Goal: Task Accomplishment & Management: Manage account settings

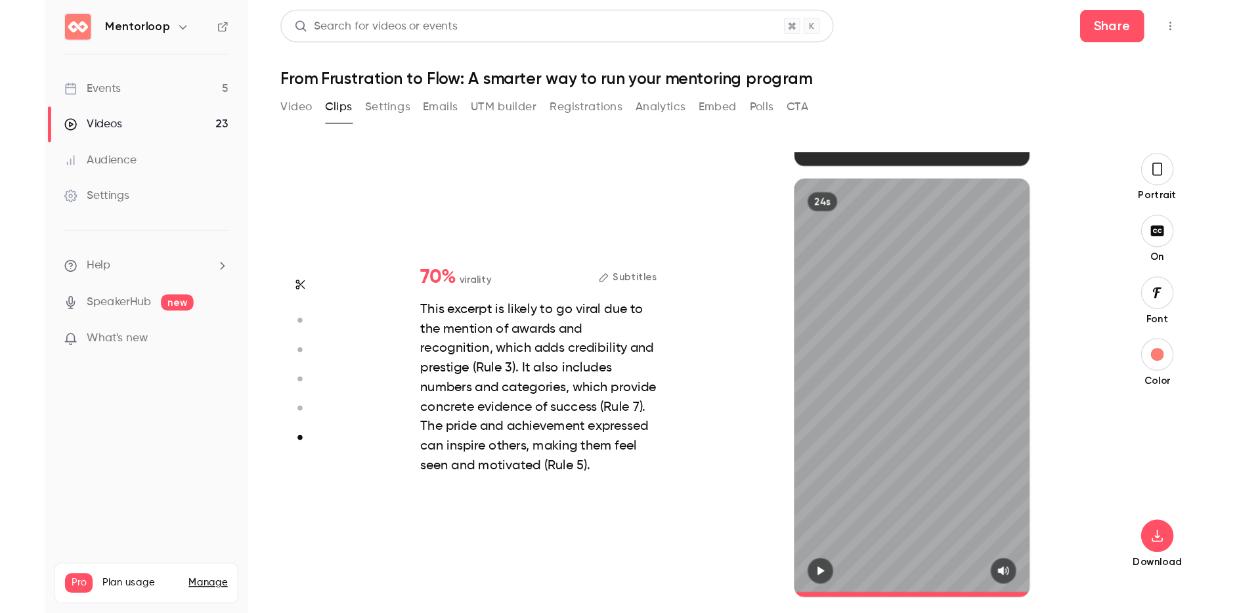
scroll to position [2309, 0]
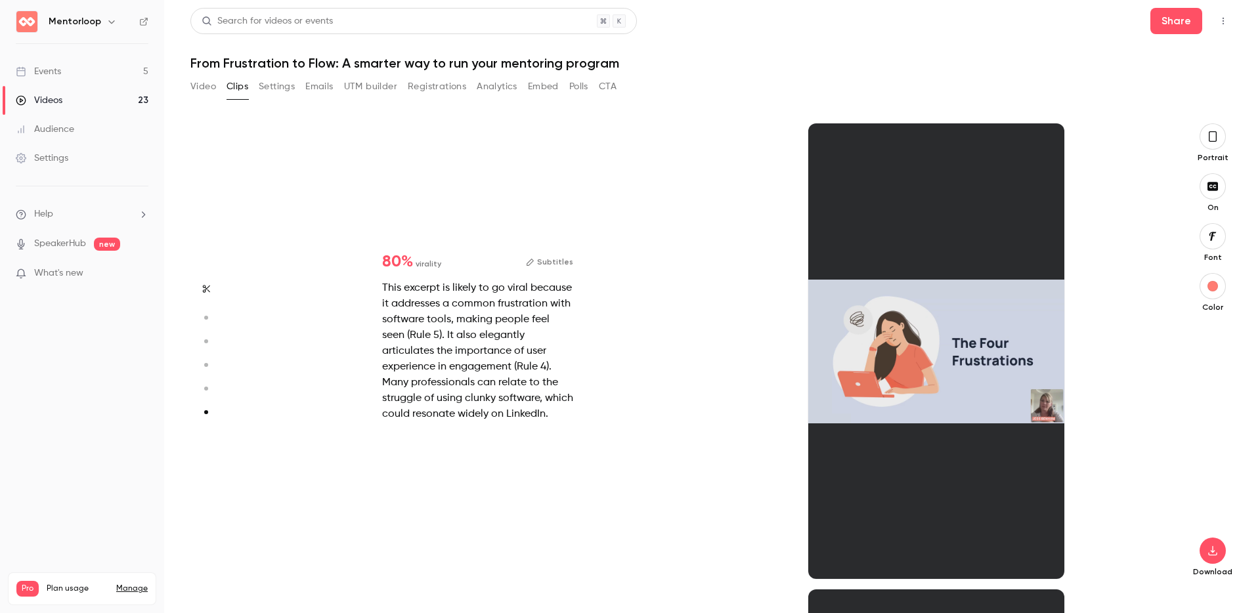
type input "*"
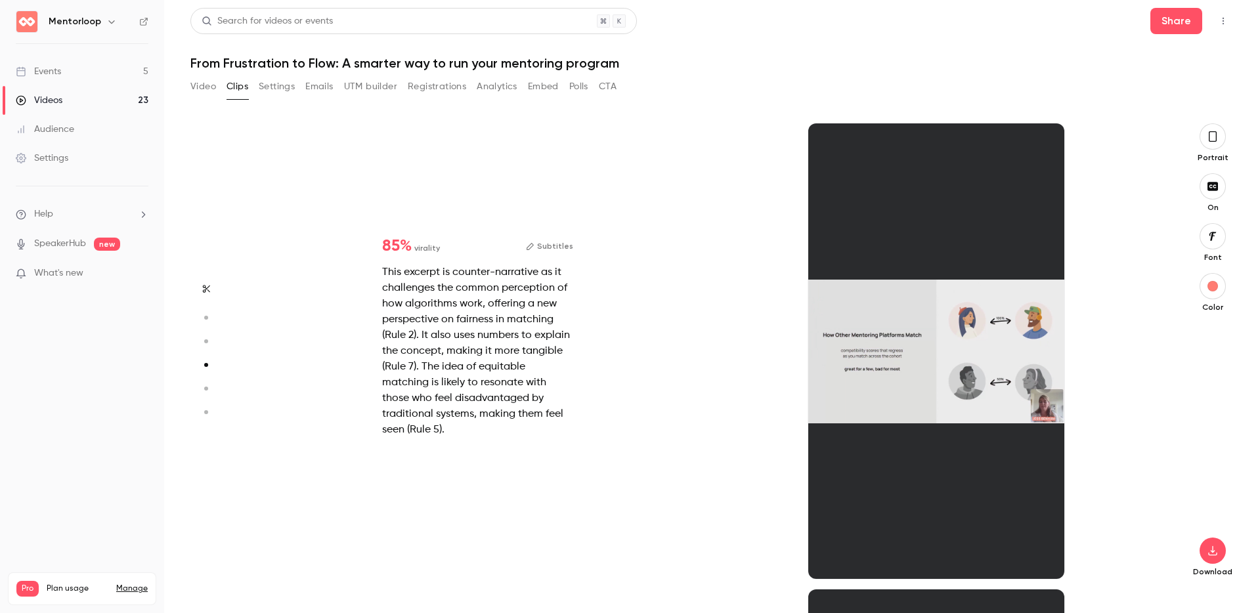
type input "*"
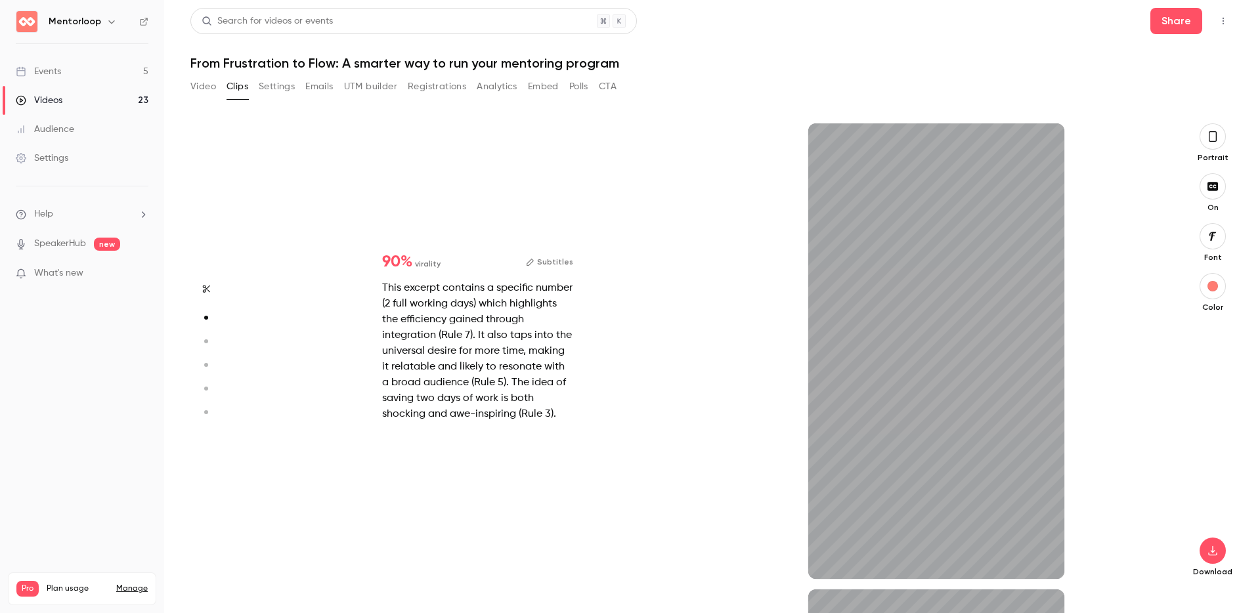
scroll to position [68, 0]
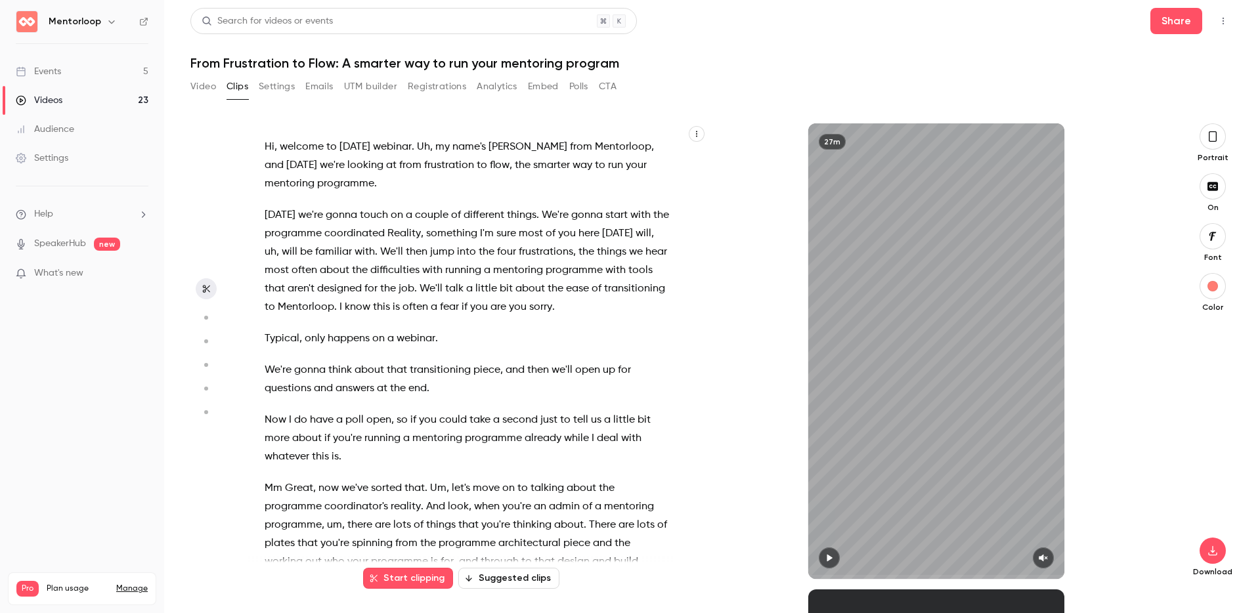
type input "*"
click at [75, 62] on link "Events 5" at bounding box center [82, 71] width 164 height 29
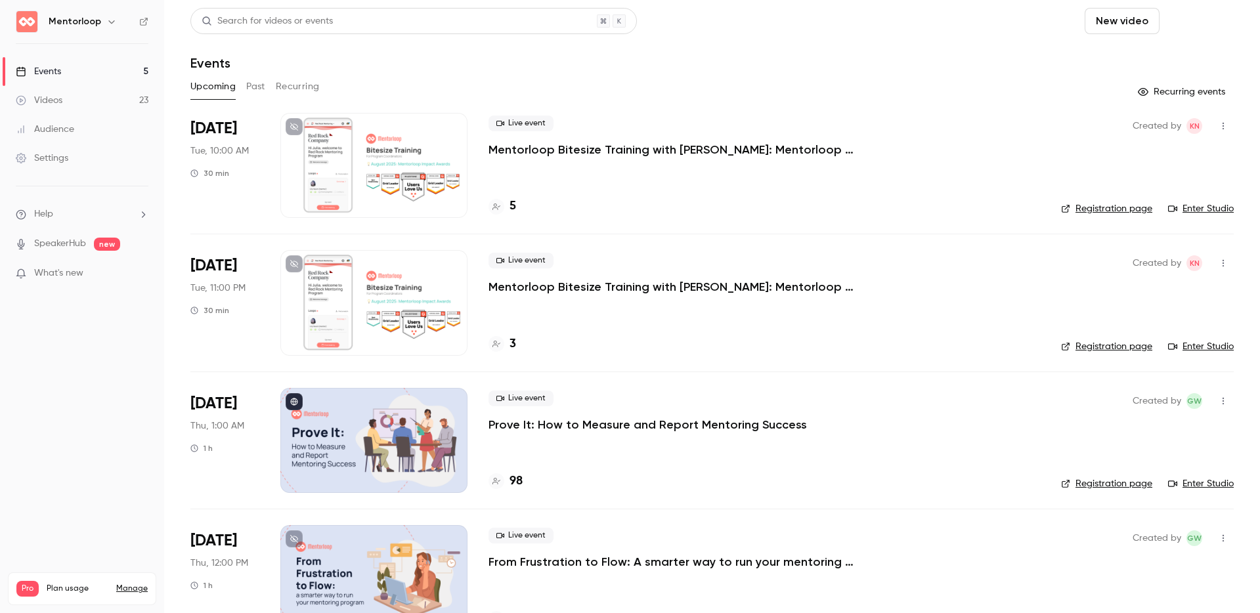
click at [945, 22] on button "Schedule" at bounding box center [1199, 21] width 69 height 26
click at [945, 47] on li "One time event" at bounding box center [1152, 57] width 142 height 34
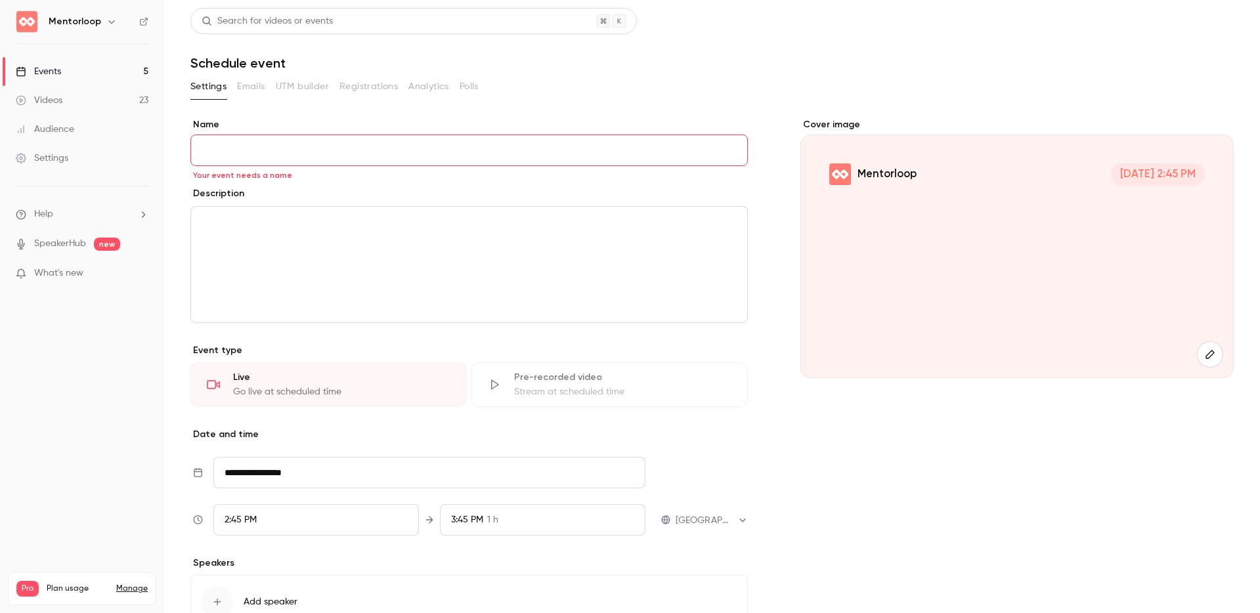
click at [83, 213] on li "Help" at bounding box center [82, 214] width 133 height 14
click at [234, 236] on link "Help center" at bounding box center [242, 240] width 144 height 35
click at [284, 154] on input "Name" at bounding box center [468, 151] width 557 height 32
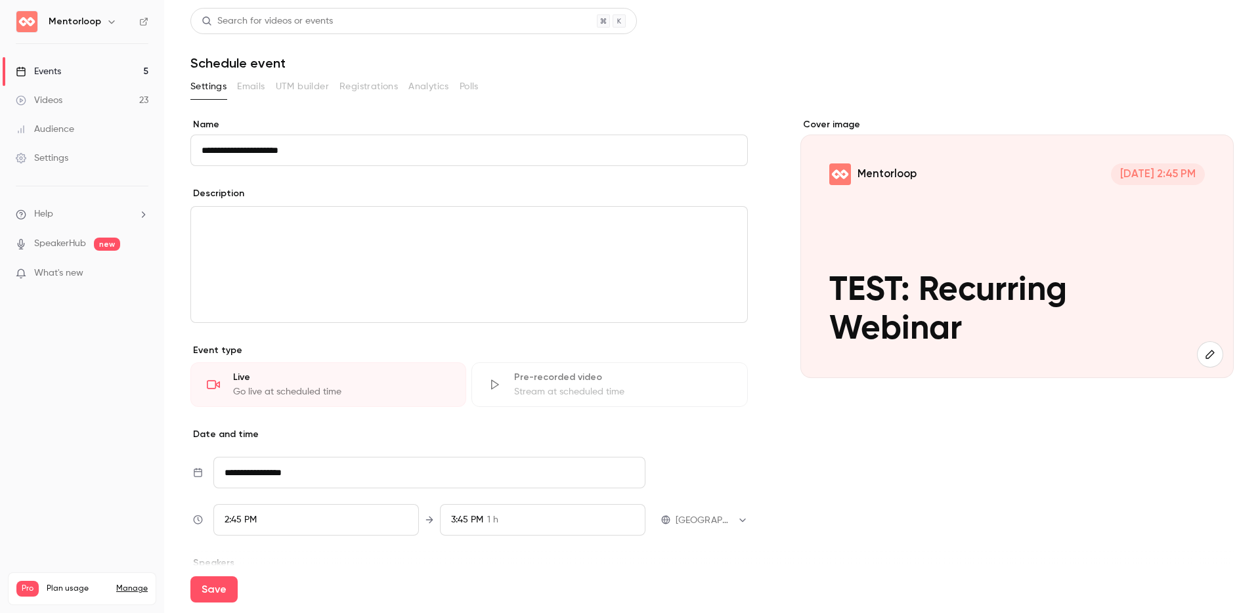
type input "**********"
click at [356, 276] on div "editor" at bounding box center [469, 265] width 556 height 116
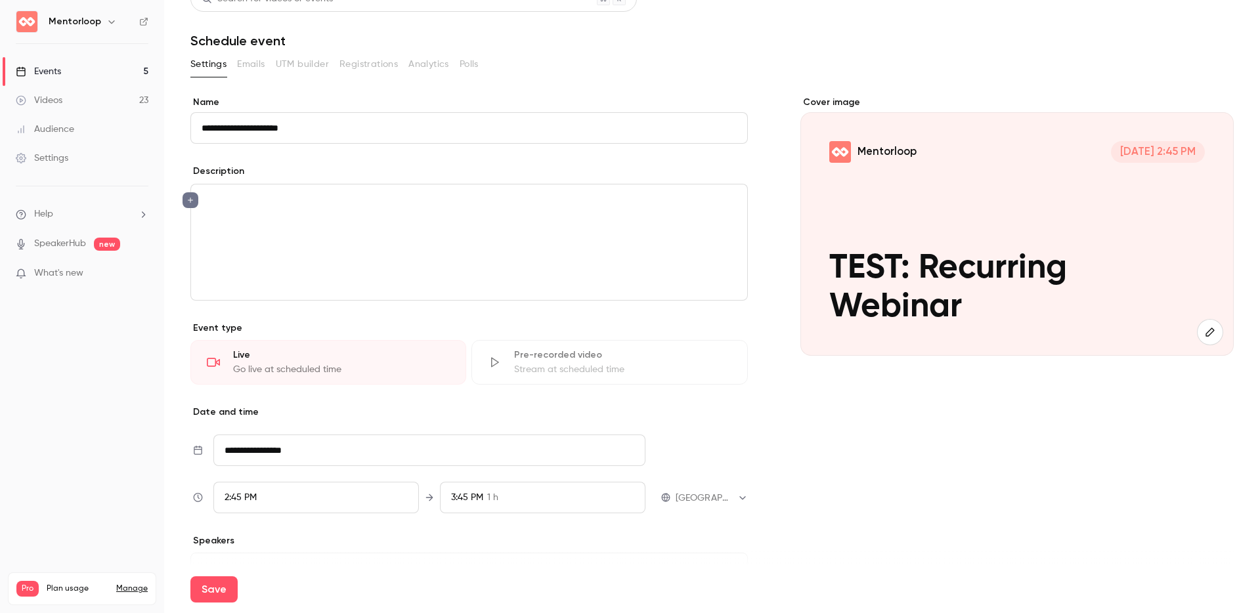
scroll to position [121, 0]
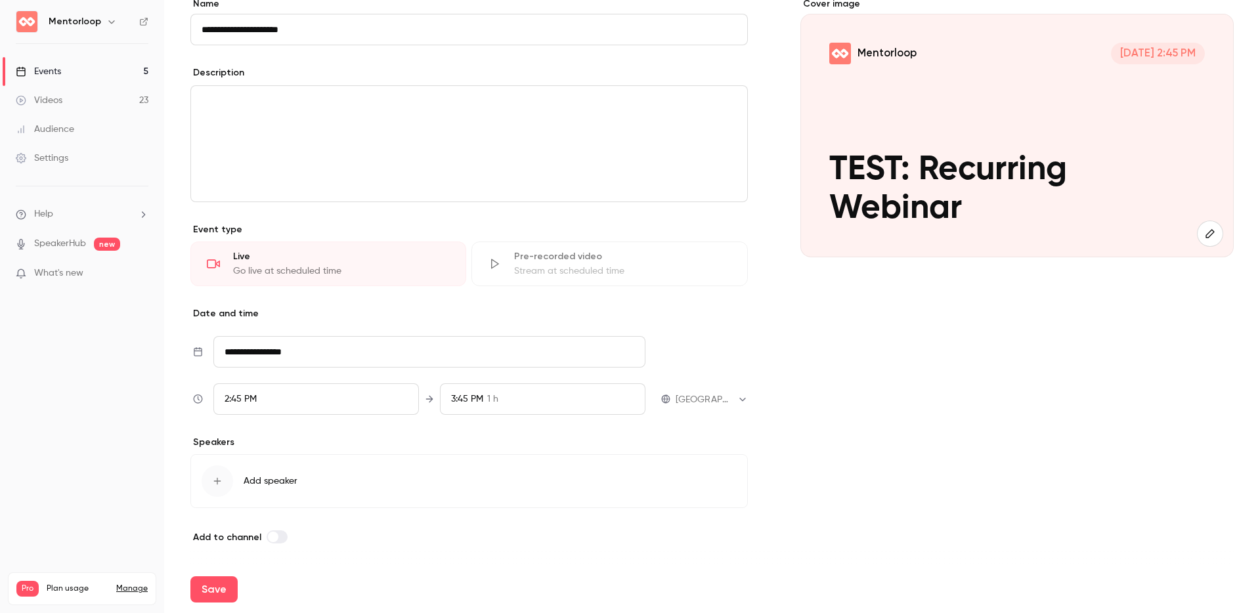
click at [289, 245] on div "Live Go live at scheduled time" at bounding box center [328, 264] width 276 height 45
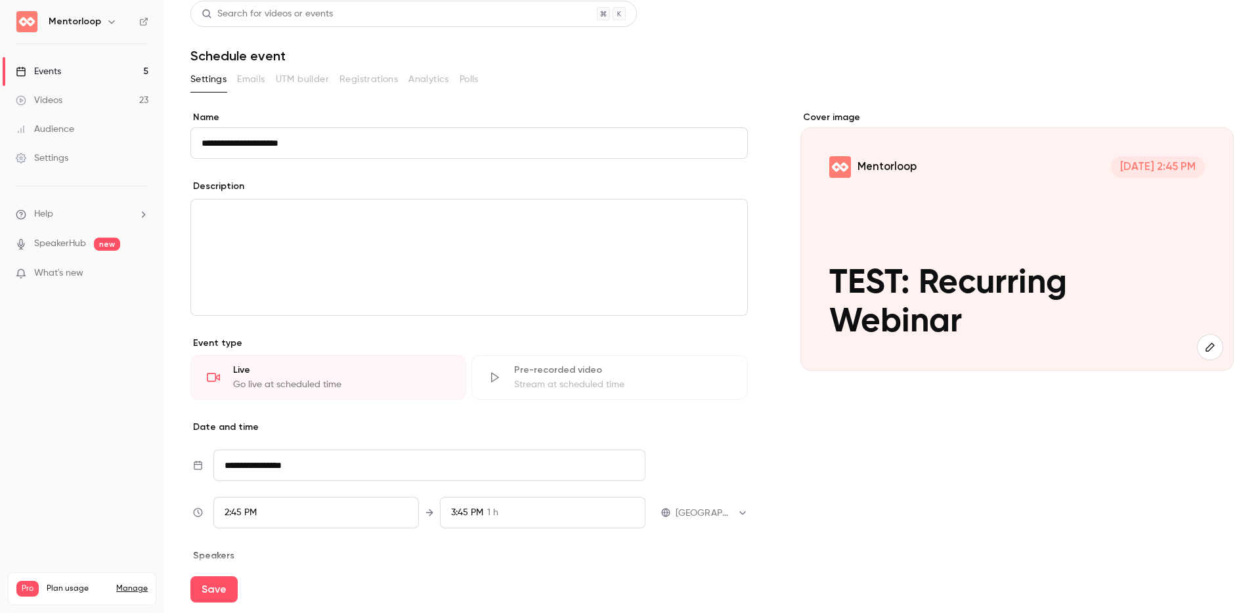
scroll to position [0, 0]
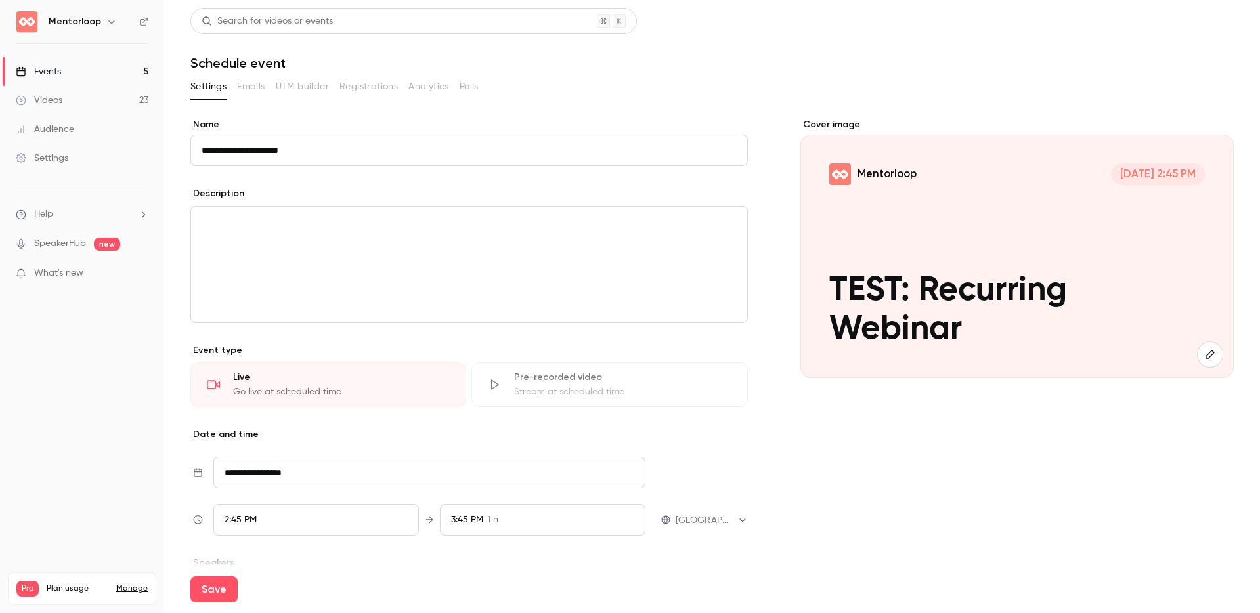
click at [280, 246] on div "editor" at bounding box center [469, 265] width 556 height 116
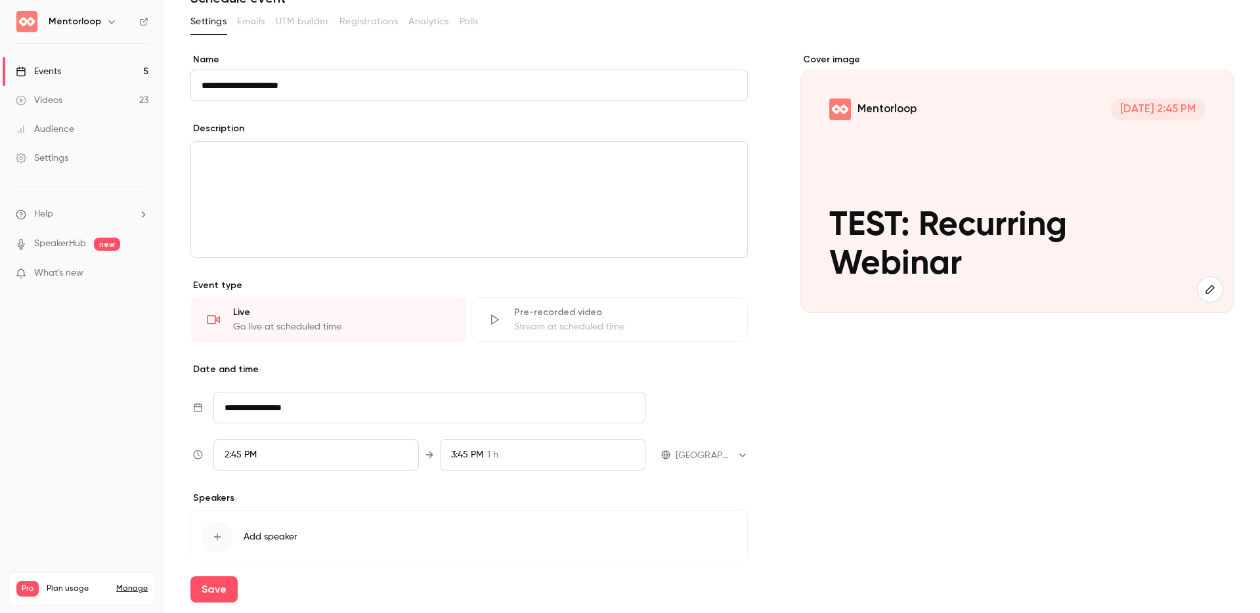
scroll to position [121, 0]
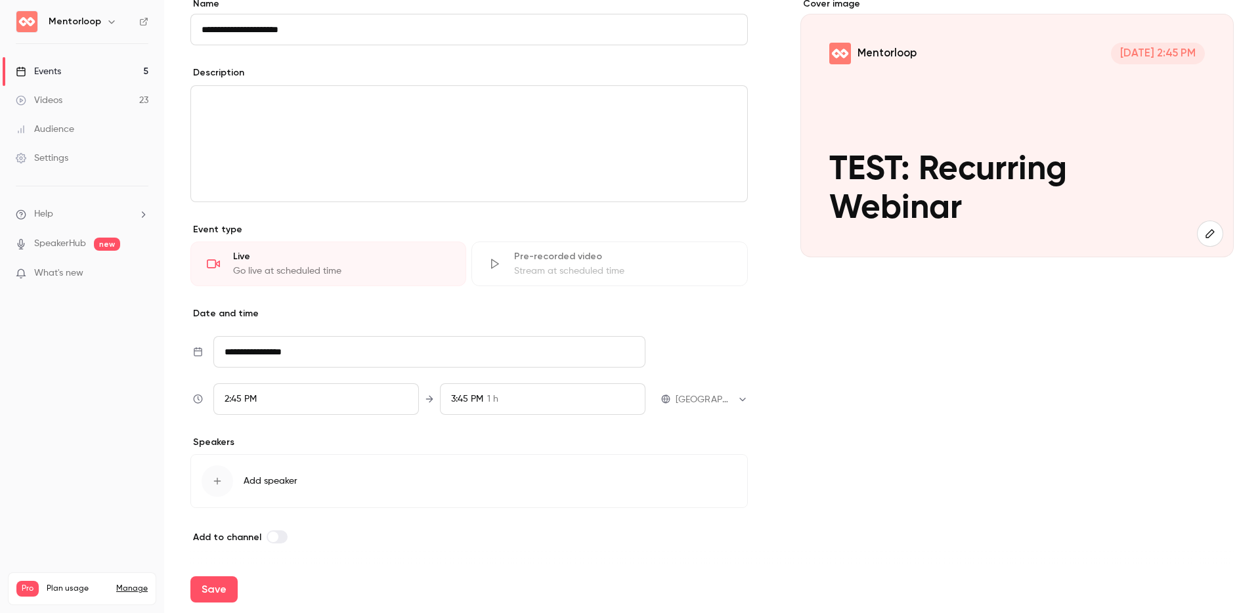
click at [362, 354] on input "**********" at bounding box center [429, 352] width 432 height 32
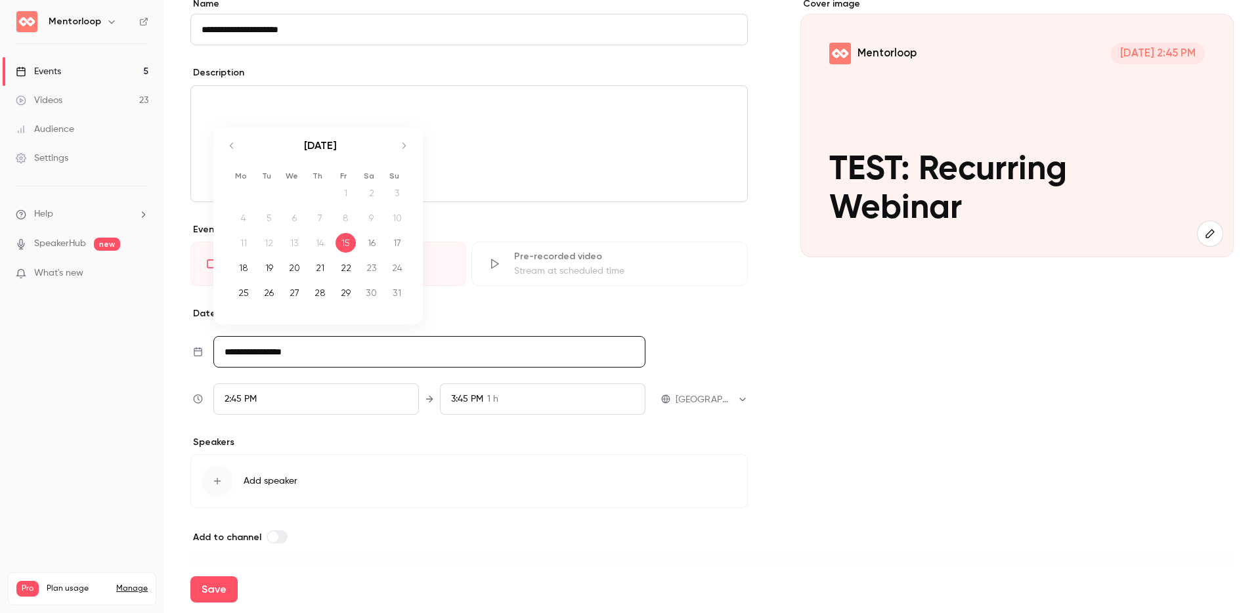
click at [249, 267] on div "18" at bounding box center [243, 268] width 20 height 20
type input "**********"
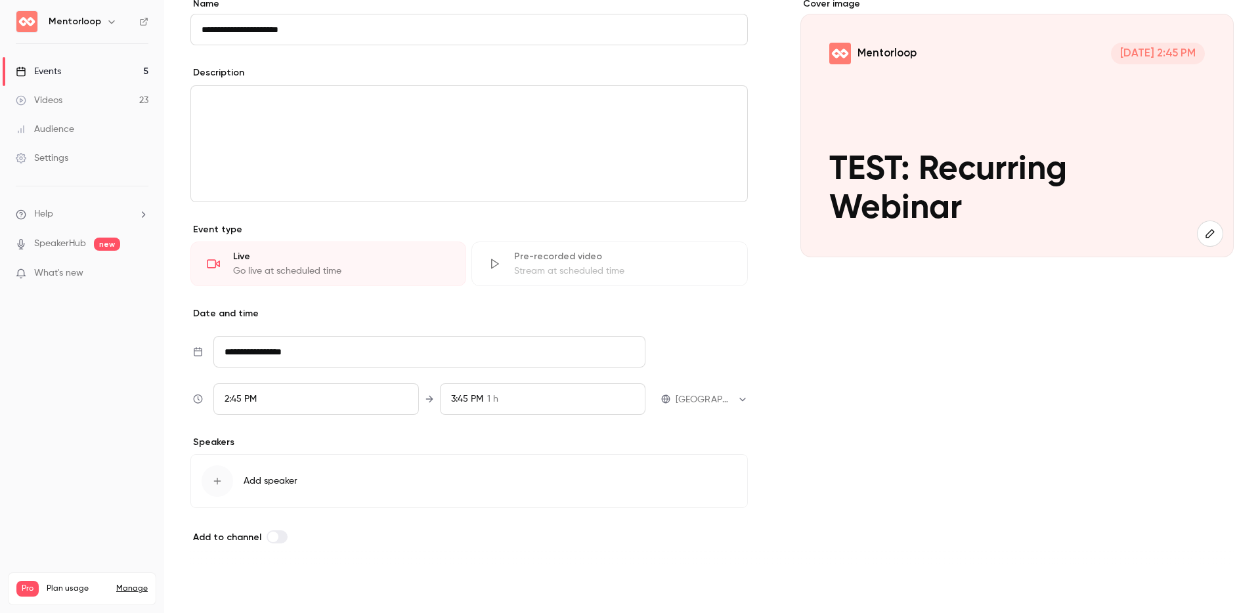
click at [206, 494] on button "Save" at bounding box center [213, 589] width 47 height 26
type input "**********"
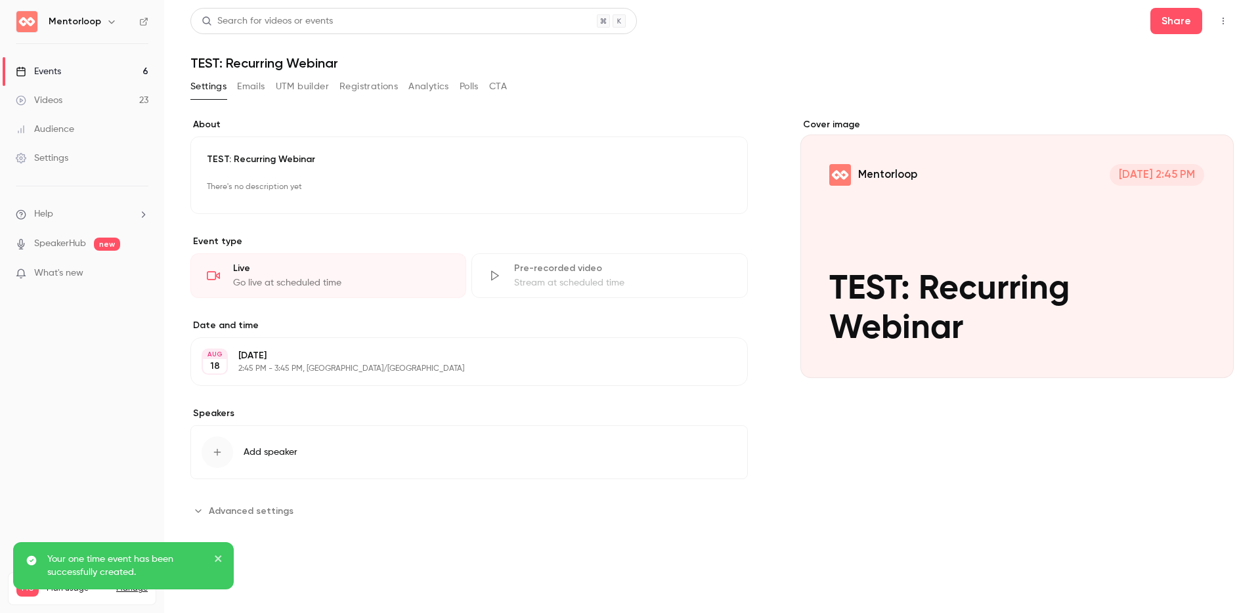
click at [945, 20] on icon "button" at bounding box center [1223, 20] width 11 height 9
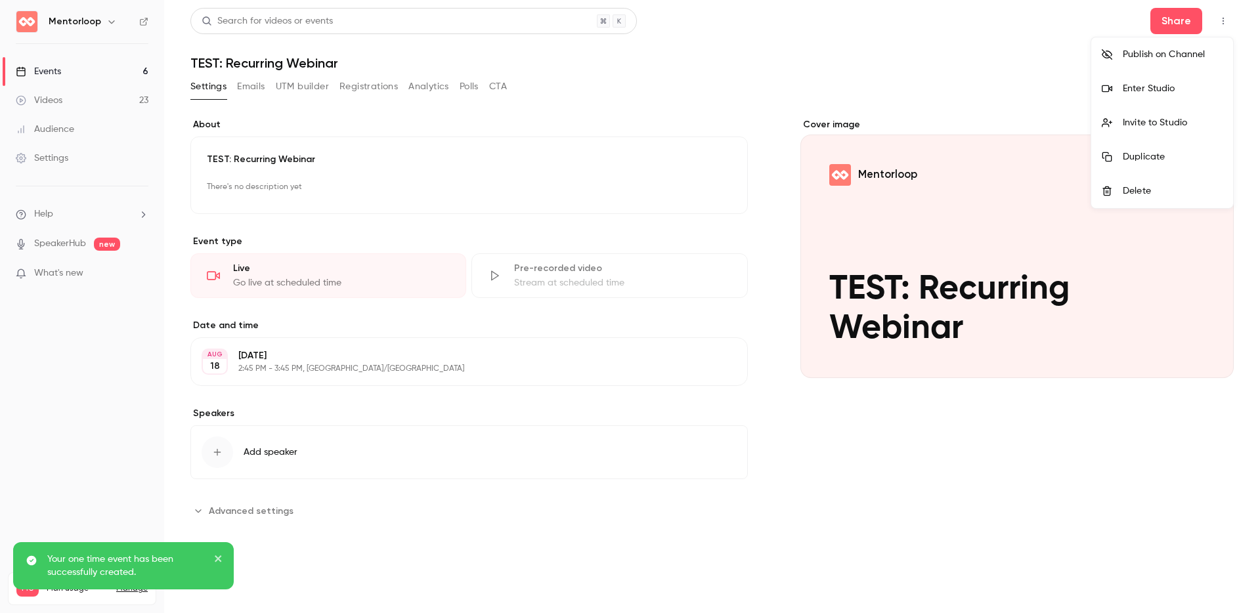
click at [945, 187] on div "Delete" at bounding box center [1173, 190] width 100 height 13
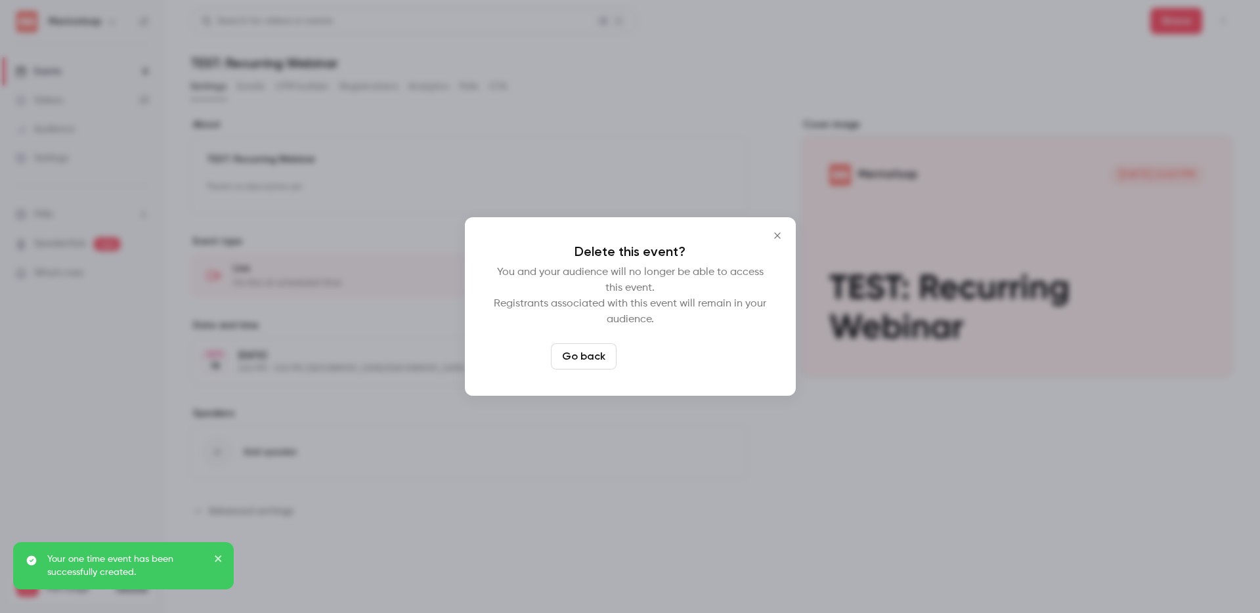
click at [658, 347] on button "Delete event" at bounding box center [666, 356] width 88 height 26
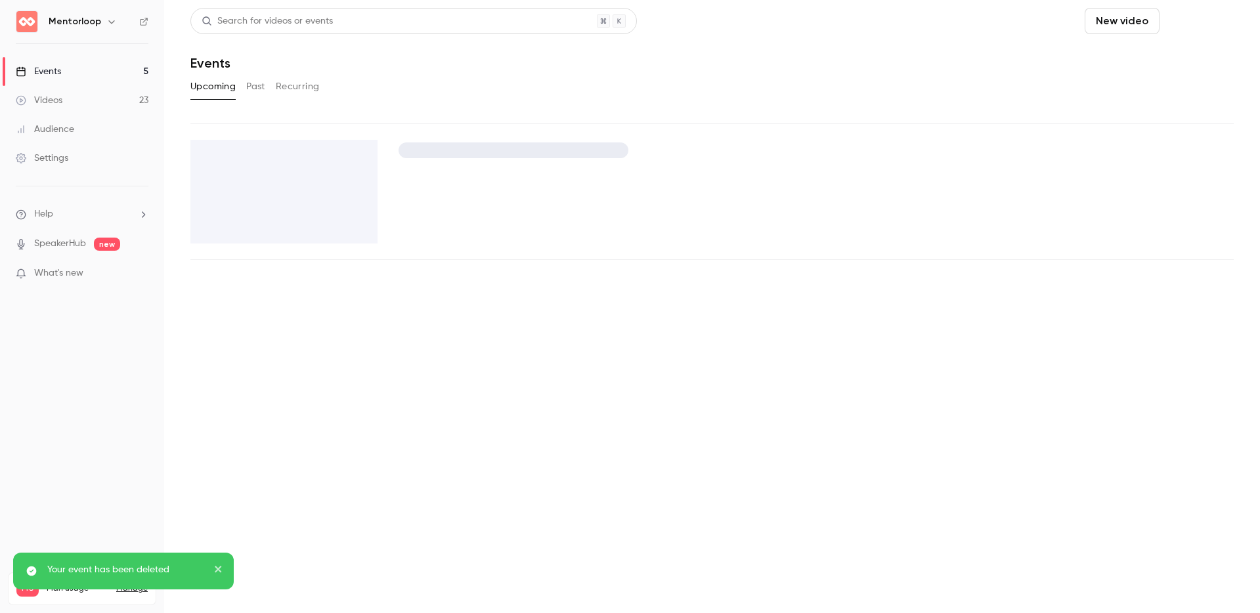
click at [945, 24] on button "Schedule" at bounding box center [1199, 21] width 69 height 26
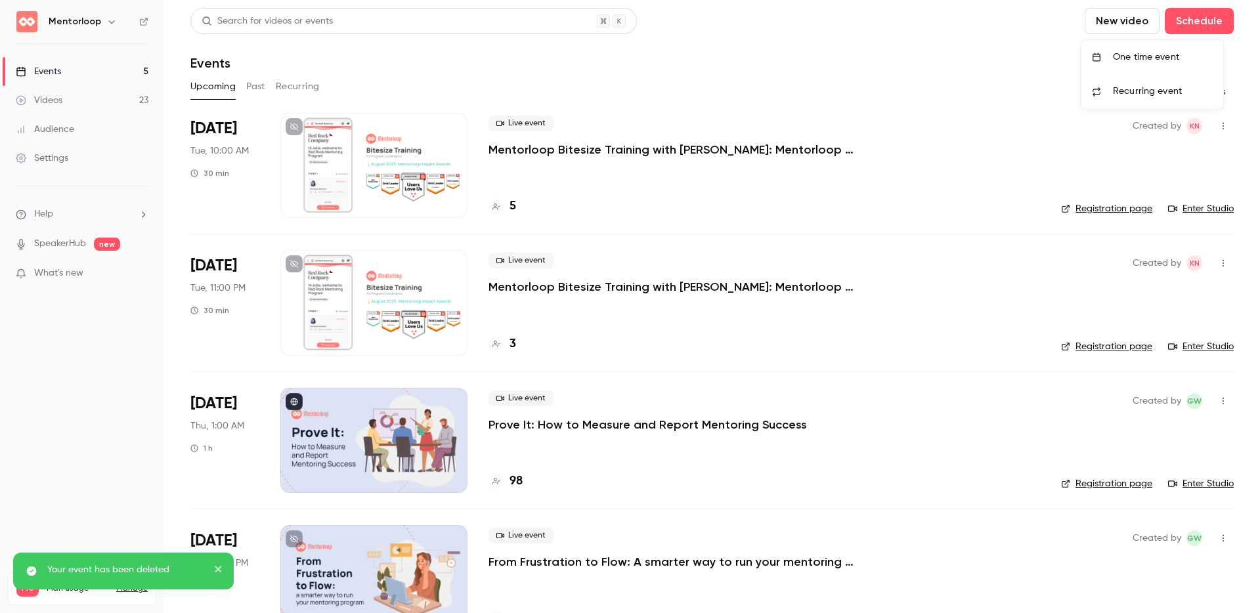
click at [945, 83] on li "Recurring event" at bounding box center [1152, 91] width 142 height 35
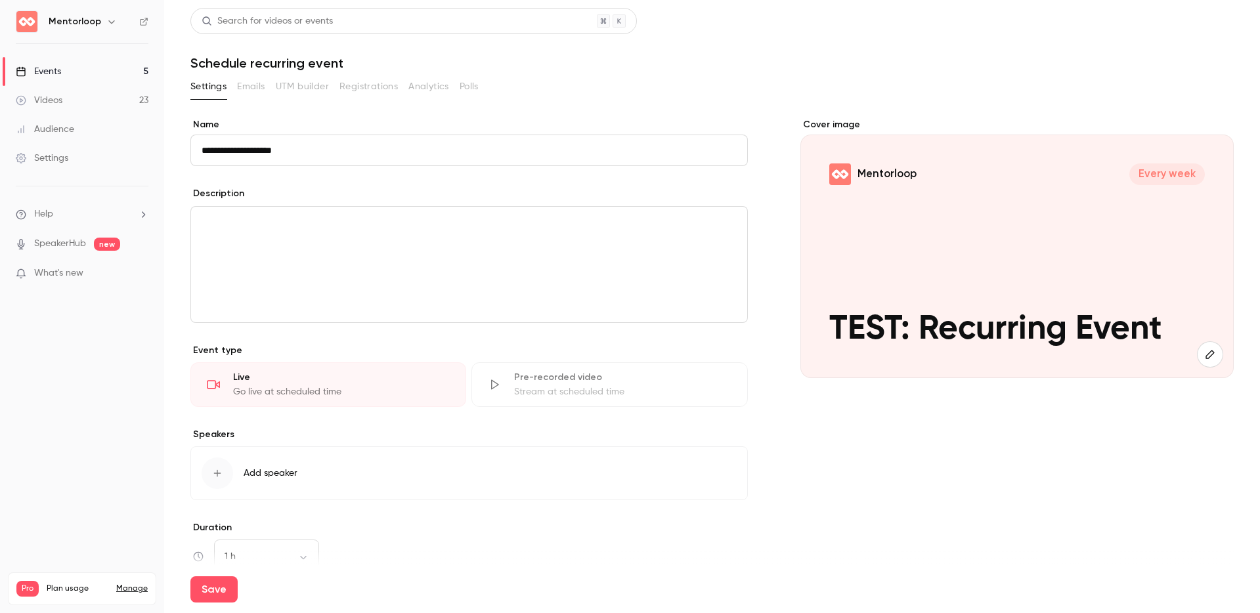
type input "**********"
click at [907, 494] on div "Cover image Mentorloop Every week TEST: Recurring Event" at bounding box center [1016, 570] width 433 height 905
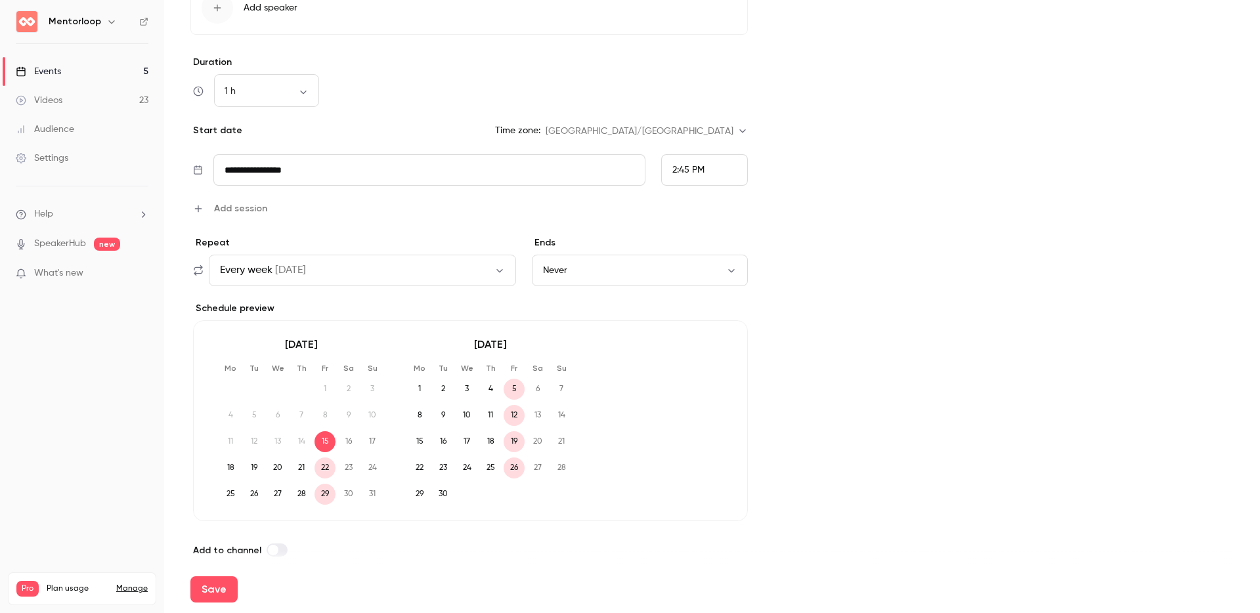
scroll to position [479, 0]
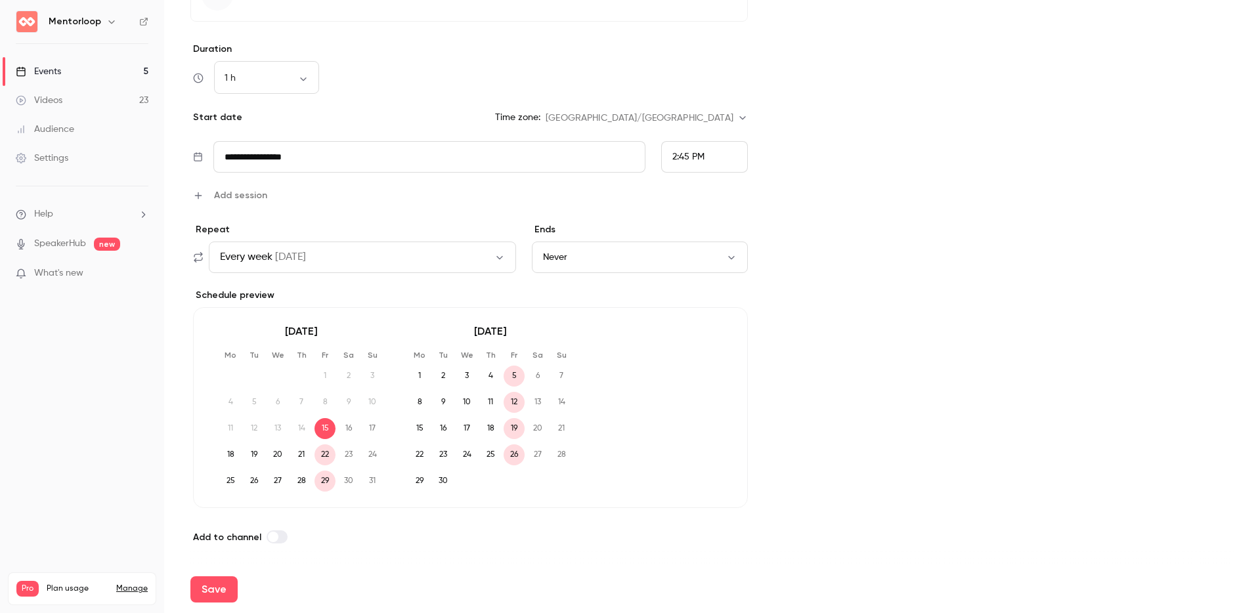
click at [198, 198] on icon "button" at bounding box center [198, 195] width 7 height 7
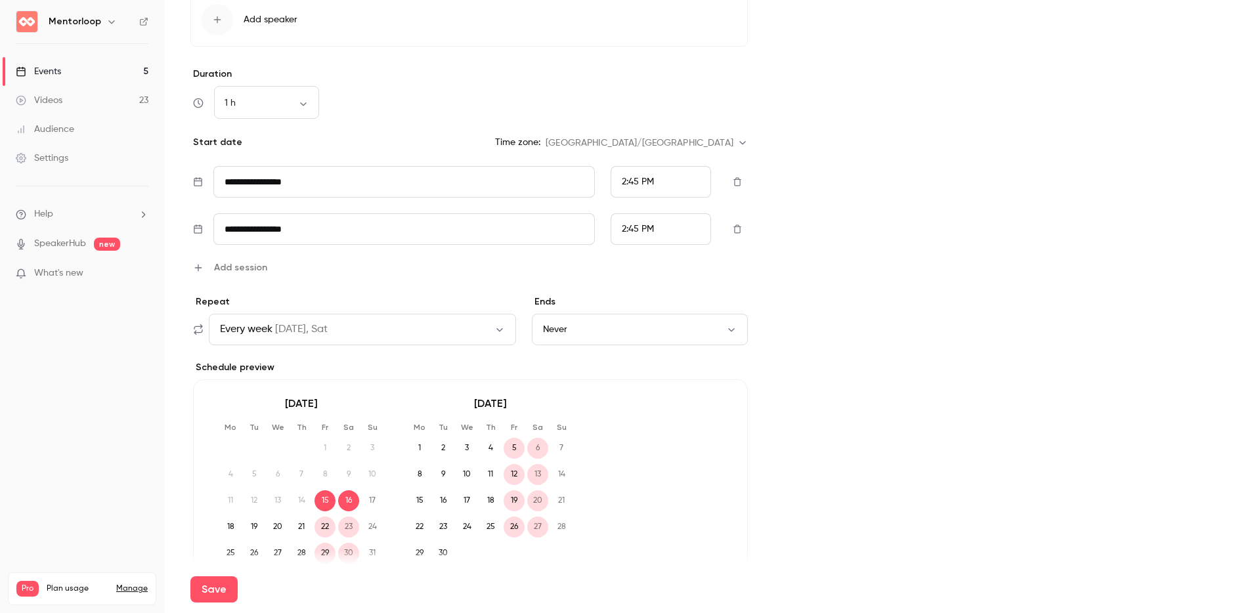
scroll to position [526, 0]
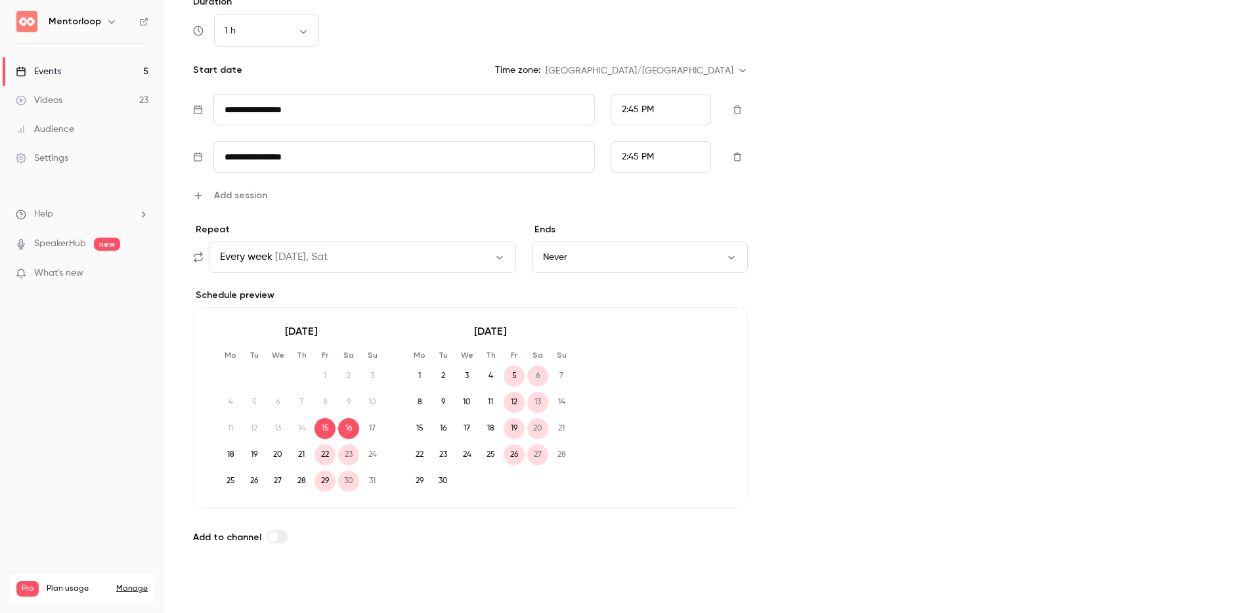
click at [211, 494] on button "Save" at bounding box center [213, 589] width 47 height 26
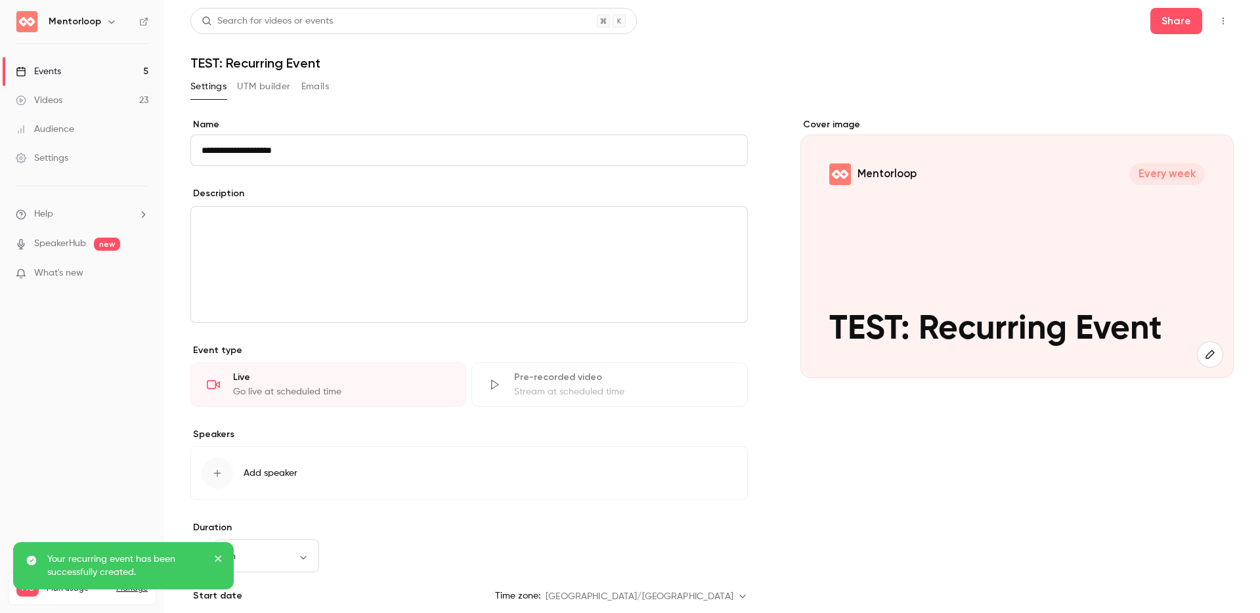
click at [945, 23] on icon "button" at bounding box center [1223, 20] width 11 height 9
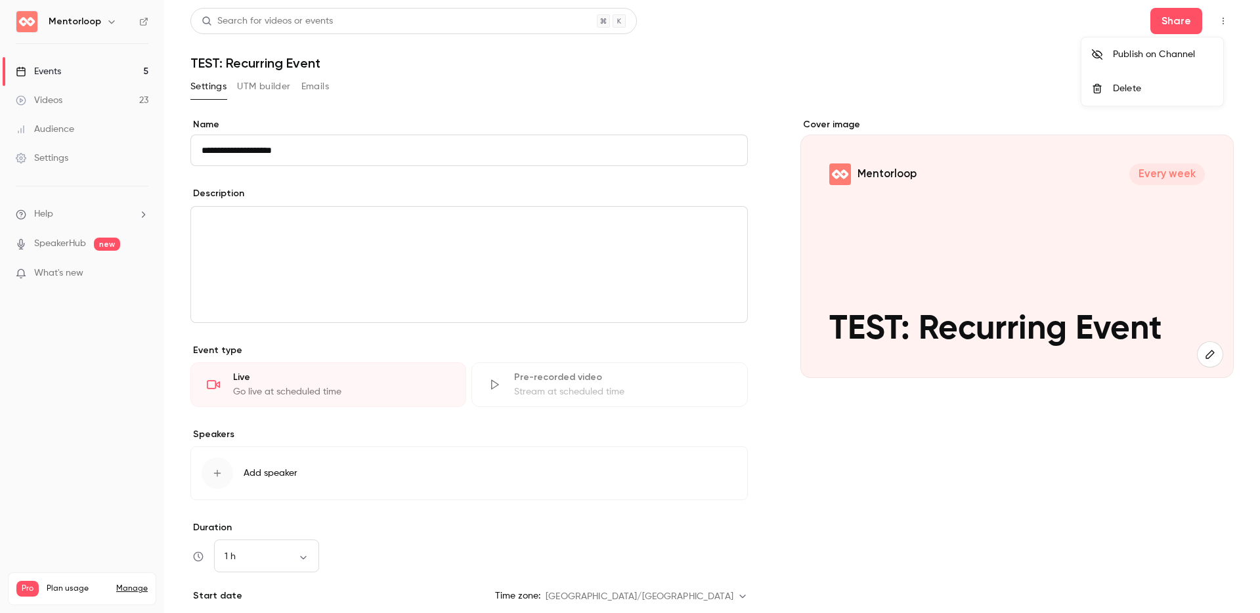
click at [905, 5] on div at bounding box center [630, 306] width 1260 height 613
click at [945, 24] on button "Share" at bounding box center [1176, 21] width 52 height 26
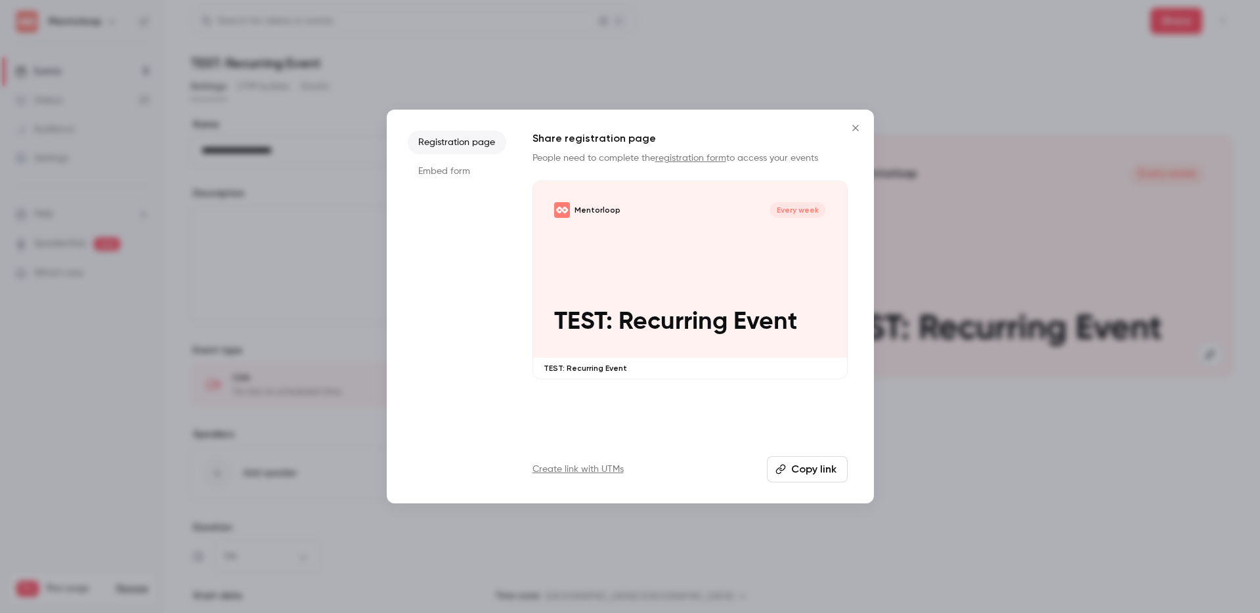
click at [809, 459] on button "Copy link" at bounding box center [807, 469] width 81 height 26
click at [853, 123] on icon "Close" at bounding box center [856, 128] width 16 height 11
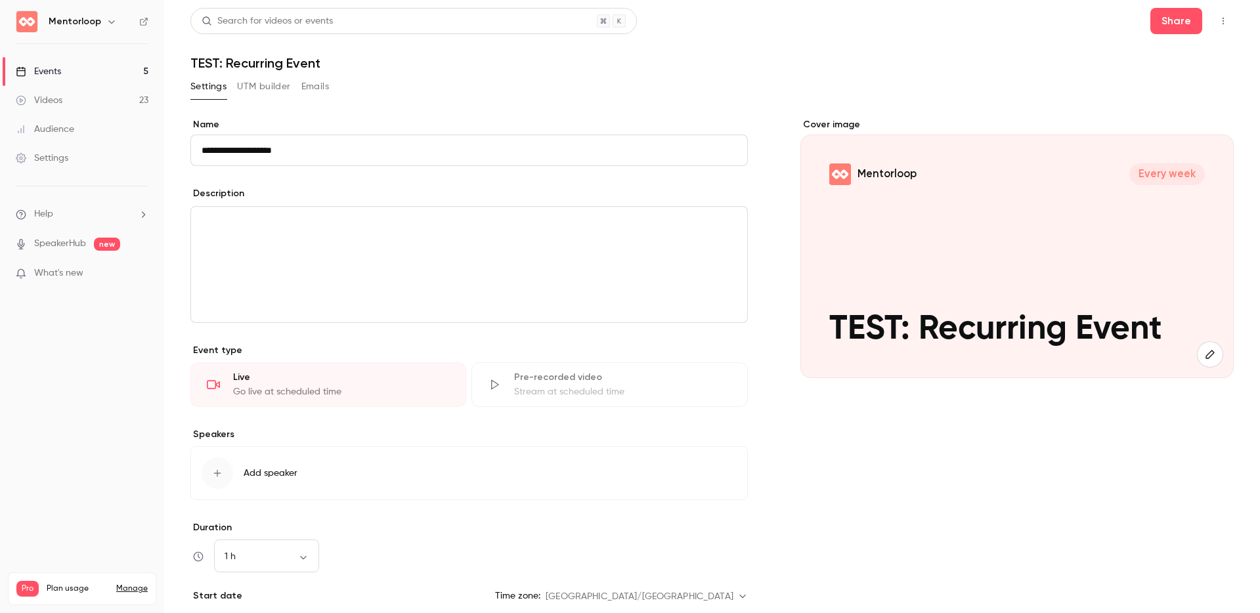
click at [584, 85] on div "Settings UTM builder Emails" at bounding box center [711, 89] width 1043 height 26
click at [52, 74] on div "Events" at bounding box center [38, 71] width 45 height 13
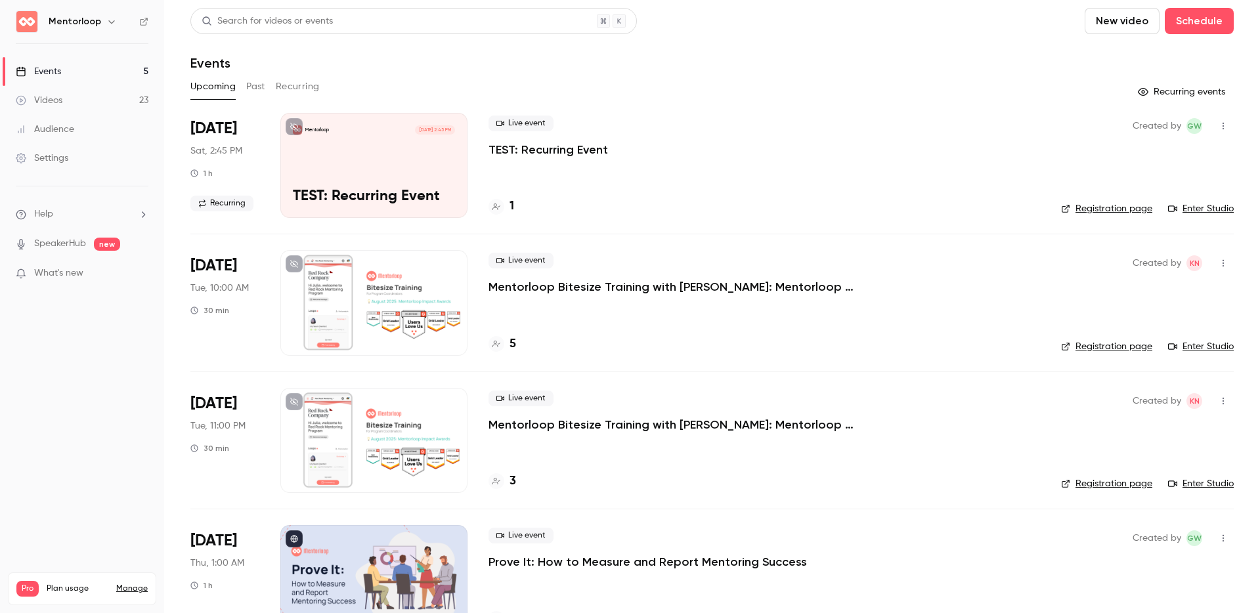
click at [550, 148] on p "TEST: Recurring Event" at bounding box center [547, 150] width 119 height 16
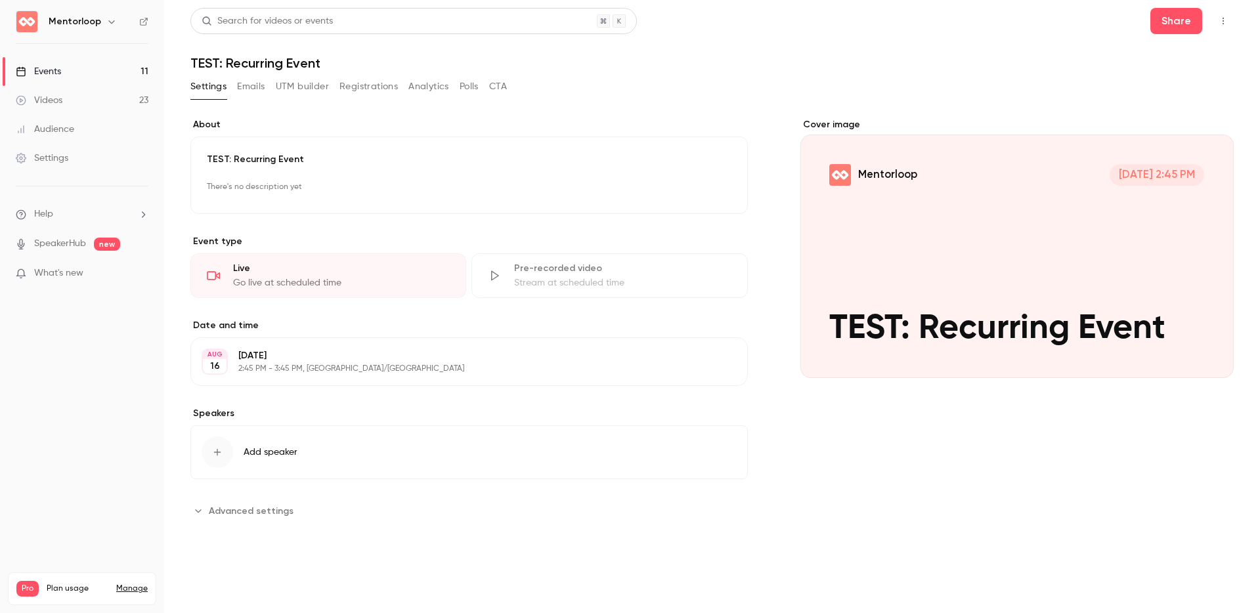
click at [68, 74] on link "Events 11" at bounding box center [82, 71] width 164 height 29
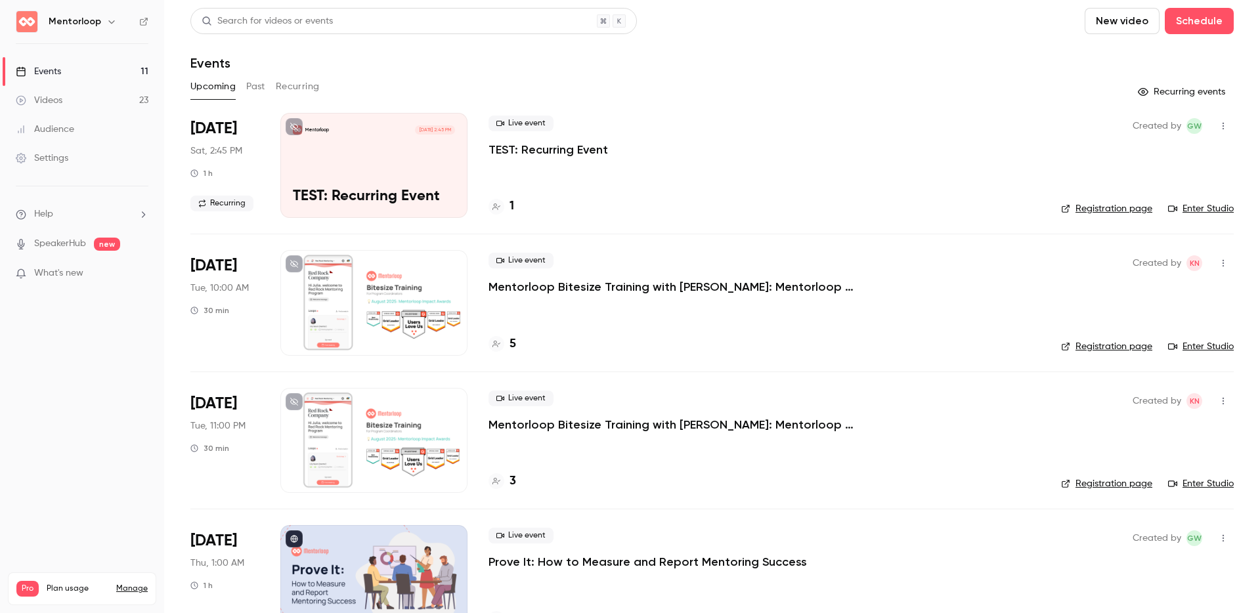
click at [219, 203] on span "Recurring" at bounding box center [221, 204] width 63 height 16
click at [945, 215] on div "1" at bounding box center [763, 207] width 551 height 18
click at [354, 170] on div "Mentorloop Aug 16, 2:45 PM TEST: Recurring Event" at bounding box center [373, 165] width 187 height 105
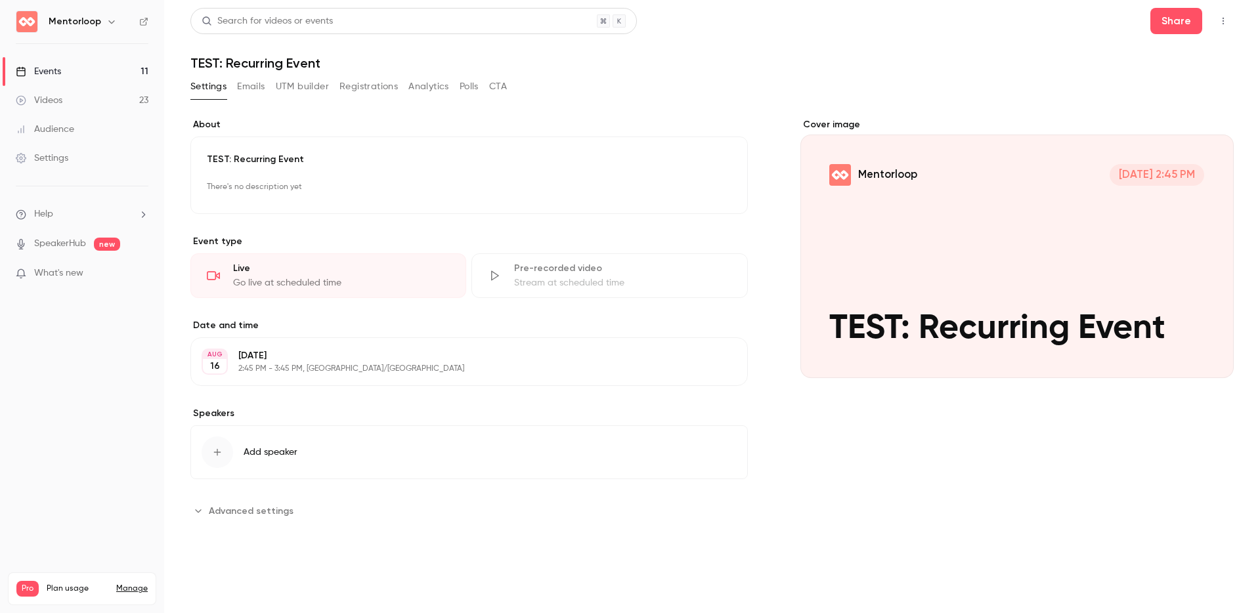
click at [396, 96] on button "Registrations" at bounding box center [368, 86] width 58 height 21
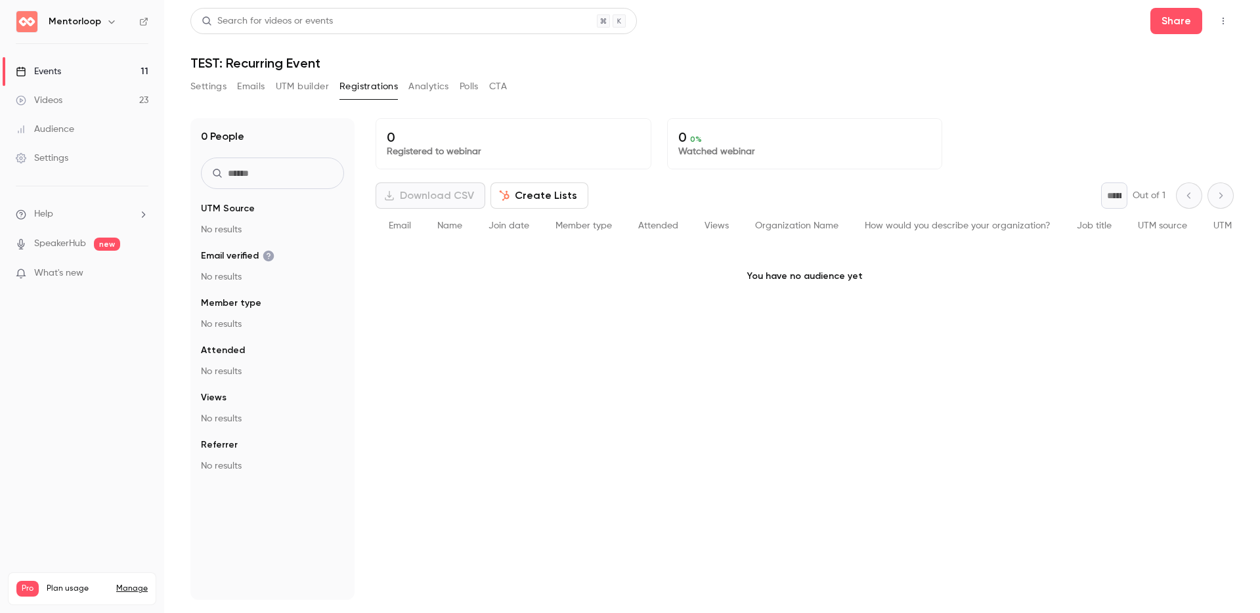
click at [276, 85] on button "UTM builder" at bounding box center [302, 86] width 53 height 21
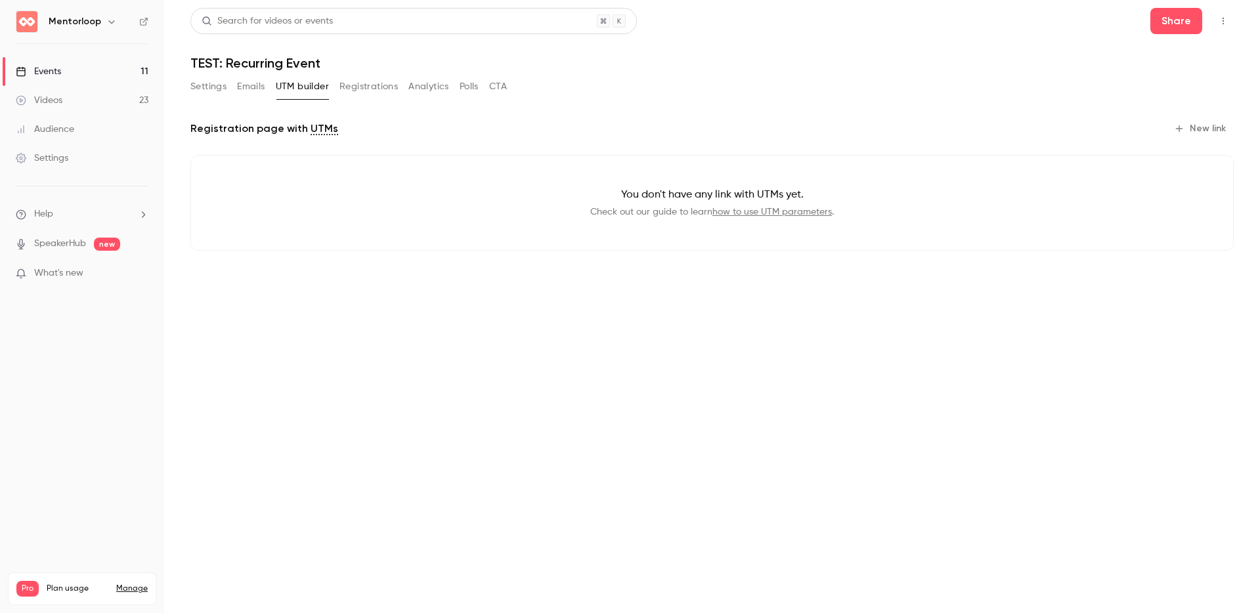
click at [205, 83] on button "Settings" at bounding box center [208, 86] width 36 height 21
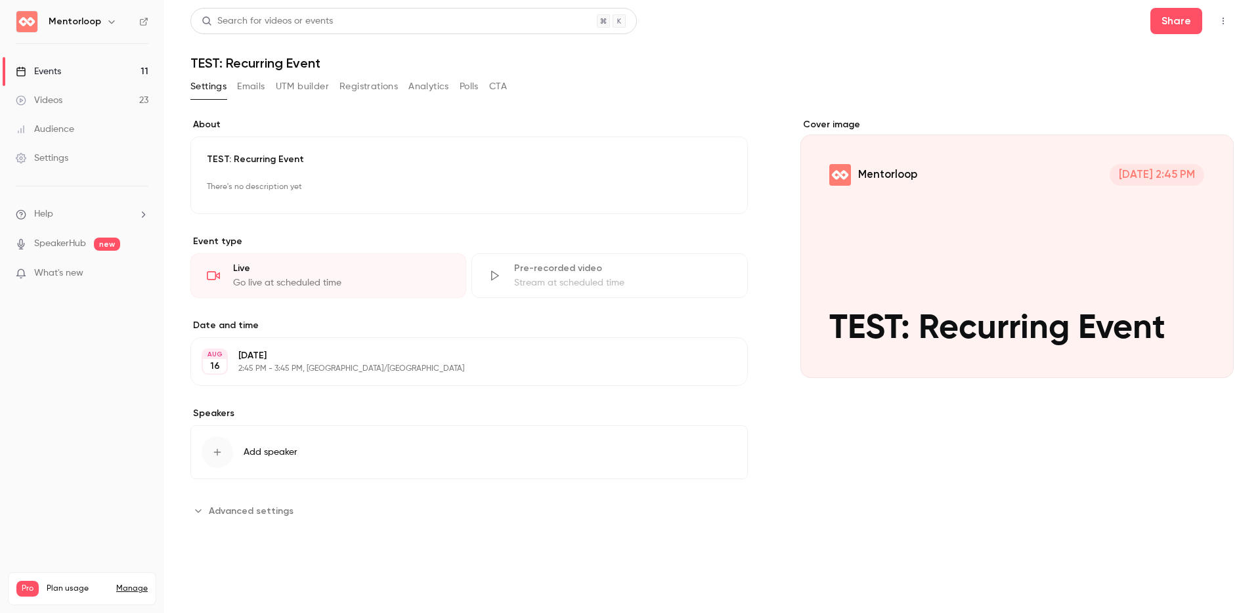
click at [356, 85] on button "Registrations" at bounding box center [368, 86] width 58 height 21
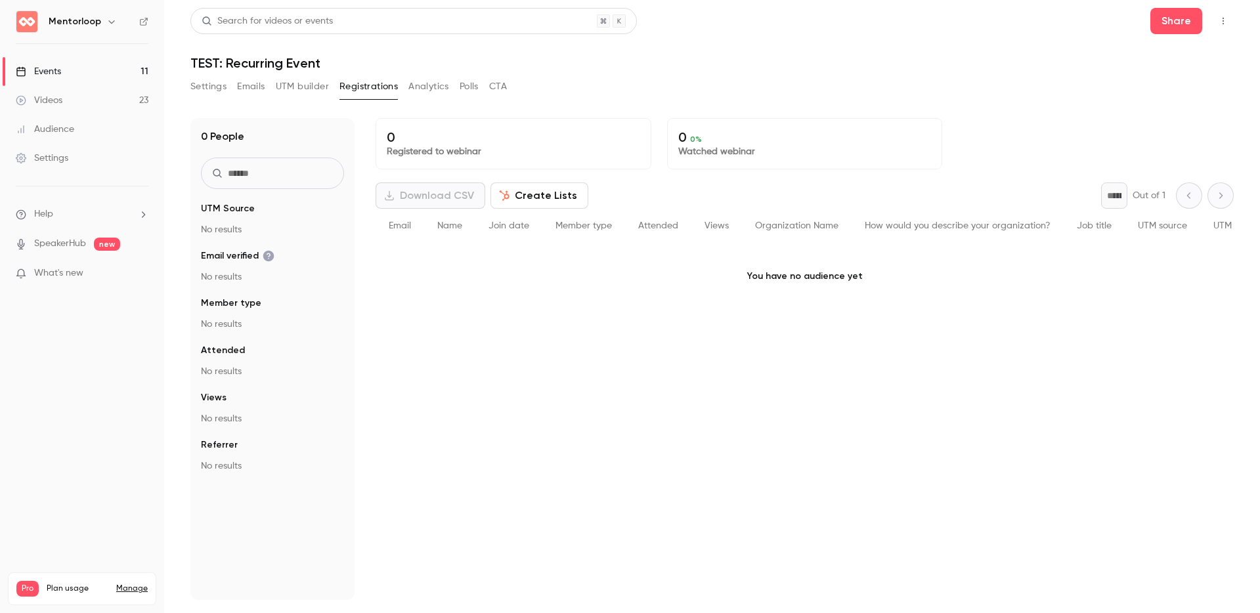
click at [633, 451] on div "0 Registered to webinar 0 0 % Watched webinar Download CSV Create Lists * Out o…" at bounding box center [804, 359] width 858 height 482
click at [362, 83] on button "Registrations" at bounding box center [368, 86] width 58 height 21
click at [58, 67] on div "Events" at bounding box center [38, 71] width 45 height 13
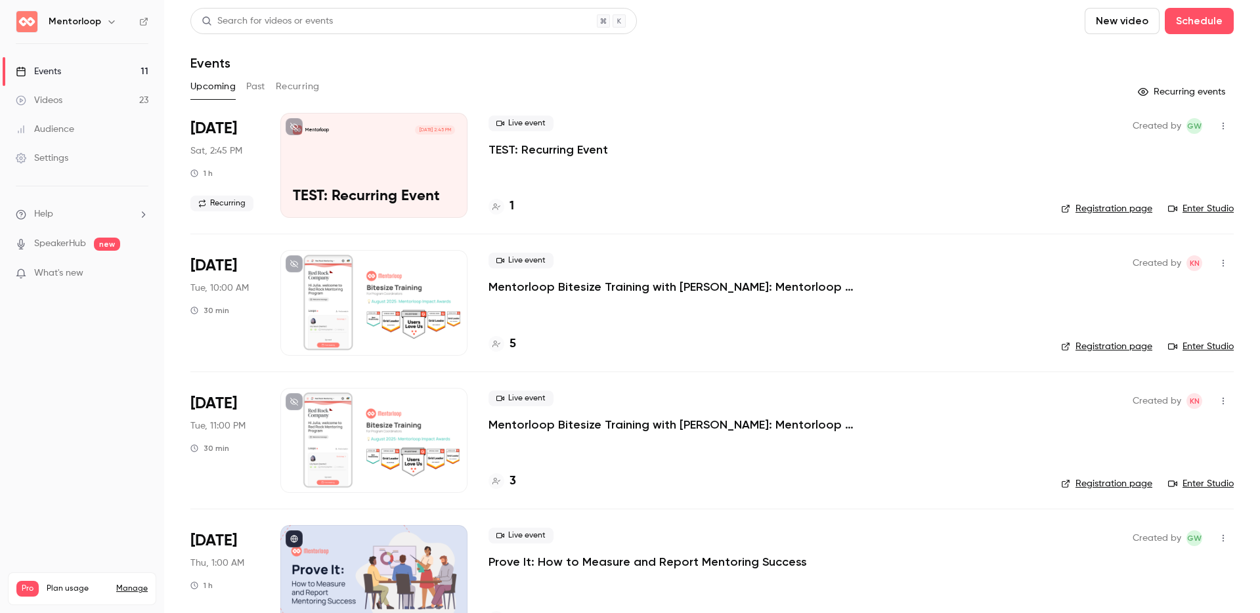
click at [945, 95] on div "Upcoming Past Recurring" at bounding box center [711, 86] width 1043 height 21
click at [534, 148] on p "TEST: Recurring Event" at bounding box center [547, 150] width 119 height 16
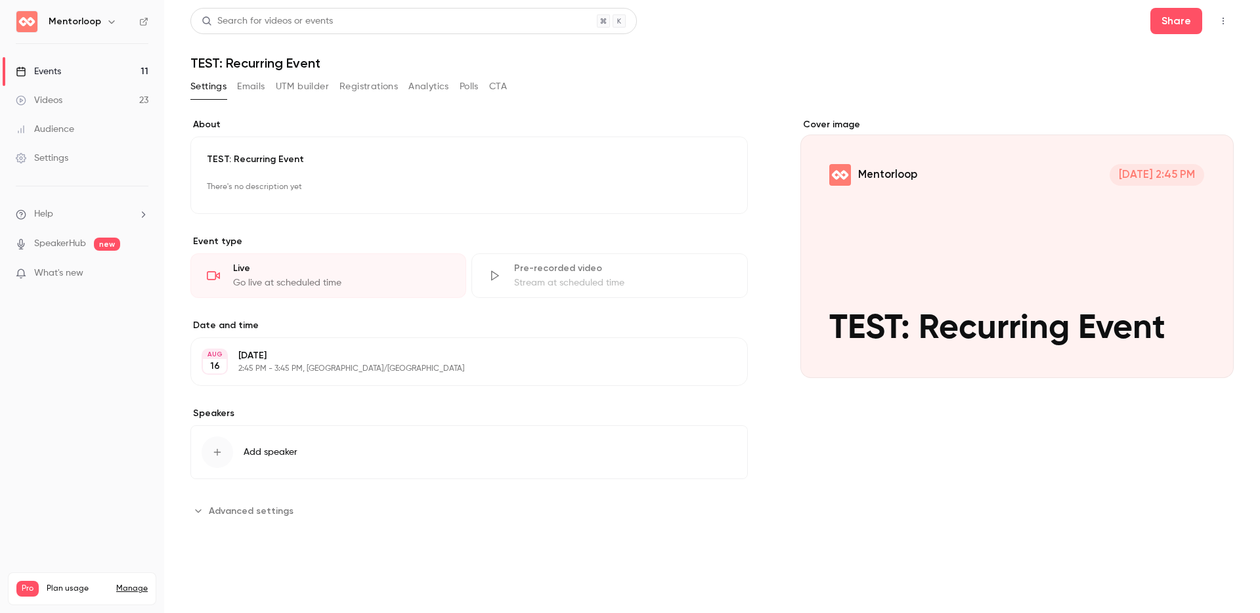
click at [306, 377] on div "AUG 16 Saturday, August 16 2:45 PM - 3:45 PM, Australia/Melbourne Edit" at bounding box center [468, 361] width 557 height 49
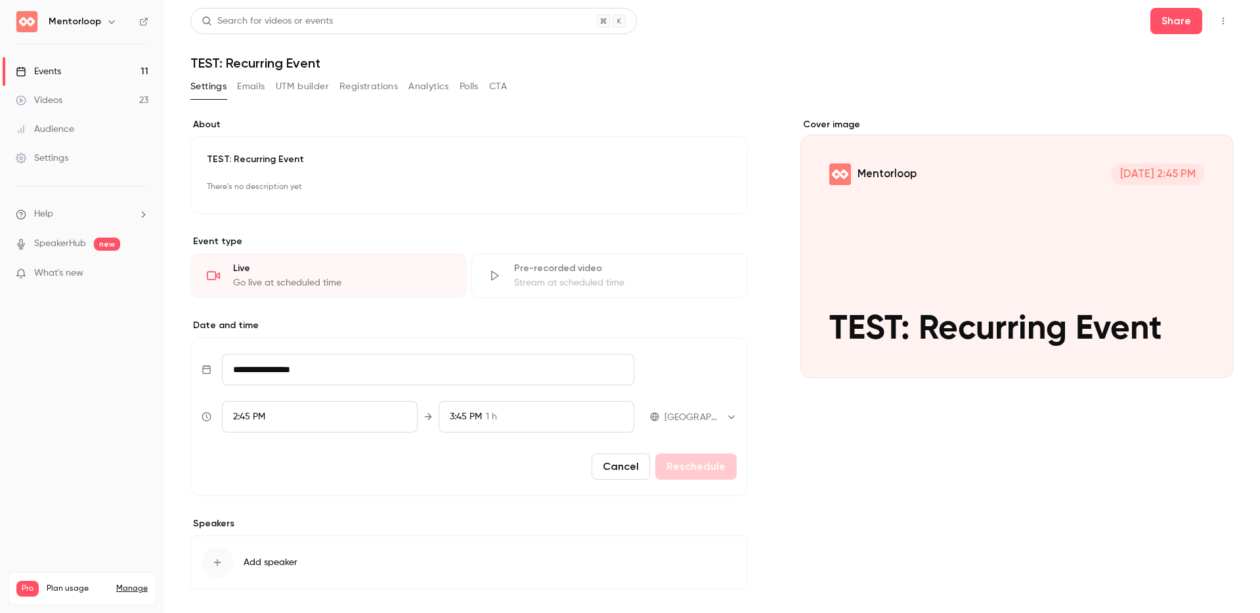
click at [945, 461] on div "Cover image Mentorloop Aug 16, 2:45 PM TEST: Recurring Event" at bounding box center [1016, 374] width 433 height 513
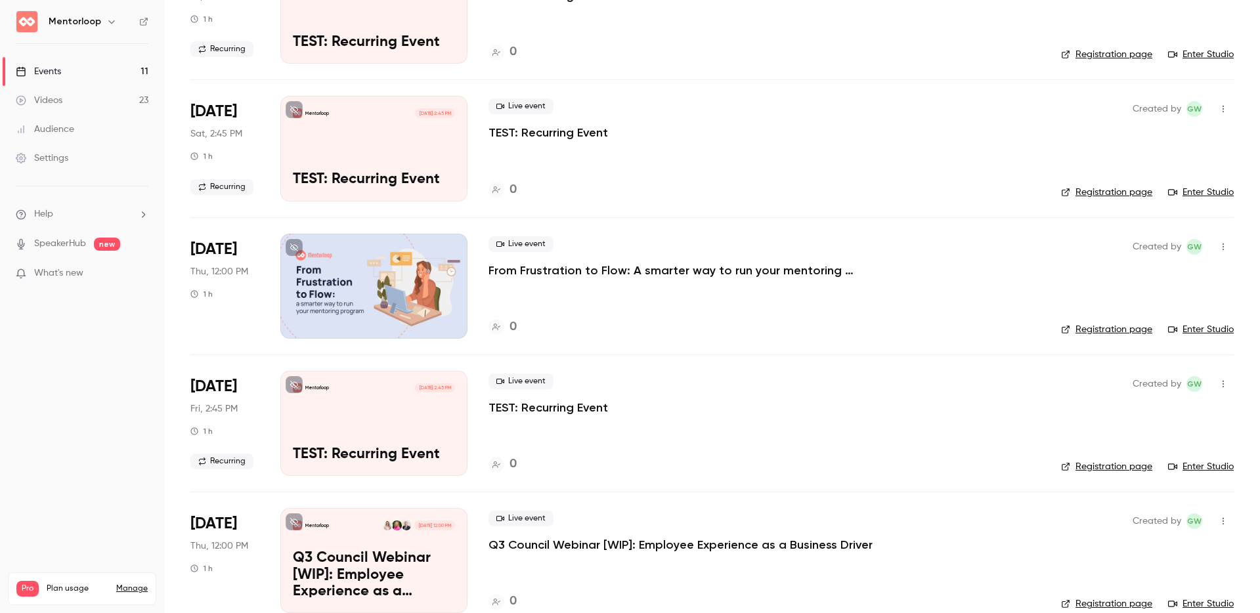
scroll to position [1002, 0]
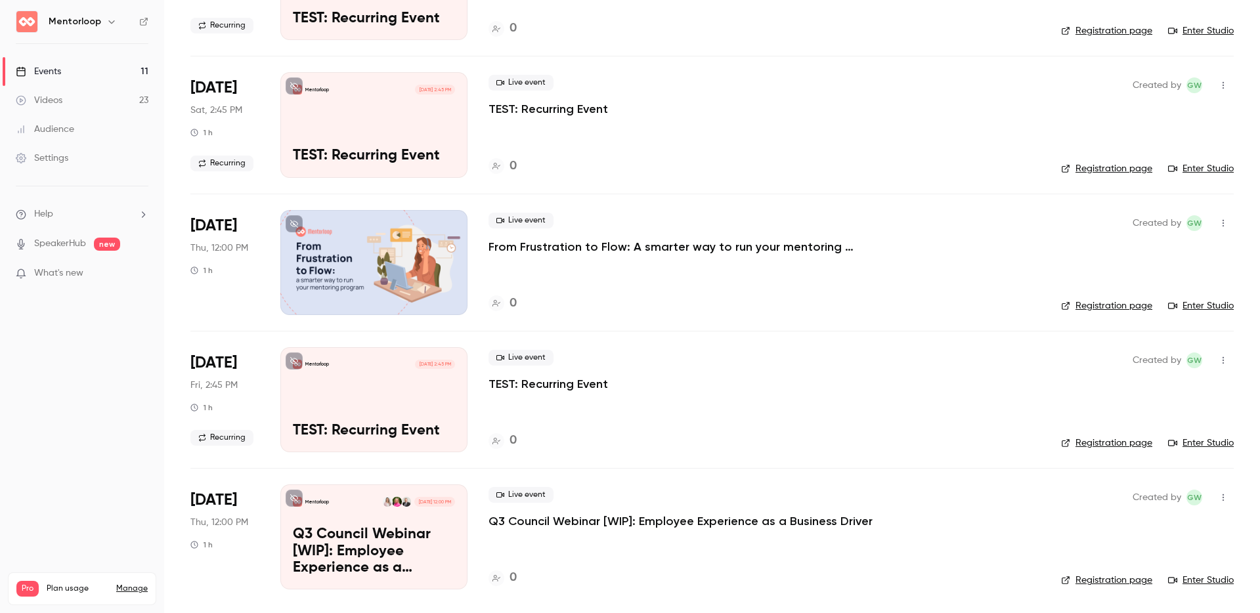
click at [945, 359] on icon "button" at bounding box center [1223, 360] width 11 height 9
click at [945, 494] on li "Delete" at bounding box center [1152, 496] width 142 height 34
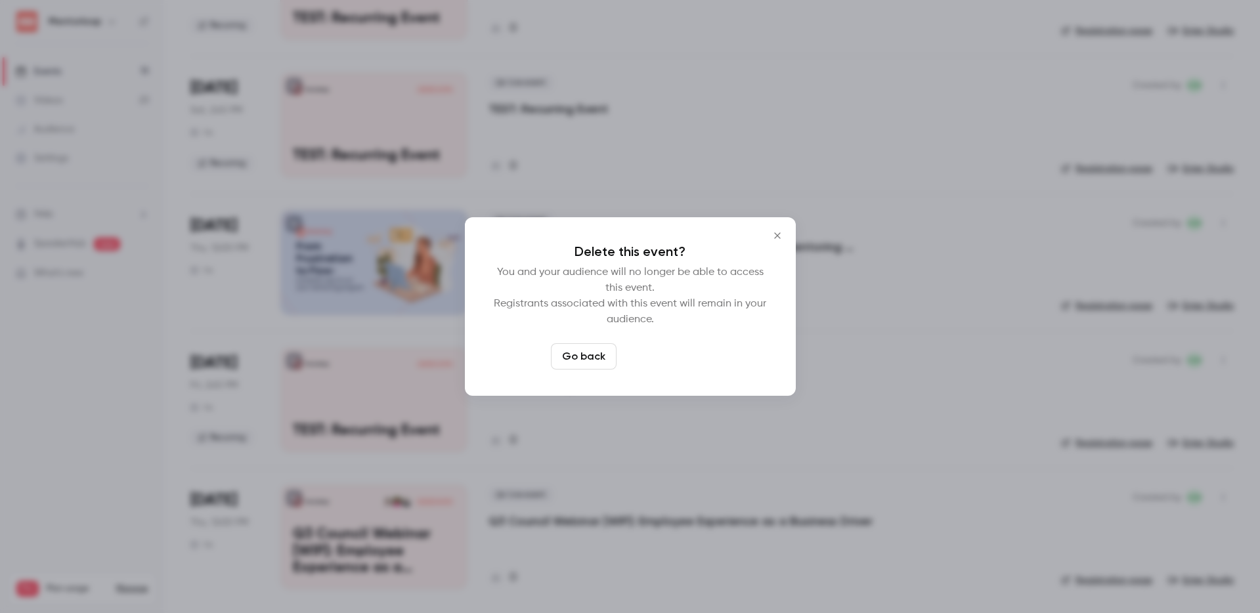
click at [668, 356] on button "Delete event" at bounding box center [666, 356] width 88 height 26
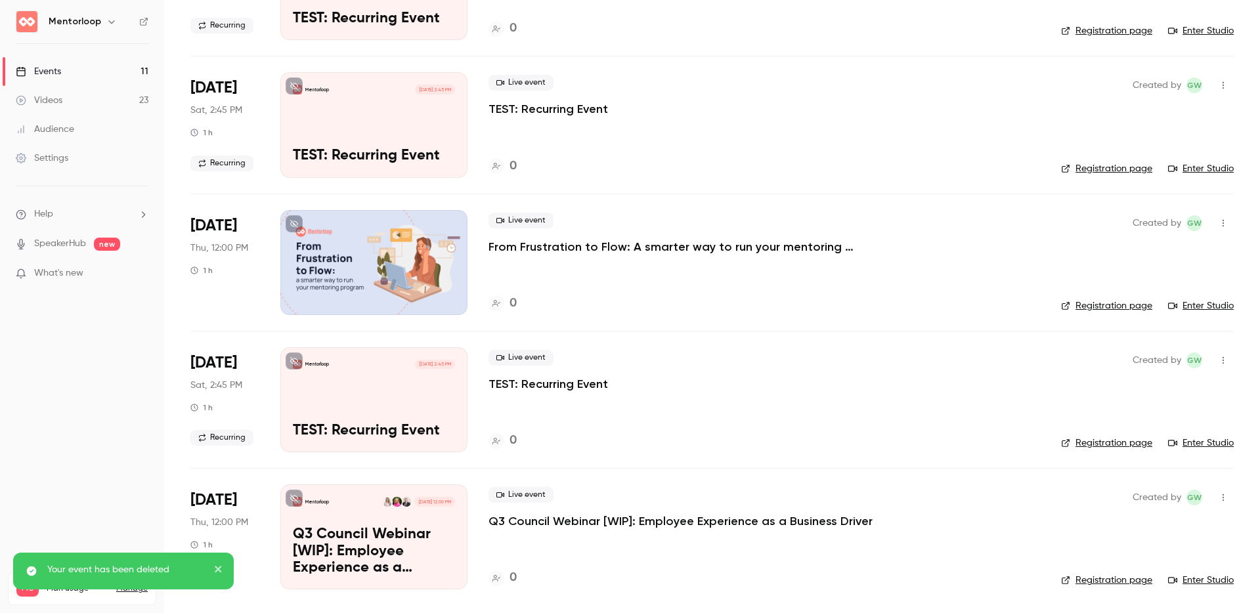
click at [945, 362] on icon "button" at bounding box center [1223, 360] width 11 height 9
click at [945, 494] on div at bounding box center [1102, 496] width 21 height 11
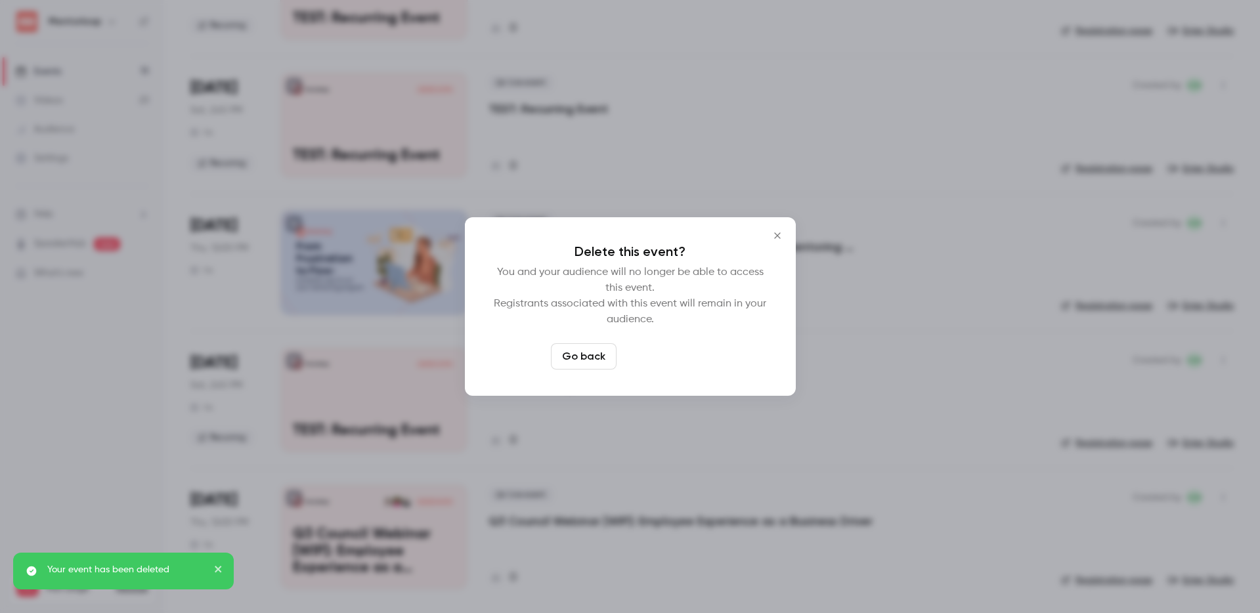
click at [662, 359] on button "Delete event" at bounding box center [666, 356] width 88 height 26
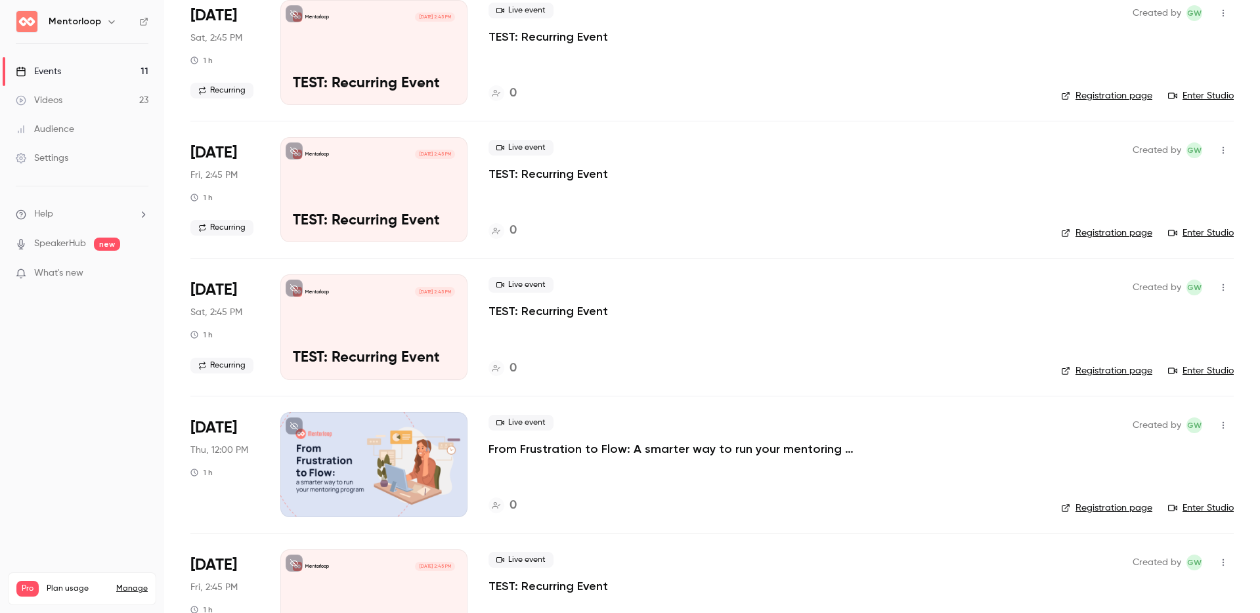
scroll to position [797, 0]
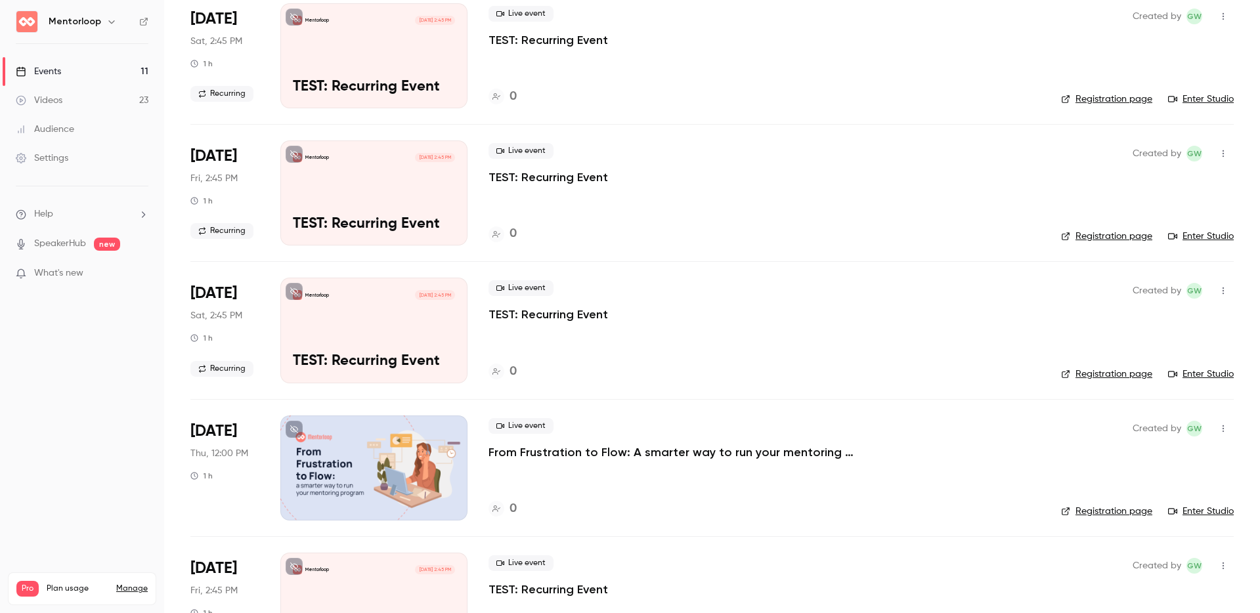
click at [945, 289] on icon "button" at bounding box center [1223, 290] width 11 height 9
click at [945, 427] on div "Delete" at bounding box center [1163, 426] width 100 height 13
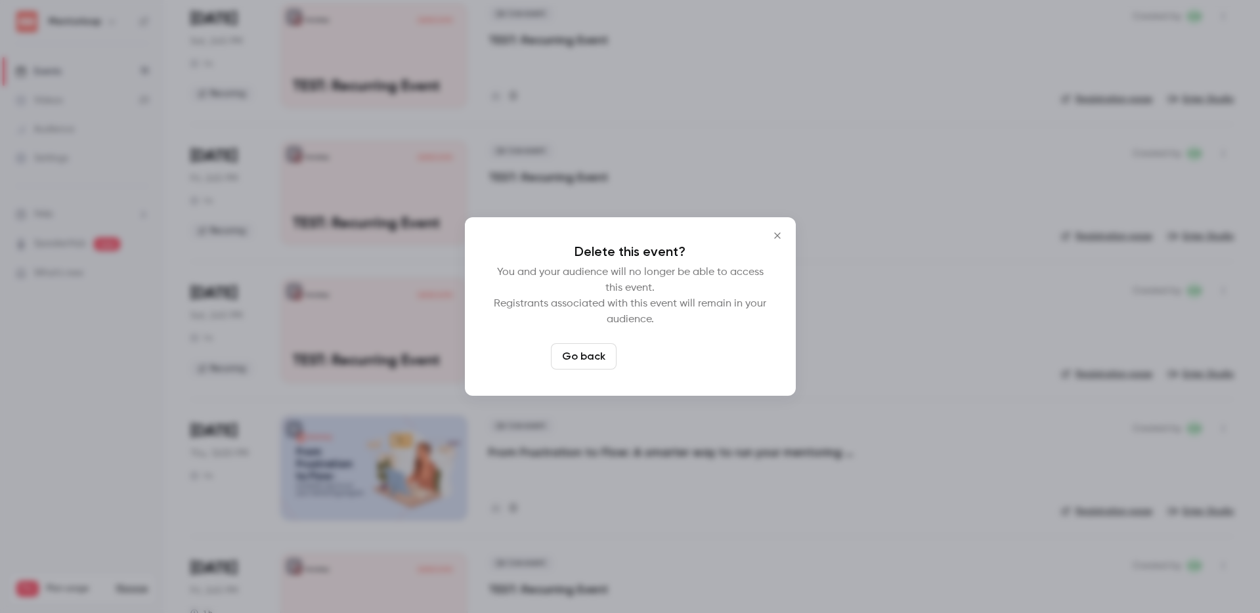
click at [684, 354] on button "Delete event" at bounding box center [666, 356] width 88 height 26
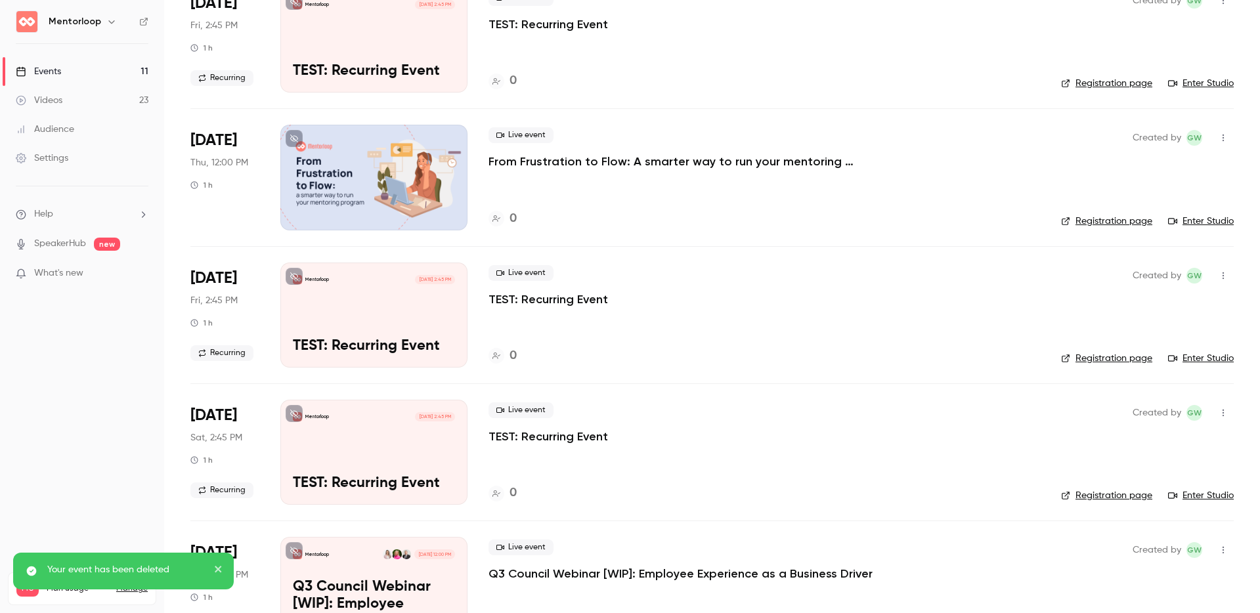
scroll to position [1002, 0]
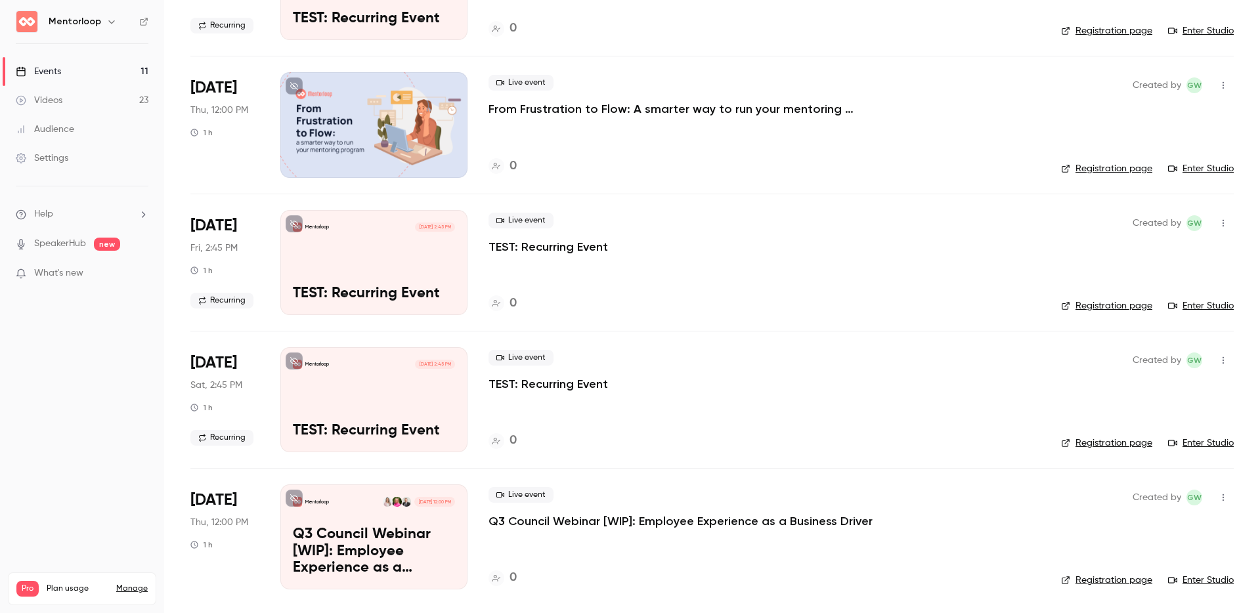
click at [945, 353] on button "button" at bounding box center [1222, 360] width 21 height 21
click at [945, 488] on li "Delete" at bounding box center [1152, 496] width 142 height 34
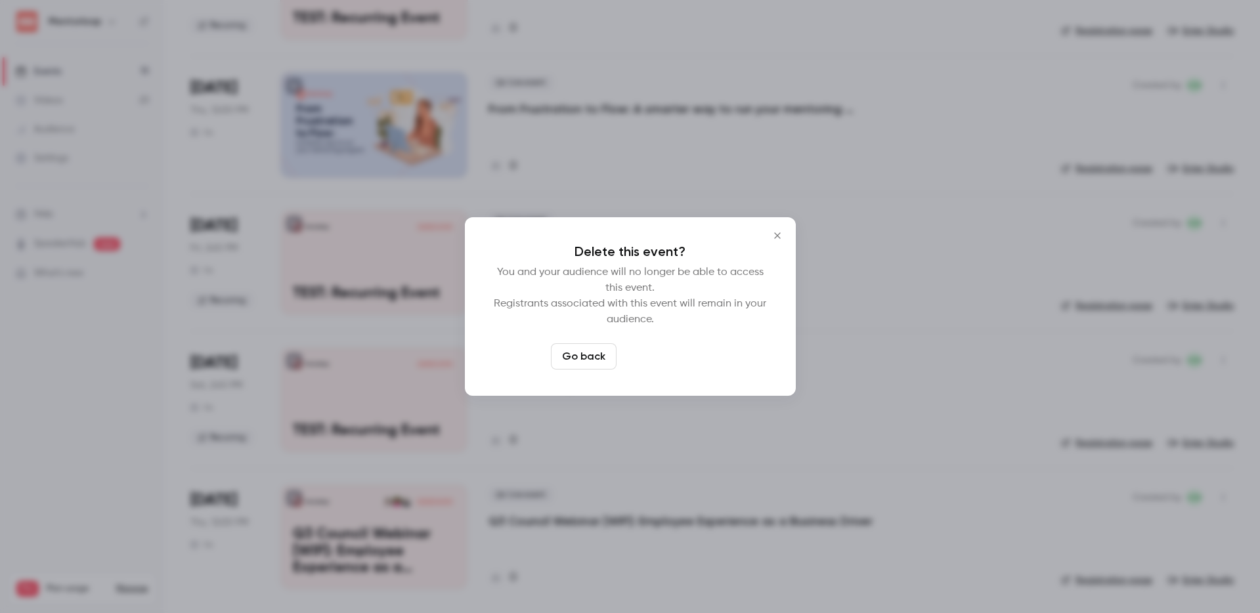
click at [682, 354] on button "Delete event" at bounding box center [666, 356] width 88 height 26
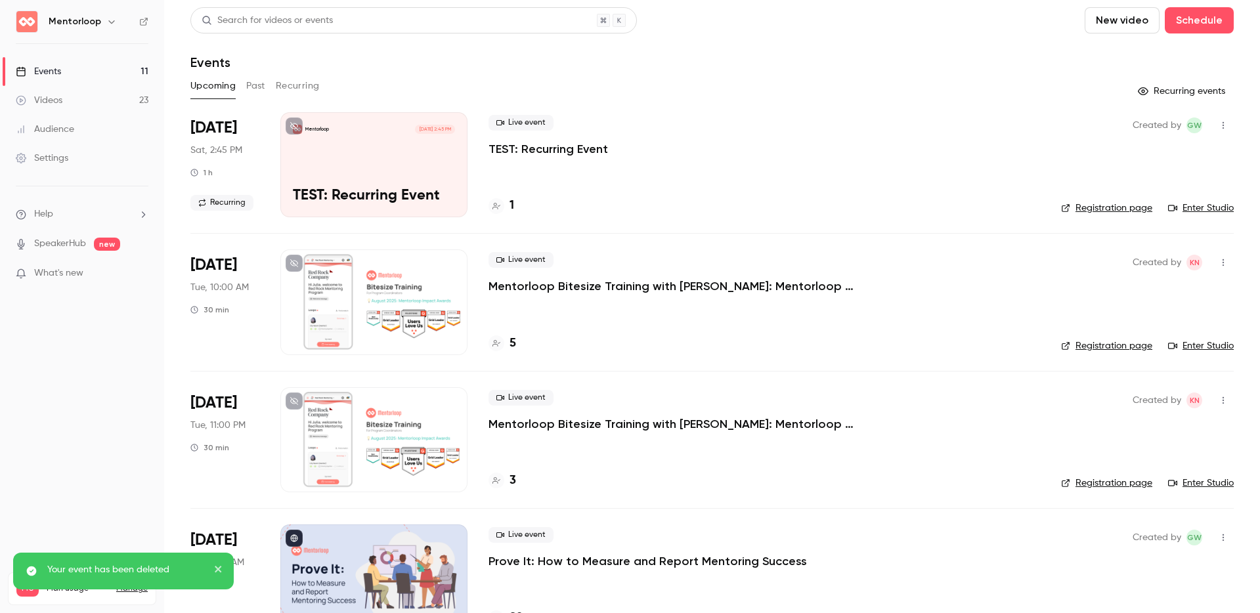
scroll to position [0, 0]
click at [395, 135] on div "Mentorloop Aug 16, 2:45 PM" at bounding box center [374, 129] width 162 height 9
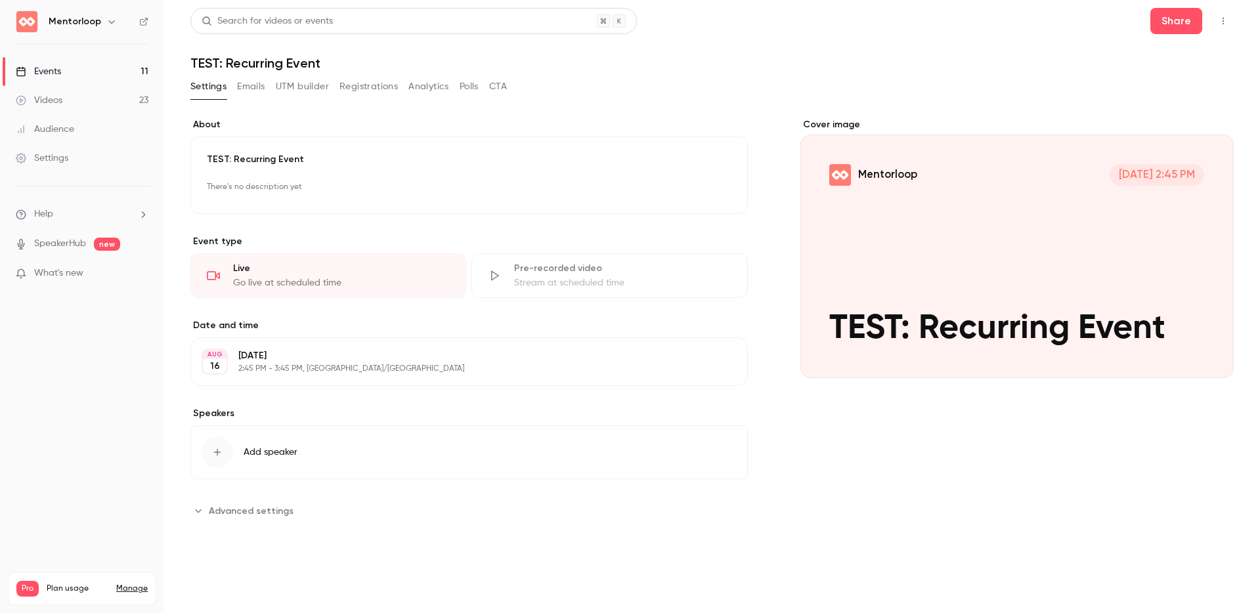
click at [945, 20] on icon "button" at bounding box center [1222, 21] width 1 height 7
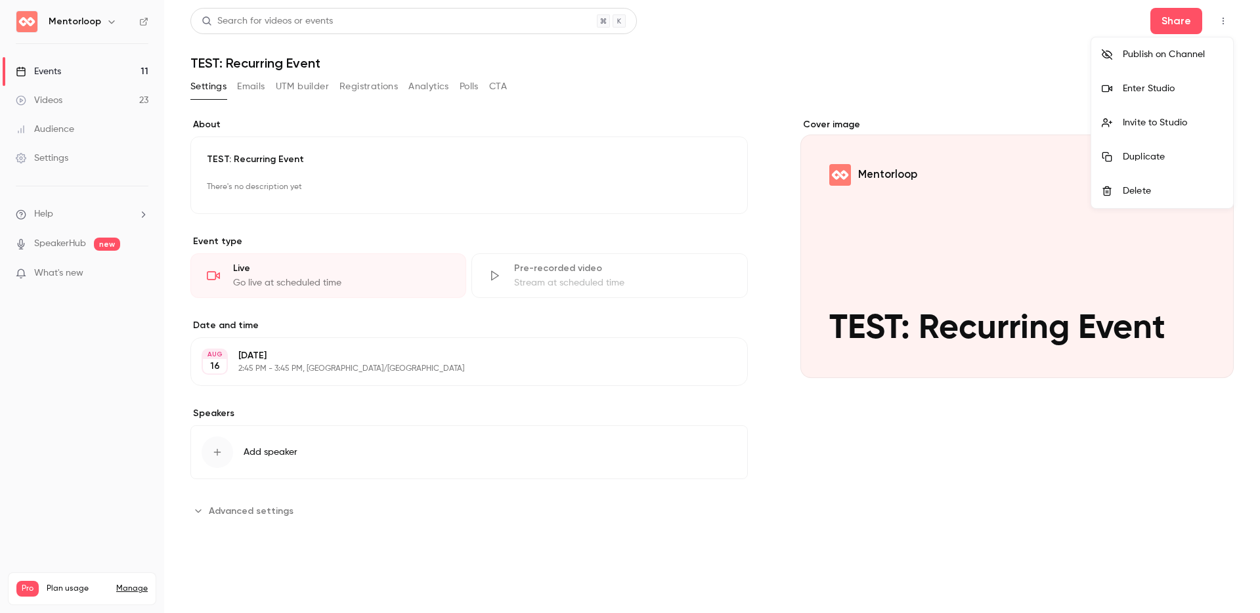
click at [945, 160] on div "Duplicate" at bounding box center [1173, 156] width 100 height 13
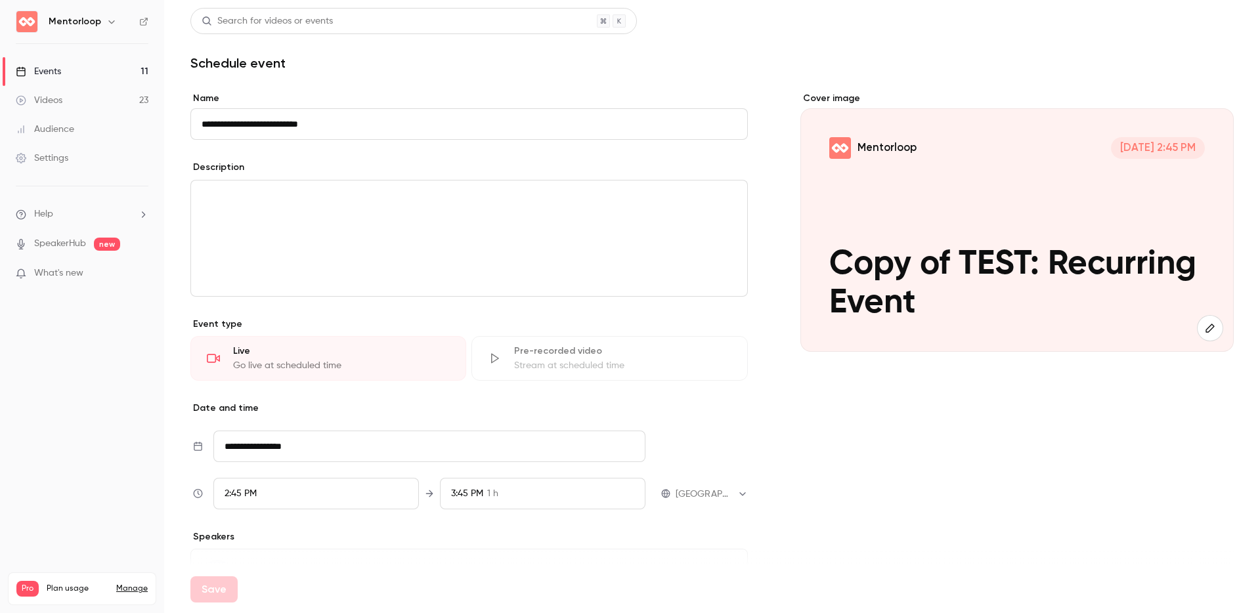
click at [51, 66] on div "Events" at bounding box center [38, 71] width 45 height 13
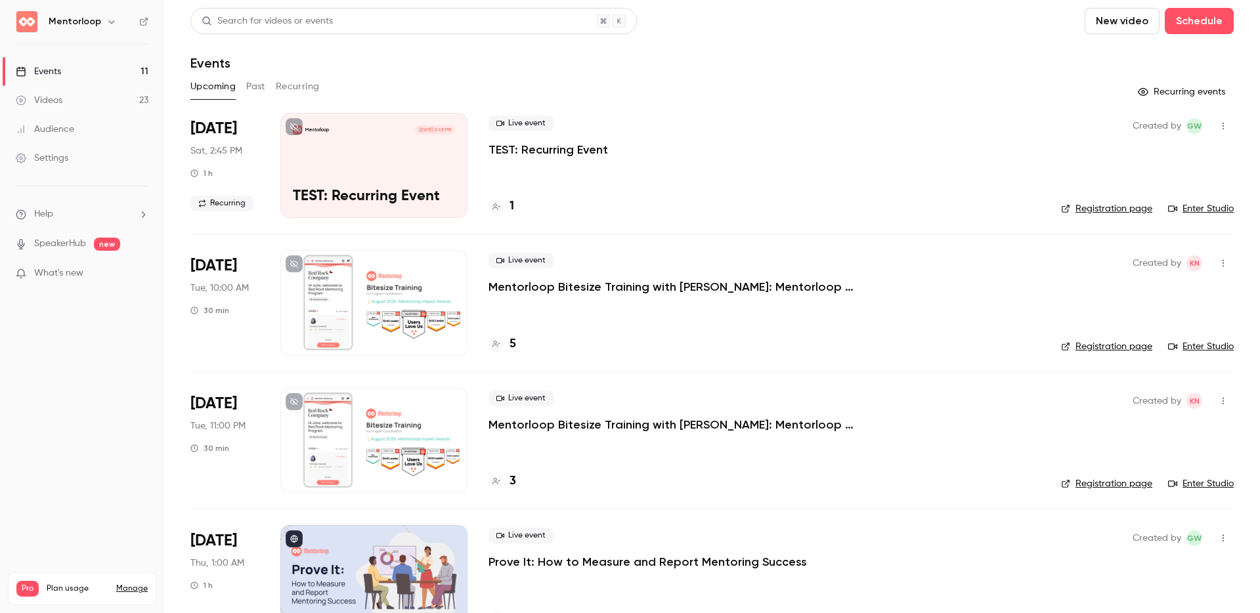
click at [388, 160] on div "Mentorloop Aug 16, 2:45 PM TEST: Recurring Event" at bounding box center [373, 165] width 187 height 105
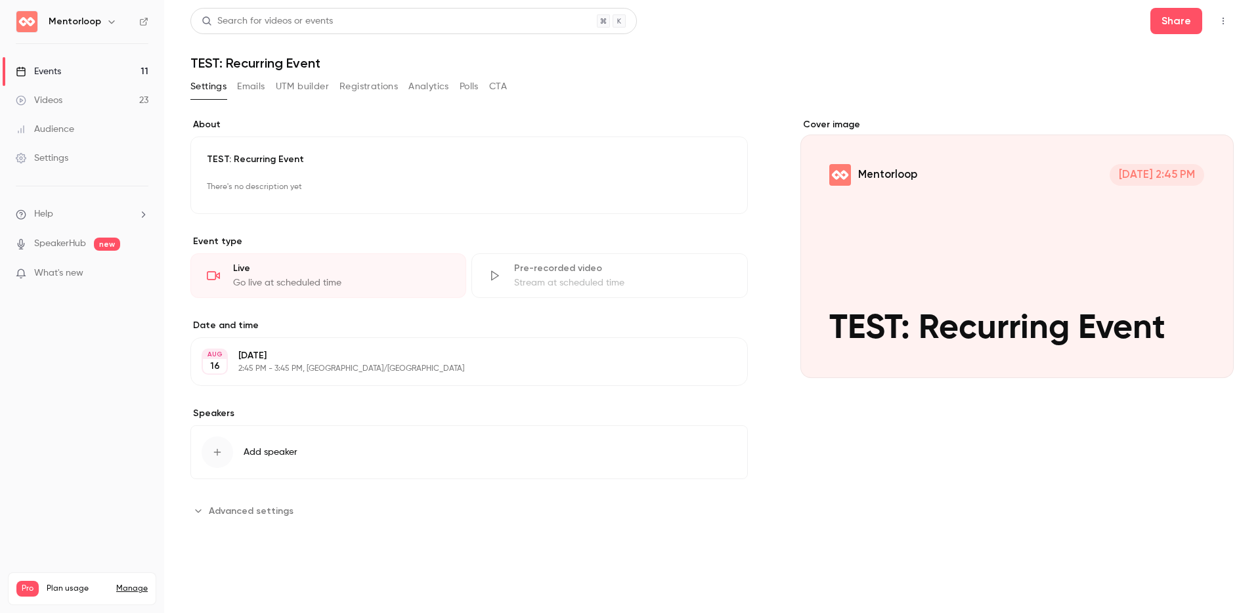
click at [251, 81] on button "Emails" at bounding box center [251, 86] width 28 height 21
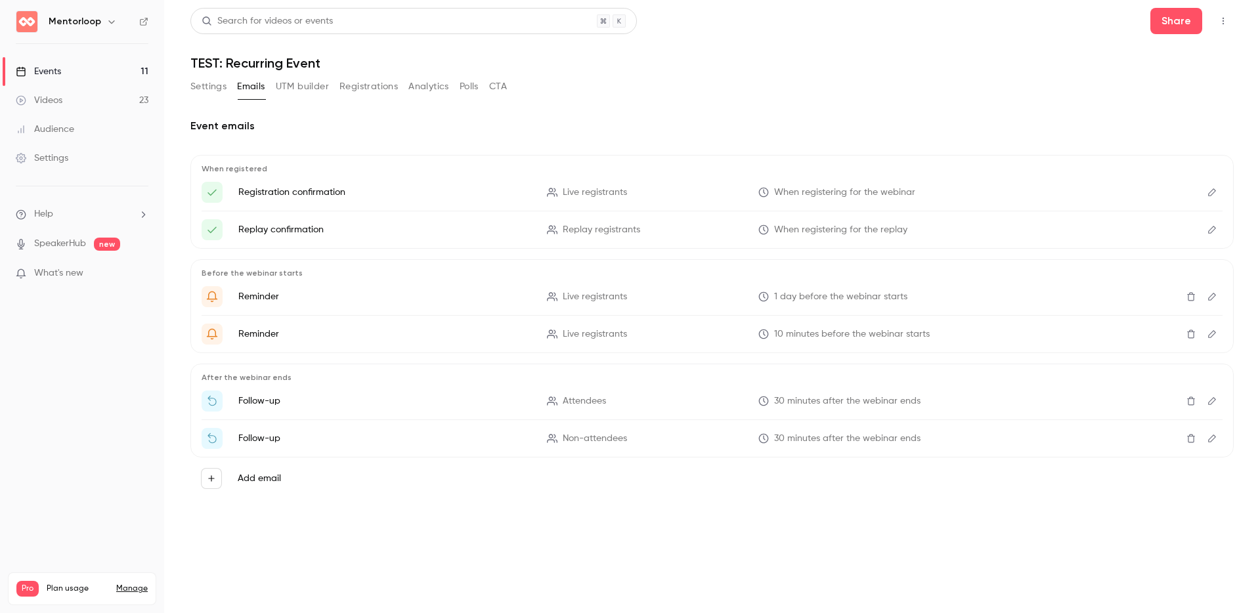
click at [83, 64] on link "Events 11" at bounding box center [82, 71] width 164 height 29
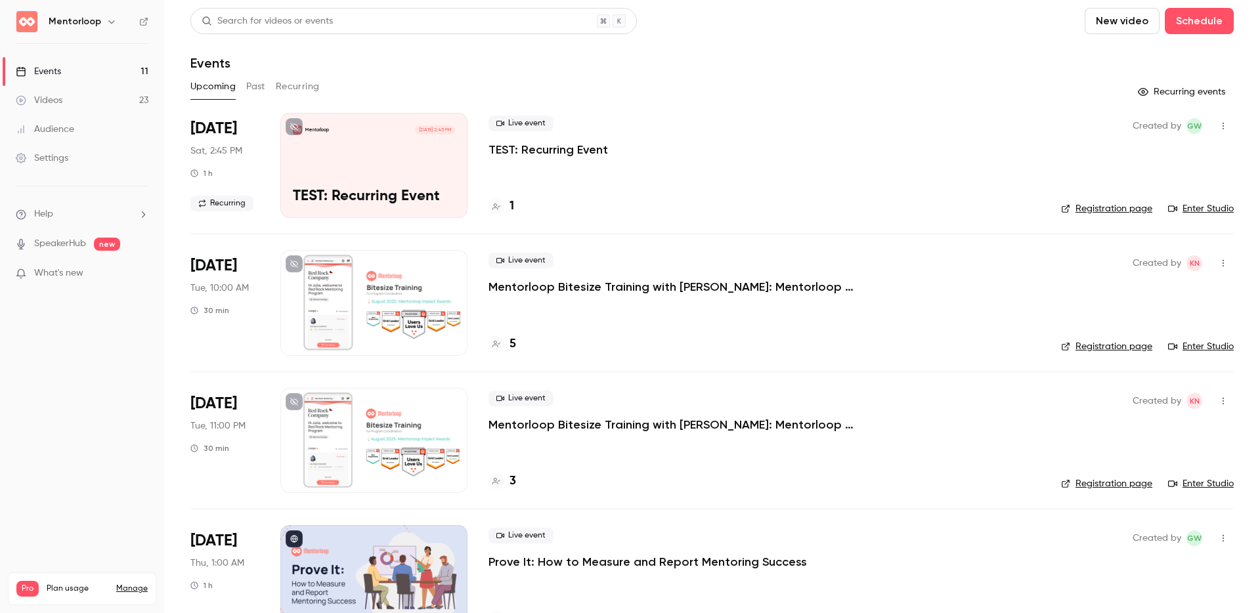
click at [945, 125] on icon "button" at bounding box center [1222, 126] width 1 height 7
click at [945, 217] on li "Duplicate" at bounding box center [1152, 228] width 142 height 34
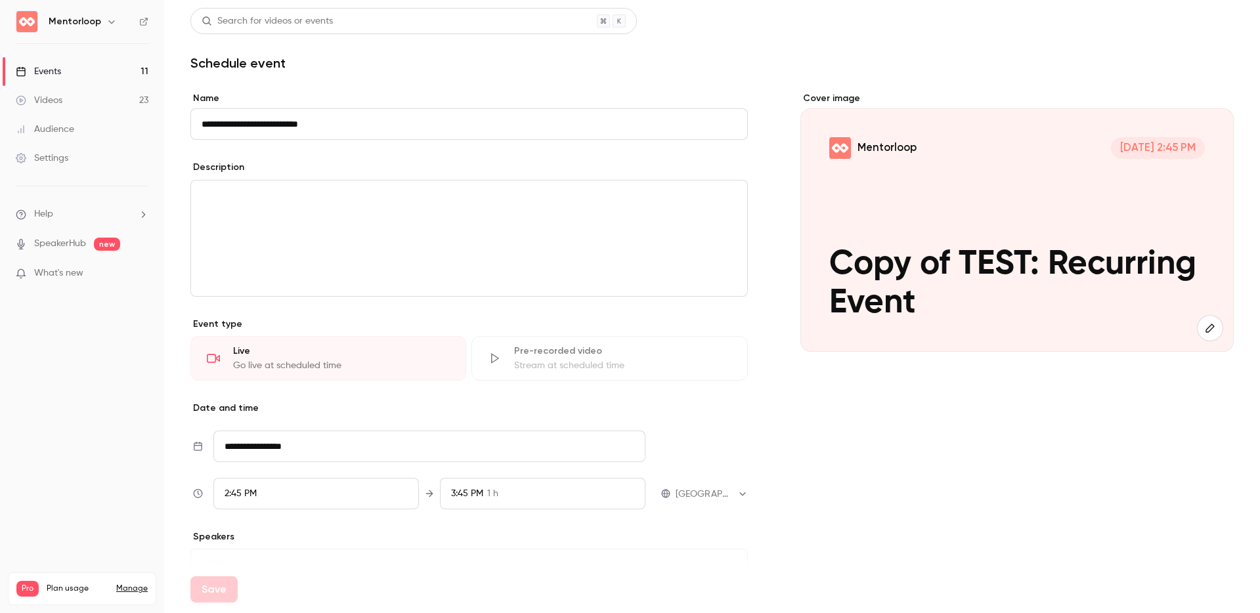
click at [69, 71] on link "Events 11" at bounding box center [82, 71] width 164 height 29
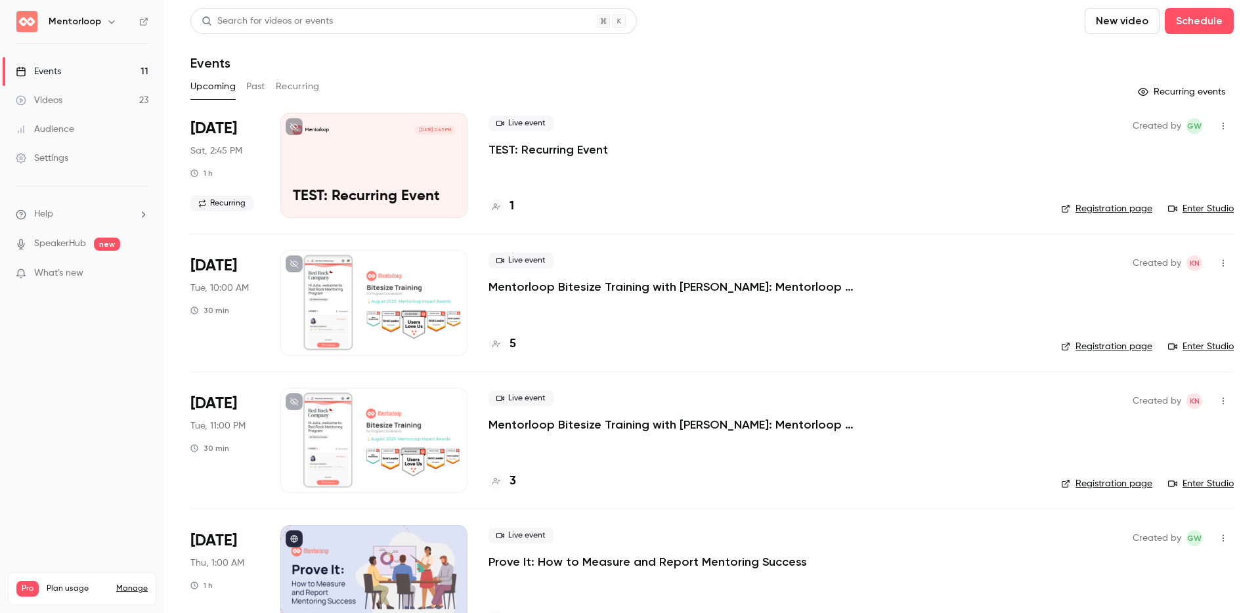
click at [945, 125] on icon "button" at bounding box center [1223, 125] width 11 height 9
click at [945, 262] on div "Delete" at bounding box center [1163, 261] width 100 height 13
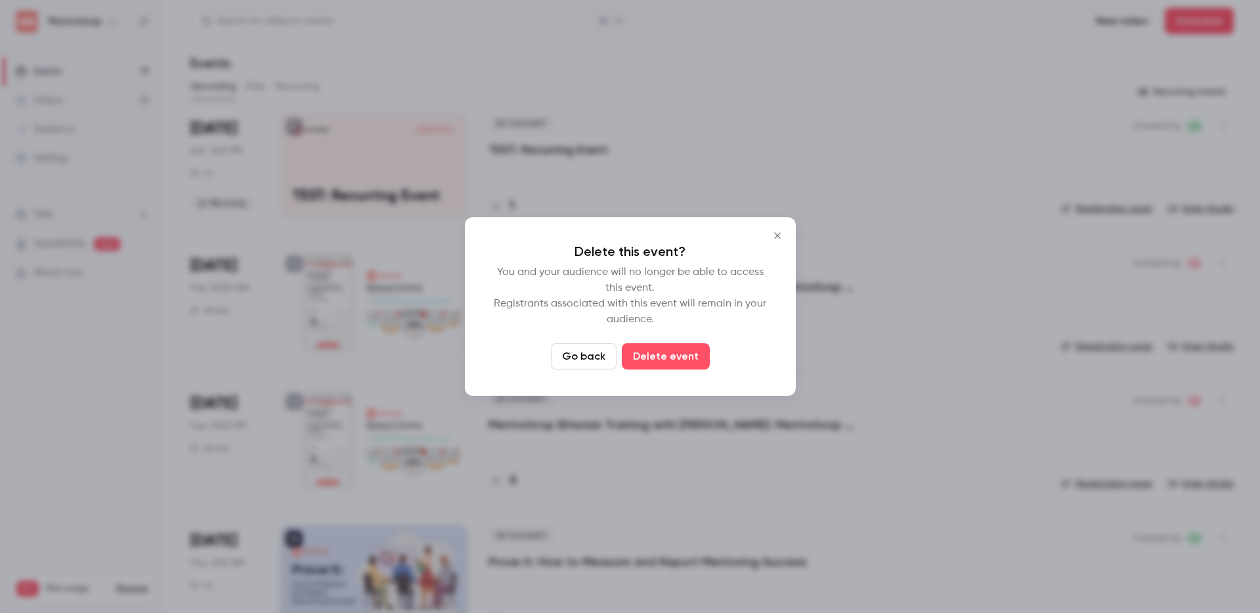
click at [646, 319] on p "You and your audience will no longer be able to access this event. Registrants …" at bounding box center [630, 296] width 278 height 63
click at [683, 314] on p "You and your audience will no longer be able to access this event. Registrants …" at bounding box center [630, 296] width 278 height 63
drag, startPoint x: 657, startPoint y: 301, endPoint x: 658, endPoint y: 313, distance: 11.8
click at [657, 304] on p "You and your audience will no longer be able to access this event. Registrants …" at bounding box center [630, 296] width 278 height 63
click at [662, 324] on p "You and your audience will no longer be able to access this event. Registrants …" at bounding box center [630, 296] width 278 height 63
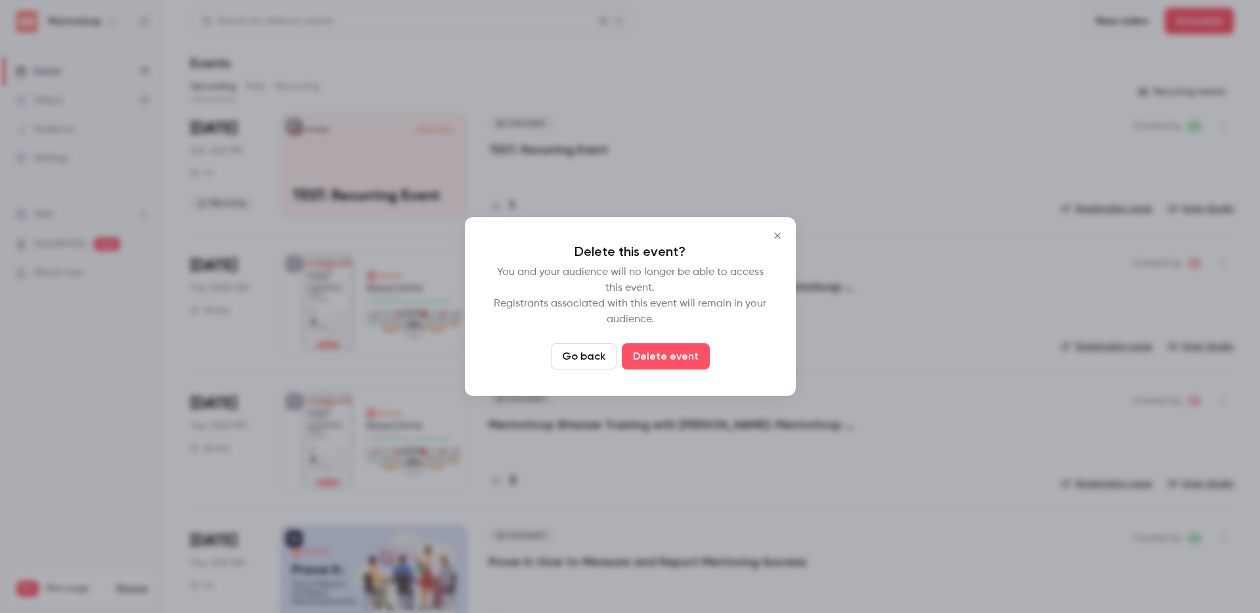
click at [667, 332] on div "Delete this event? You and your audience will no longer be able to access this …" at bounding box center [630, 306] width 331 height 179
click at [697, 322] on p "You and your audience will no longer be able to access this event. Registrants …" at bounding box center [630, 296] width 278 height 63
click at [709, 334] on div "Delete this event? You and your audience will no longer be able to access this …" at bounding box center [630, 306] width 331 height 179
click at [720, 344] on div "Go back Delete event" at bounding box center [630, 356] width 278 height 26
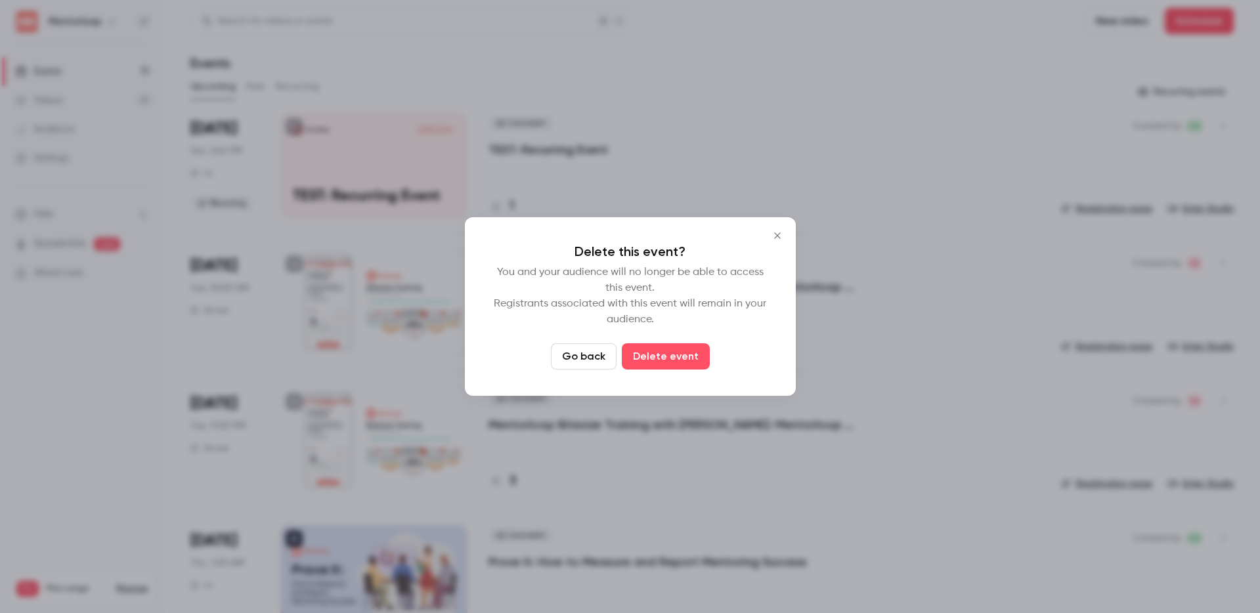
click at [674, 326] on p "You and your audience will no longer be able to access this event. Registrants …" at bounding box center [630, 296] width 278 height 63
click at [676, 328] on div "Delete this event? You and your audience will no longer be able to access this …" at bounding box center [630, 306] width 331 height 179
click at [705, 325] on p "You and your audience will no longer be able to access this event. Registrants …" at bounding box center [630, 296] width 278 height 63
click at [679, 309] on p "You and your audience will no longer be able to access this event. Registrants …" at bounding box center [630, 296] width 278 height 63
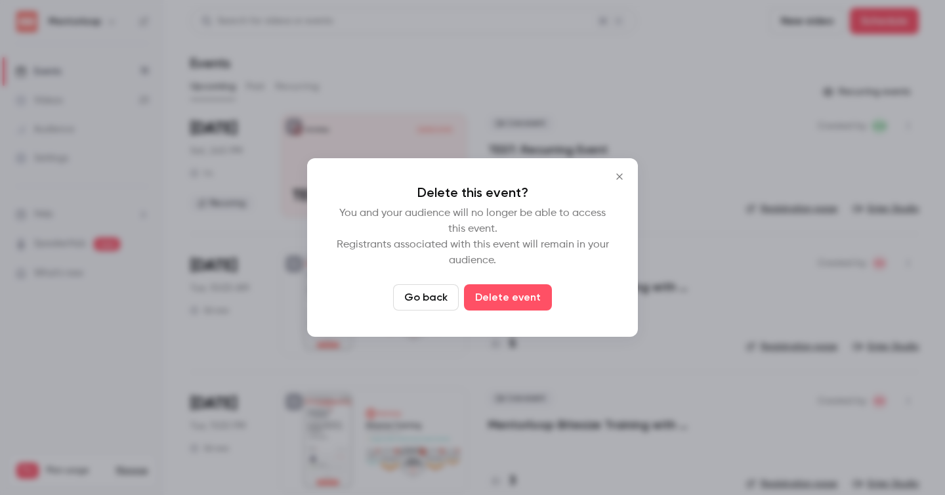
click at [519, 281] on div "Delete this event? You and your audience will no longer be able to access this …" at bounding box center [472, 247] width 331 height 179
click at [520, 286] on button "Delete event" at bounding box center [508, 297] width 88 height 26
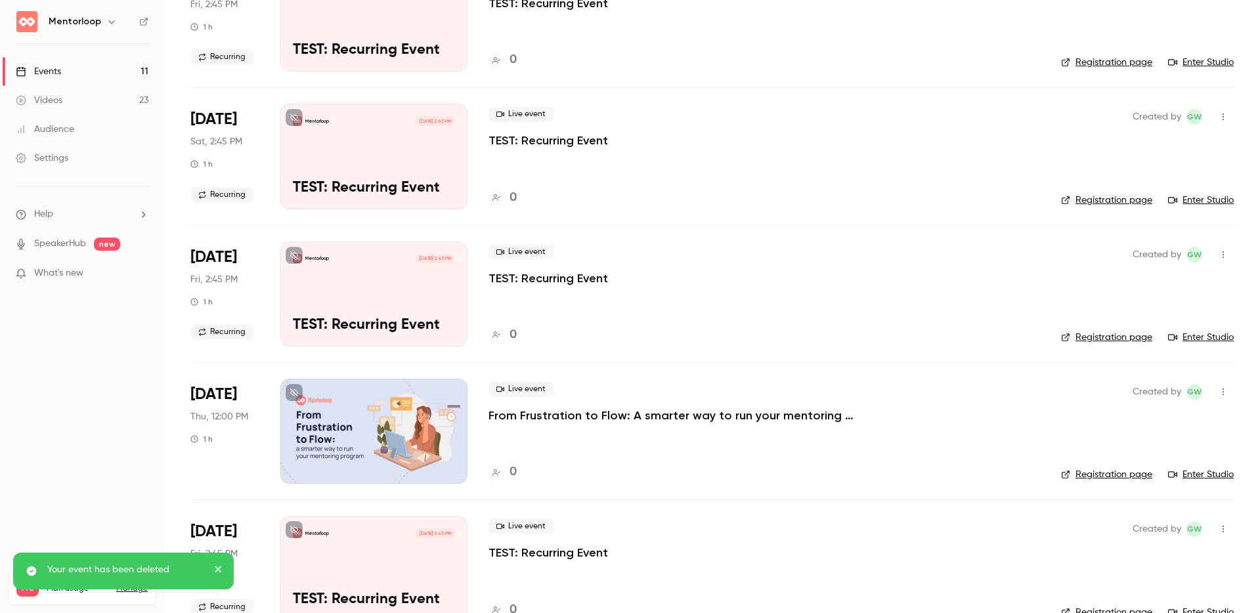
scroll to position [561, 0]
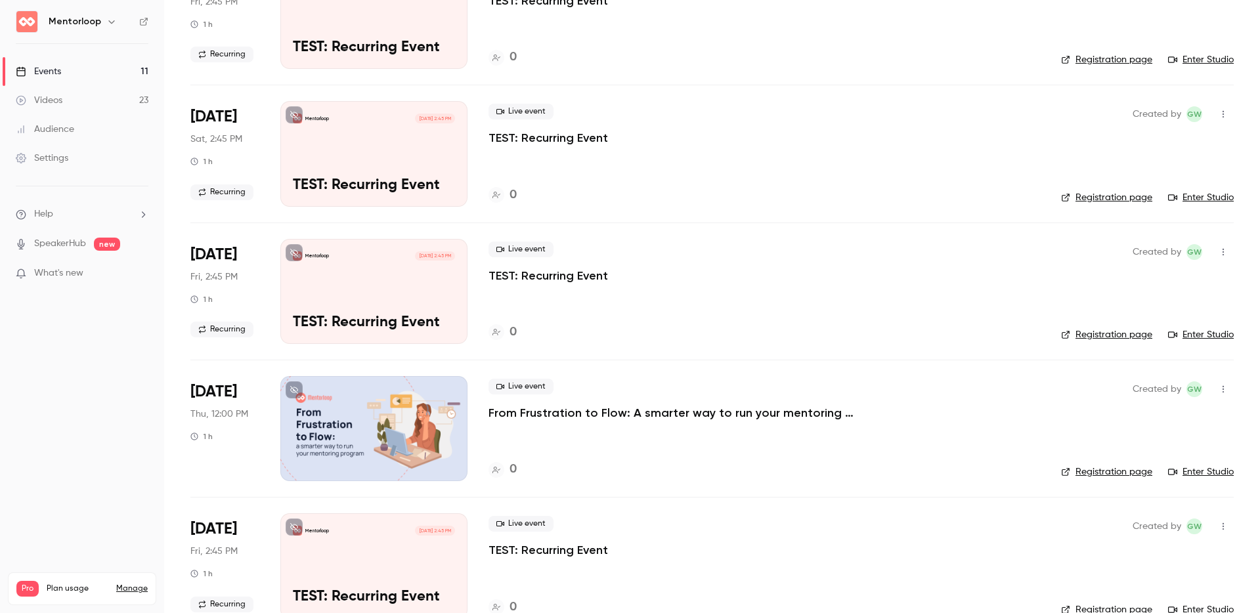
click at [945, 110] on icon "button" at bounding box center [1223, 114] width 11 height 9
click at [945, 211] on div "Duplicate" at bounding box center [1163, 215] width 100 height 13
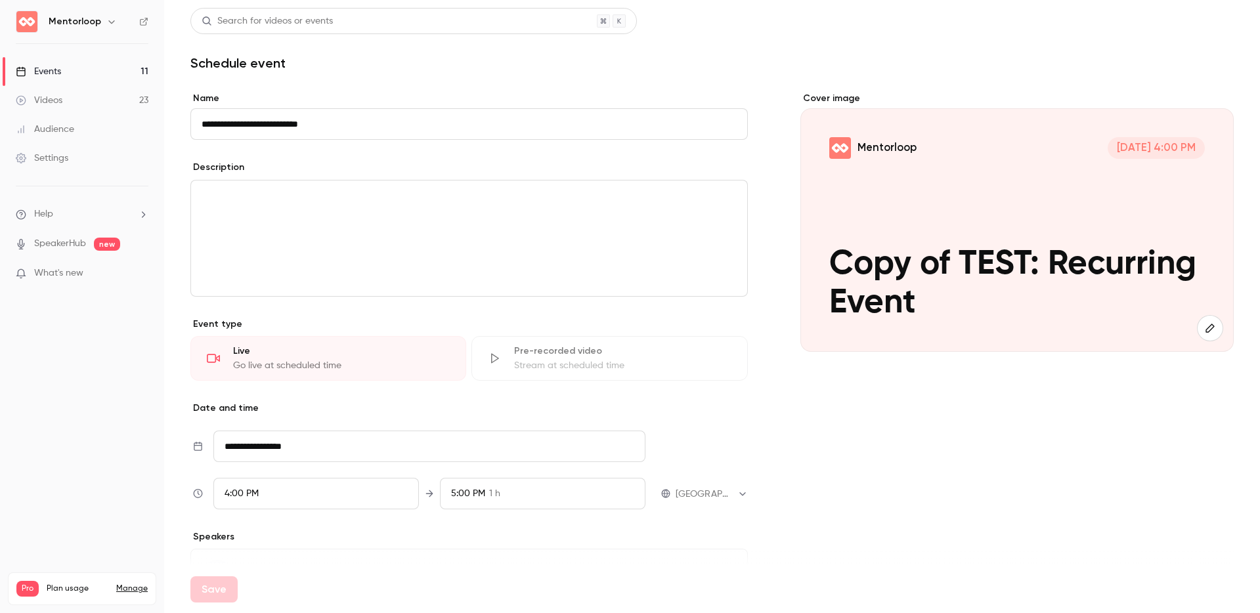
click at [79, 56] on ul "Events 11 Videos 23 Audience Settings" at bounding box center [82, 115] width 164 height 142
click at [74, 79] on link "Events 11" at bounding box center [82, 71] width 164 height 29
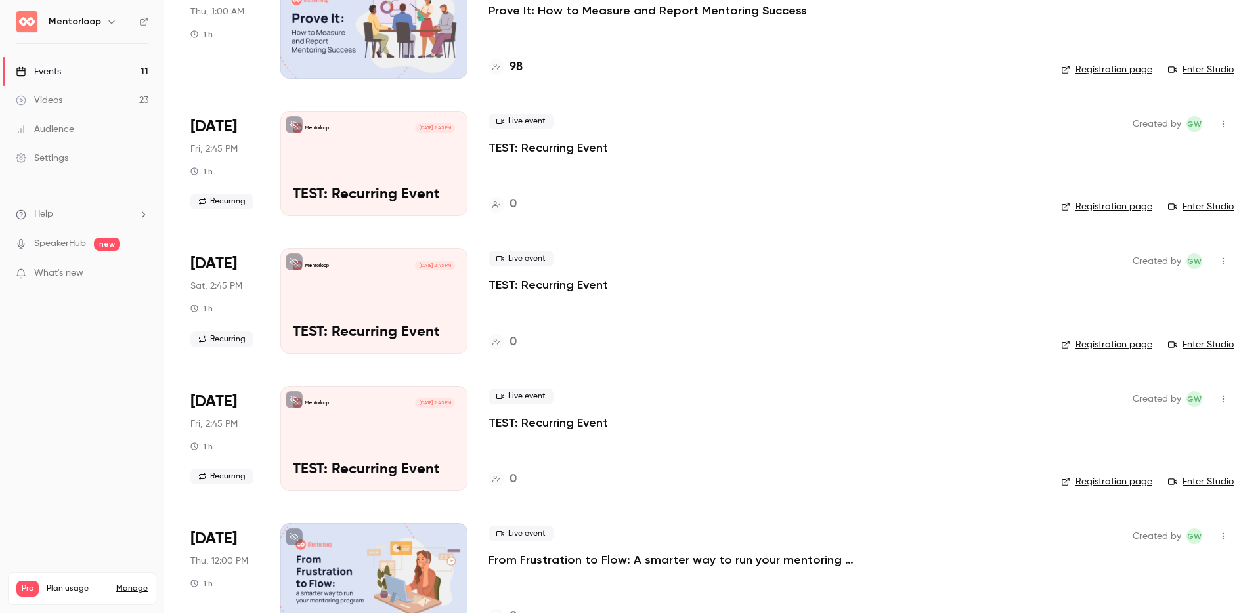
scroll to position [414, 0]
click at [1218, 128] on icon "button" at bounding box center [1223, 124] width 11 height 9
click at [1138, 265] on div "Delete" at bounding box center [1163, 260] width 100 height 13
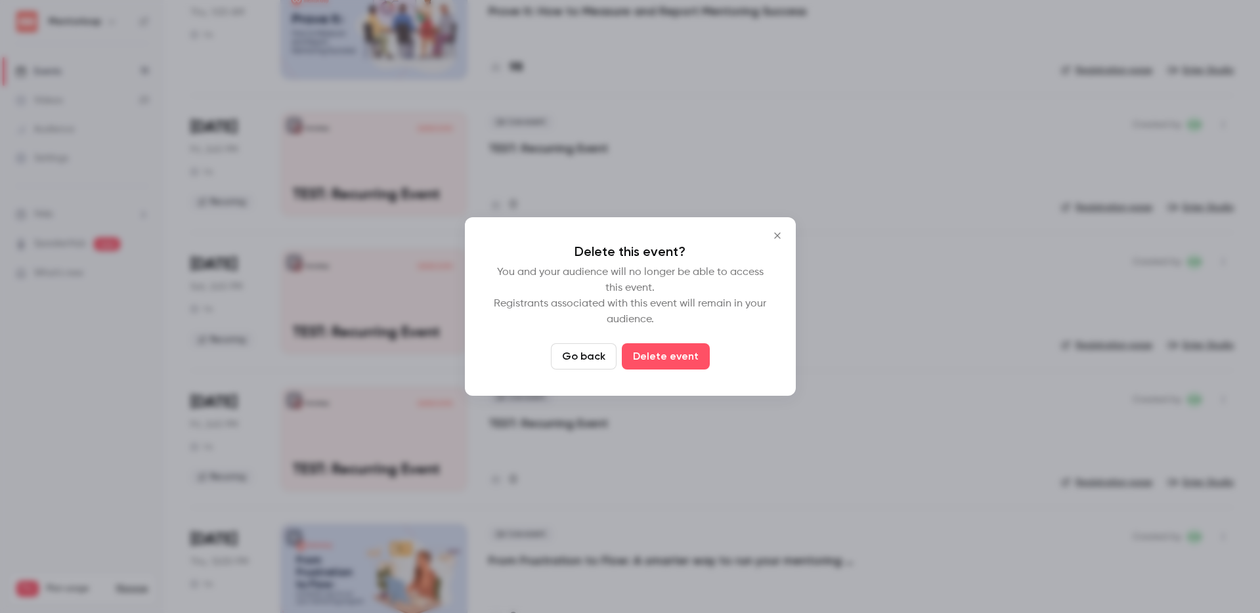
click at [594, 356] on button "Go back" at bounding box center [584, 356] width 66 height 26
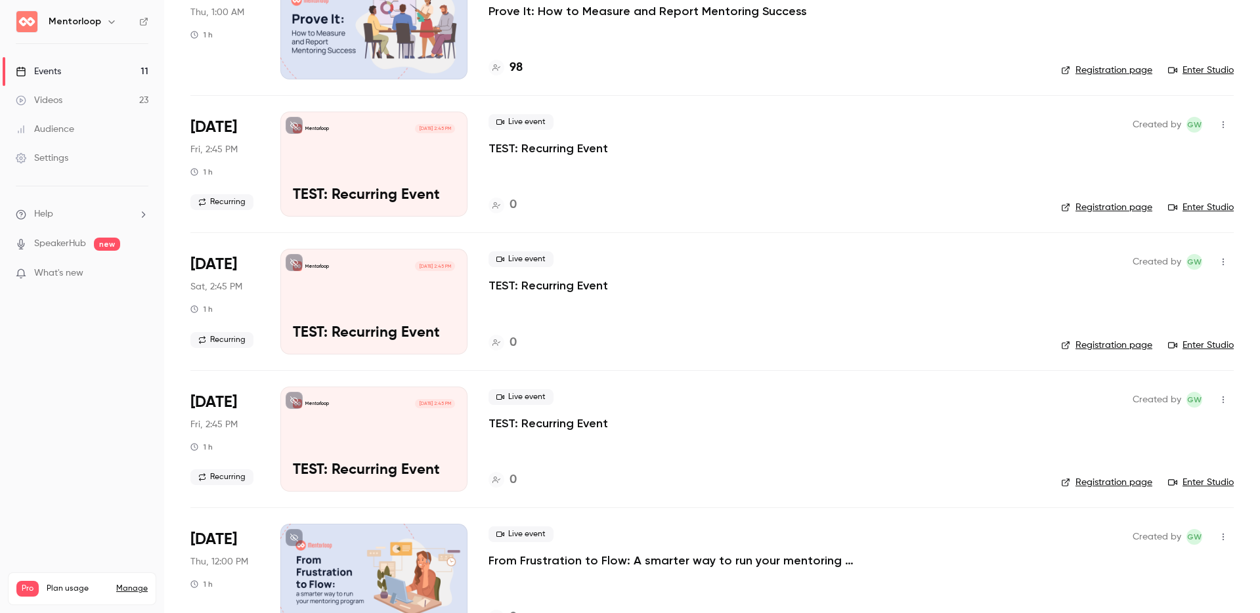
click at [1222, 122] on icon "button" at bounding box center [1222, 124] width 1 height 7
click at [1147, 255] on div "Delete" at bounding box center [1163, 260] width 100 height 13
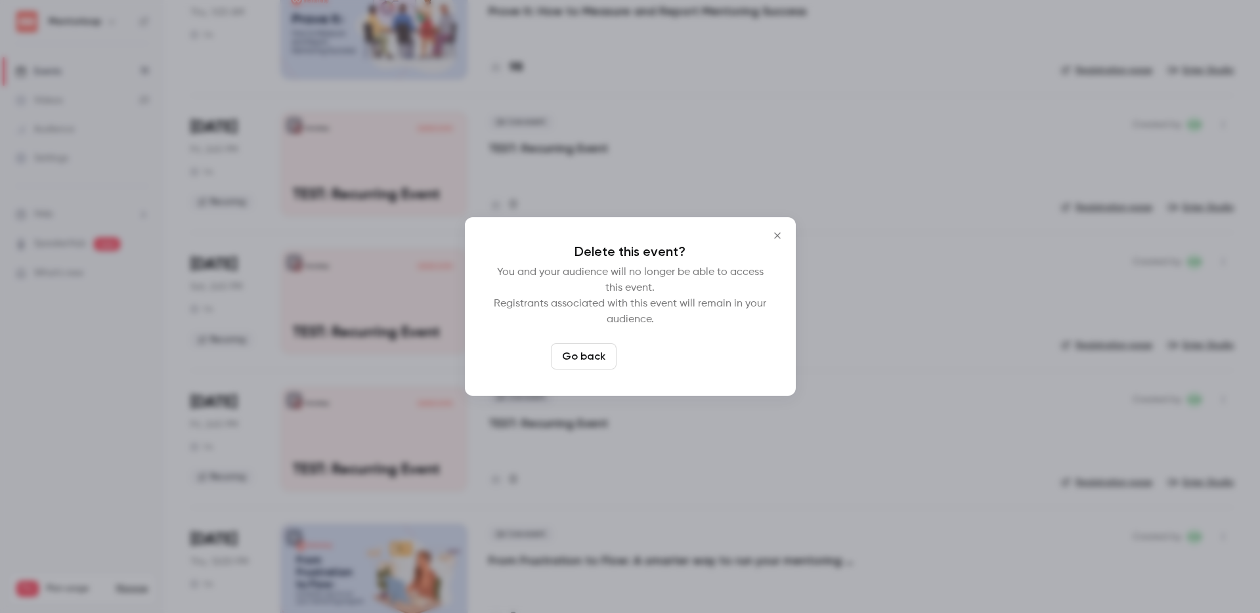
click at [673, 344] on button "Delete event" at bounding box center [666, 356] width 88 height 26
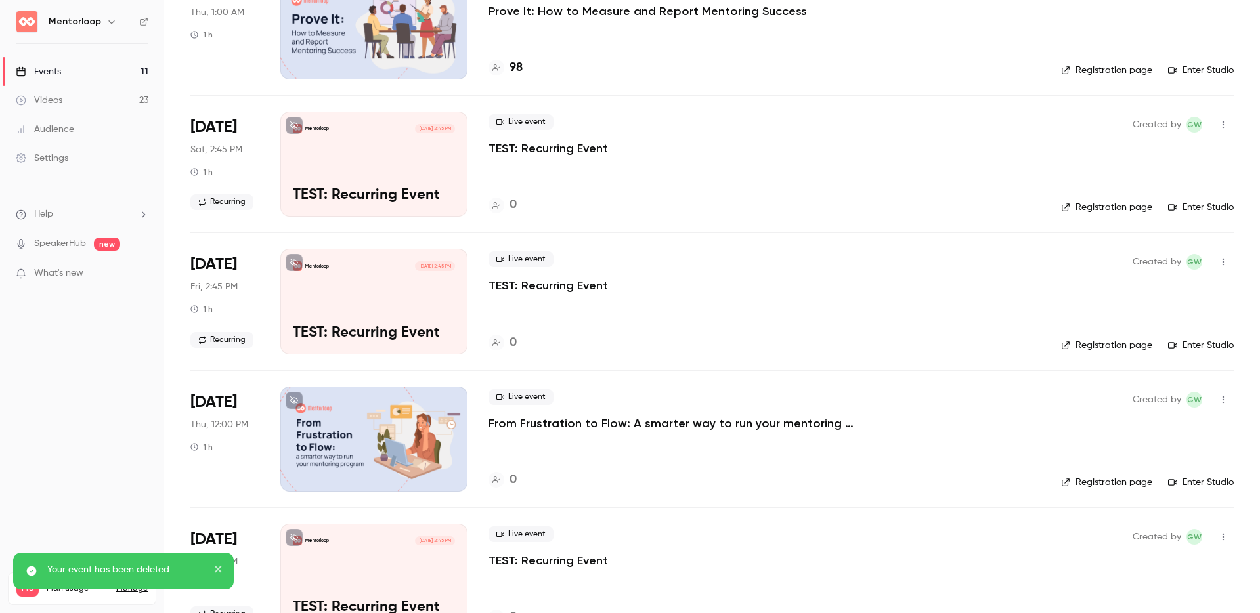
click at [1222, 124] on icon "button" at bounding box center [1222, 124] width 1 height 7
click at [1118, 261] on div "Delete" at bounding box center [1163, 260] width 100 height 13
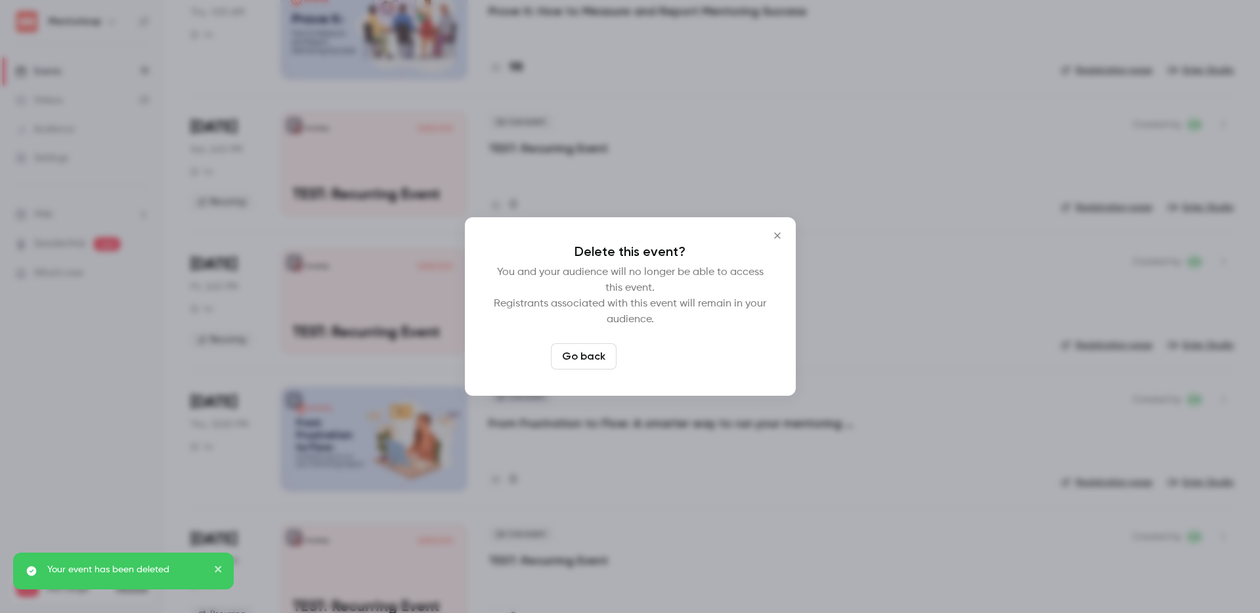
click at [682, 360] on button "Delete event" at bounding box center [666, 356] width 88 height 26
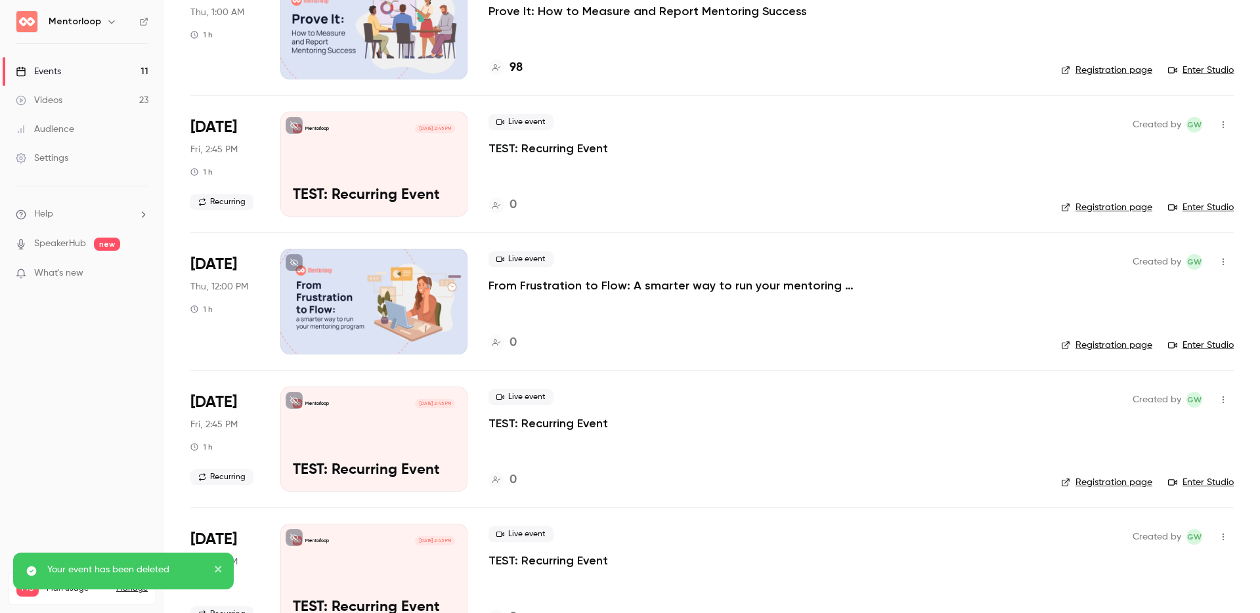
click at [346, 168] on div "Mentorloop Aug 29, 2:45 PM TEST: Recurring Event" at bounding box center [373, 164] width 187 height 105
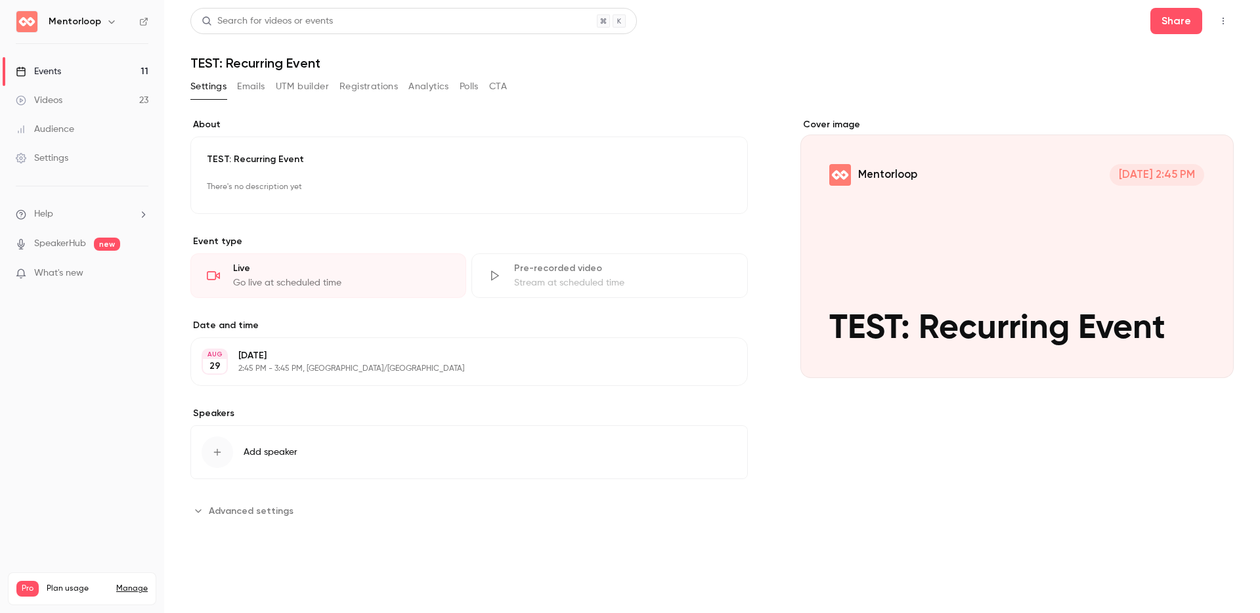
click at [376, 362] on div "Friday, August 29 2:45 PM - 3:45 PM, Australia/Melbourne" at bounding box center [458, 361] width 440 height 25
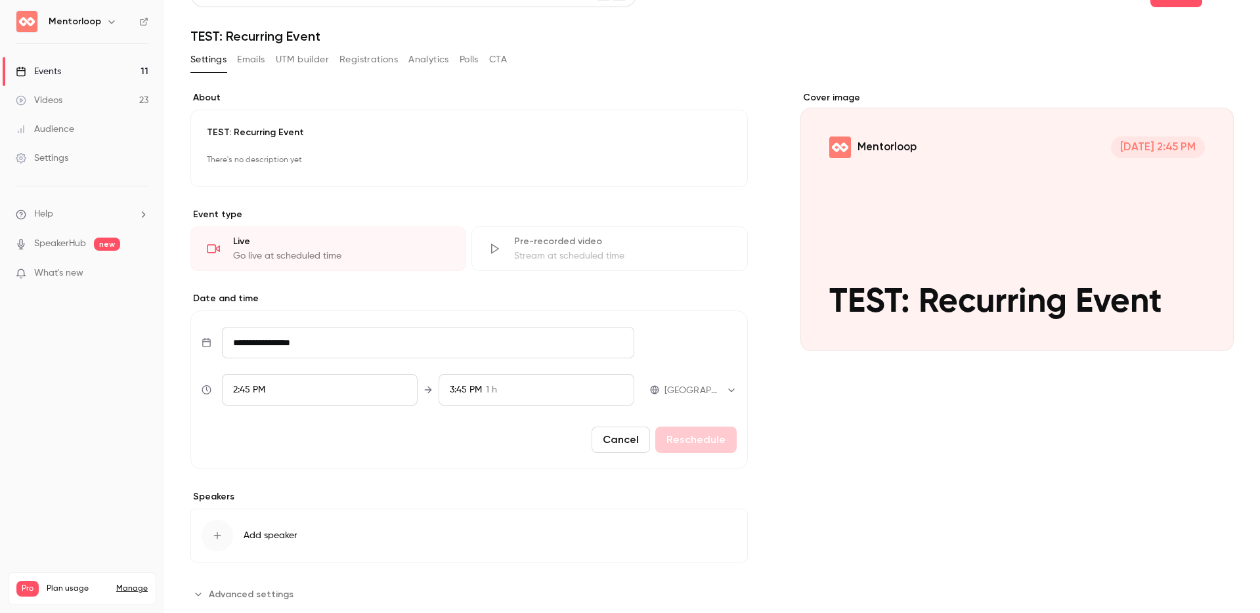
scroll to position [58, 0]
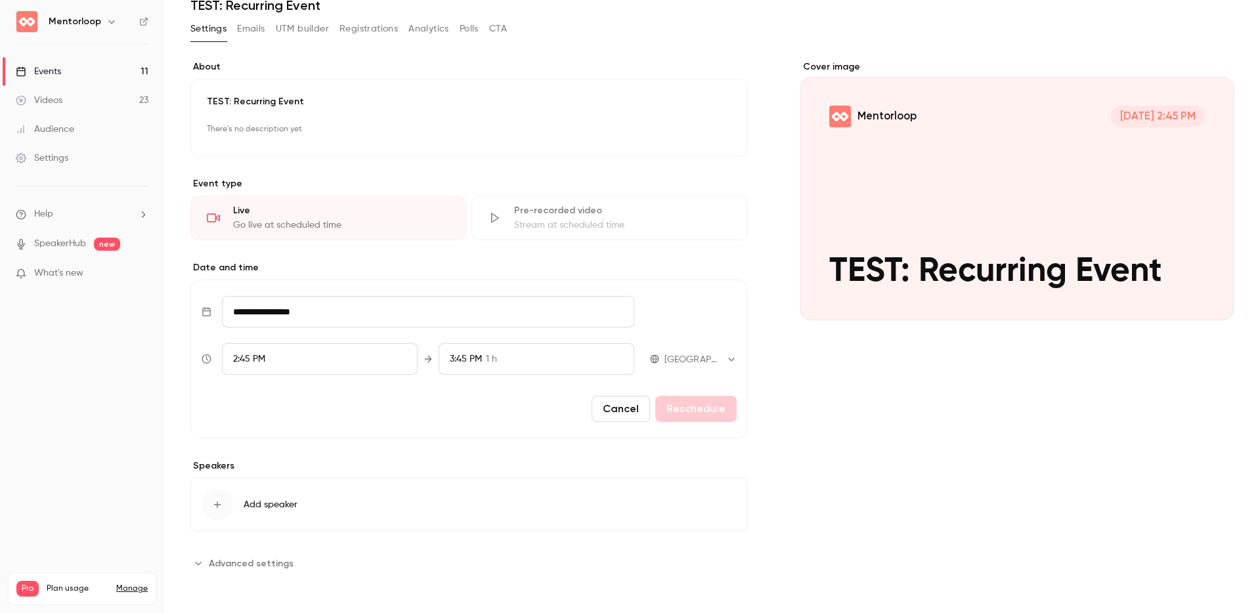
click at [219, 572] on button "Advanced settings" at bounding box center [245, 563] width 111 height 21
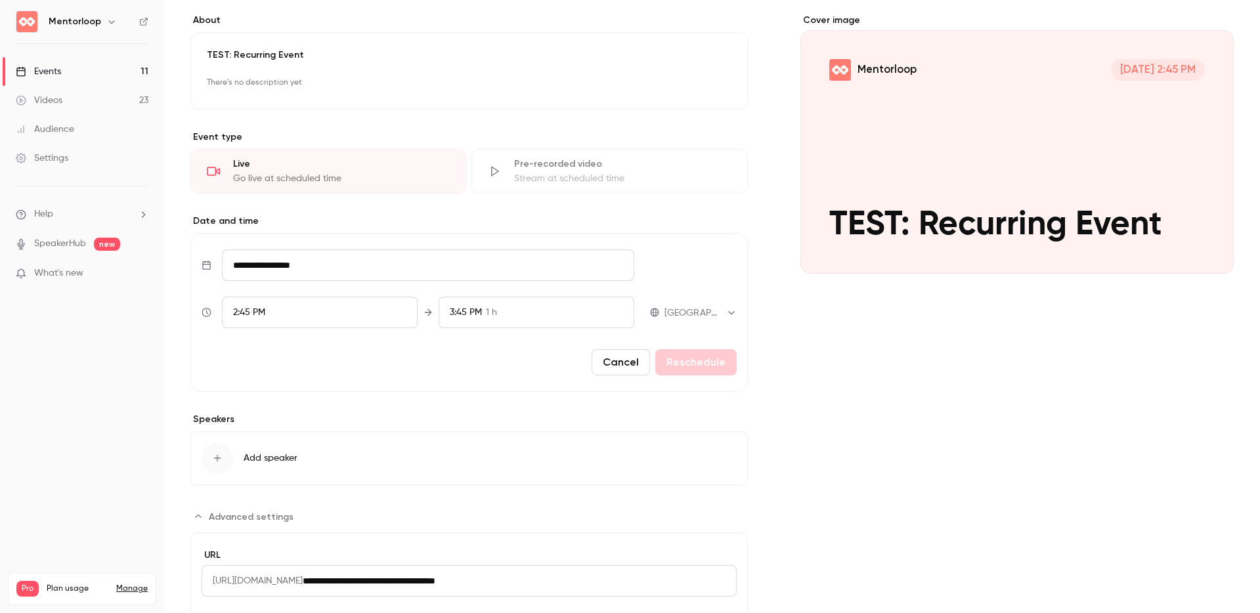
scroll to position [179, 0]
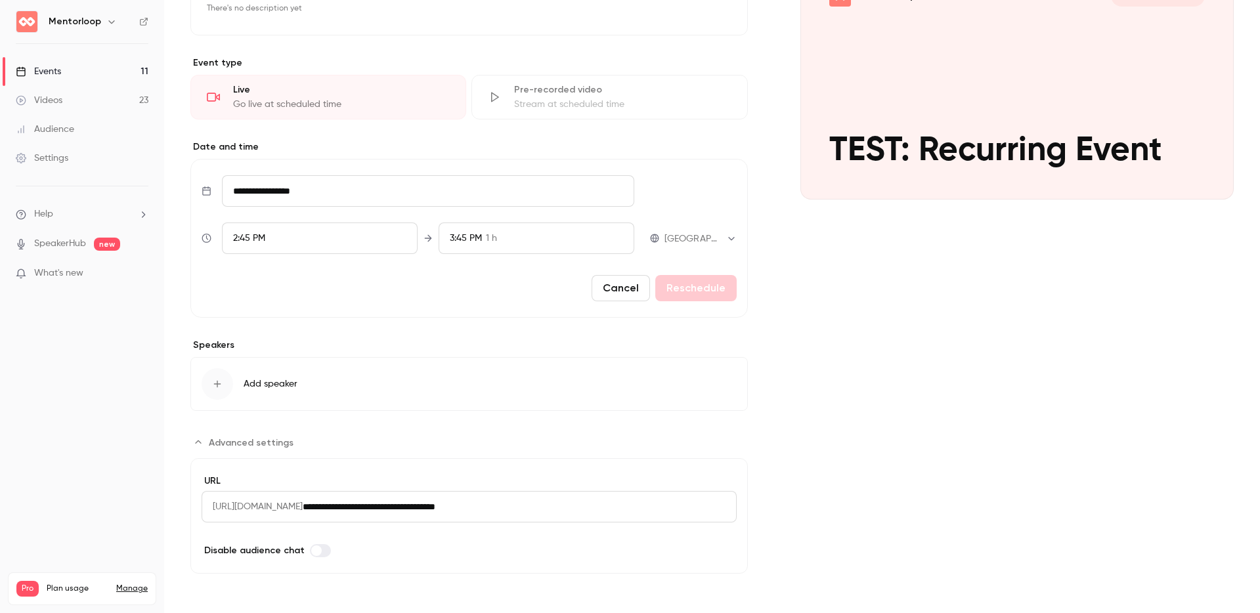
click at [928, 516] on div "Cover image Mentorloop Aug 29, 2:45 PM TEST: Recurring Event" at bounding box center [1016, 257] width 433 height 634
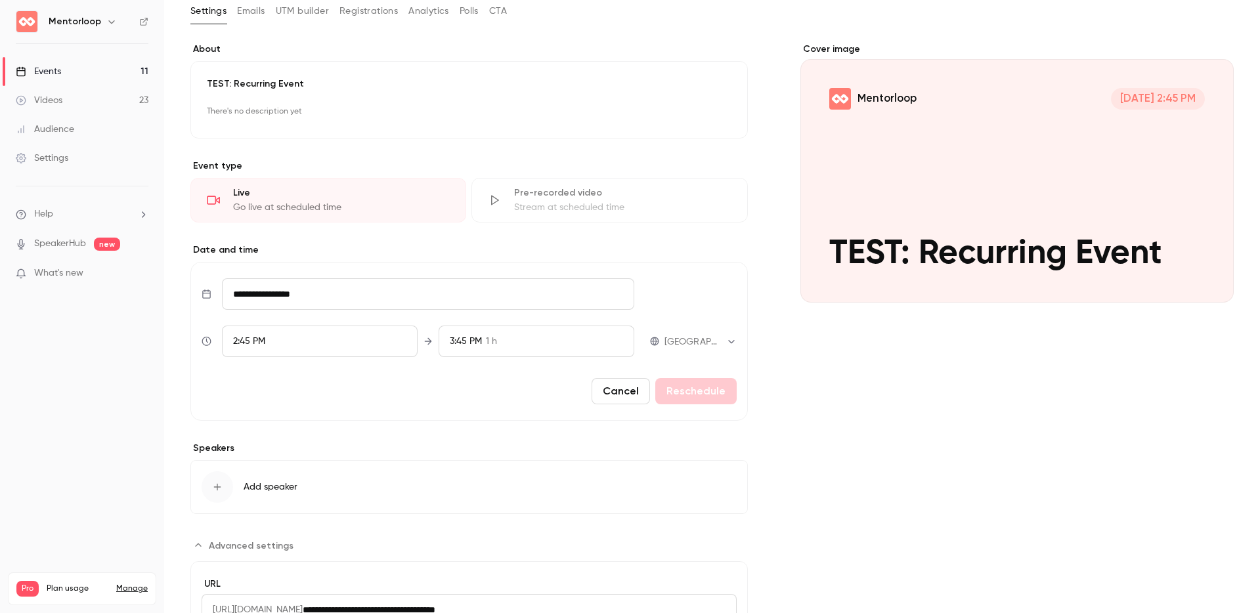
scroll to position [0, 0]
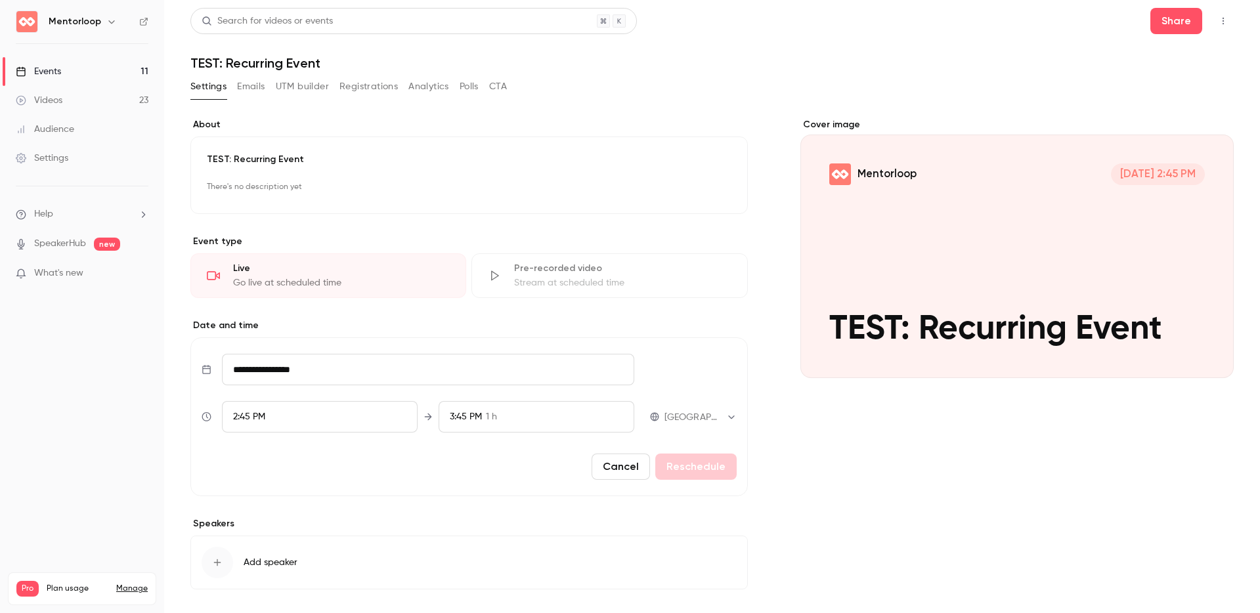
click at [54, 67] on div "Events" at bounding box center [38, 71] width 45 height 13
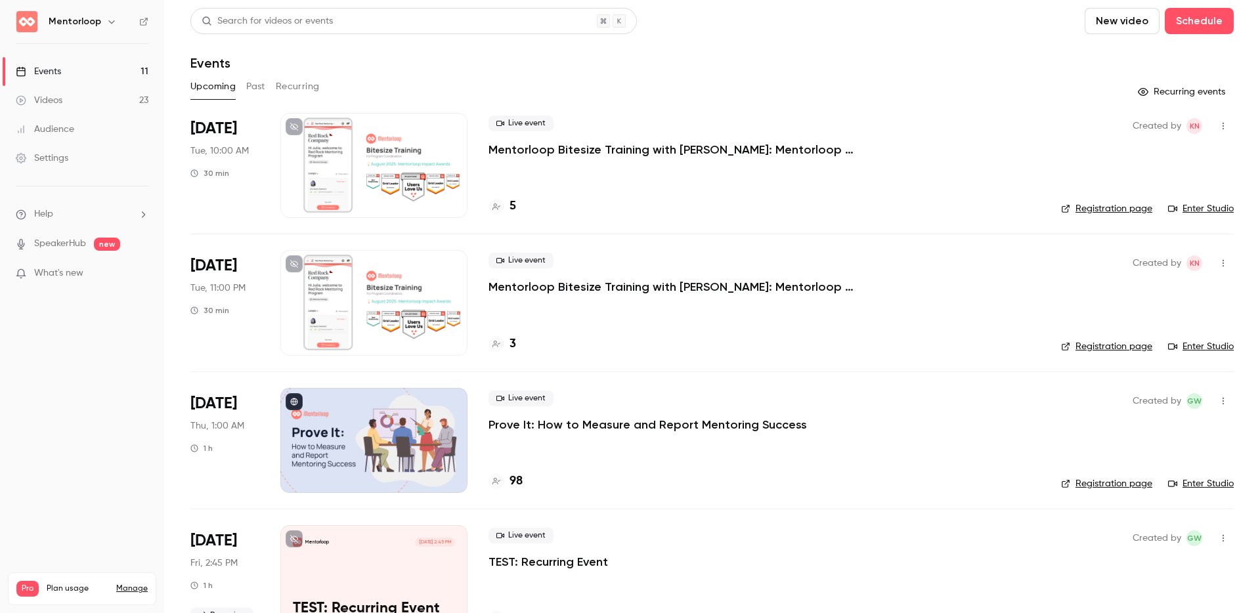
click at [278, 85] on button "Recurring" at bounding box center [298, 86] width 44 height 21
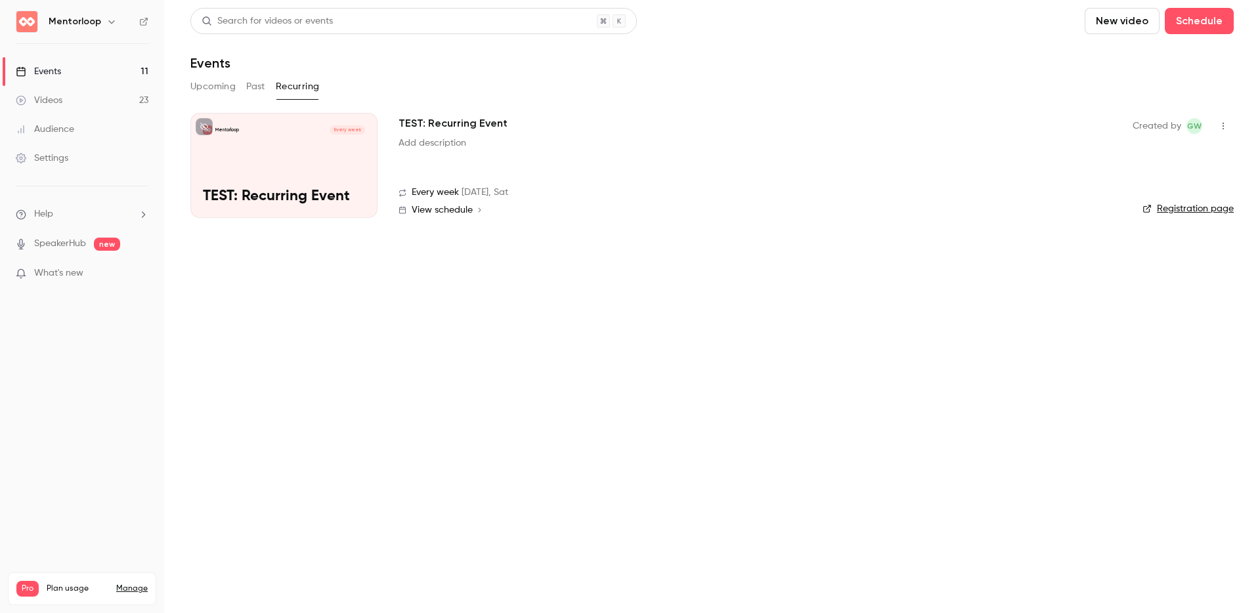
click at [1225, 124] on icon "button" at bounding box center [1223, 125] width 11 height 9
click at [1109, 184] on li "Delete" at bounding box center [1162, 194] width 142 height 34
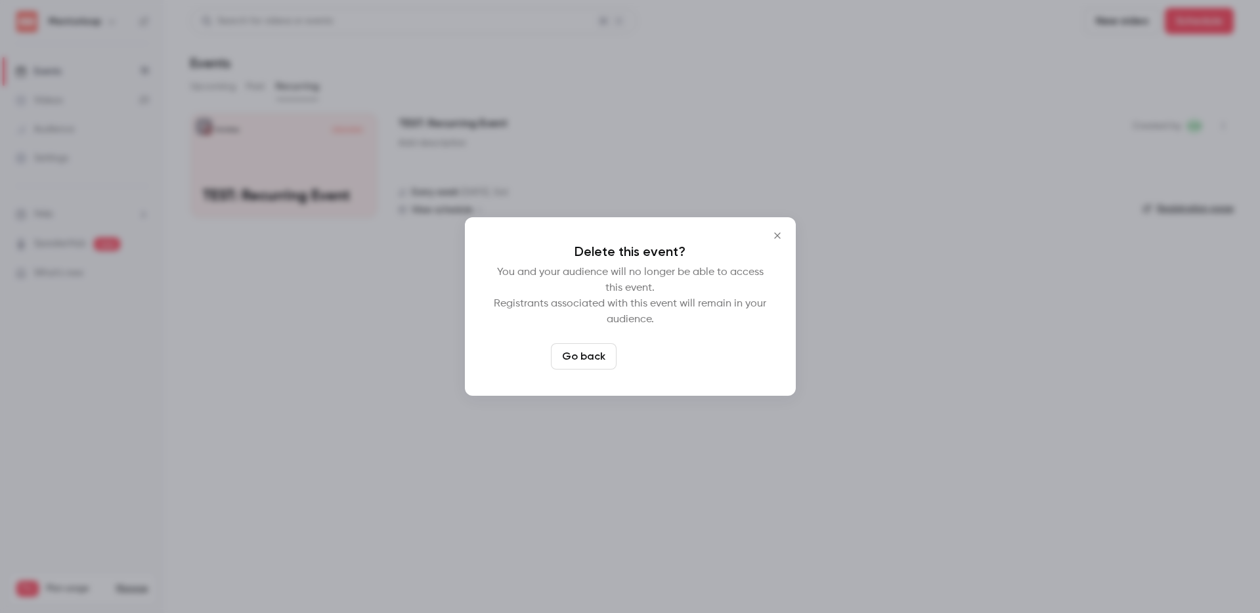
click at [661, 358] on button "Delete event" at bounding box center [666, 356] width 88 height 26
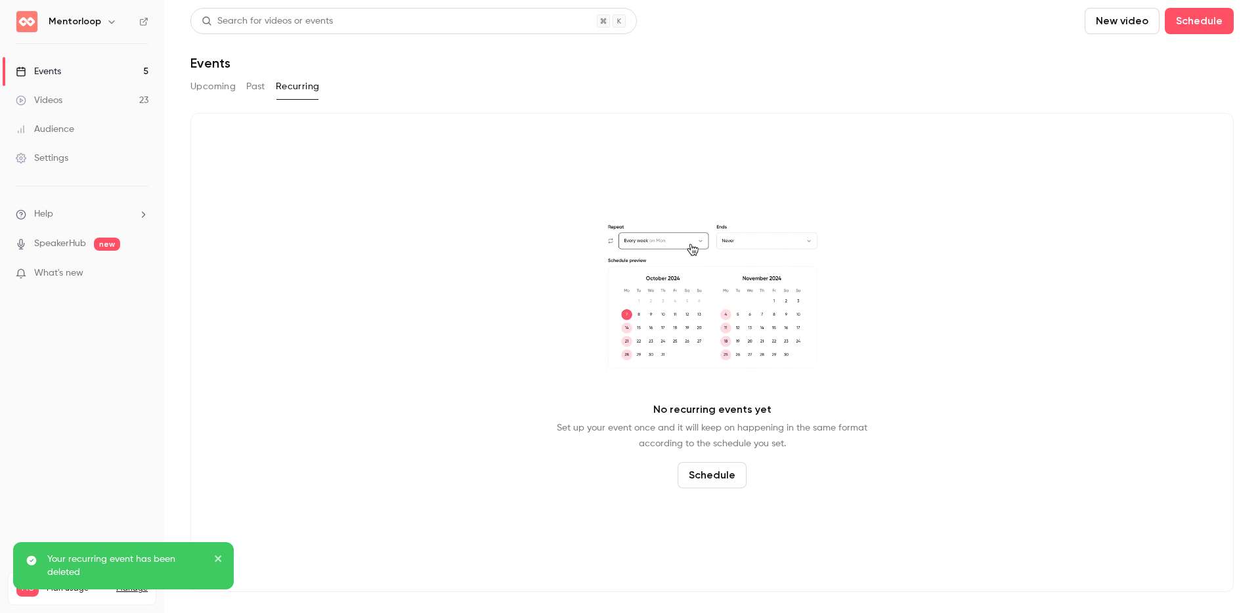
click at [93, 78] on link "Events 5" at bounding box center [82, 71] width 164 height 29
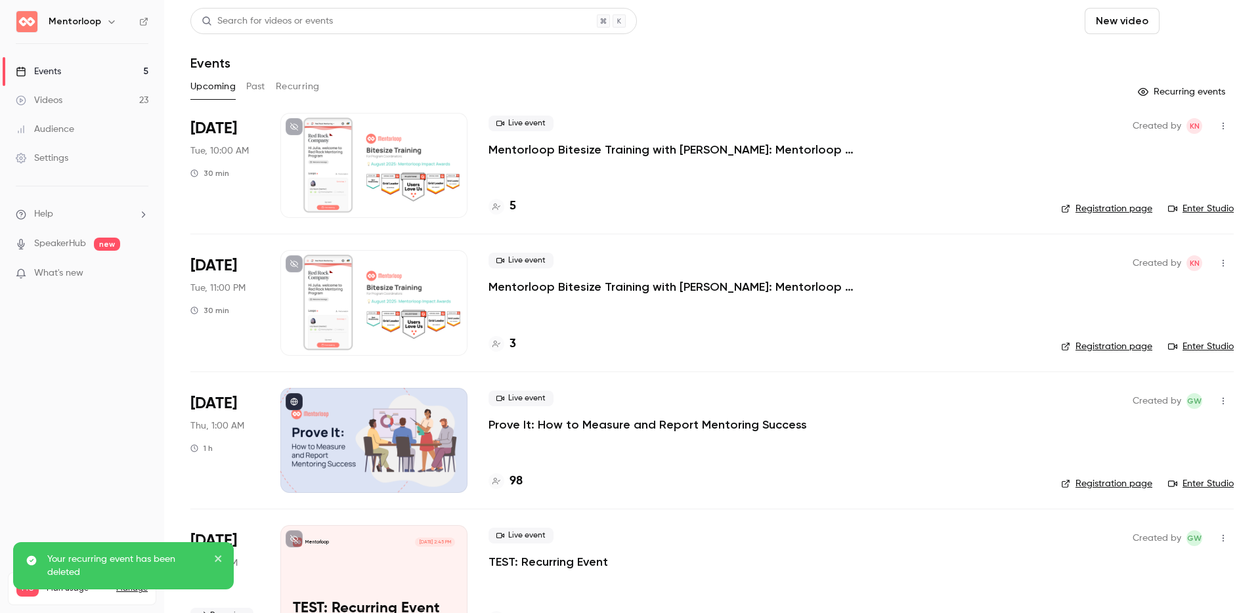
click at [1193, 22] on button "Schedule" at bounding box center [1199, 21] width 69 height 26
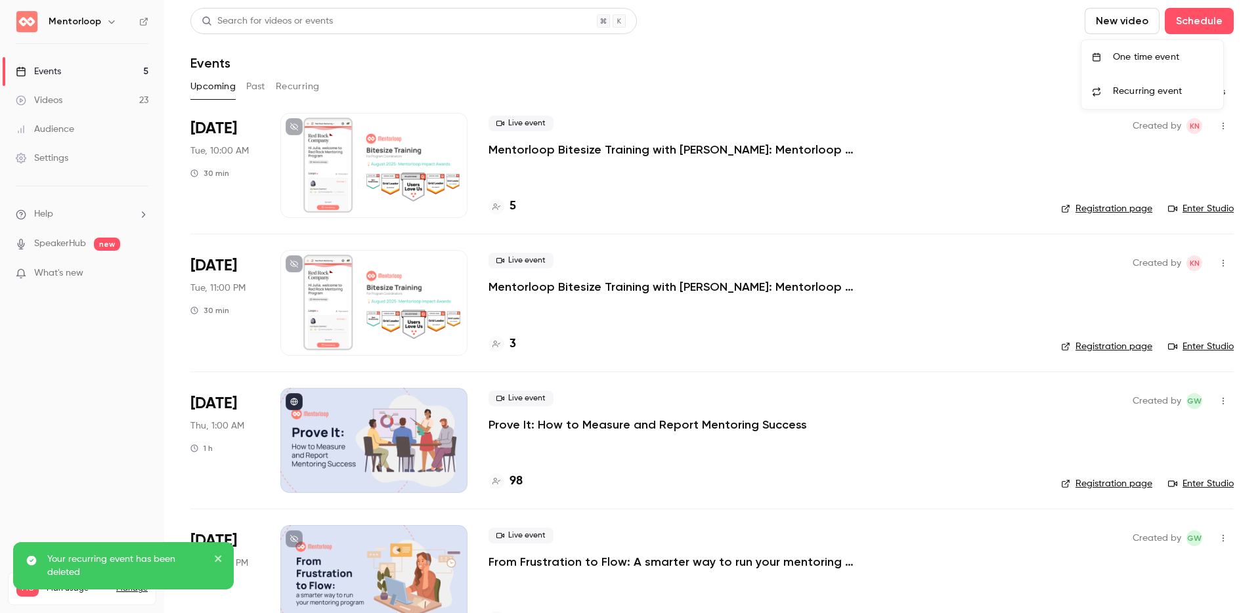
click at [1155, 93] on span "Recurring event" at bounding box center [1147, 92] width 69 height 14
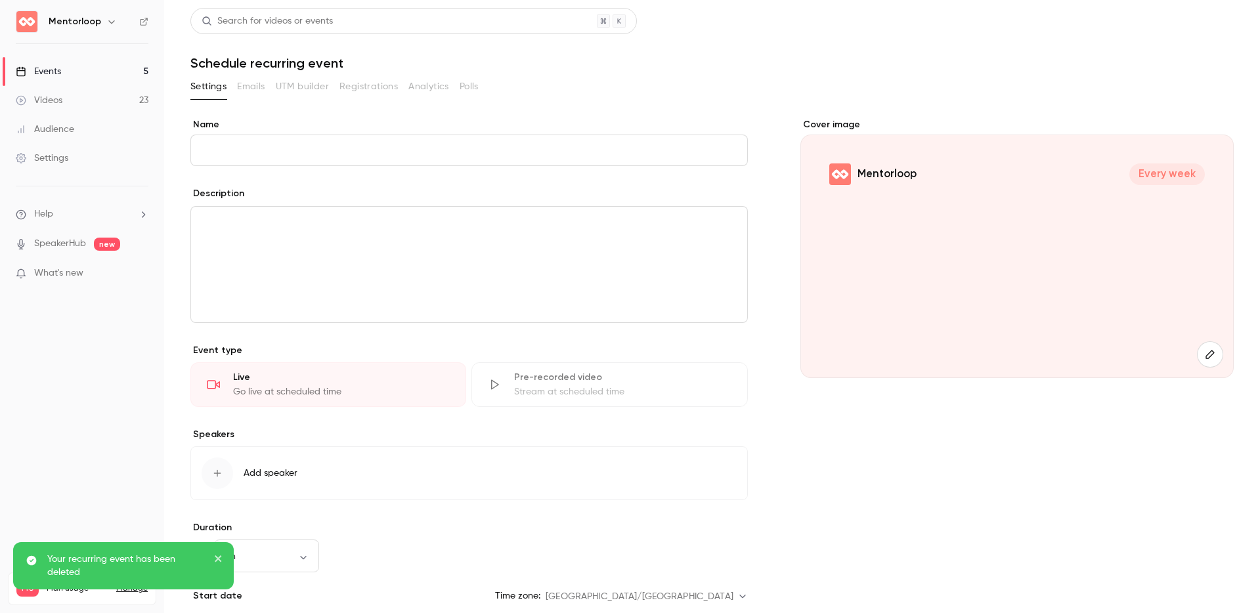
click at [431, 139] on input "Name" at bounding box center [468, 151] width 557 height 32
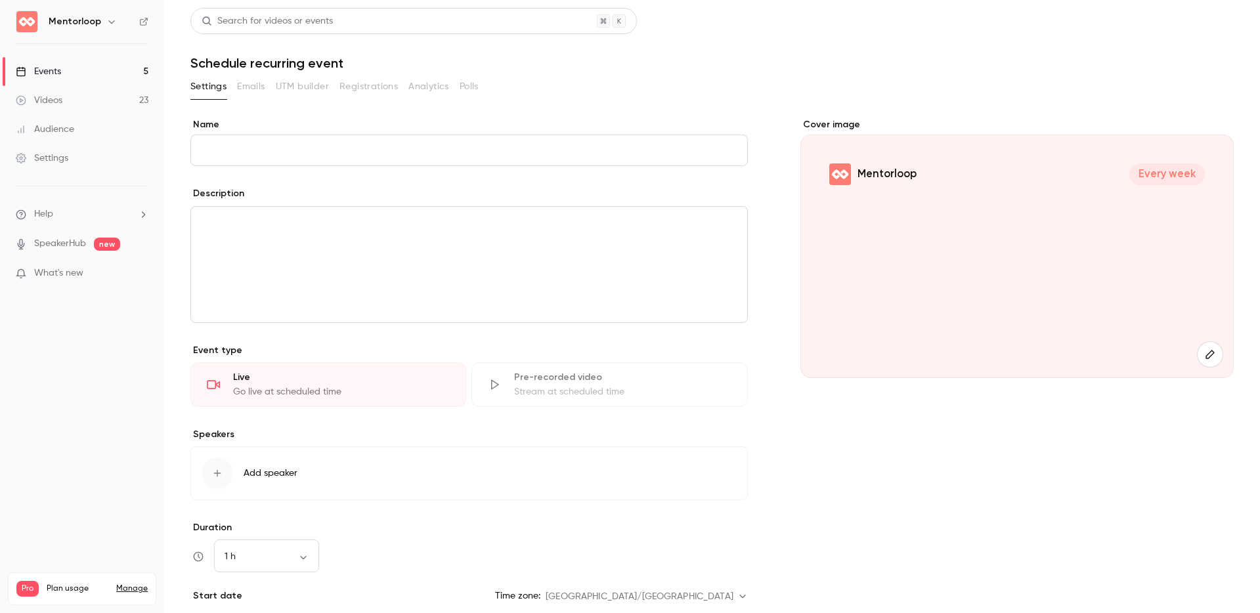
click at [437, 152] on input "Name" at bounding box center [468, 151] width 557 height 32
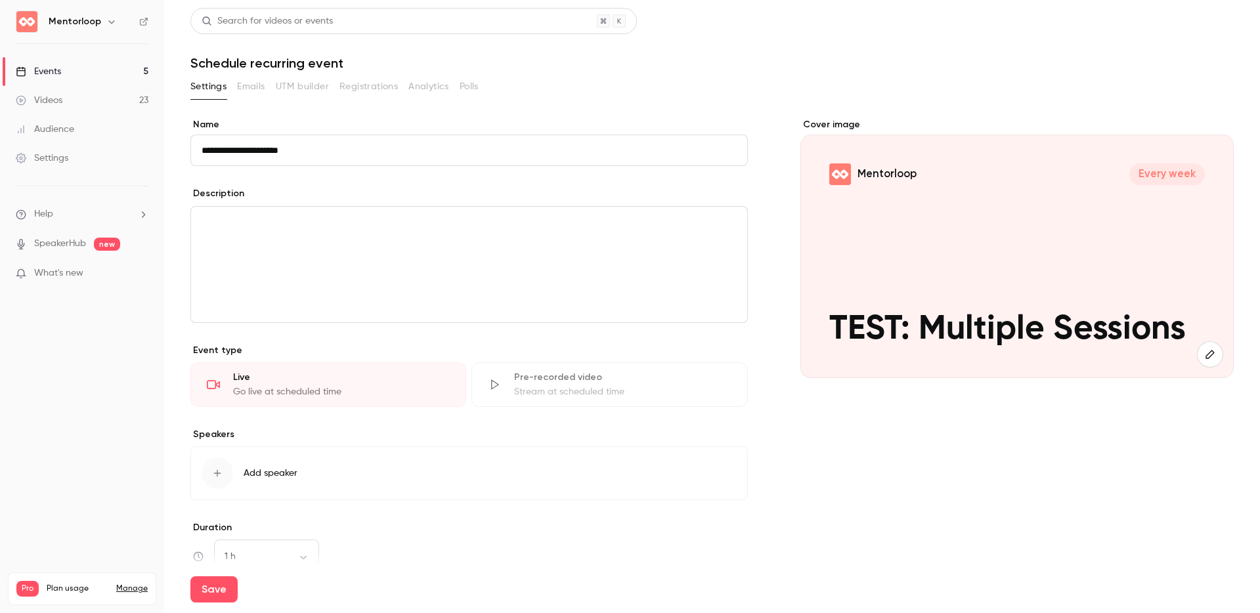
click at [225, 148] on input "**********" at bounding box center [468, 151] width 557 height 32
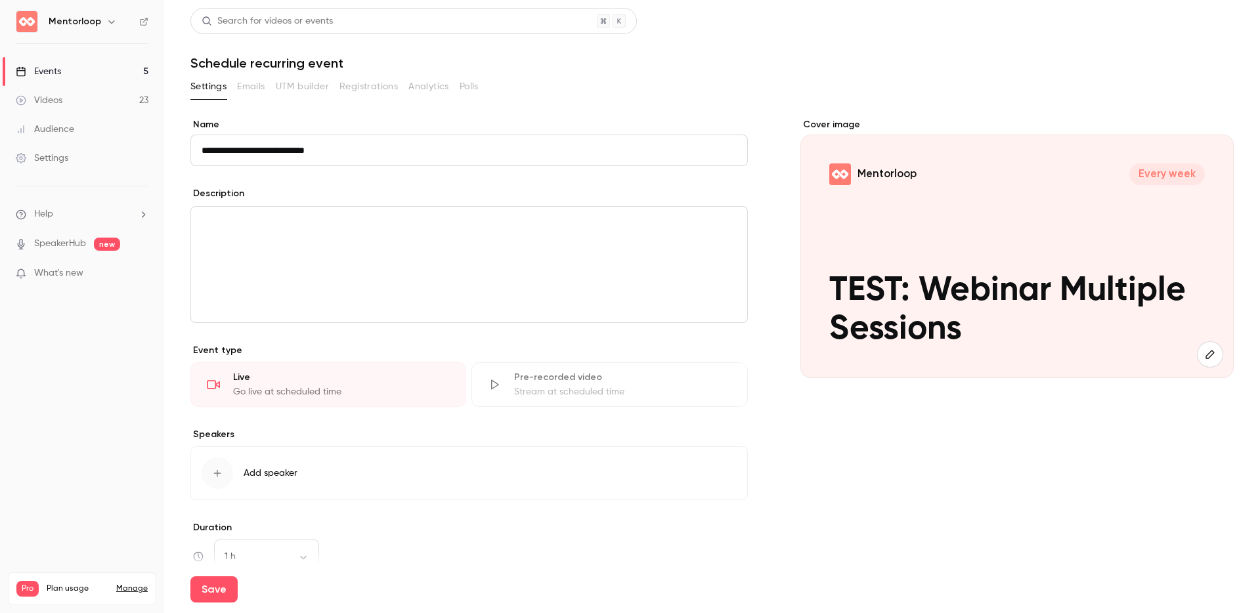
type input "**********"
click at [284, 282] on div "editor" at bounding box center [469, 265] width 556 height 116
click at [335, 451] on button "Add speaker" at bounding box center [468, 473] width 557 height 54
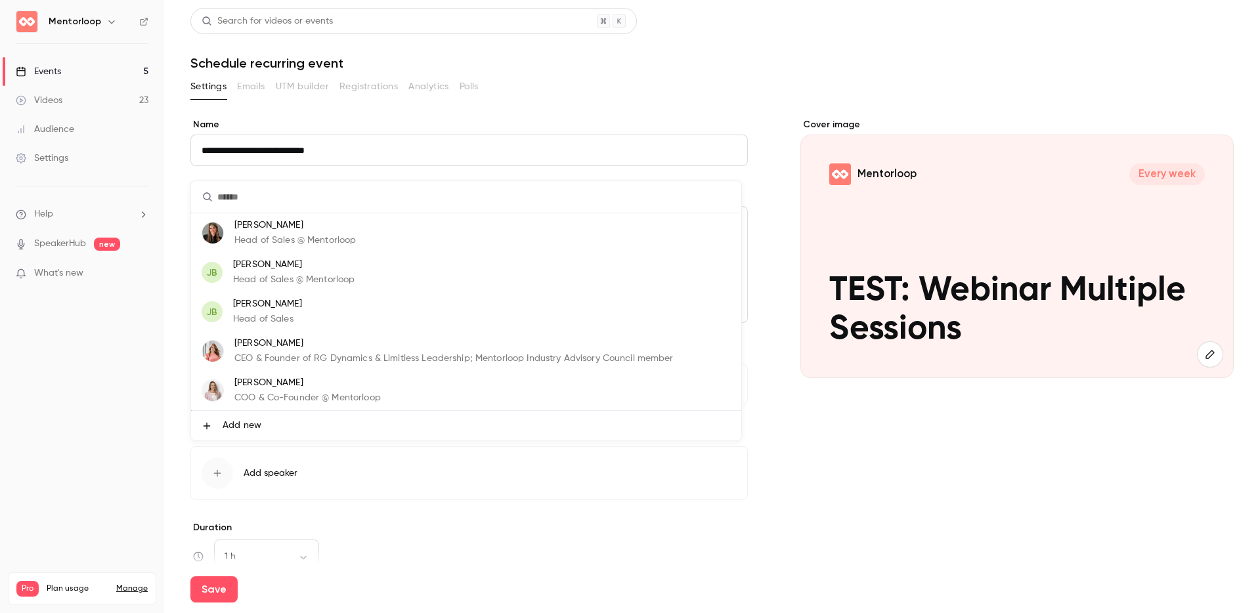
click at [366, 238] on li "Jess Benham Head of Sales @ Mentorloop" at bounding box center [466, 232] width 550 height 39
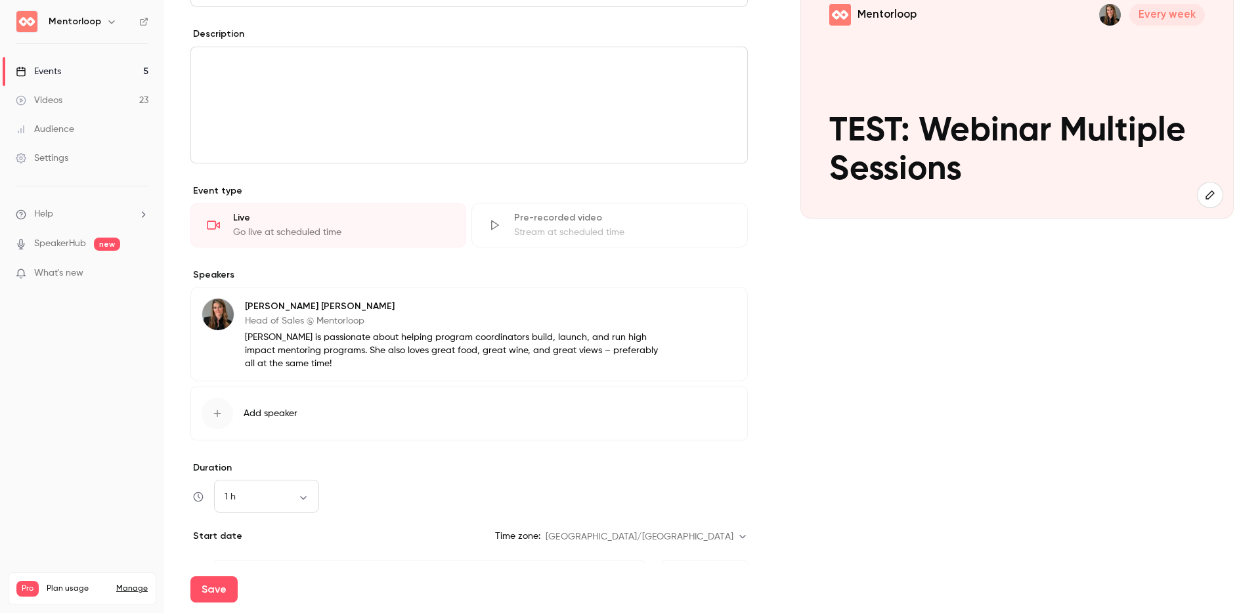
scroll to position [354, 0]
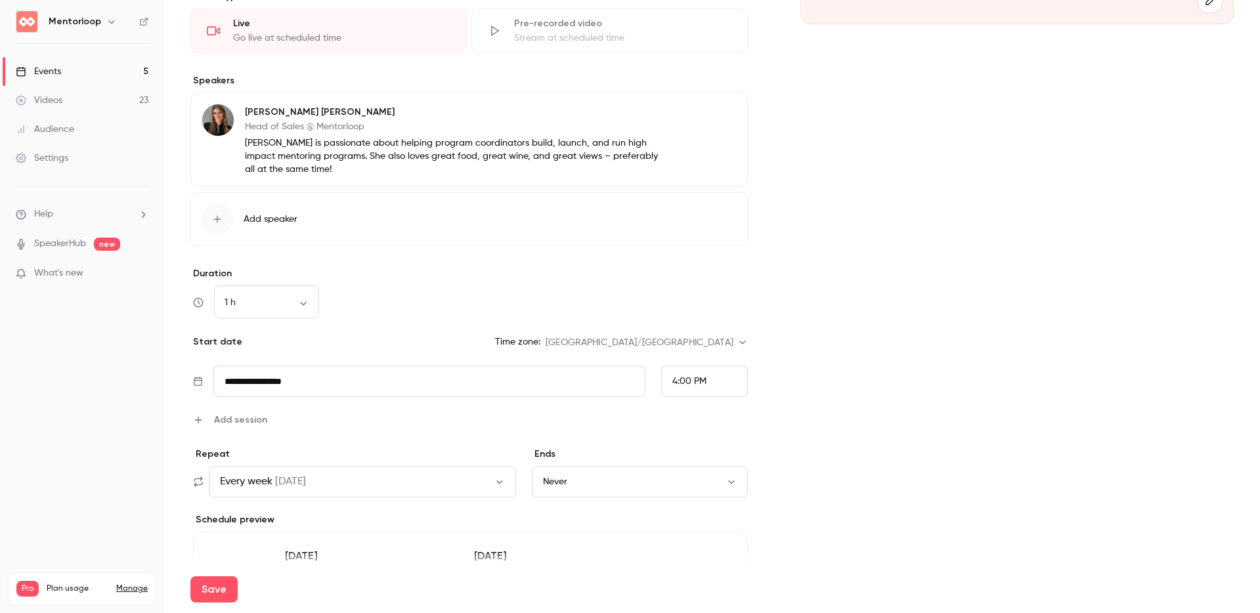
click at [263, 230] on button "Add speaker" at bounding box center [468, 219] width 557 height 54
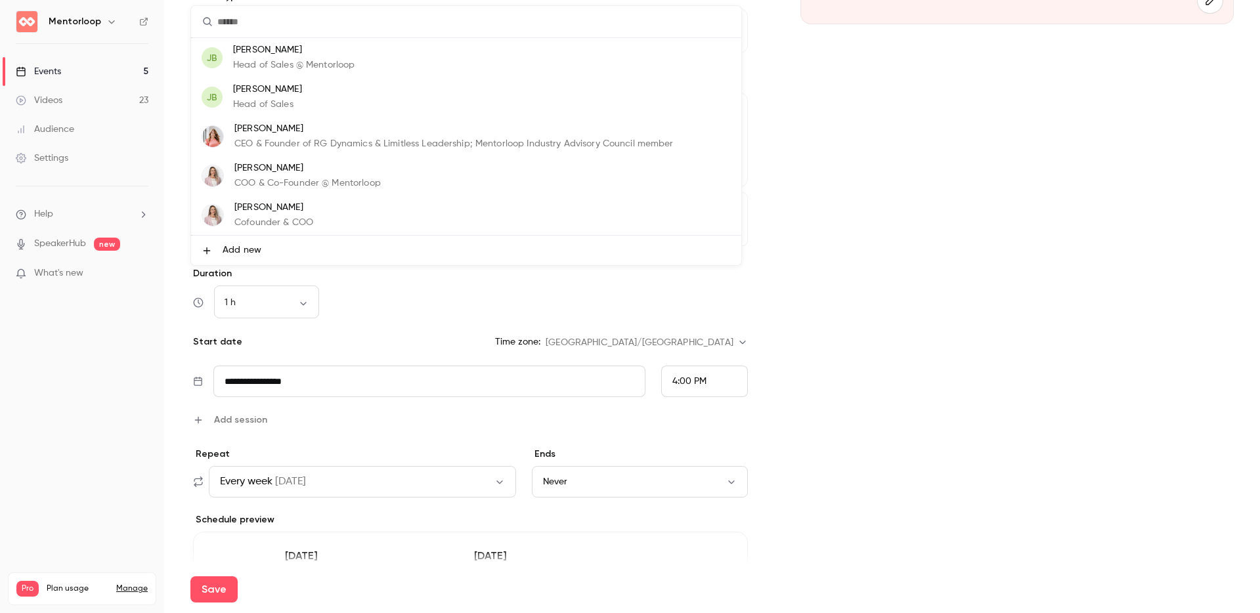
click at [332, 179] on p "COO & Co-Founder @ Mentorloop" at bounding box center [307, 184] width 146 height 14
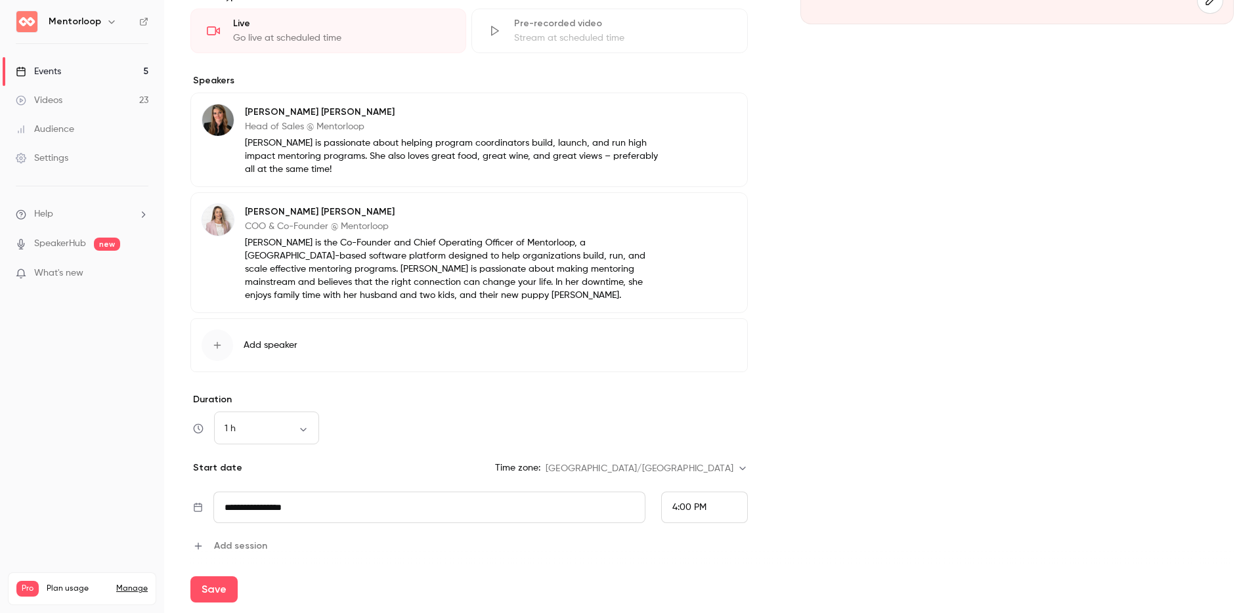
drag, startPoint x: 982, startPoint y: 317, endPoint x: 940, endPoint y: 321, distance: 42.2
click at [982, 317] on div "Cover image Mentorloop Every week TEST: Webinar Multiple Sessions" at bounding box center [1016, 329] width 433 height 1131
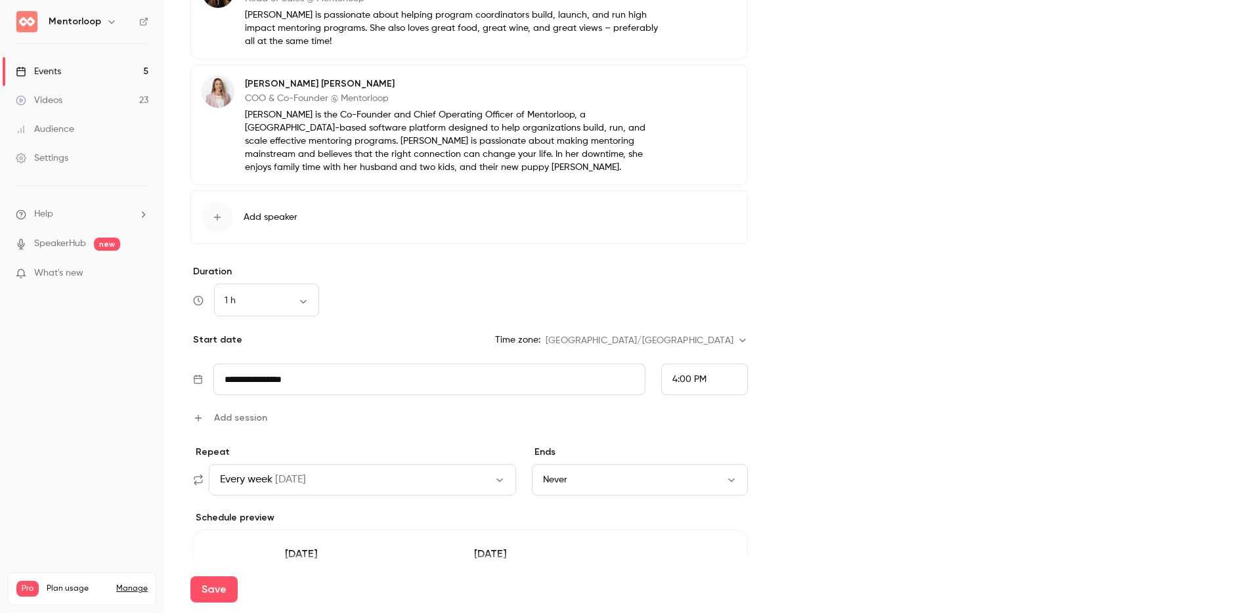
scroll to position [489, 0]
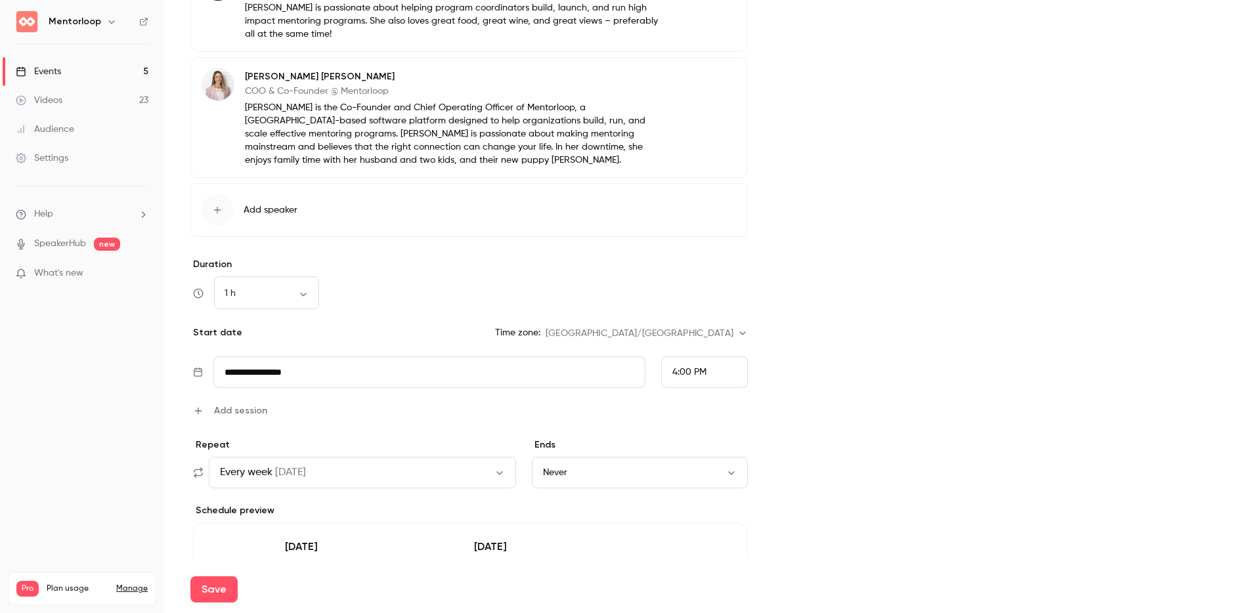
click at [317, 368] on input "**********" at bounding box center [429, 372] width 432 height 32
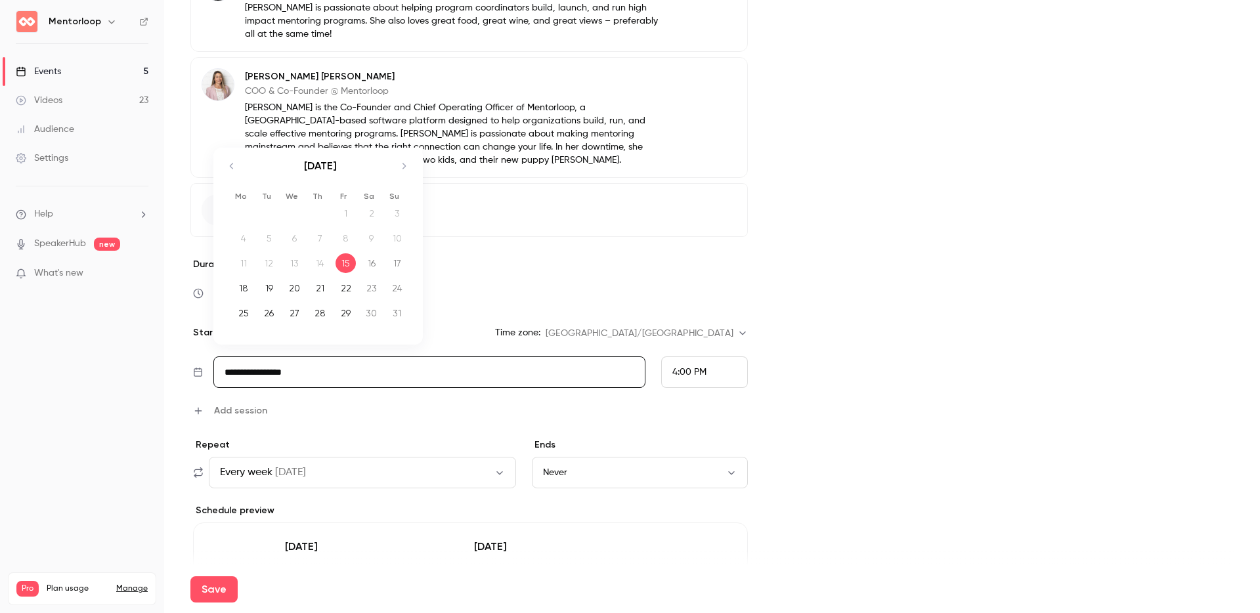
click at [241, 290] on div "18" at bounding box center [243, 288] width 20 height 20
type input "**********"
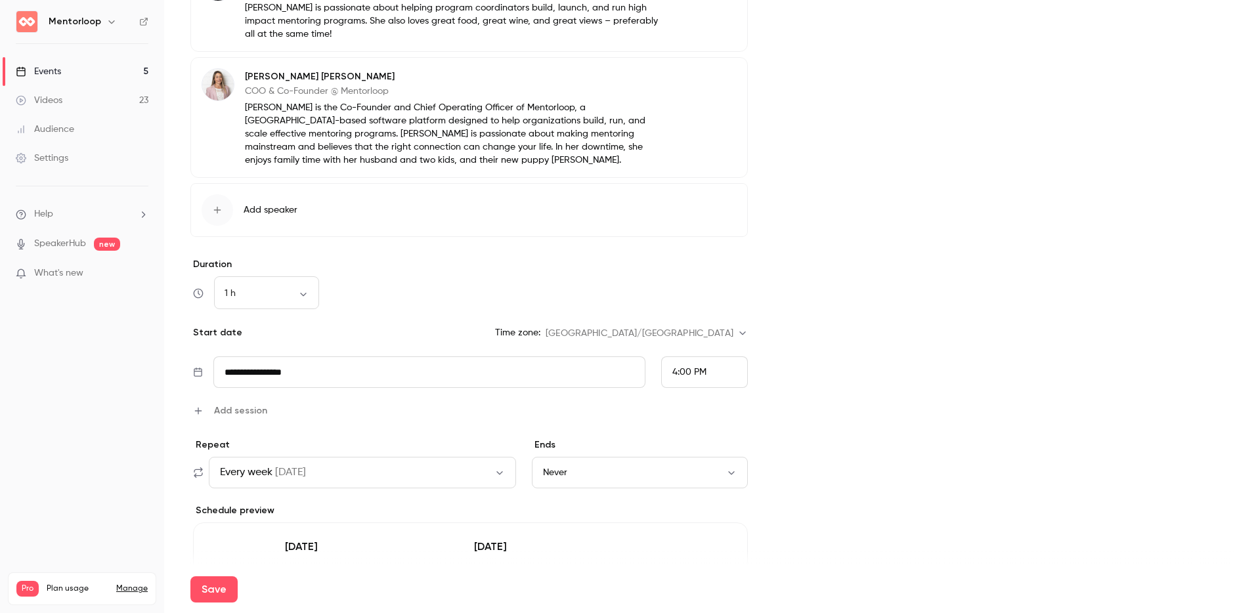
click at [228, 410] on span "Add session" at bounding box center [240, 411] width 53 height 14
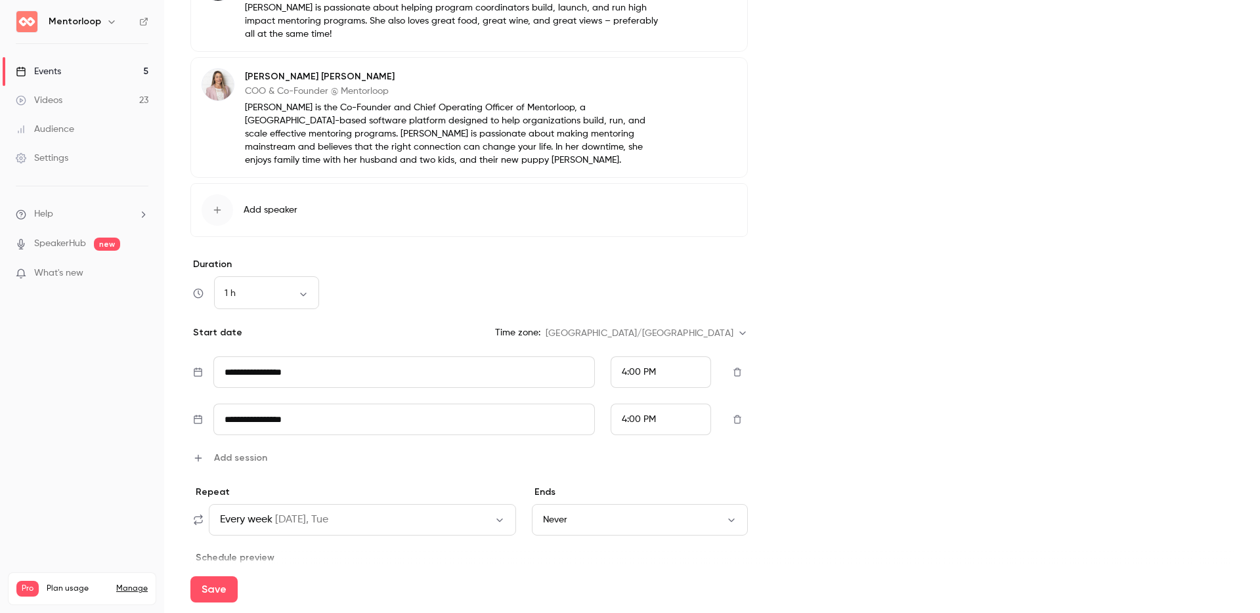
click at [333, 388] on input "**********" at bounding box center [403, 372] width 381 height 32
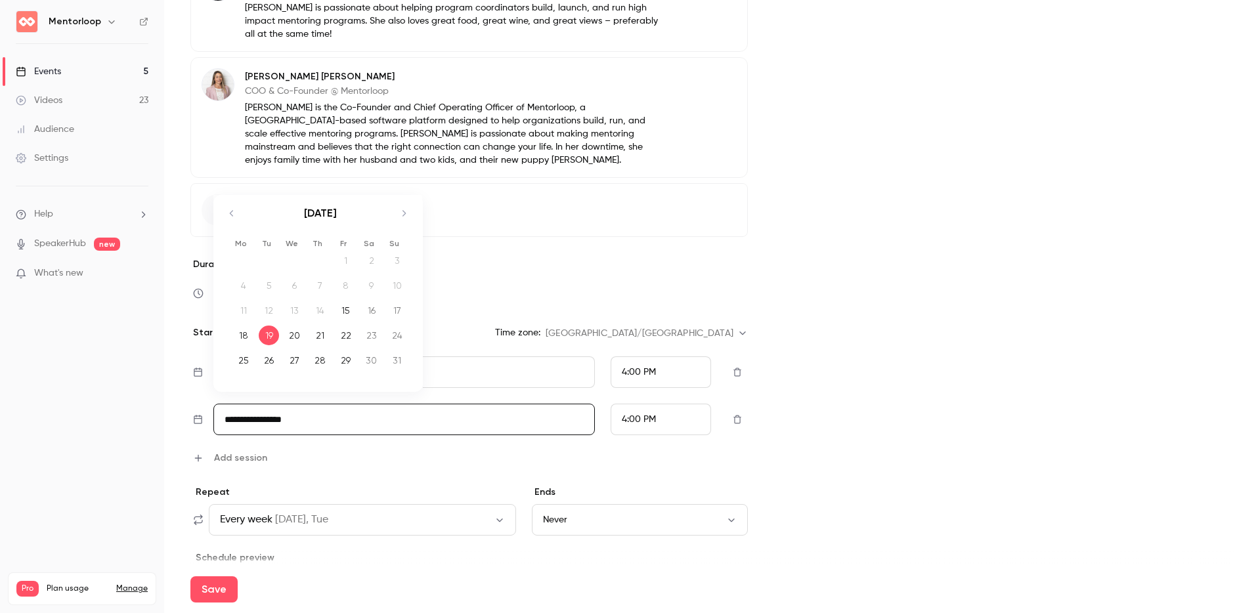
click at [265, 334] on div "19" at bounding box center [269, 336] width 20 height 20
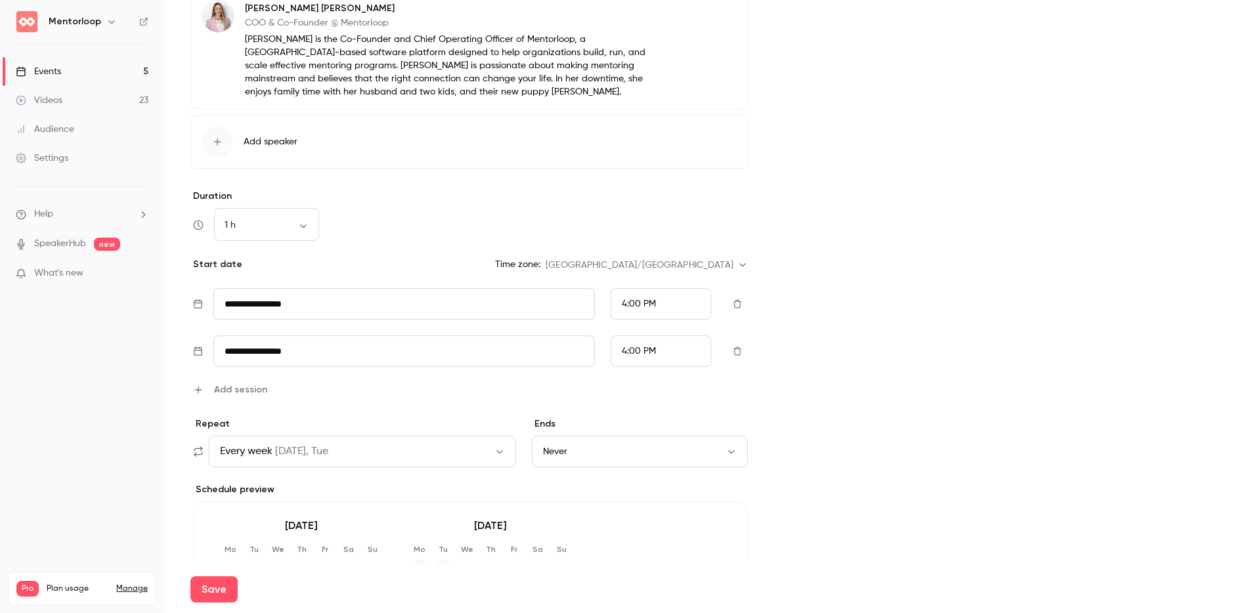
scroll to position [702, 0]
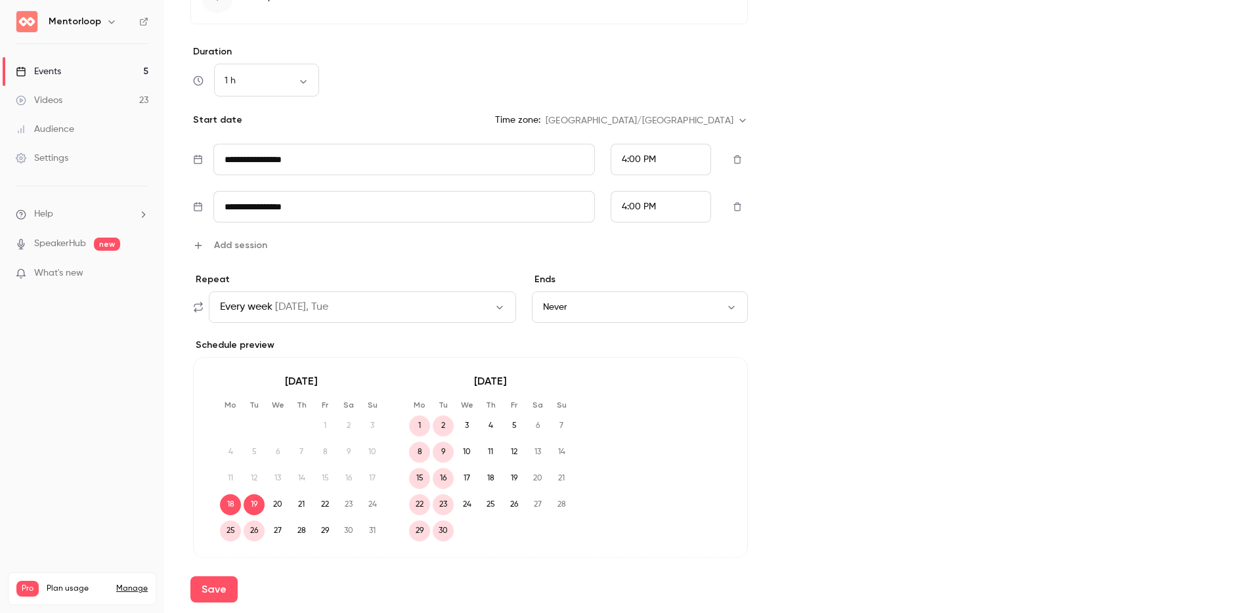
click at [245, 307] on span "Every week" at bounding box center [246, 307] width 53 height 16
click at [555, 361] on div "Custom" at bounding box center [584, 363] width 121 height 13
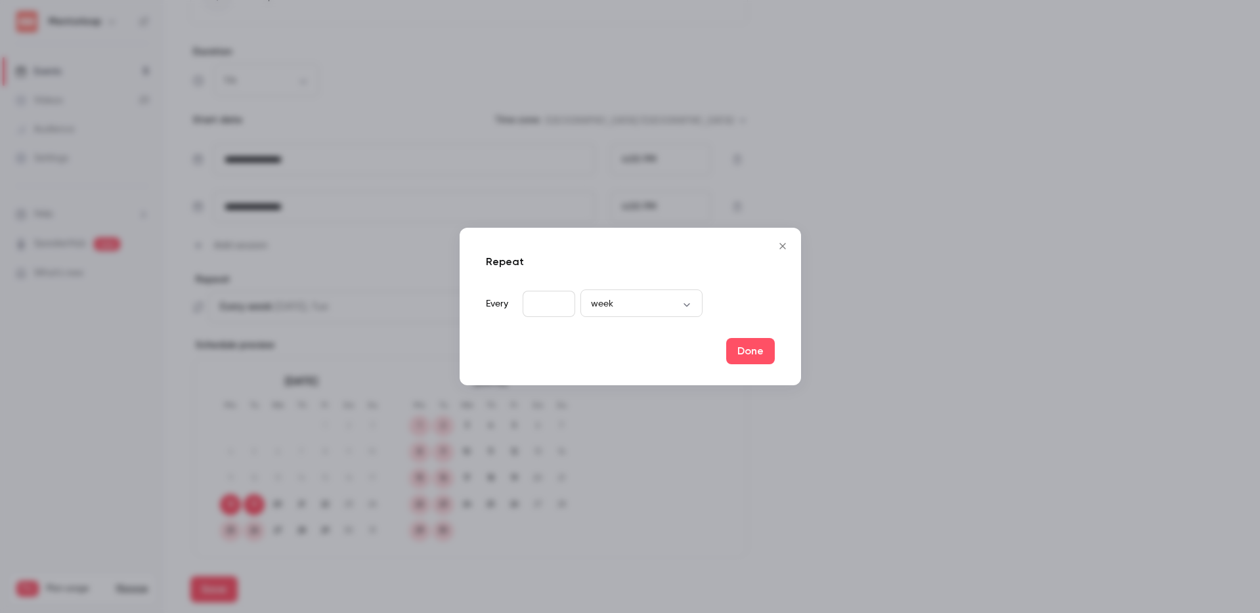
click at [545, 301] on input "*" at bounding box center [549, 304] width 53 height 26
type input "*"
click at [646, 301] on body "**********" at bounding box center [630, 306] width 1260 height 613
click at [763, 282] on div at bounding box center [630, 306] width 1260 height 613
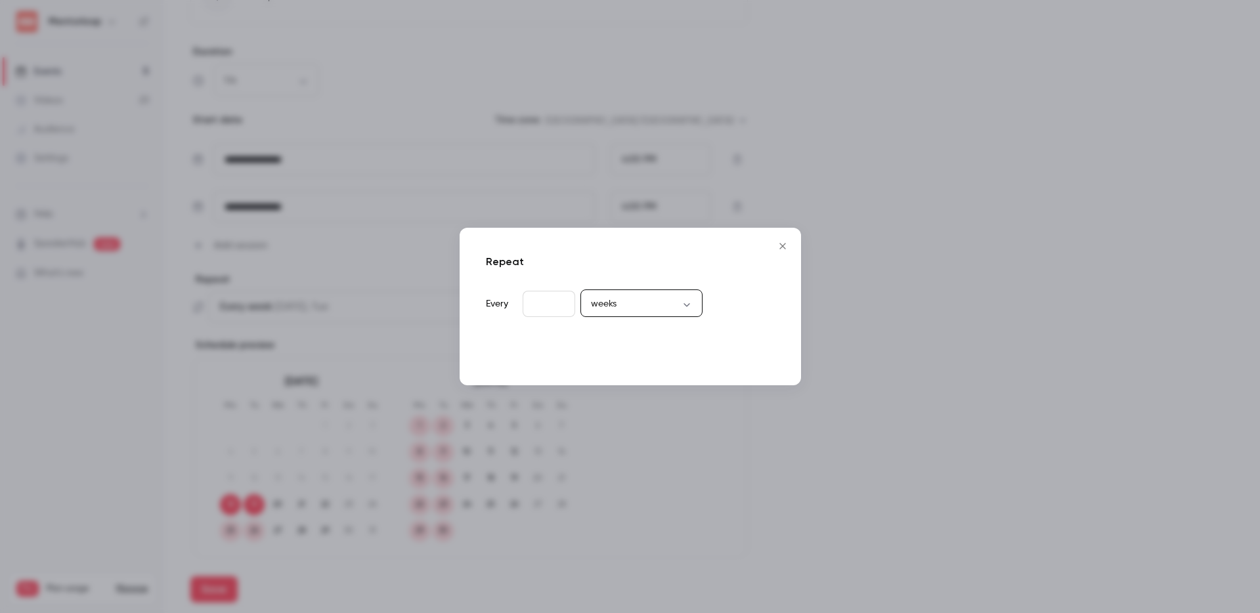
click at [742, 349] on button "Done" at bounding box center [750, 351] width 49 height 26
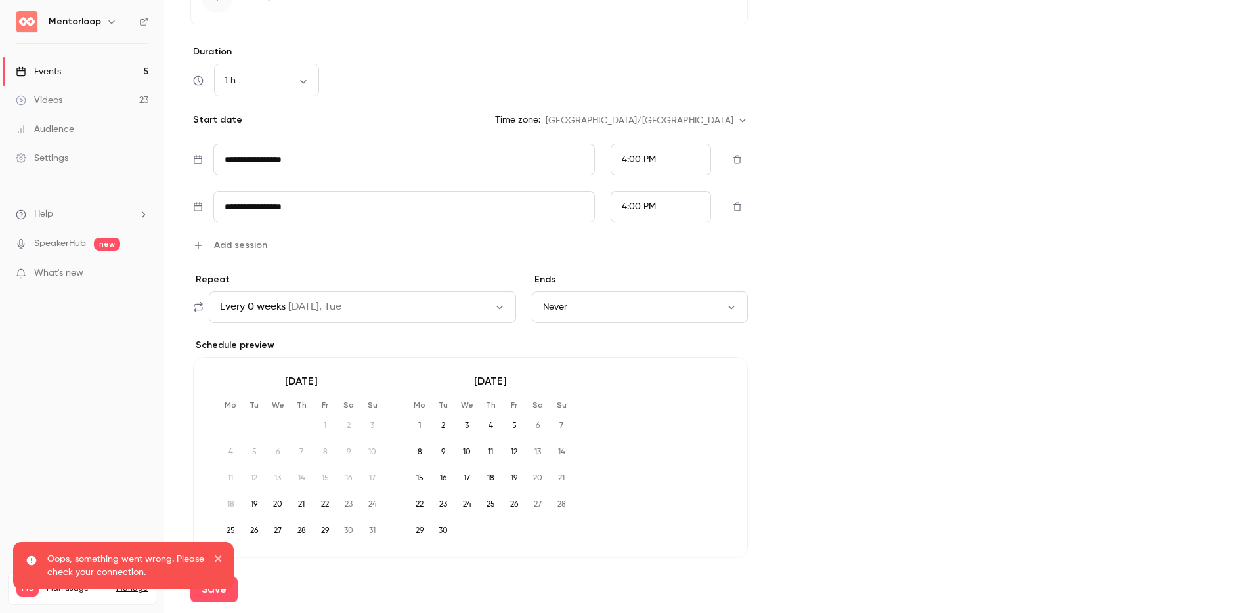
click at [860, 396] on div "Cover image Mentorloop Every 0 weeks TEST: Webinar Multiple Sessions" at bounding box center [1016, 5] width 433 height 1178
click at [602, 308] on button "Never" at bounding box center [639, 307] width 215 height 32
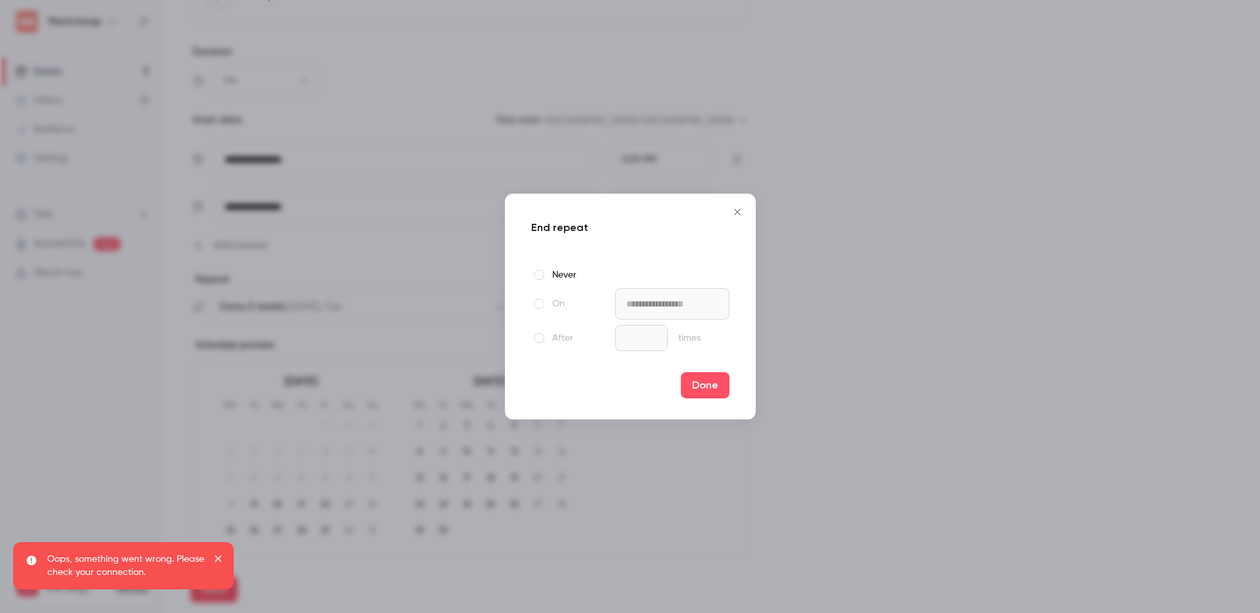
click at [537, 303] on span at bounding box center [539, 304] width 11 height 11
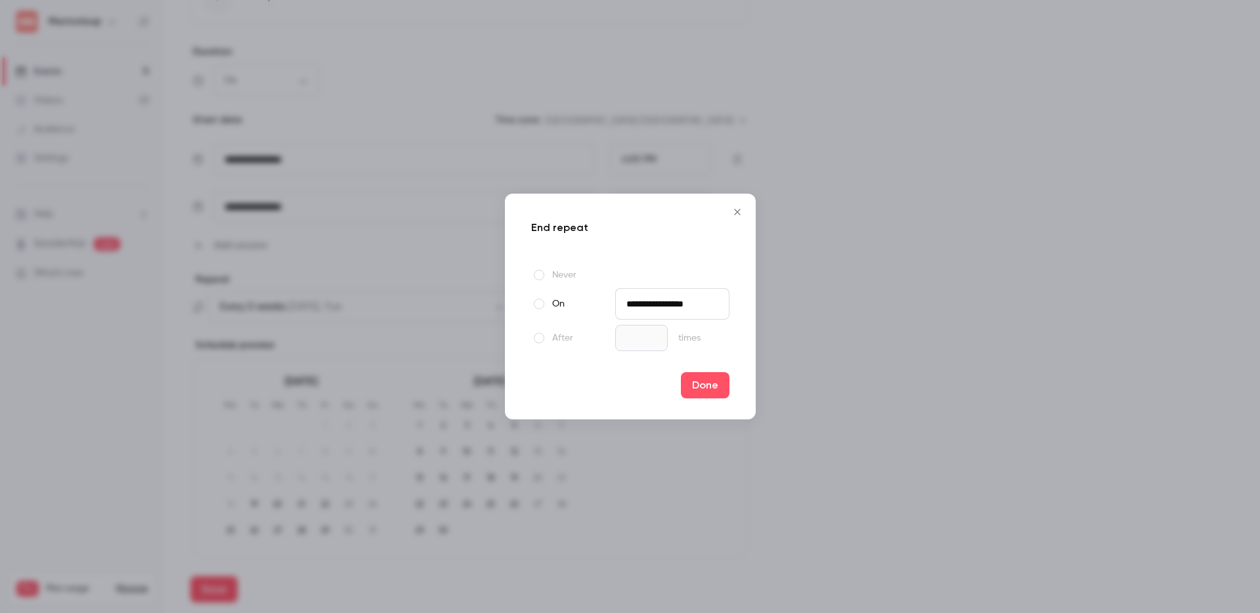
click at [659, 295] on input "**********" at bounding box center [672, 304] width 114 height 32
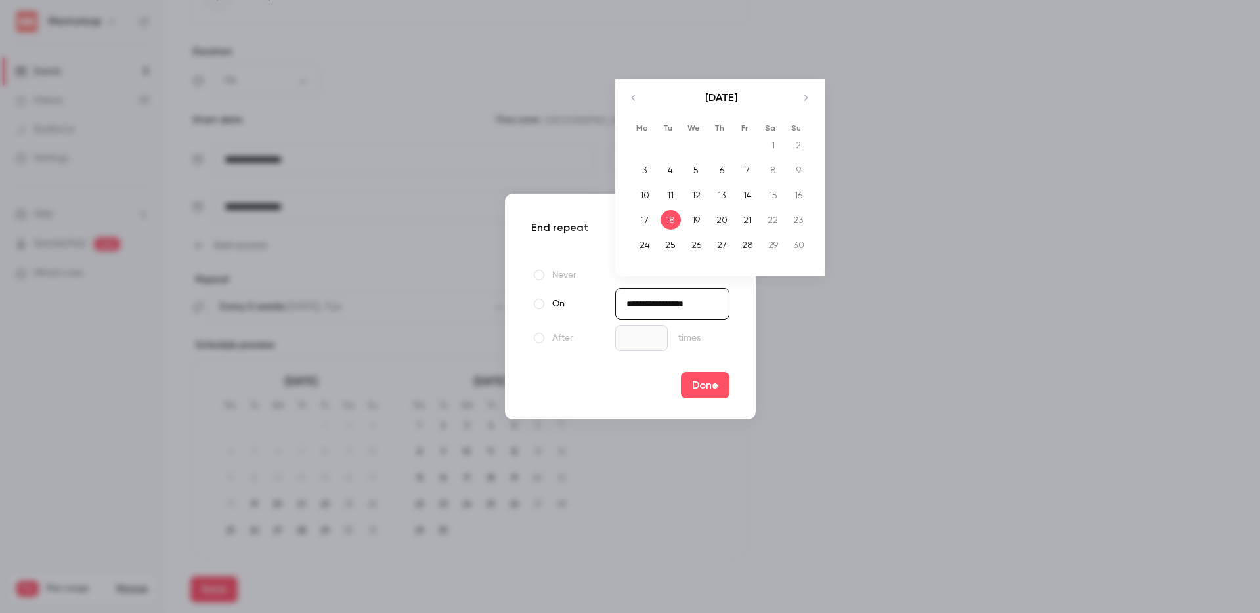
click at [626, 92] on icon "Move backward to switch to the previous month." at bounding box center [634, 98] width 16 height 16
click at [630, 98] on icon "Move backward to switch to the previous month." at bounding box center [634, 98] width 16 height 16
click at [643, 244] on div "25" at bounding box center [645, 245] width 20 height 20
type input "**********"
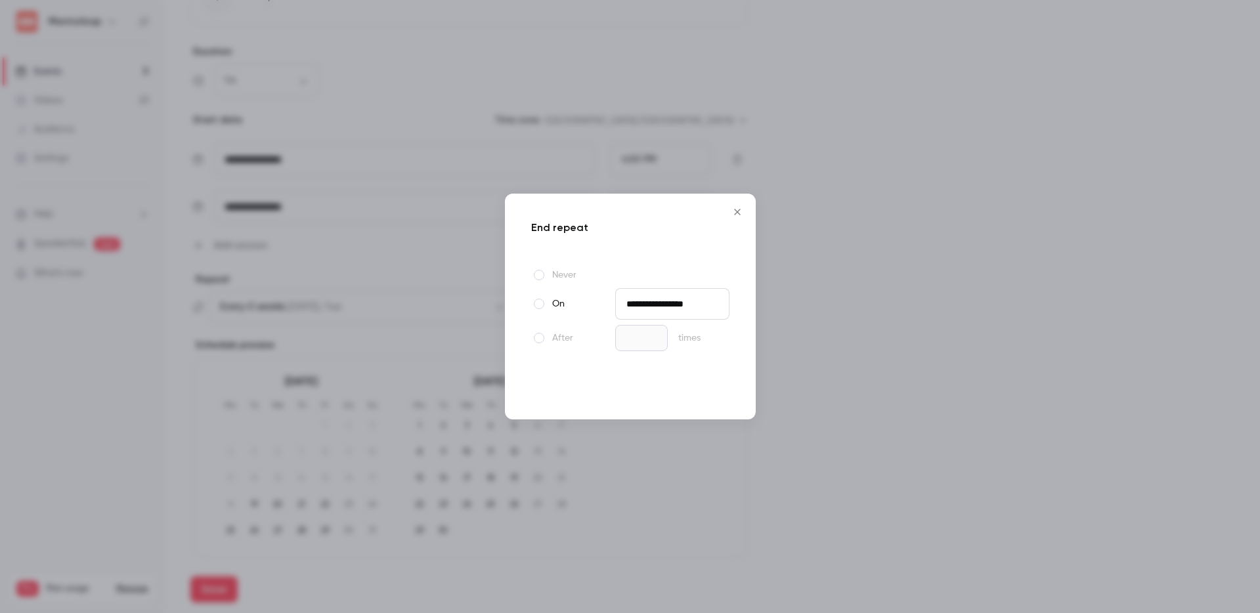
click at [699, 390] on button "Done" at bounding box center [705, 385] width 49 height 26
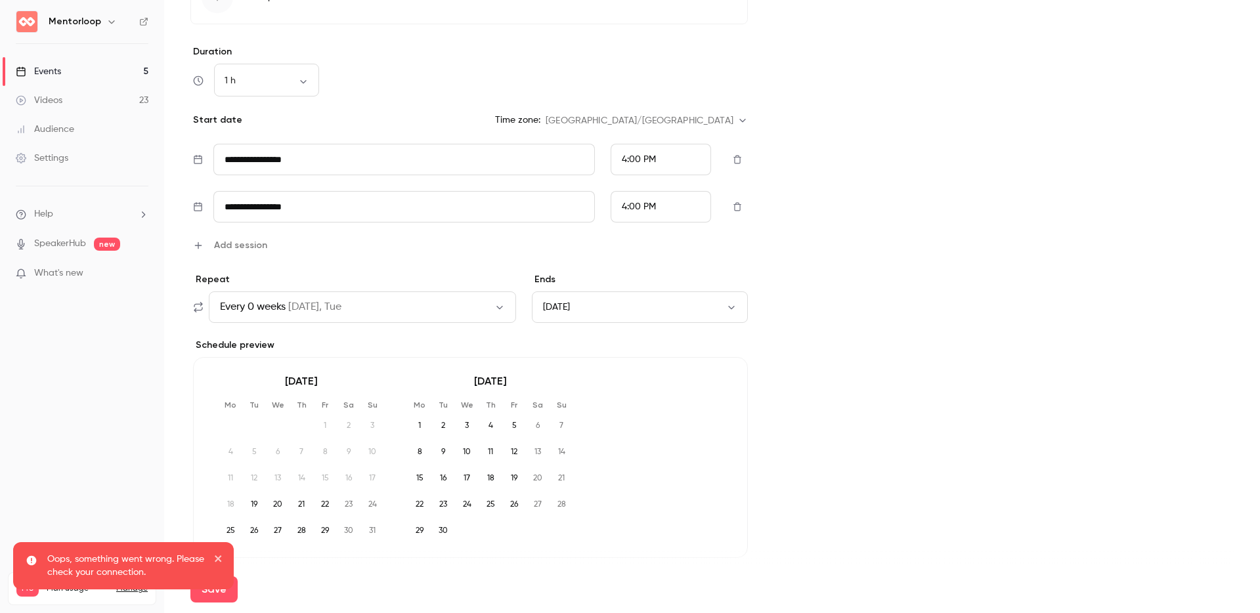
click at [255, 303] on span "Every 0 weeks" at bounding box center [253, 307] width 66 height 16
click at [558, 362] on div "Custom" at bounding box center [584, 363] width 121 height 13
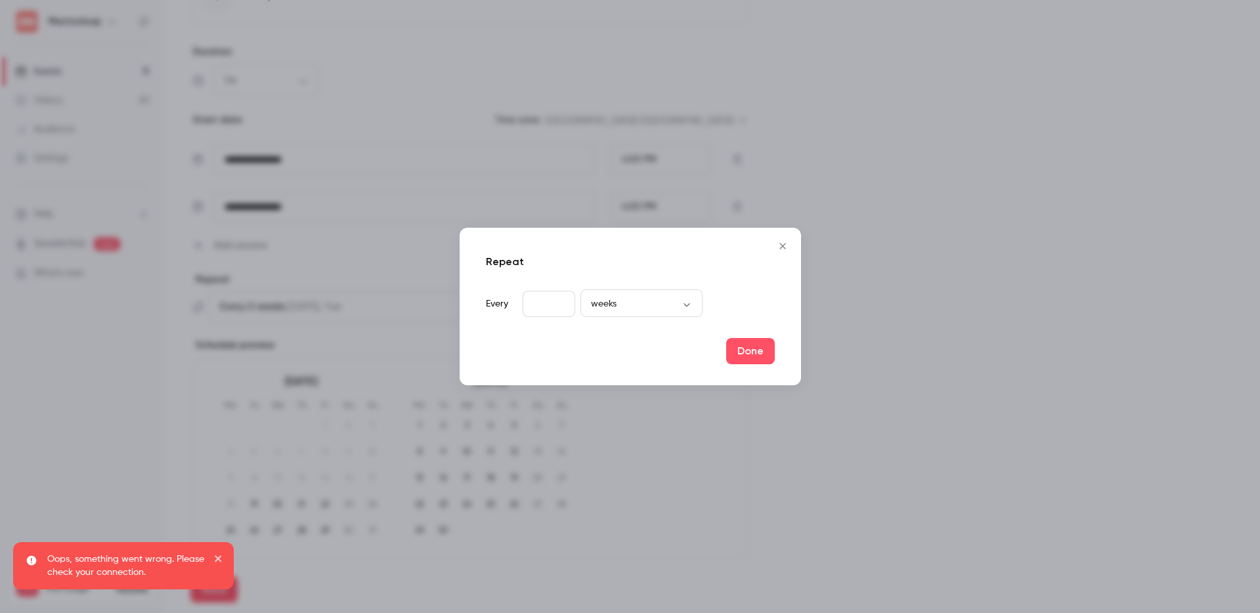
click at [540, 302] on input "*" at bounding box center [549, 304] width 53 height 26
click at [540, 301] on input "*" at bounding box center [549, 304] width 53 height 26
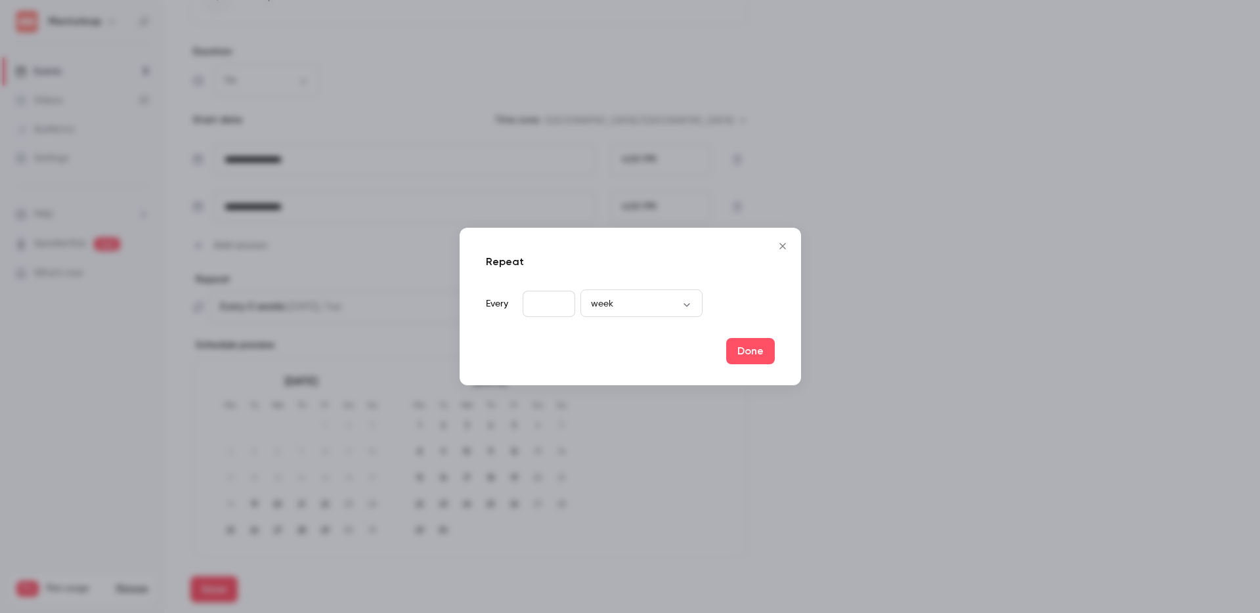
type input "**"
click at [752, 349] on button "Done" at bounding box center [750, 351] width 49 height 26
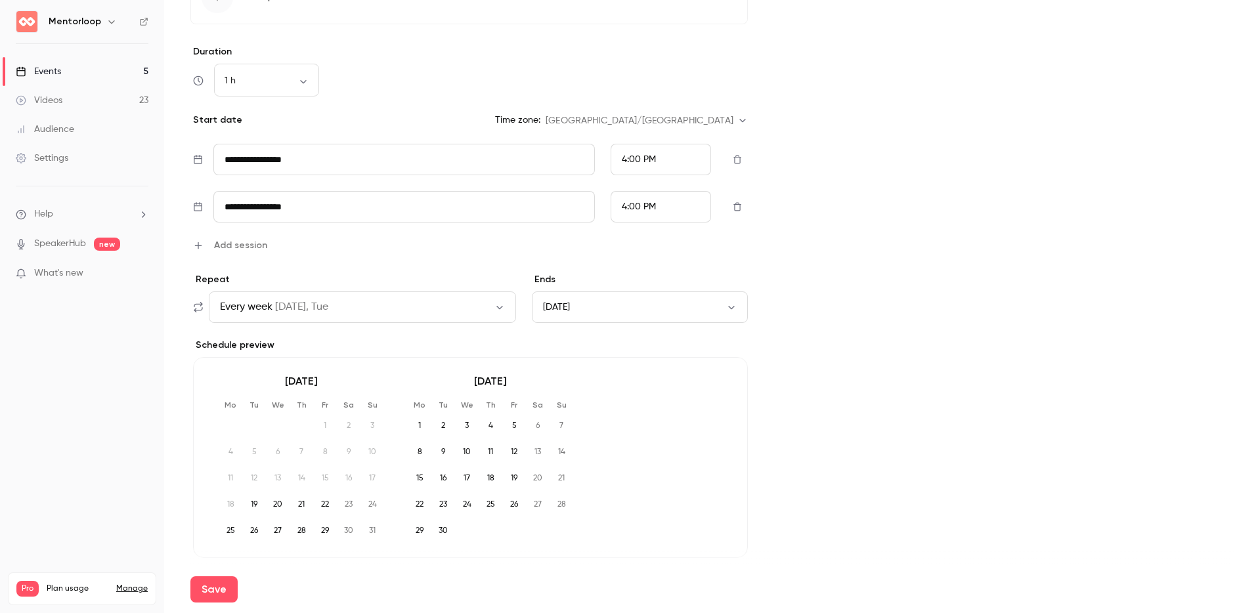
click at [900, 370] on div "Cover image Mentorloop Every week TEST: Webinar Multiple Sessions" at bounding box center [1016, 5] width 433 height 1178
click at [554, 311] on button "Mon, Aug 25, 2025" at bounding box center [639, 307] width 215 height 32
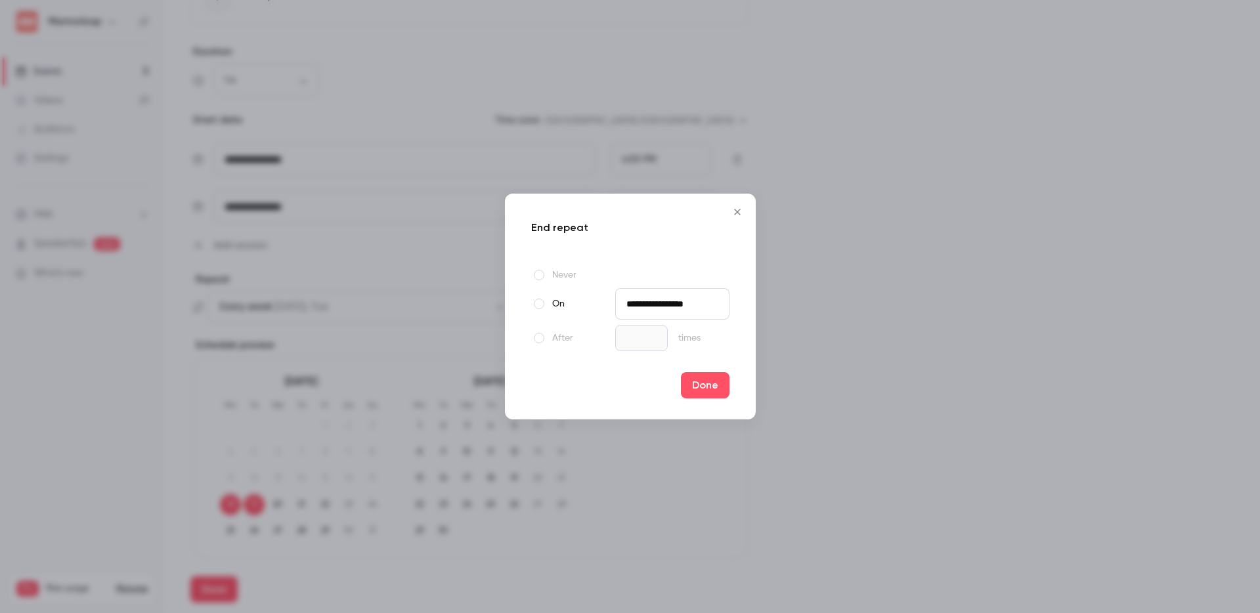
click at [637, 299] on input "**********" at bounding box center [672, 304] width 114 height 32
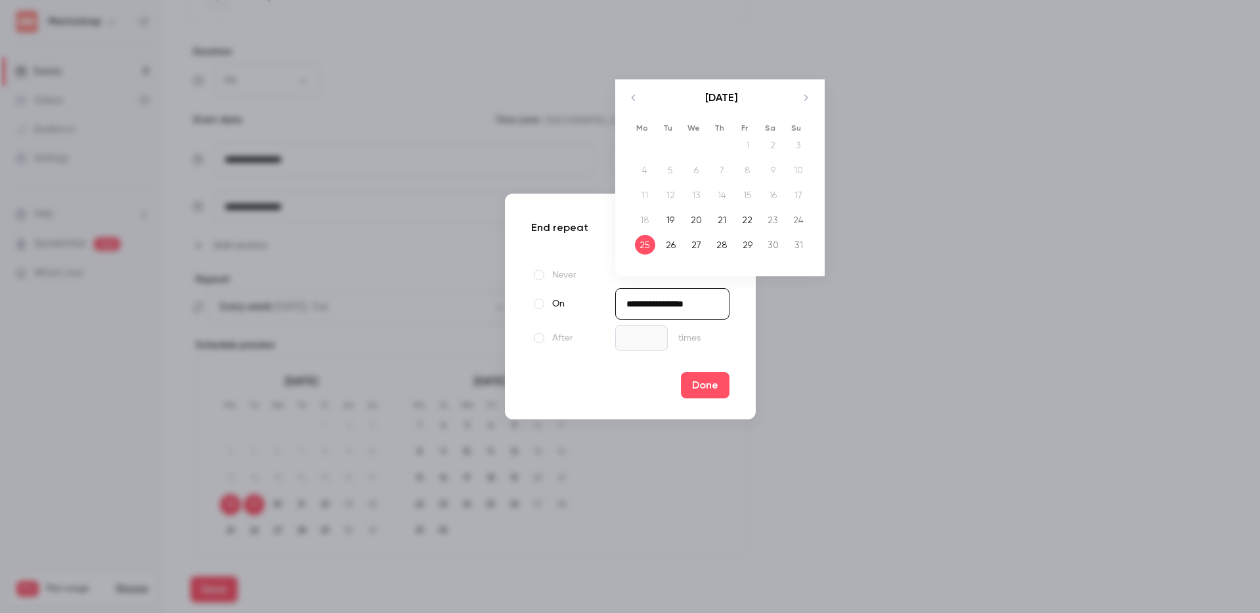
click at [689, 227] on div "20" at bounding box center [696, 220] width 20 height 20
type input "**********"
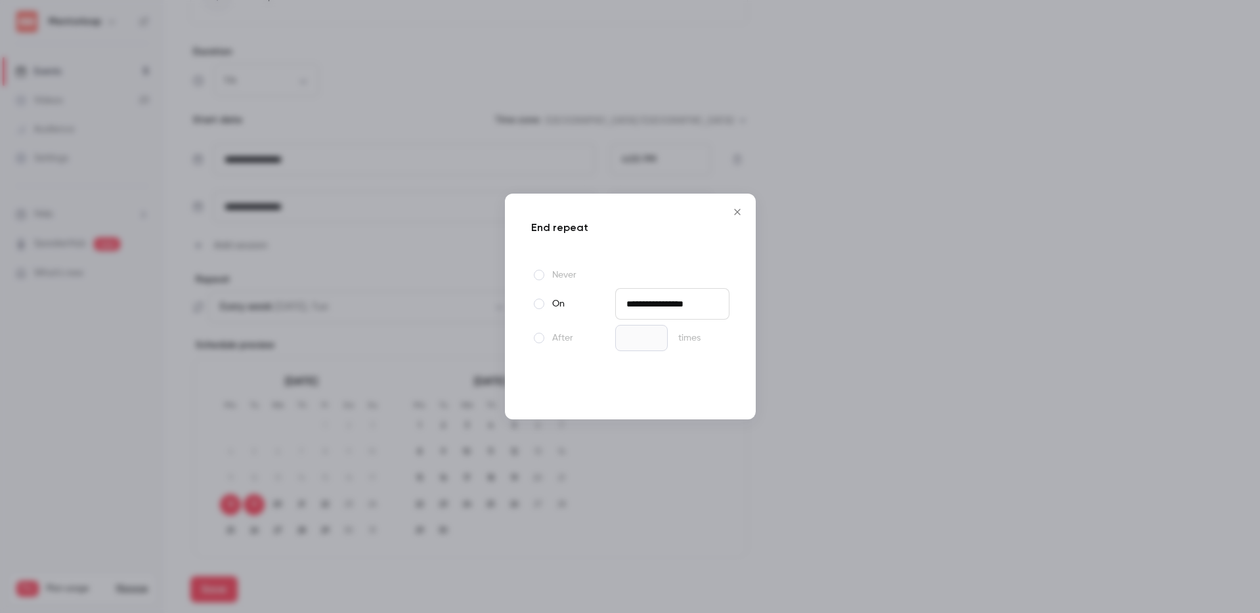
click at [704, 397] on button "Done" at bounding box center [705, 385] width 49 height 26
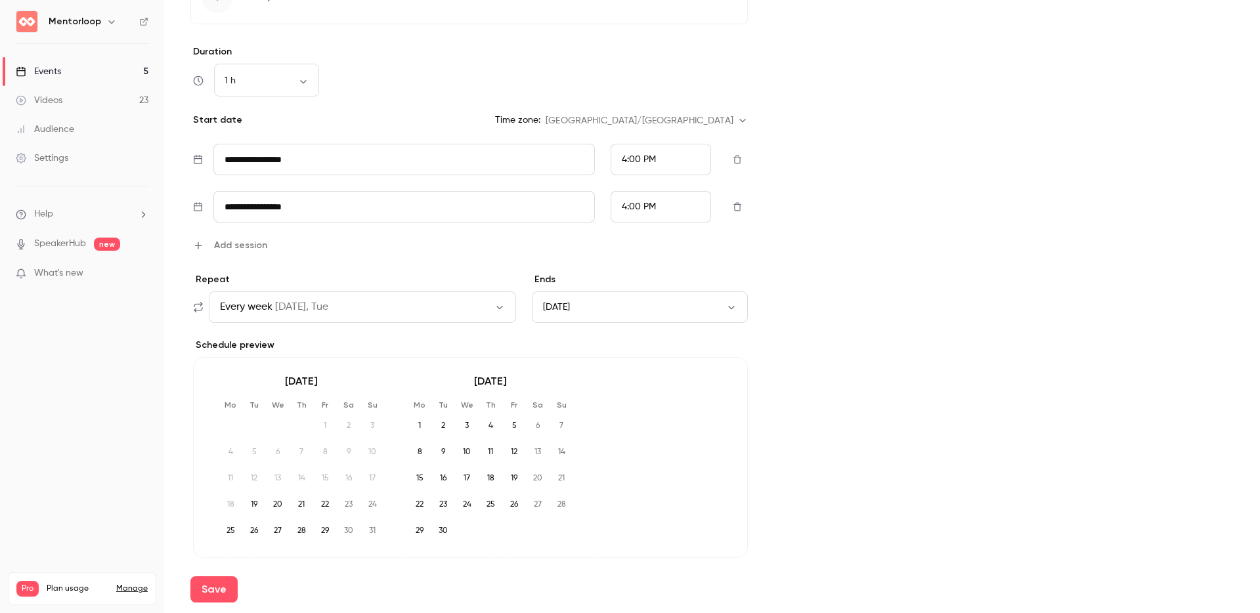
click at [904, 421] on div "Cover image Mentorloop Every week TEST: Webinar Multiple Sessions" at bounding box center [1016, 5] width 433 height 1178
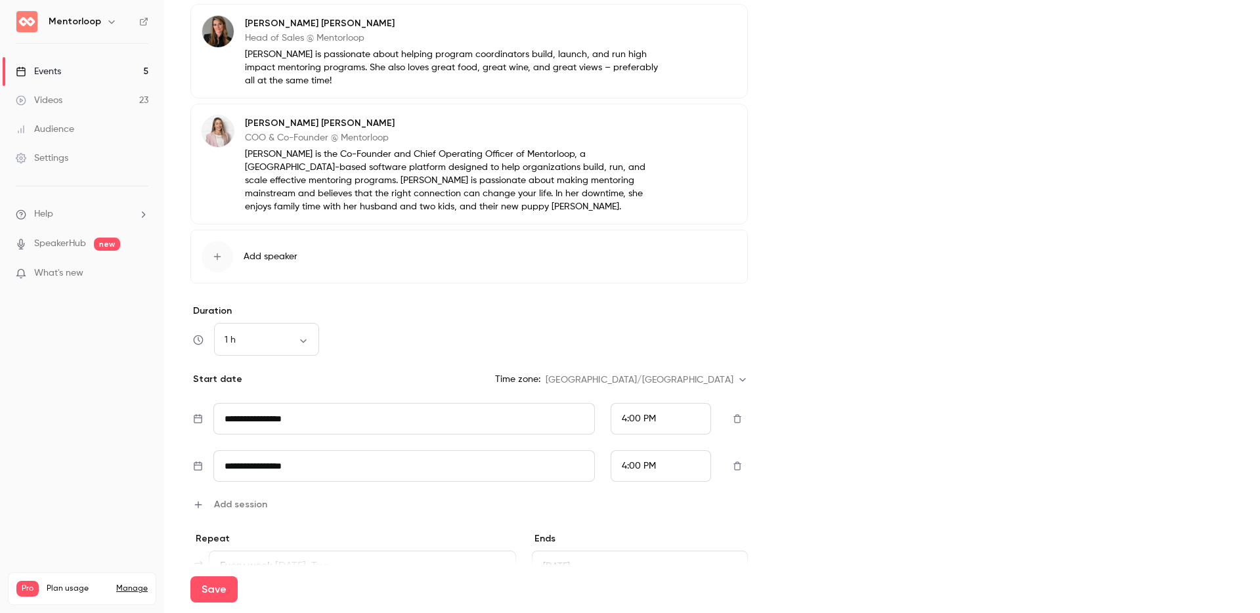
scroll to position [0, 0]
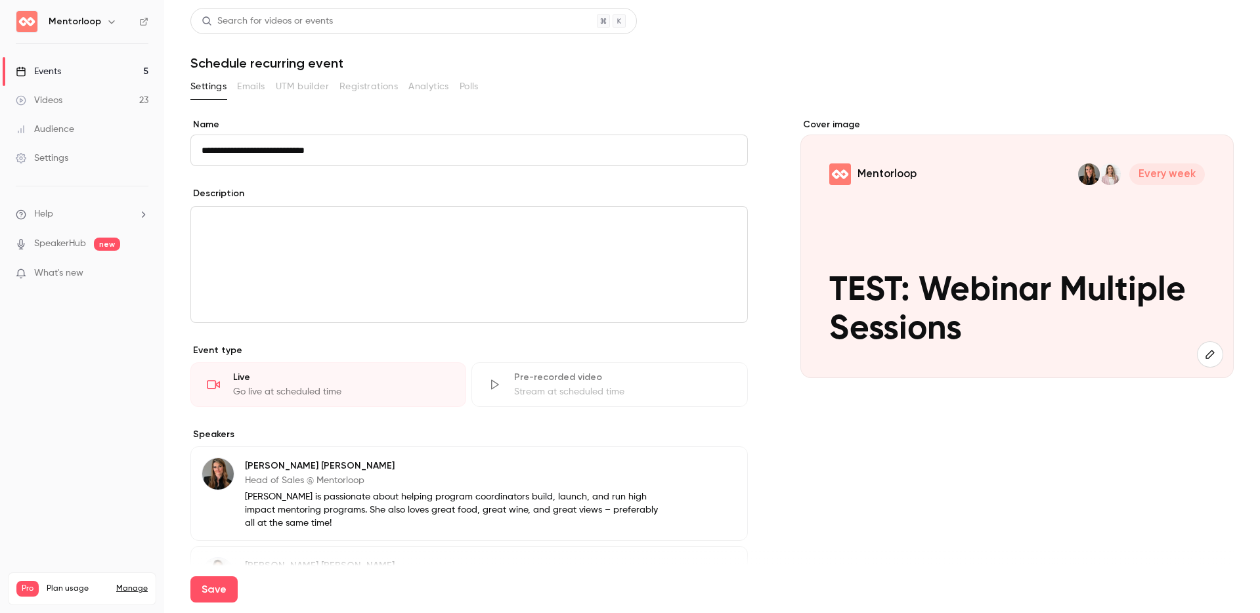
click at [336, 263] on div "editor" at bounding box center [469, 265] width 556 height 116
drag, startPoint x: 1154, startPoint y: 177, endPoint x: 1209, endPoint y: 175, distance: 55.2
click at [1209, 175] on div "Mentorloop Every week TEST: Webinar Multiple Sessions" at bounding box center [1016, 257] width 433 height 244
click at [1203, 349] on icon "button" at bounding box center [1210, 354] width 14 height 11
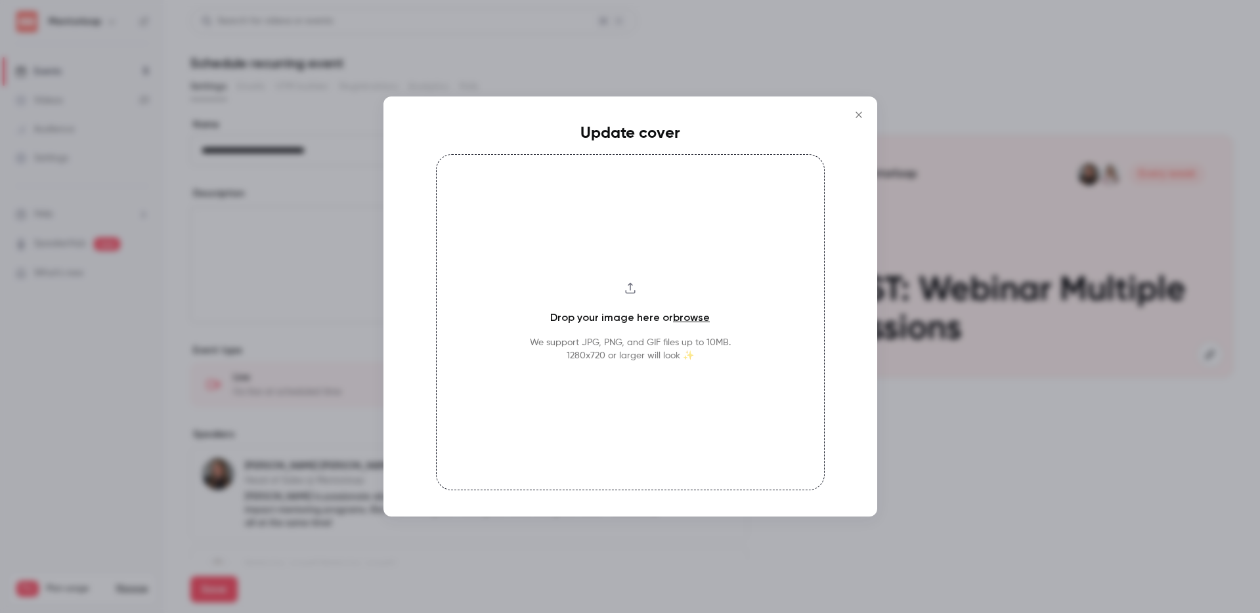
click at [655, 315] on h4 "Drop your image here or browse" at bounding box center [630, 318] width 160 height 16
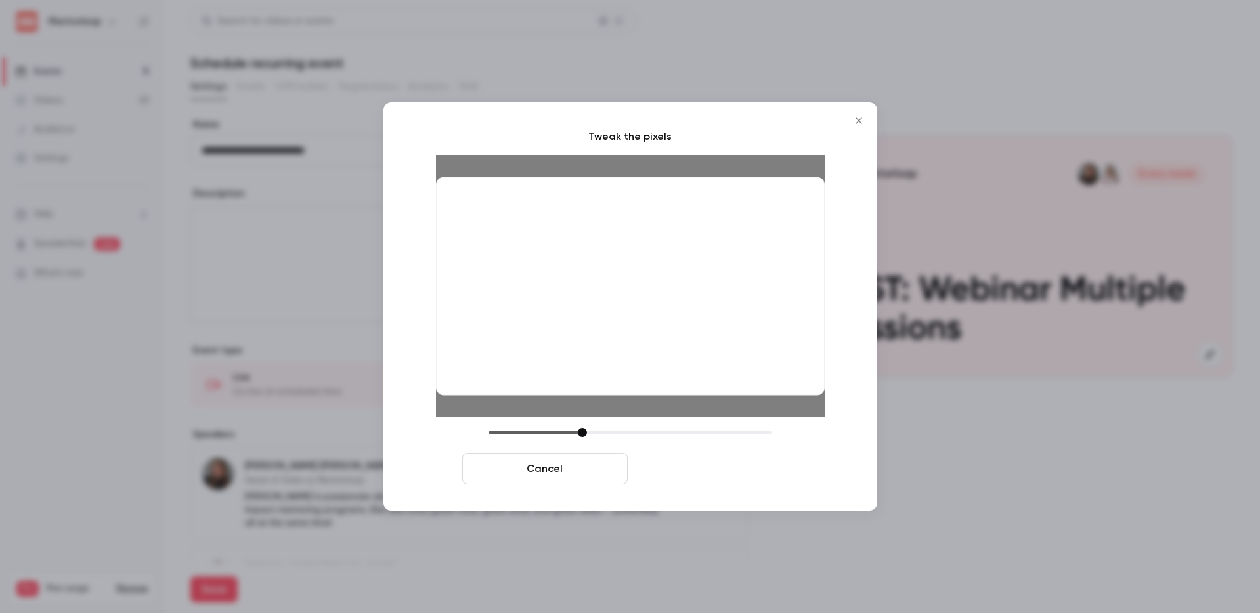
click at [697, 465] on button "Crop and save" at bounding box center [715, 469] width 165 height 32
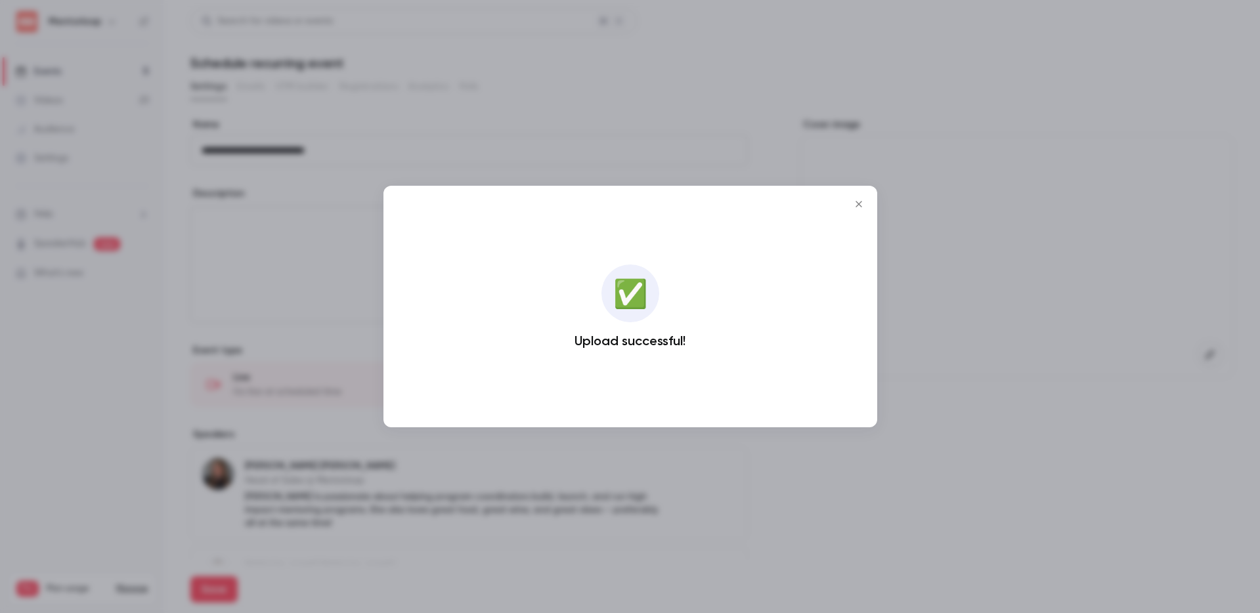
click at [859, 203] on icon "Close" at bounding box center [858, 204] width 6 height 6
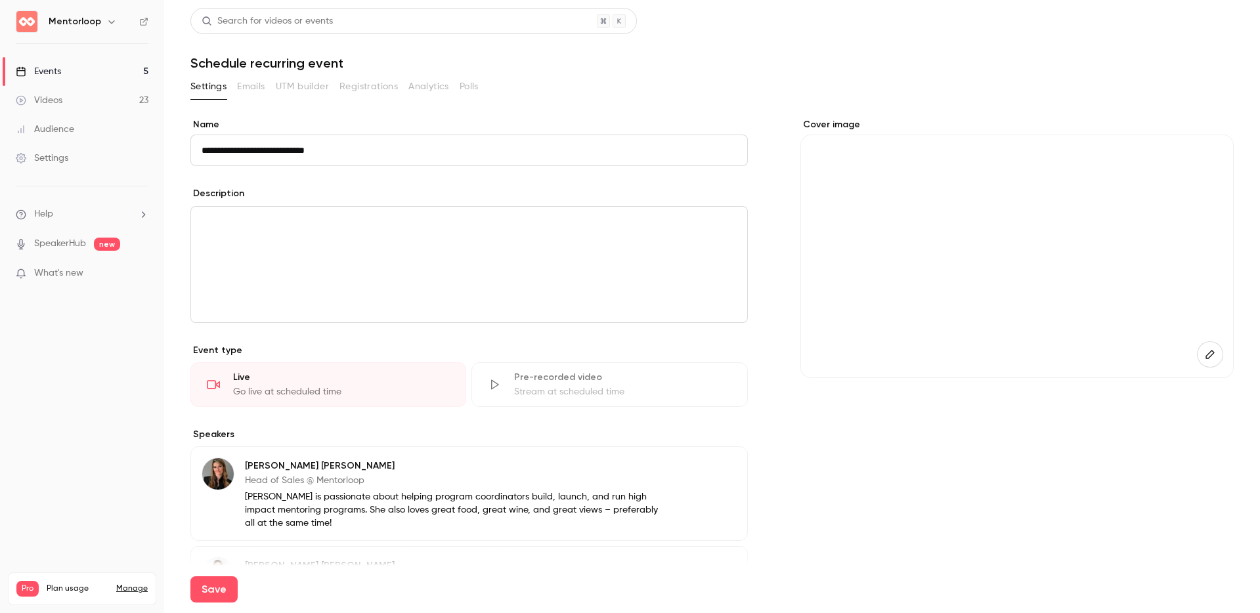
click at [429, 265] on div "editor" at bounding box center [469, 265] width 556 height 116
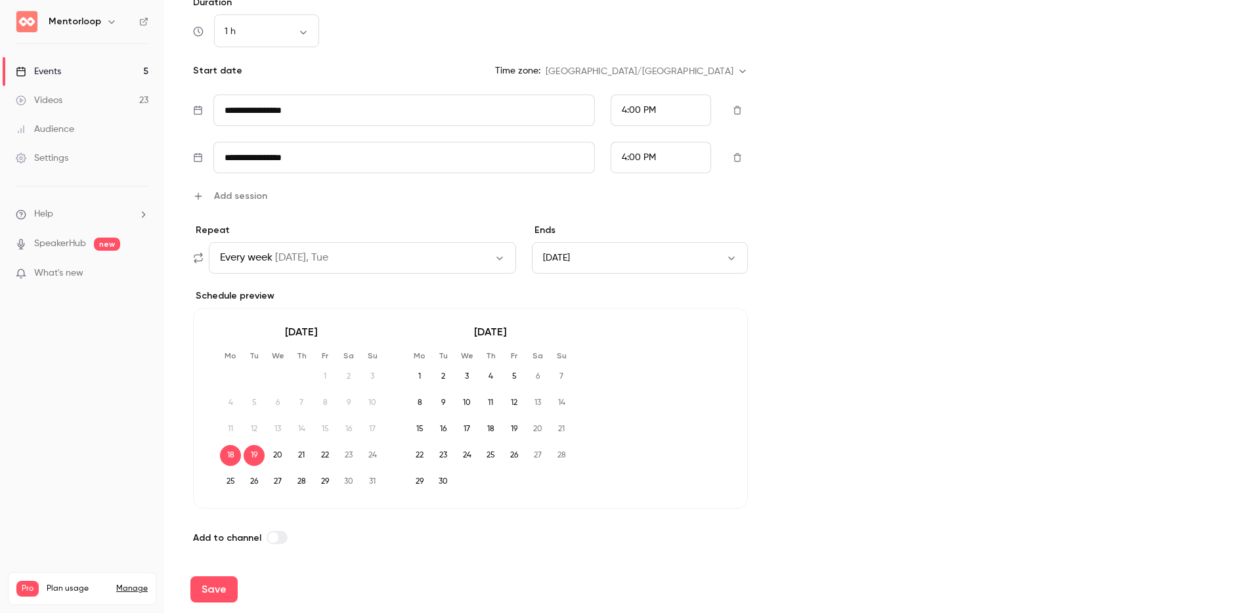
scroll to position [752, 0]
click at [217, 592] on button "Save" at bounding box center [213, 589] width 47 height 26
type input "**********"
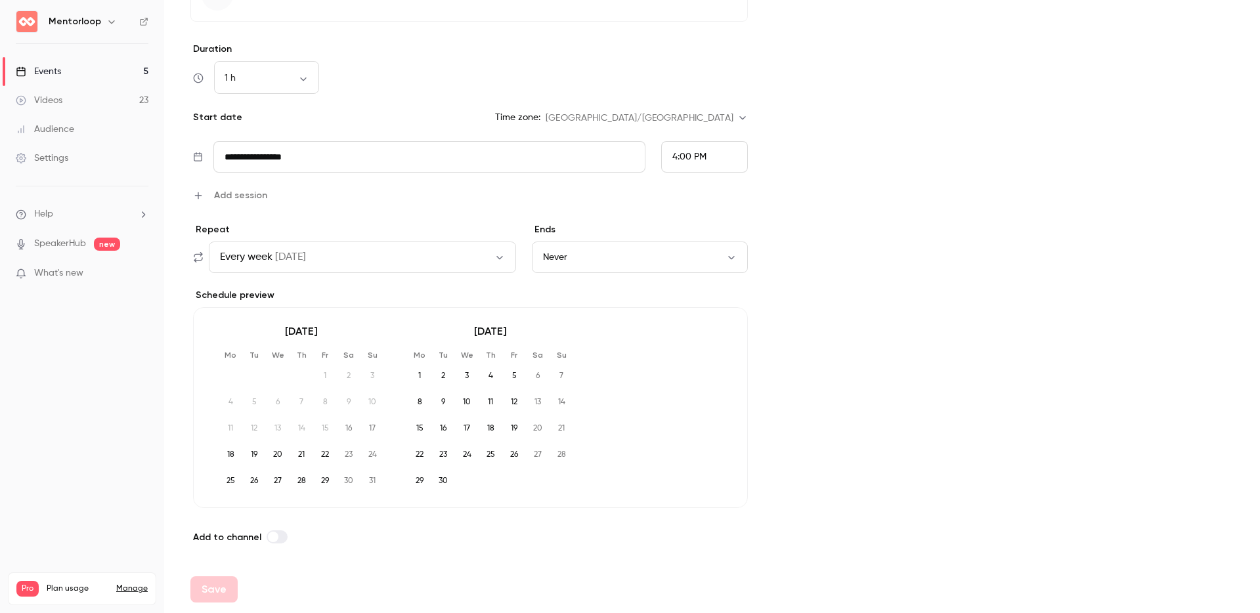
scroll to position [479, 0]
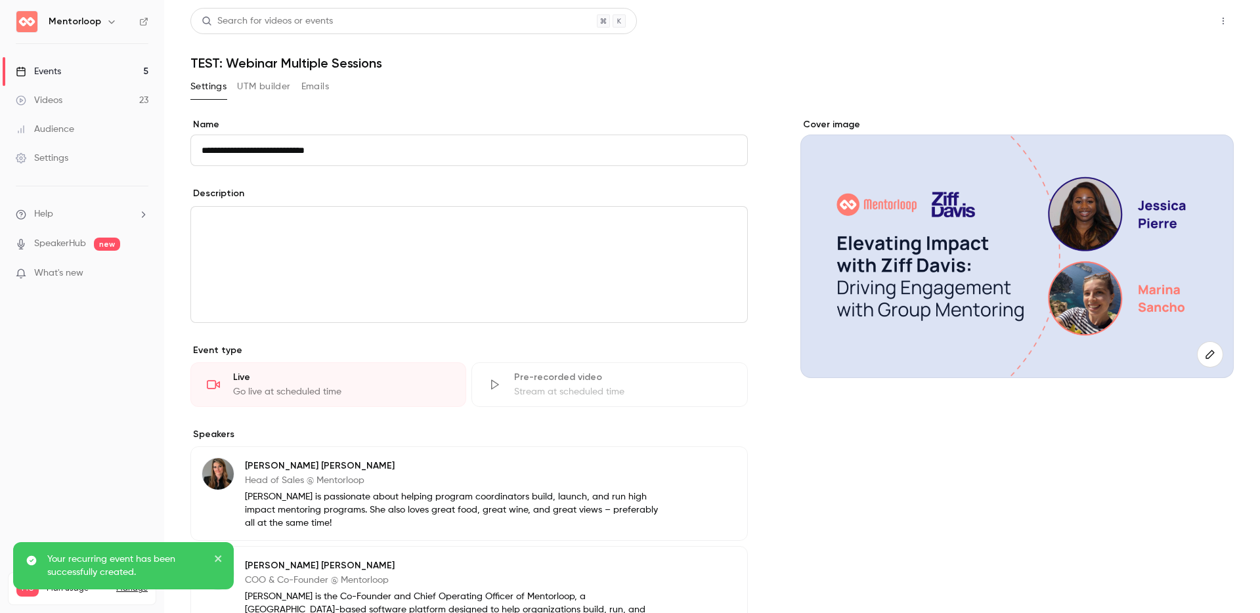
click at [1172, 19] on button "Share" at bounding box center [1176, 21] width 52 height 26
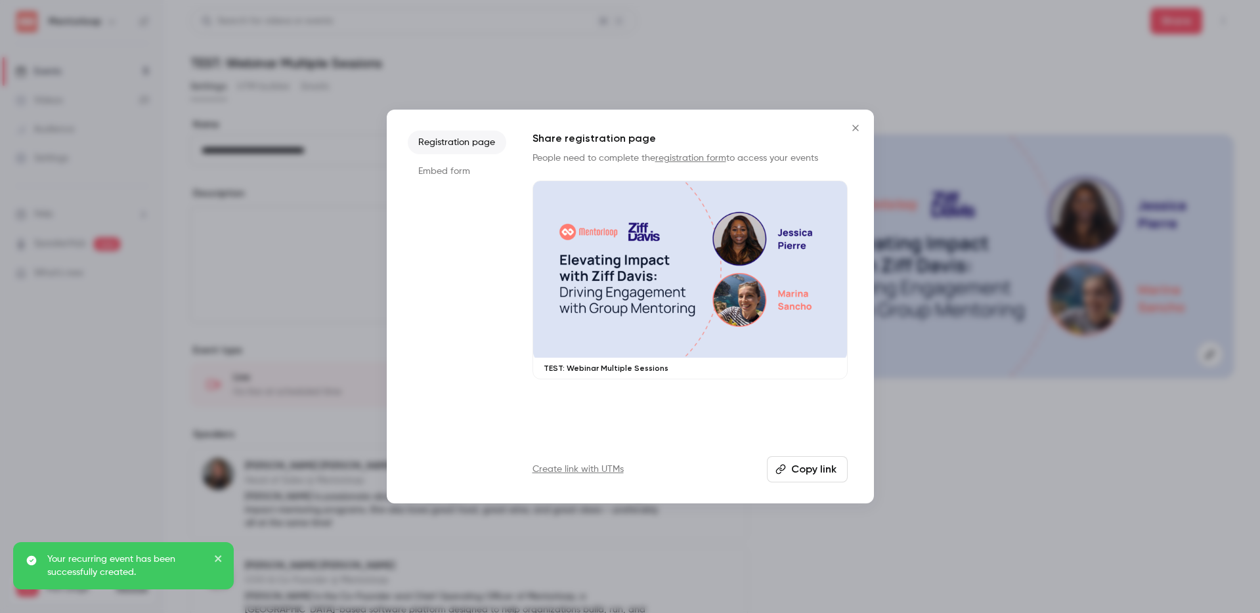
click at [676, 158] on link "registration form" at bounding box center [690, 158] width 71 height 9
click at [801, 457] on button "Copy link" at bounding box center [807, 469] width 81 height 26
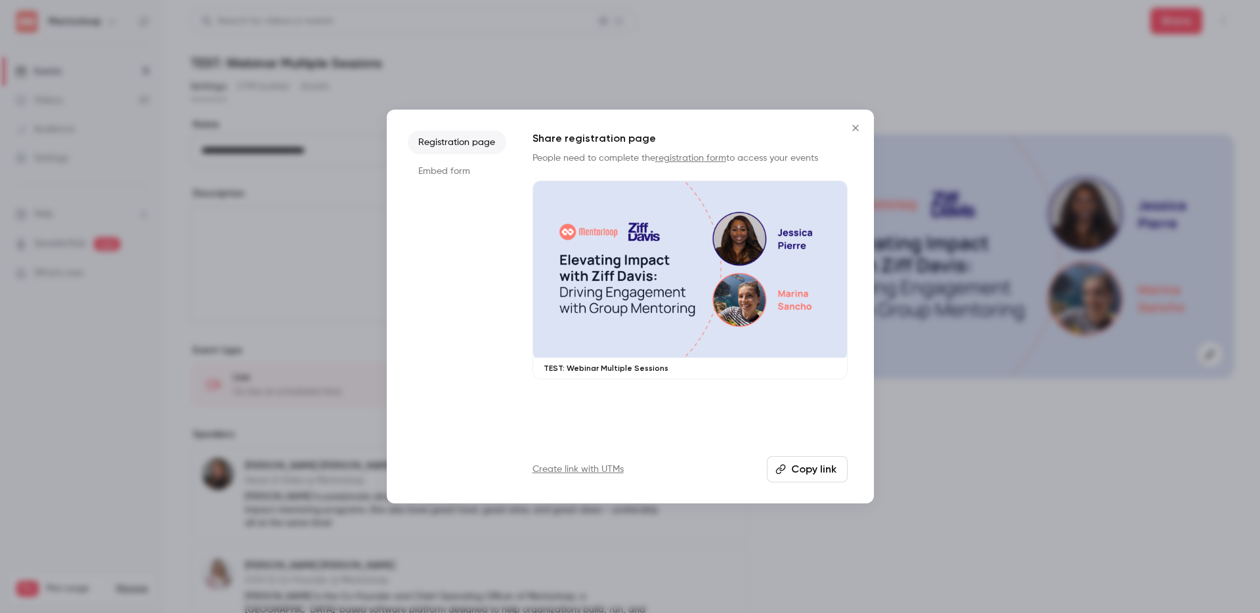
click at [853, 127] on icon "Close" at bounding box center [856, 128] width 16 height 11
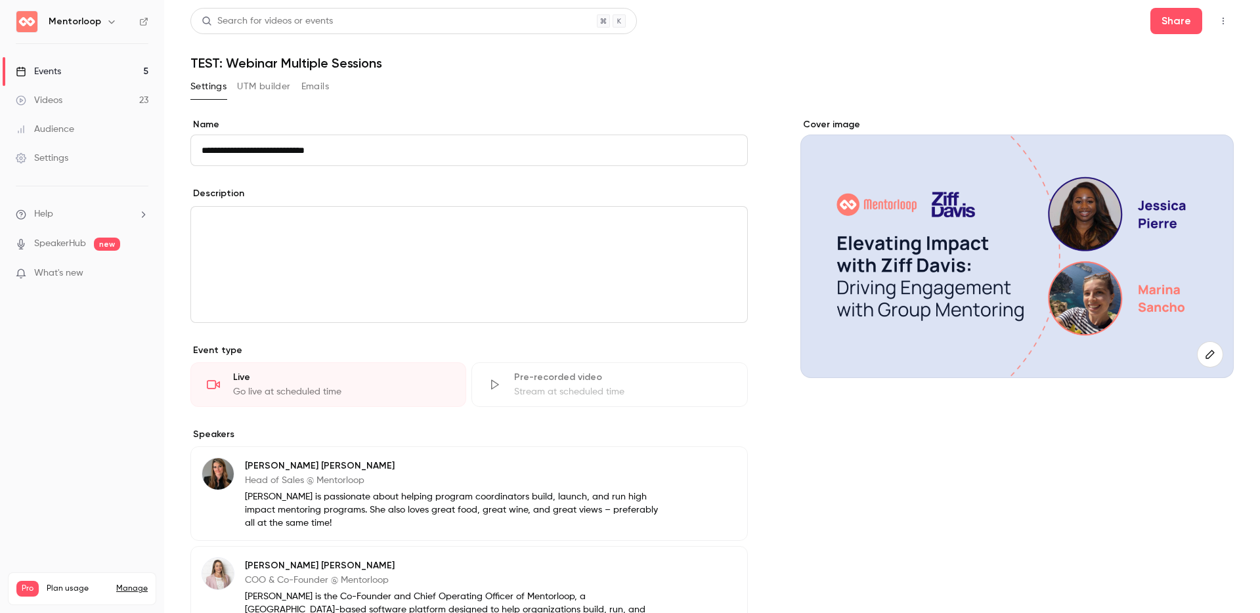
drag, startPoint x: 312, startPoint y: 87, endPoint x: 299, endPoint y: 156, distance: 70.2
click at [312, 87] on button "Emails" at bounding box center [315, 86] width 28 height 21
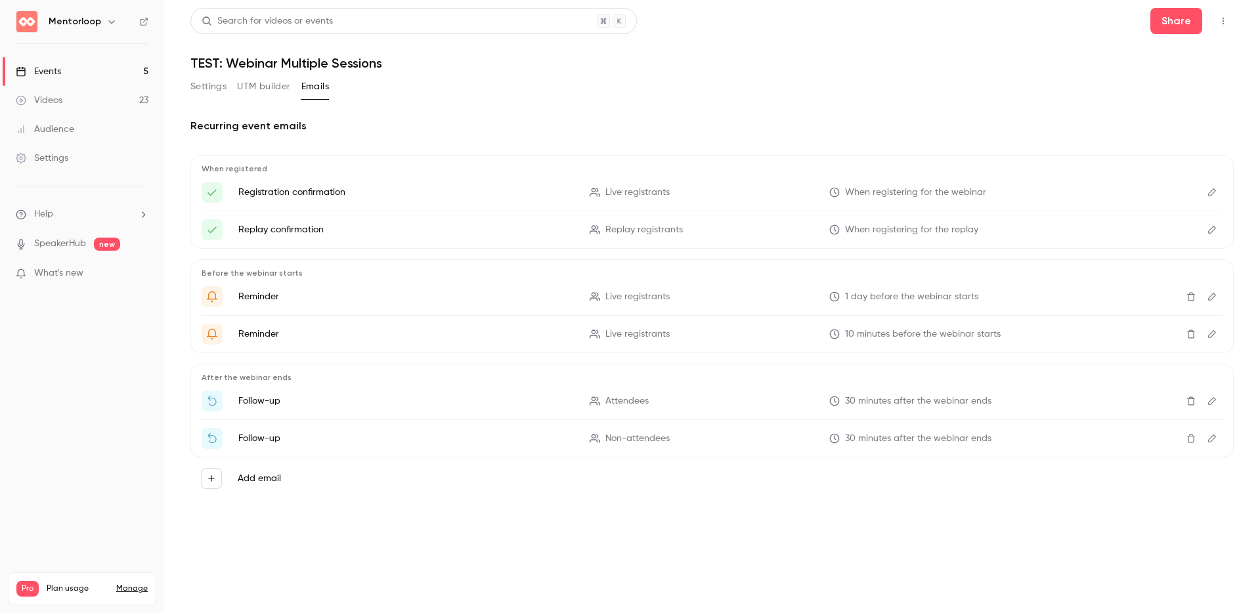
click at [1214, 190] on icon "Edit" at bounding box center [1212, 192] width 8 height 8
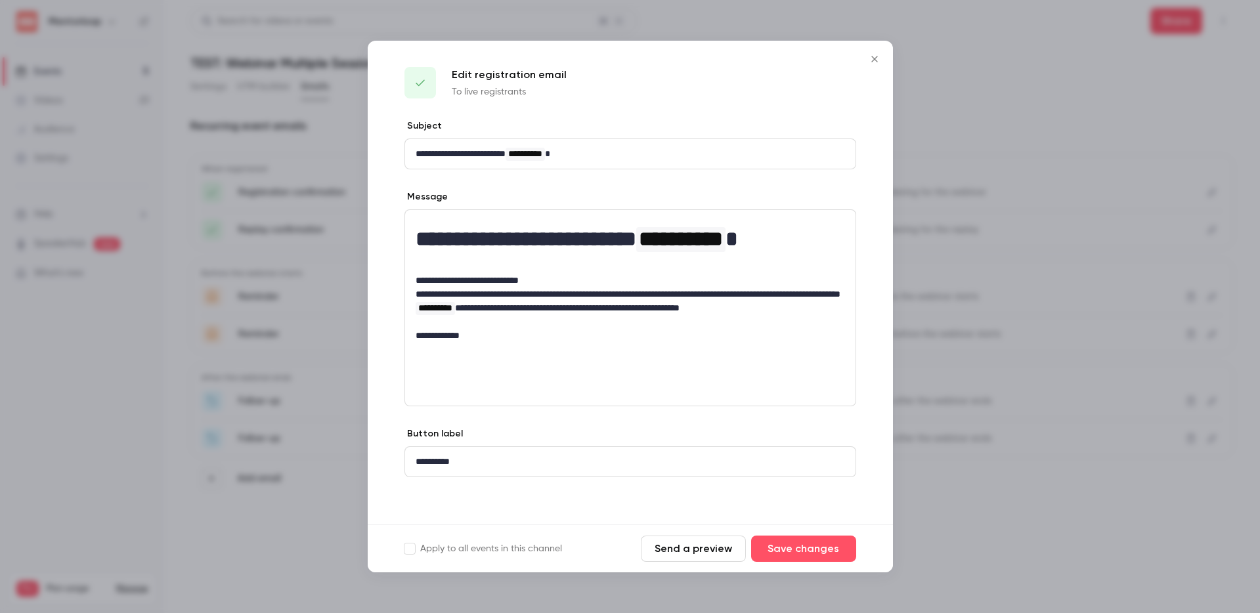
click at [876, 61] on icon "Close" at bounding box center [875, 59] width 16 height 11
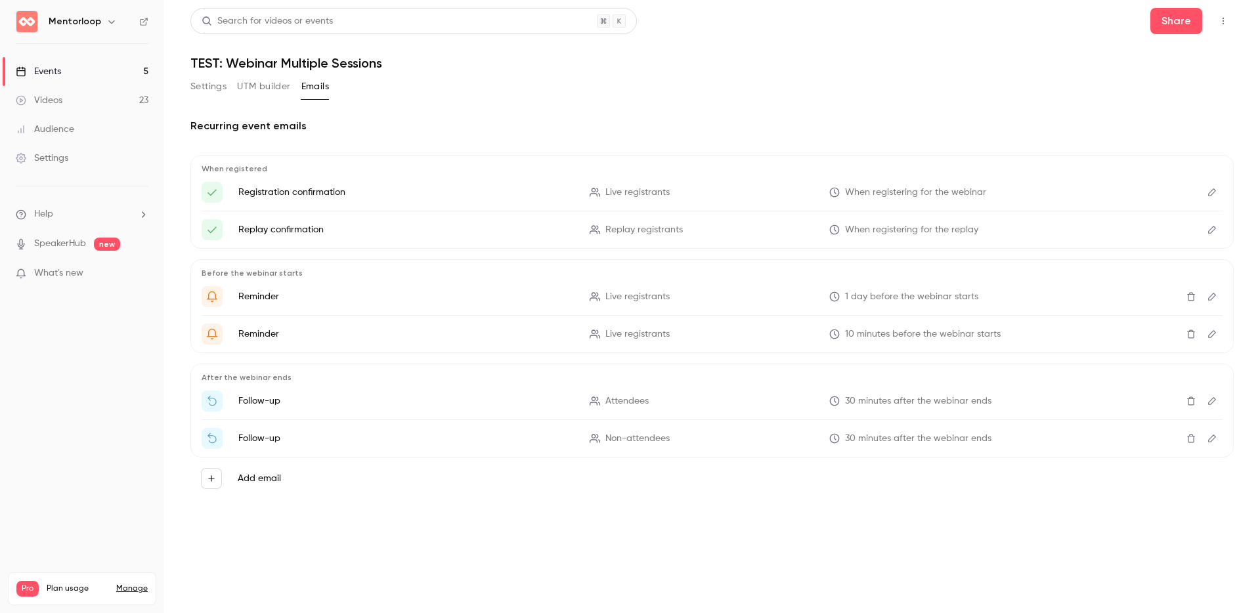
click at [679, 85] on div "Settings UTM builder Emails" at bounding box center [711, 89] width 1043 height 26
click at [45, 79] on link "Events 5" at bounding box center [82, 71] width 164 height 29
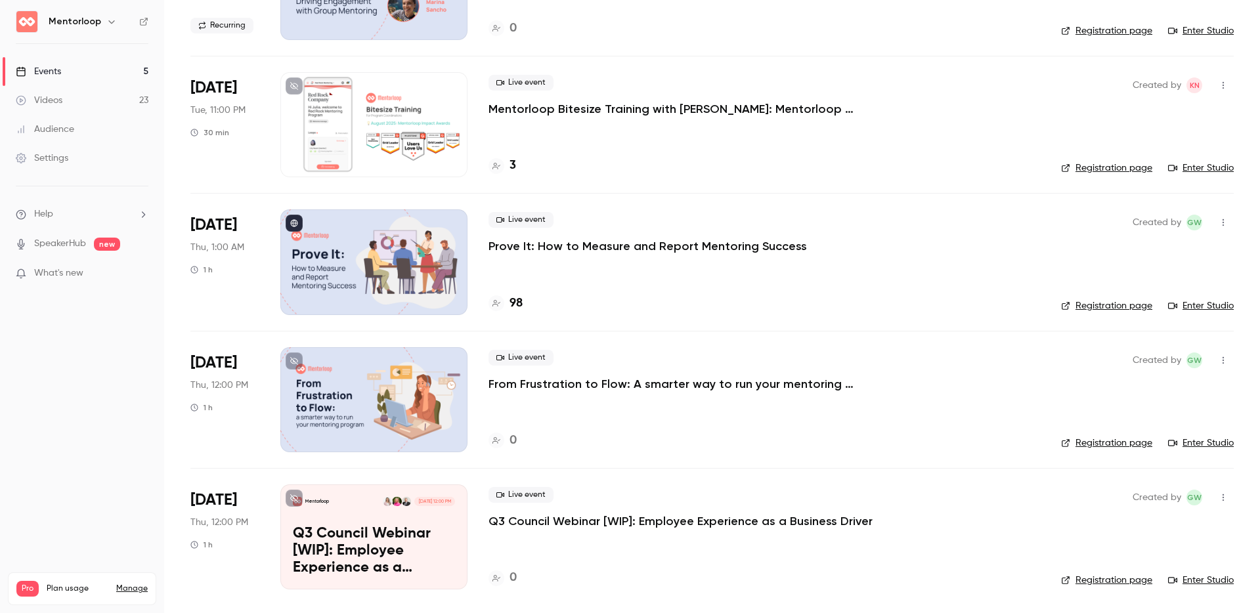
scroll to position [65, 0]
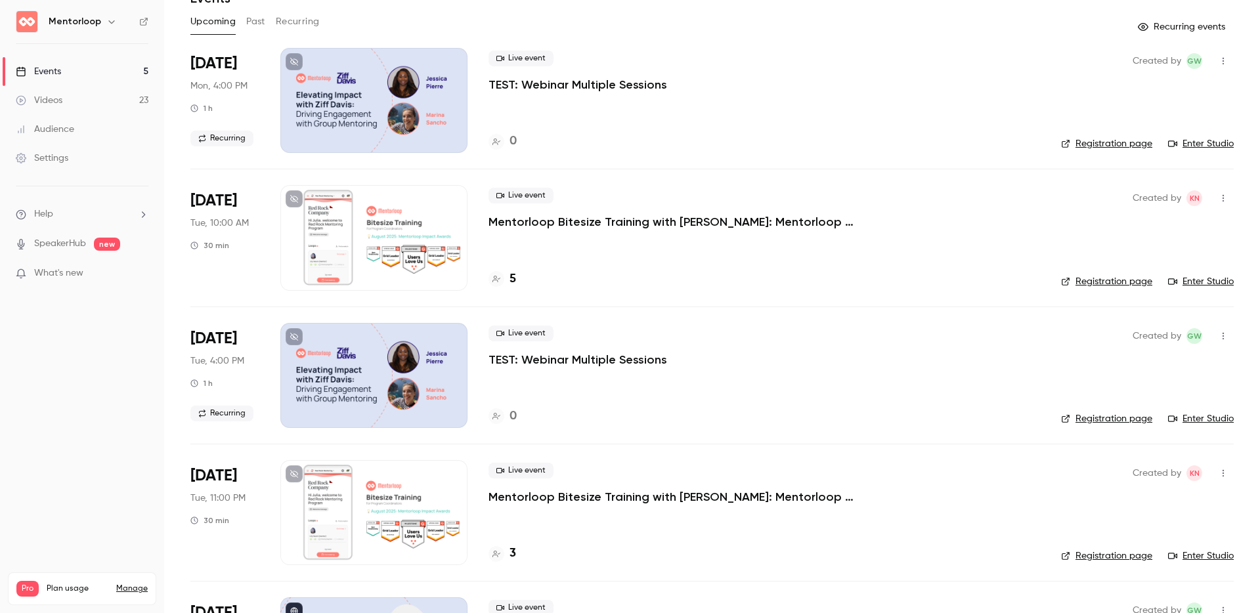
click at [391, 118] on div at bounding box center [373, 100] width 187 height 105
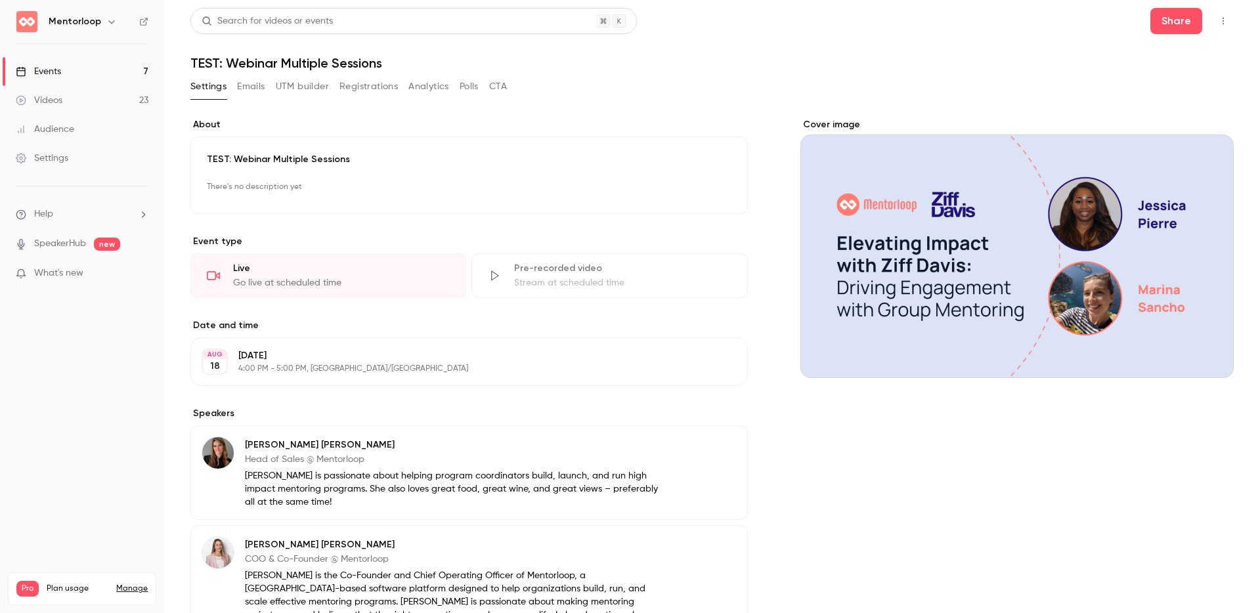
click at [362, 91] on button "Registrations" at bounding box center [368, 86] width 58 height 21
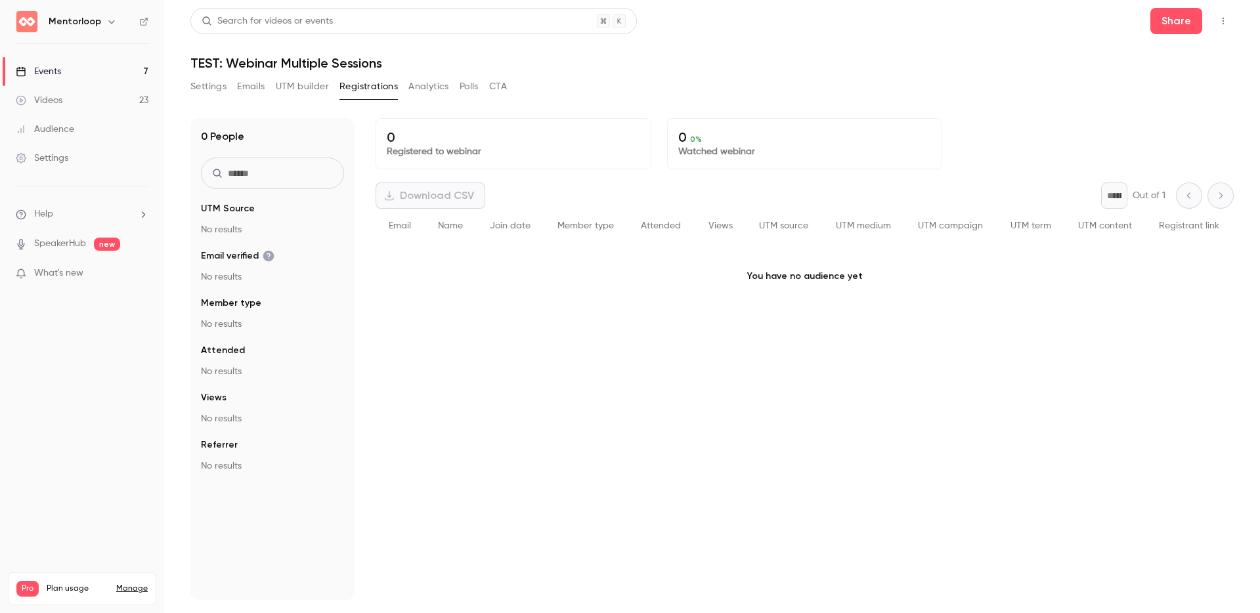
click at [964, 430] on div "0 Registered to webinar 0 0 % Watched webinar Download CSV * Out of 1 Email Nam…" at bounding box center [804, 359] width 858 height 482
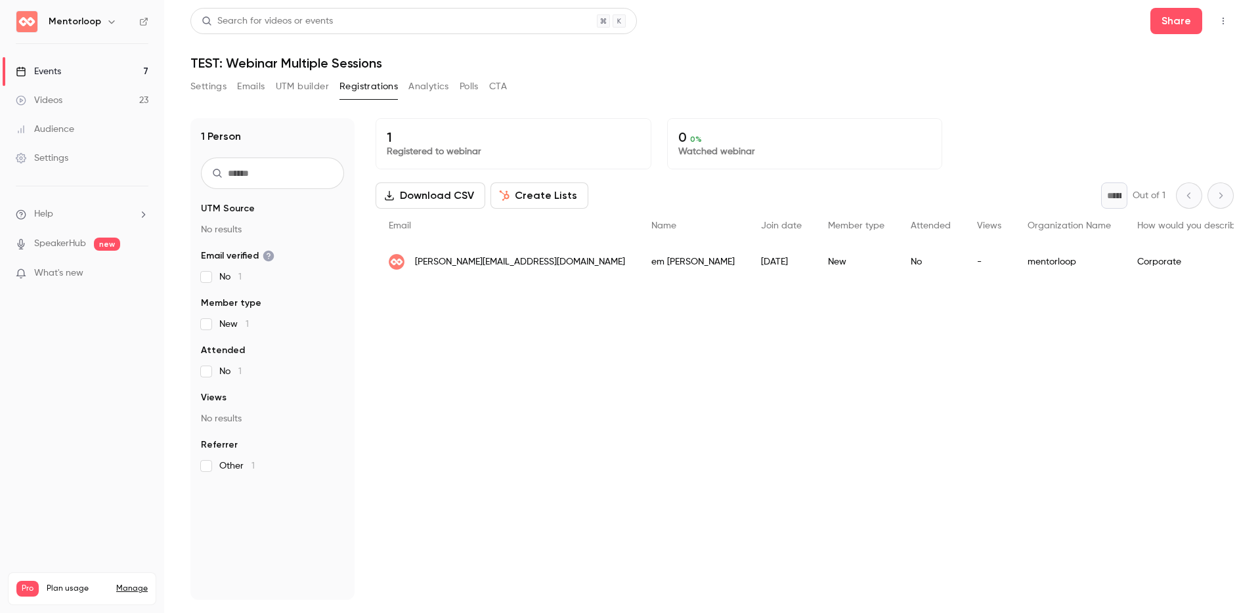
click at [468, 408] on div "1 Registered to webinar 0 0 % Watched webinar Download CSV Create Lists * Out o…" at bounding box center [804, 359] width 858 height 482
click at [519, 196] on button "Create Lists" at bounding box center [539, 195] width 98 height 26
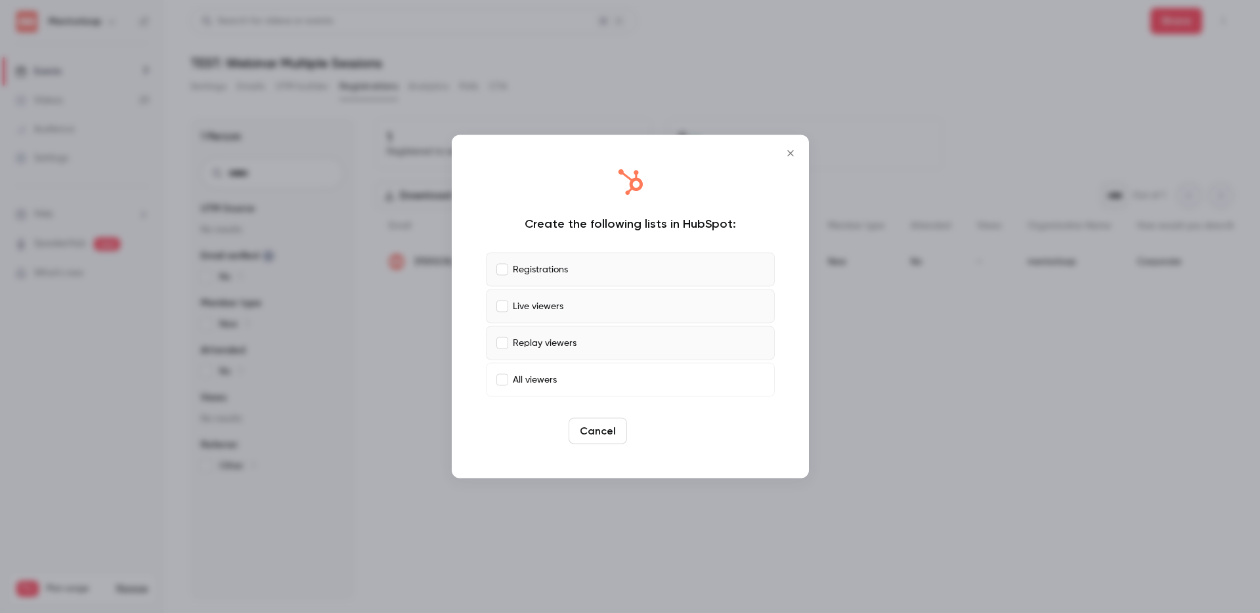
click at [650, 428] on button "Create" at bounding box center [661, 431] width 59 height 26
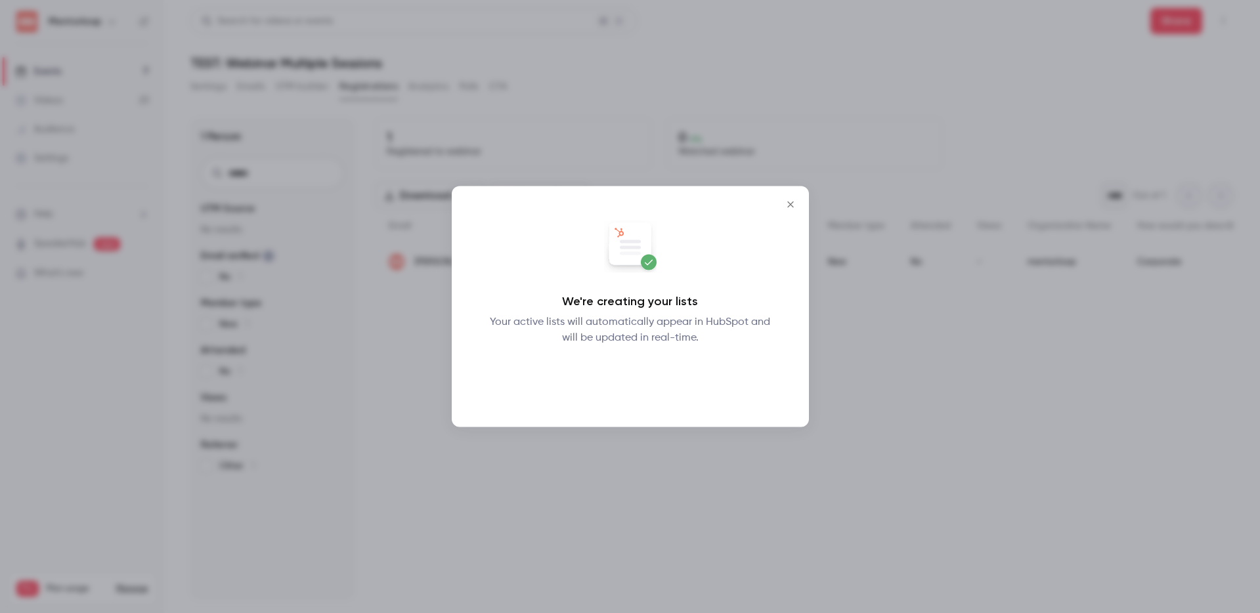
click at [628, 382] on button "Okay" at bounding box center [630, 380] width 48 height 26
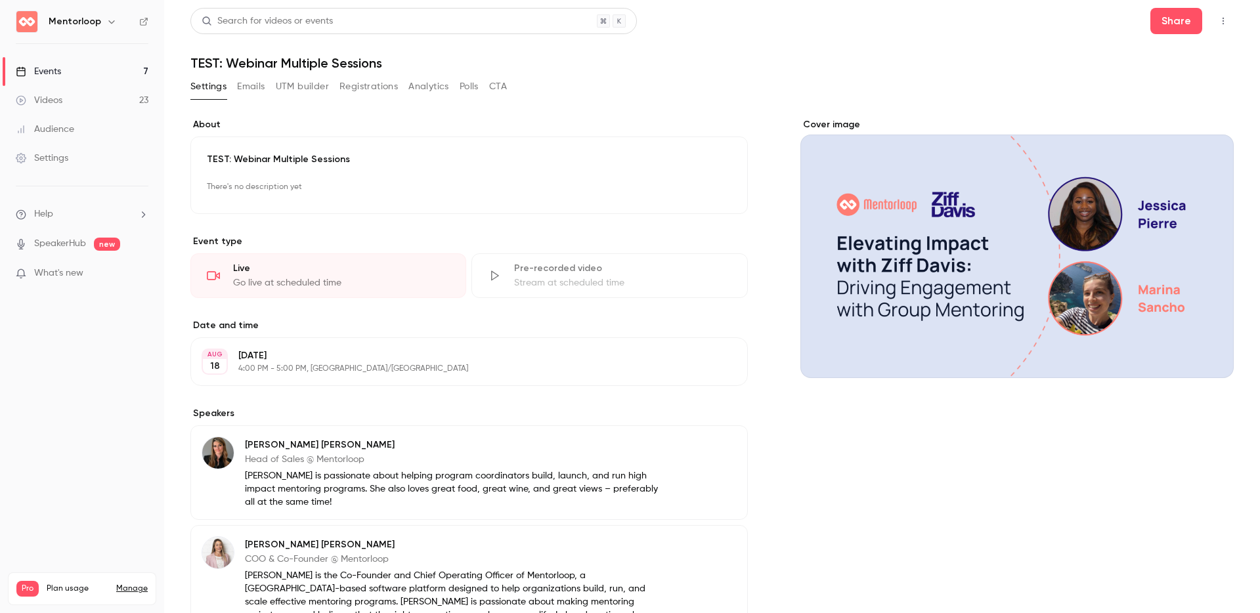
click at [51, 69] on div "Events" at bounding box center [38, 71] width 45 height 13
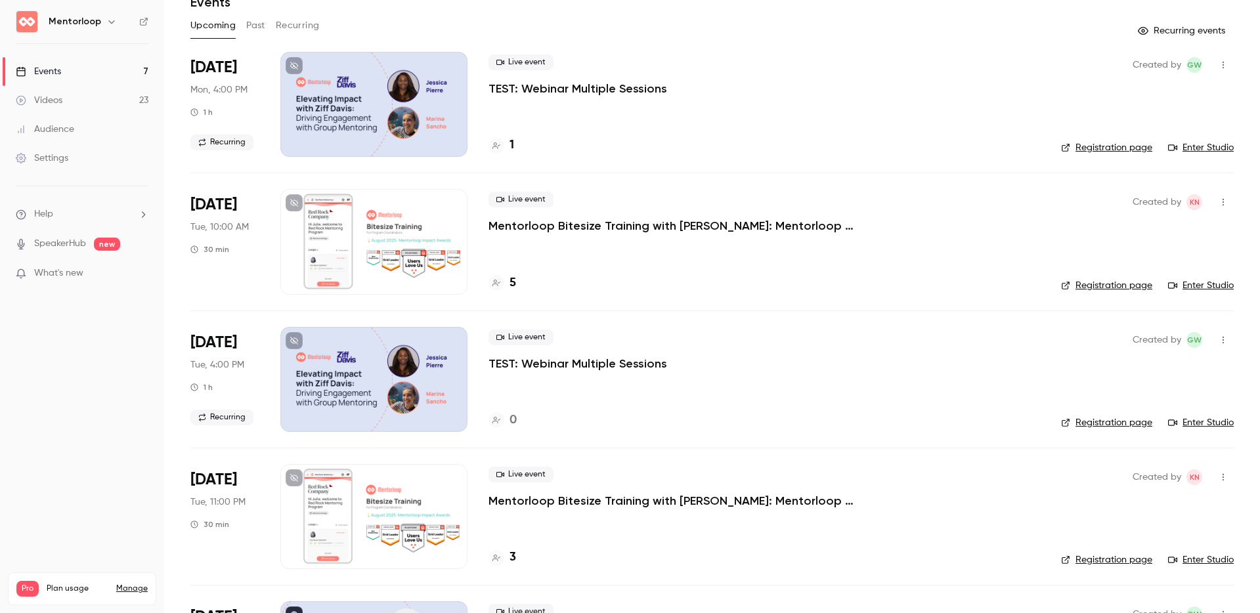
scroll to position [66, 0]
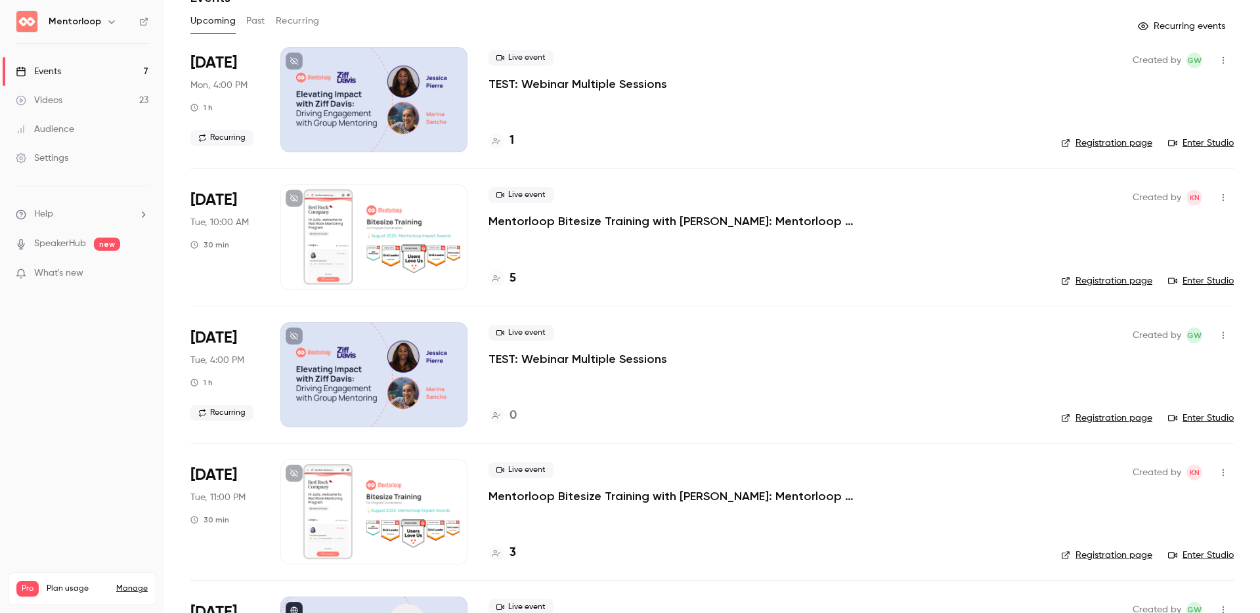
click at [1084, 414] on link "Registration page" at bounding box center [1106, 418] width 91 height 13
click at [1078, 140] on link "Registration page" at bounding box center [1106, 143] width 91 height 13
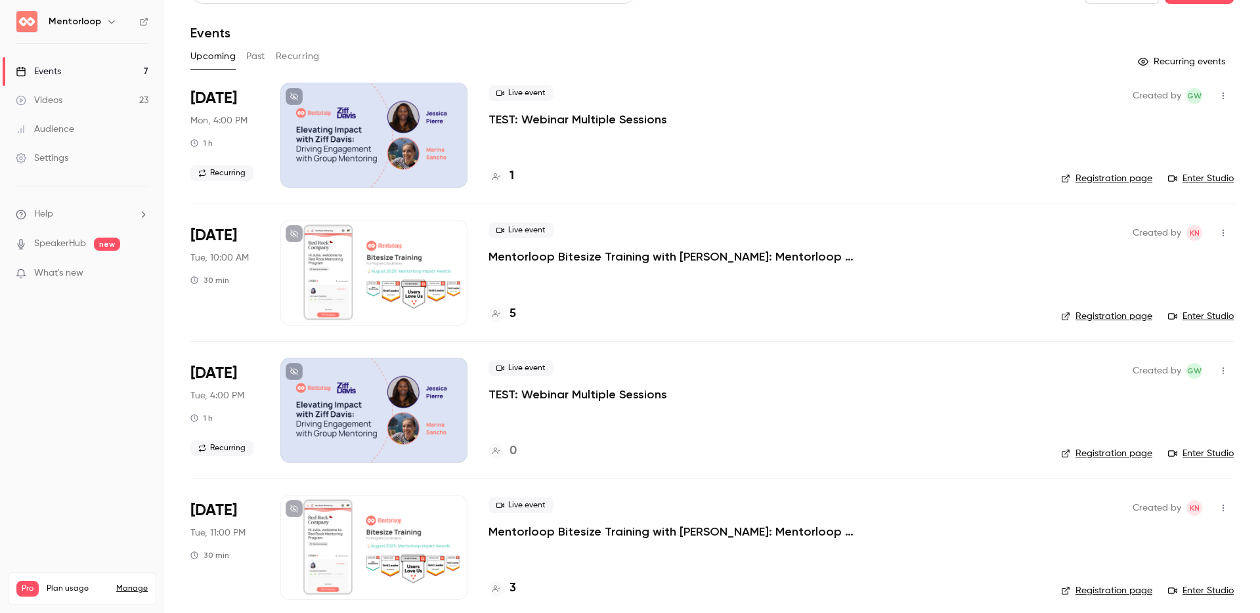
scroll to position [0, 0]
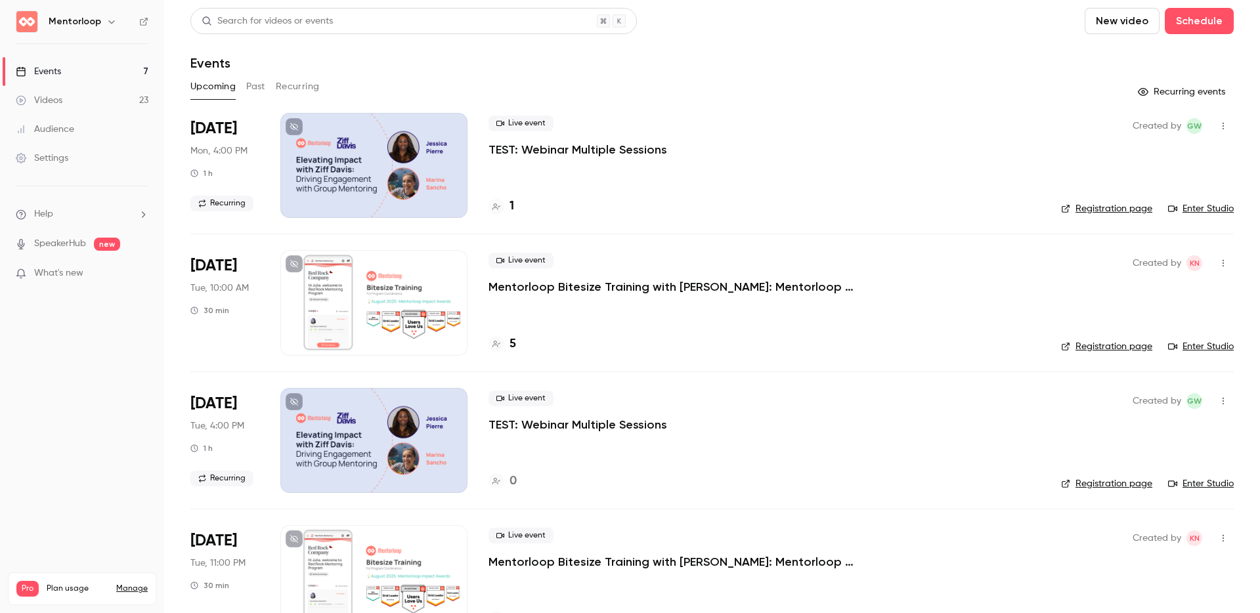
click at [328, 149] on div at bounding box center [373, 165] width 187 height 105
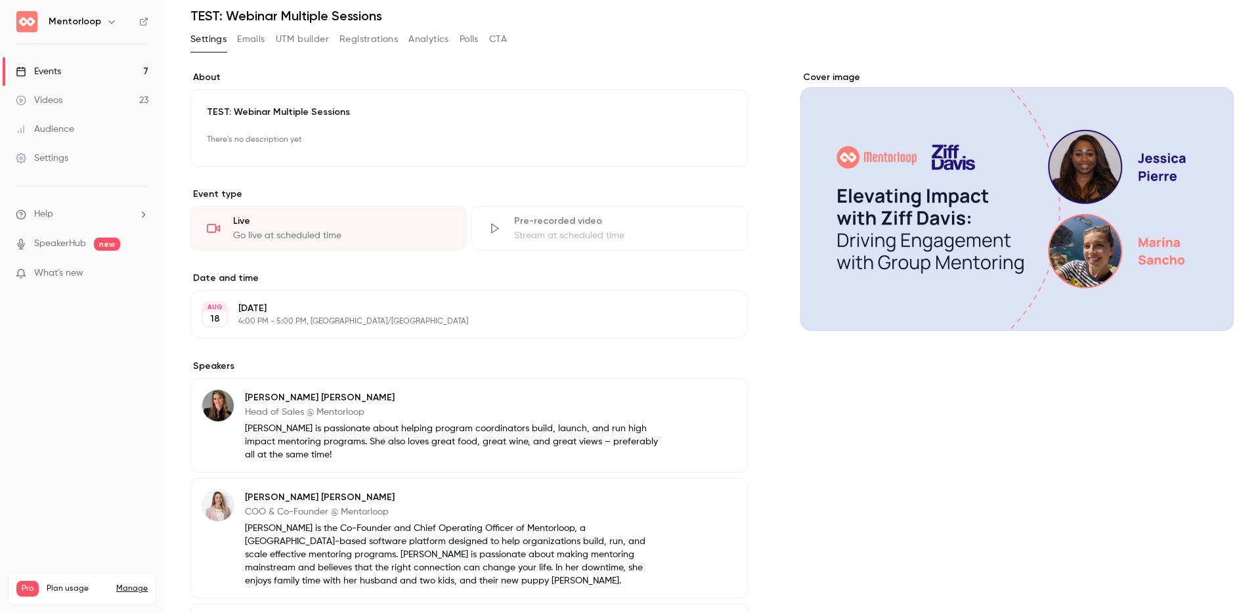
scroll to position [173, 0]
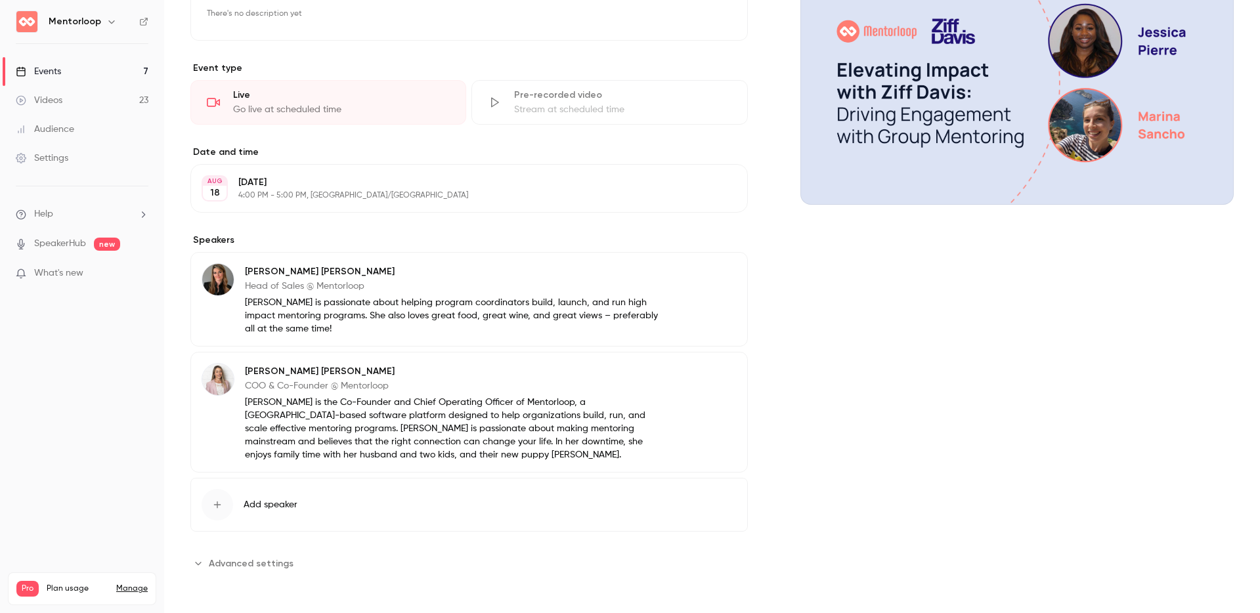
click at [298, 226] on div "About TEST: Webinar Multiple Sessions There's no description yet Edit Event typ…" at bounding box center [468, 259] width 557 height 629
click at [311, 176] on p "[DATE]" at bounding box center [458, 182] width 440 height 13
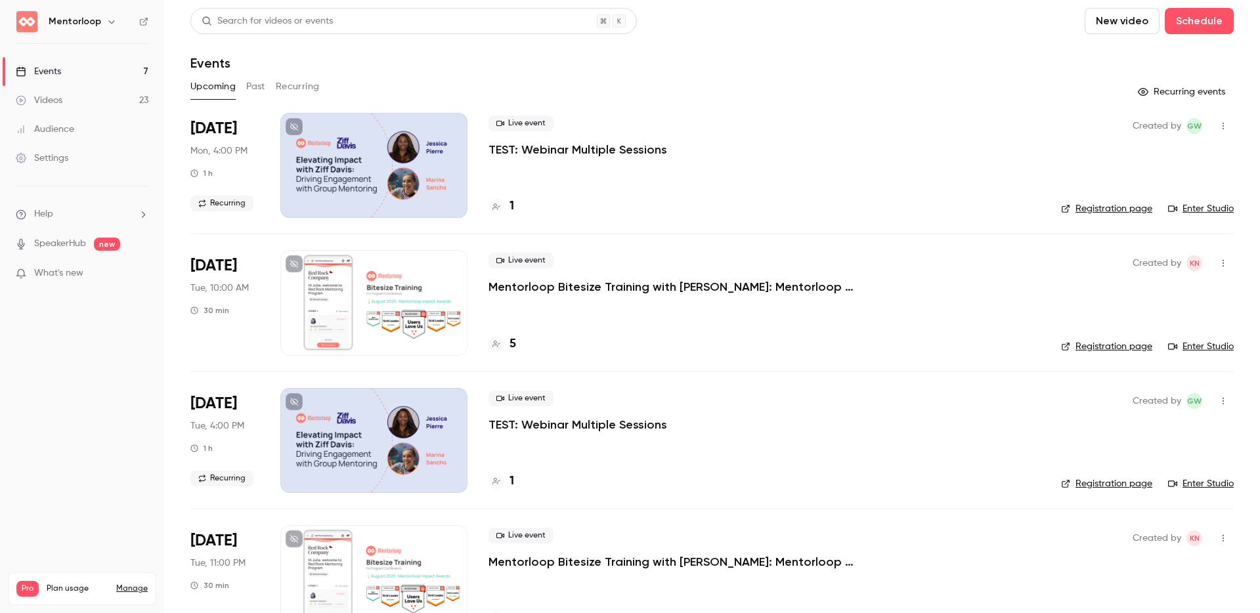
click at [321, 448] on div at bounding box center [373, 440] width 187 height 105
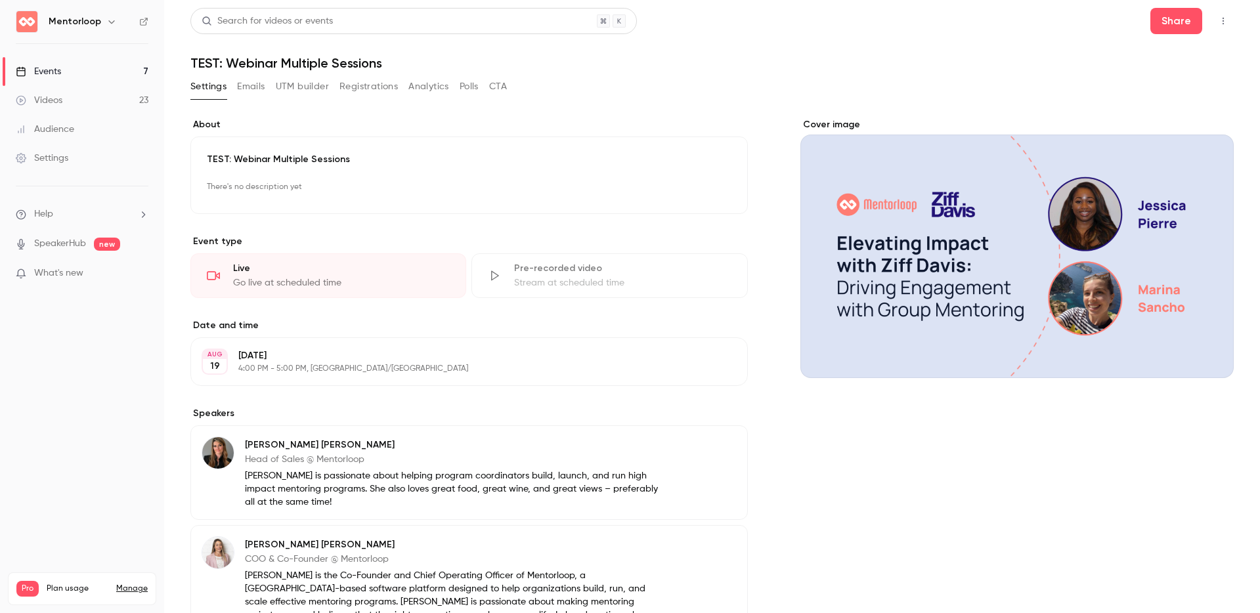
click at [383, 89] on button "Registrations" at bounding box center [368, 86] width 58 height 21
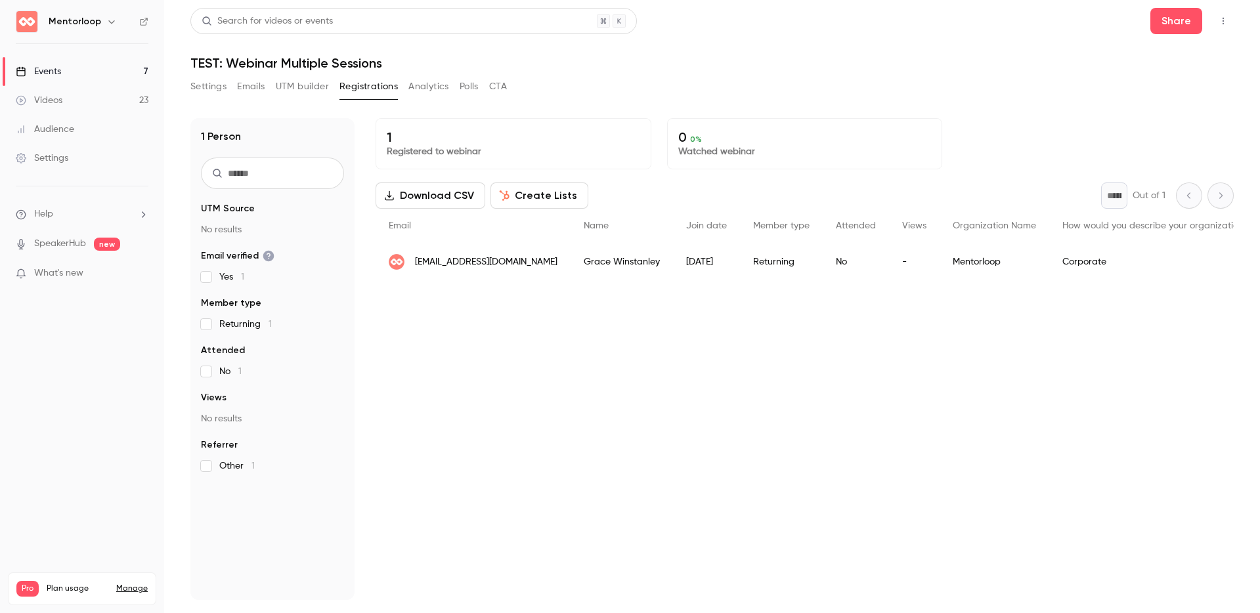
click at [536, 190] on button "Create Lists" at bounding box center [539, 195] width 98 height 26
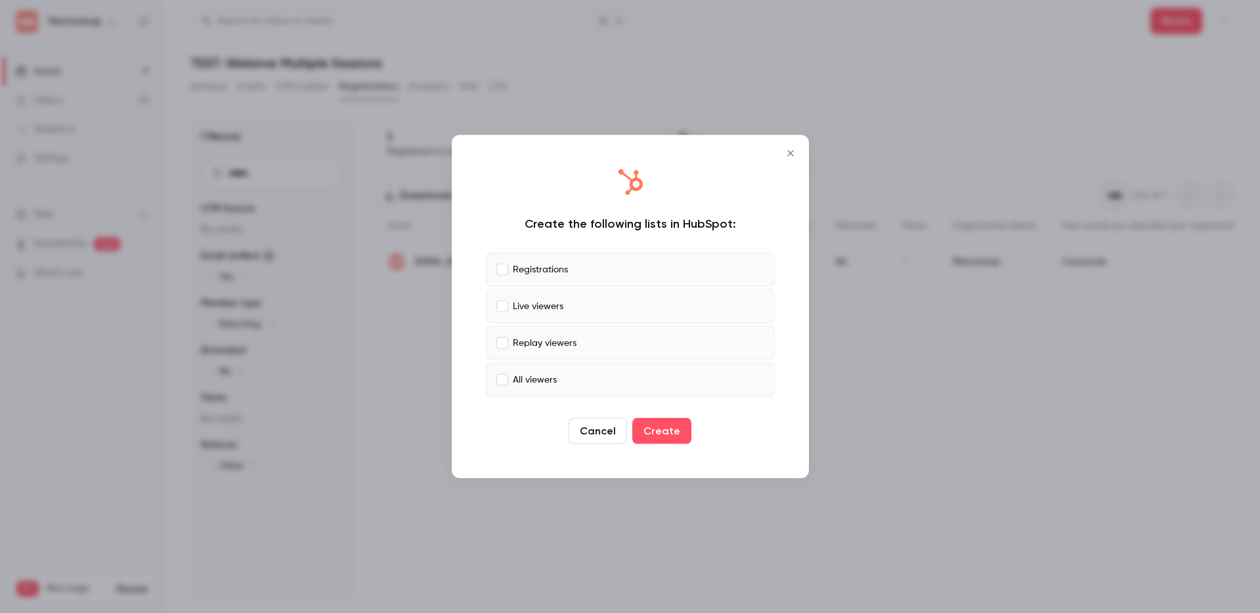
click at [526, 383] on p "All viewers" at bounding box center [535, 380] width 44 height 14
click at [672, 431] on button "Create" at bounding box center [661, 431] width 59 height 26
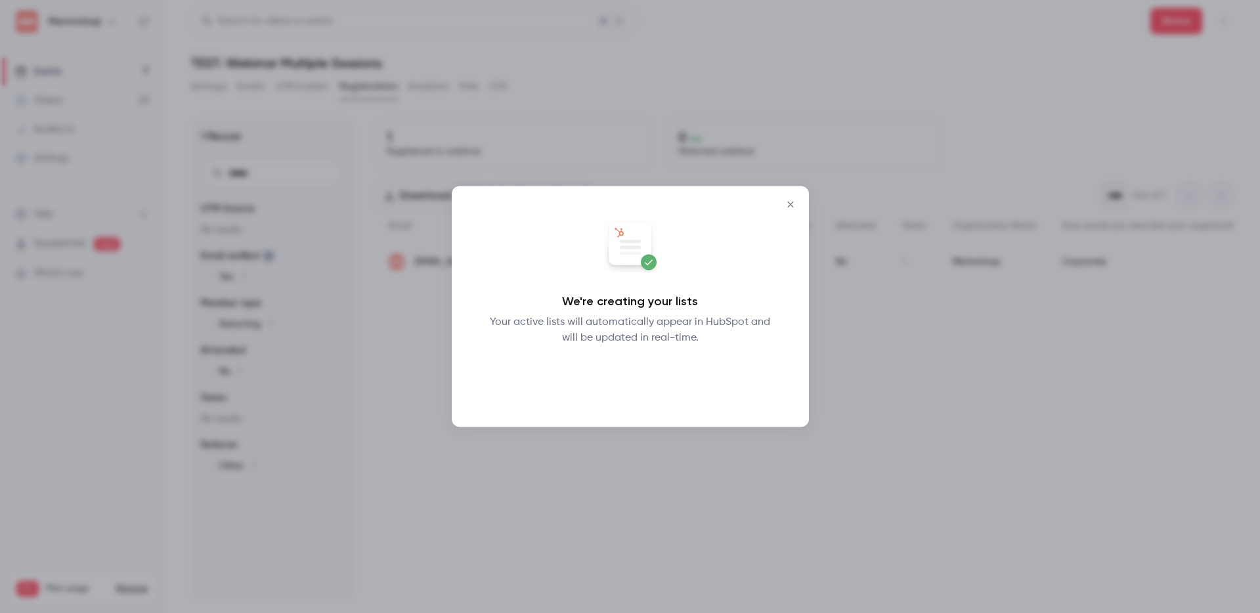
click at [628, 379] on button "Okay" at bounding box center [630, 380] width 48 height 26
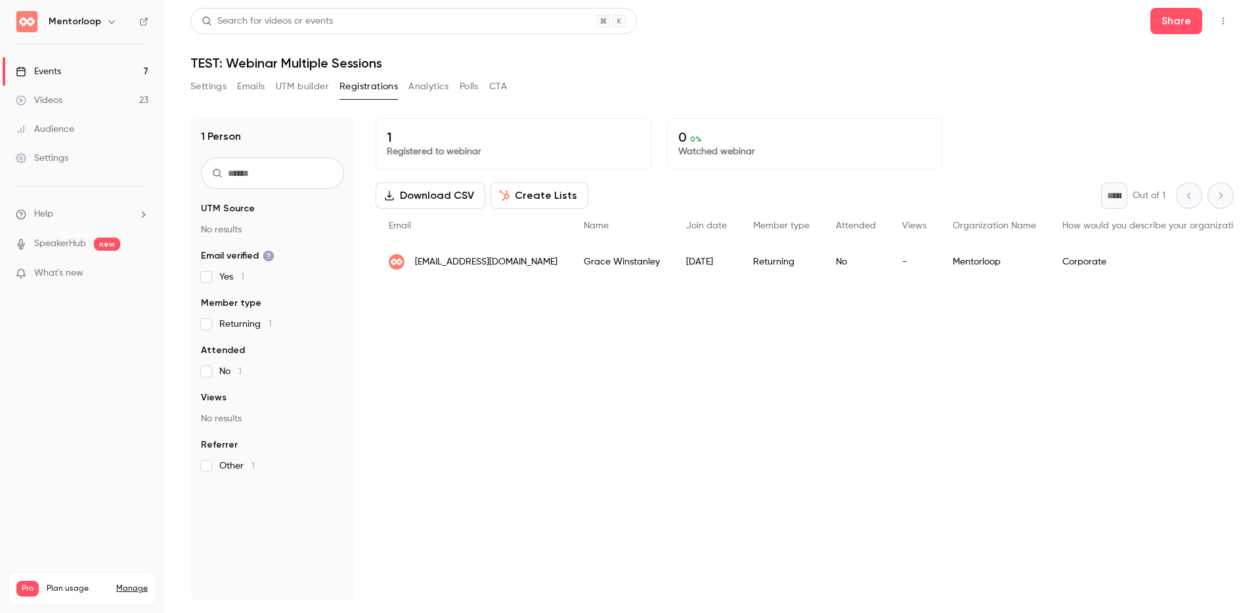
click at [536, 402] on div "1 Registered to webinar 0 0 % Watched webinar Download CSV Create Lists * Out o…" at bounding box center [804, 359] width 858 height 482
click at [530, 189] on button "Create Lists" at bounding box center [539, 195] width 98 height 26
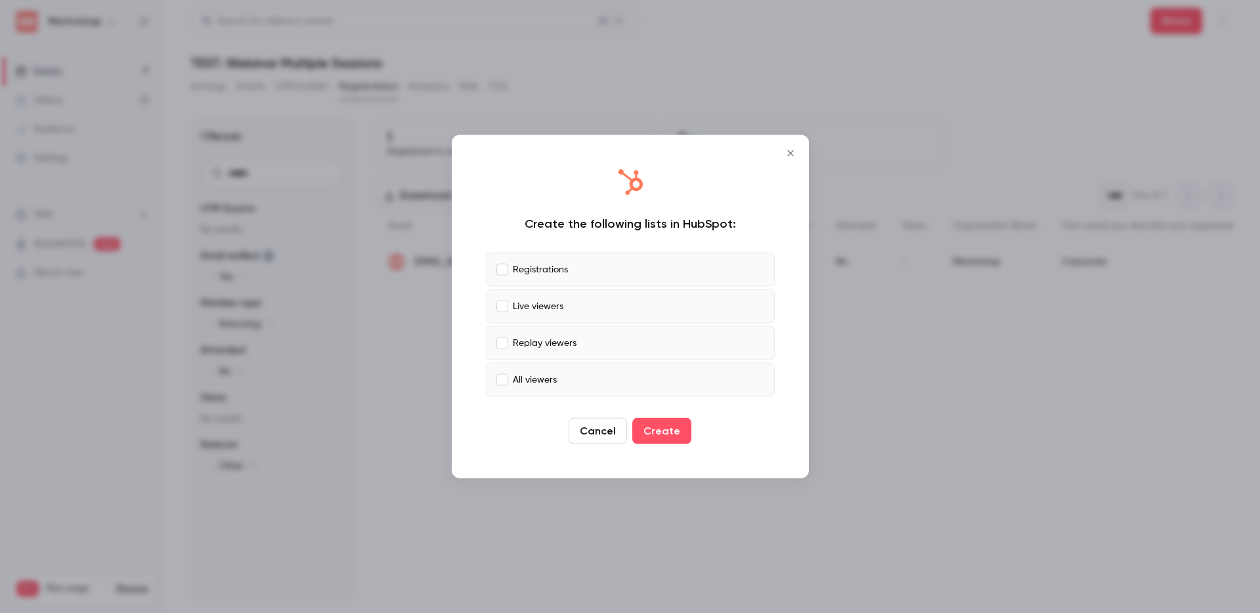
click at [538, 381] on p "All viewers" at bounding box center [535, 380] width 44 height 14
click at [645, 184] on div at bounding box center [630, 184] width 289 height 31
click at [659, 427] on button "Create" at bounding box center [661, 431] width 59 height 26
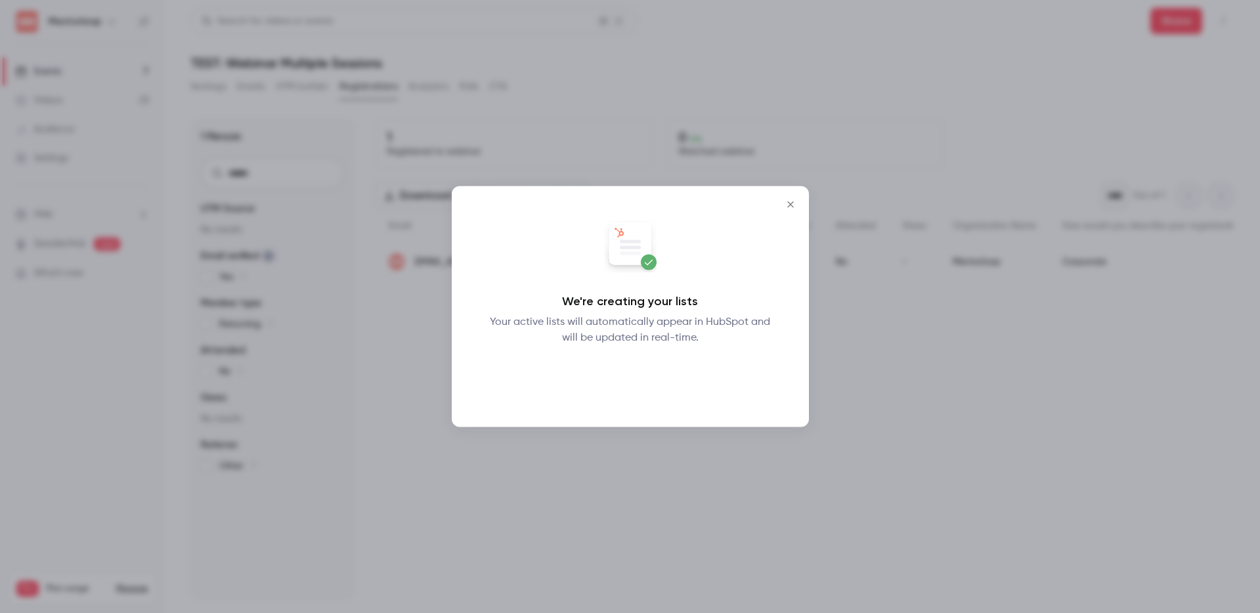
click at [625, 376] on button "Okay" at bounding box center [630, 380] width 48 height 26
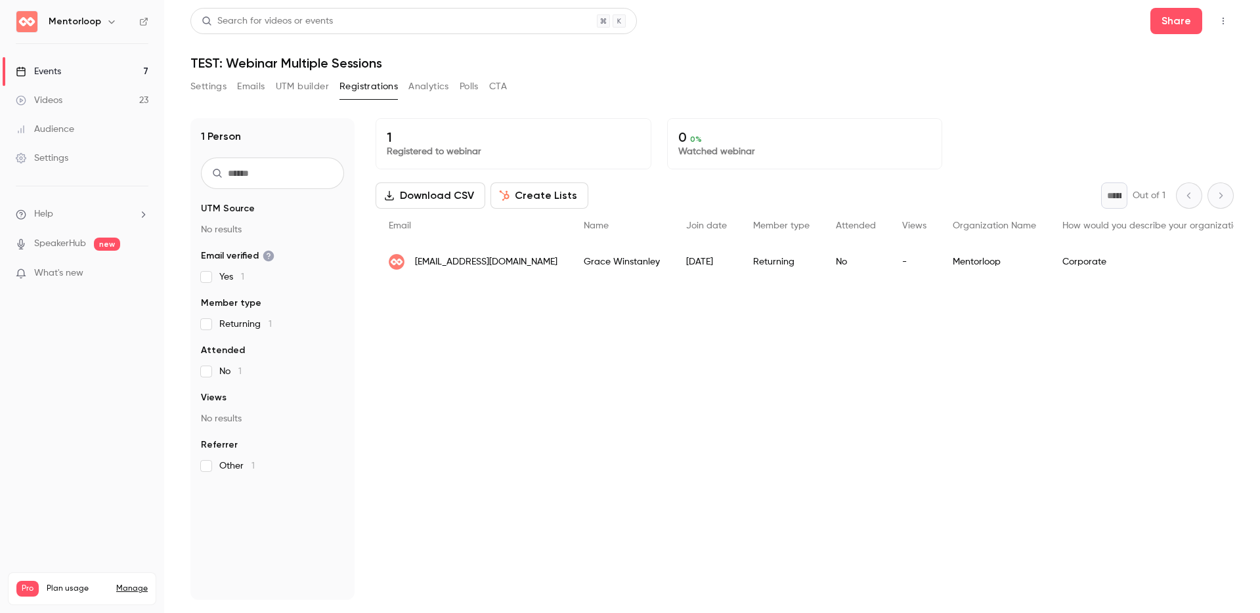
click at [35, 62] on link "Events 7" at bounding box center [82, 71] width 164 height 29
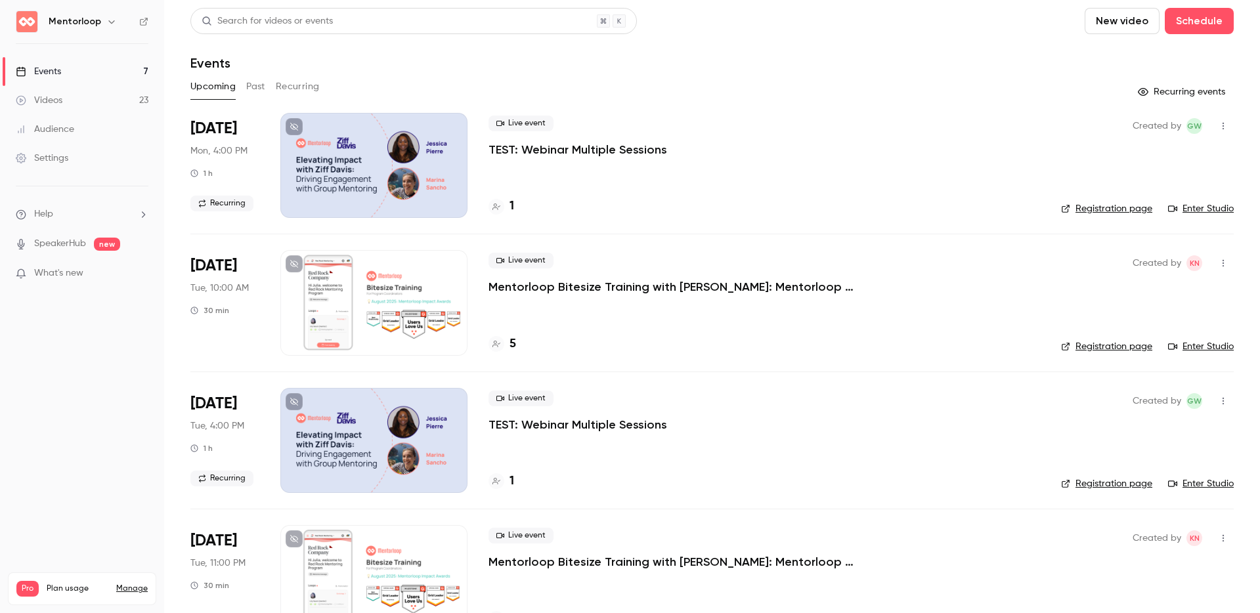
click at [504, 426] on p "TEST: Webinar Multiple Sessions" at bounding box center [577, 425] width 179 height 16
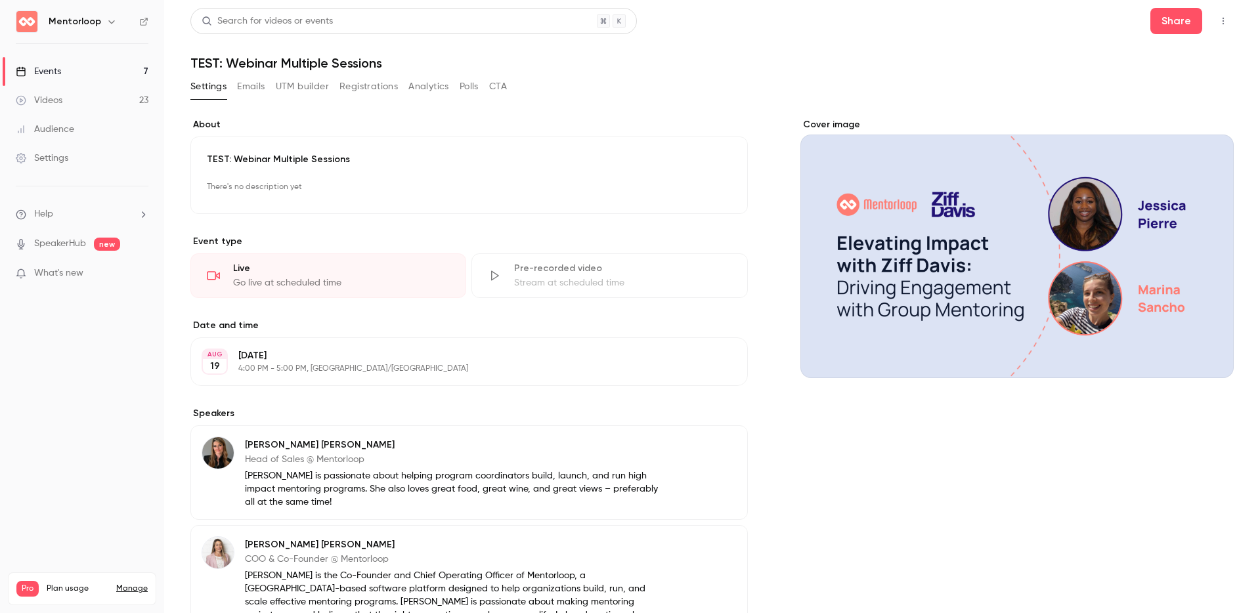
click at [234, 164] on p "TEST: Webinar Multiple Sessions" at bounding box center [469, 159] width 525 height 13
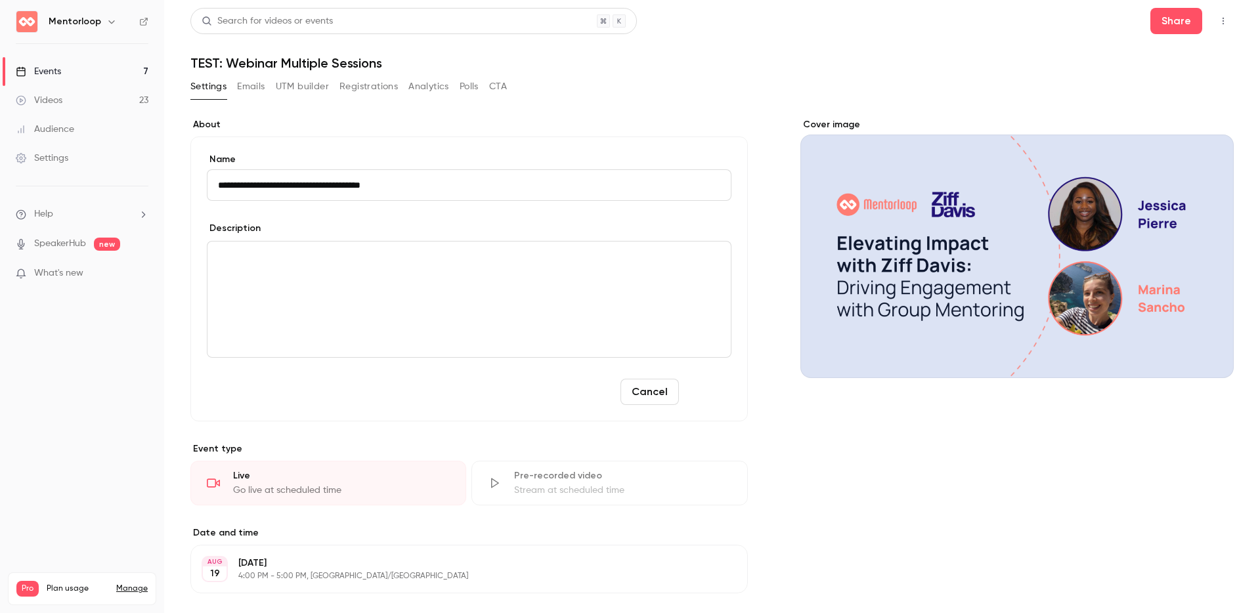
type input "**********"
click at [700, 389] on button "Save" at bounding box center [707, 392] width 47 height 26
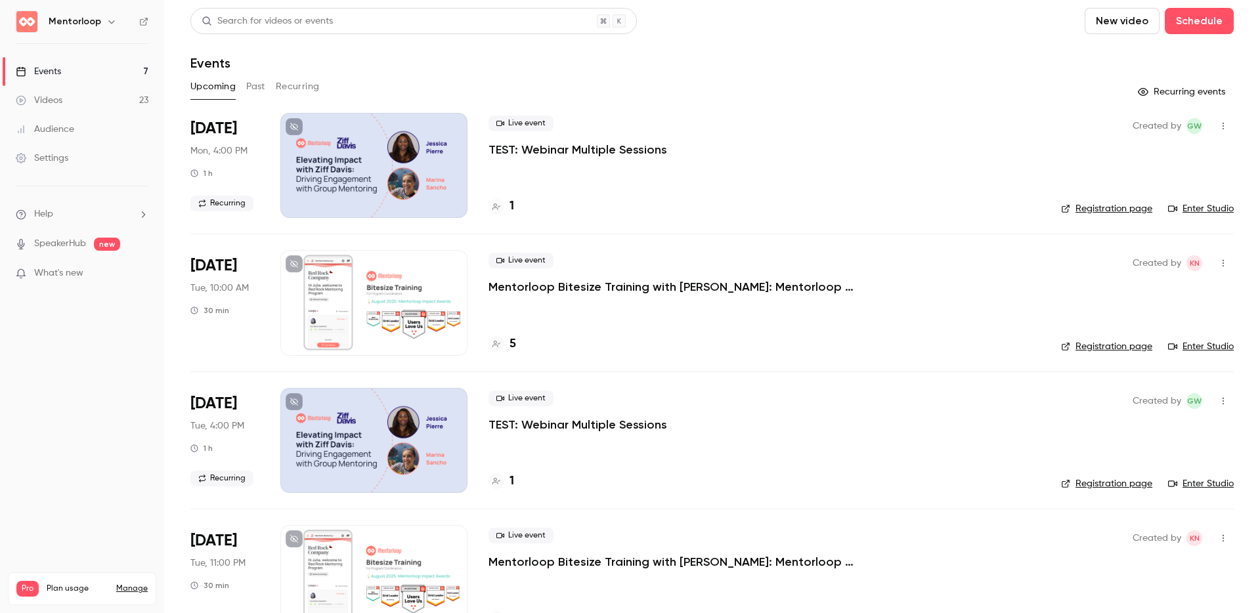
click at [603, 148] on p "TEST: Webinar Multiple Sessions" at bounding box center [577, 150] width 179 height 16
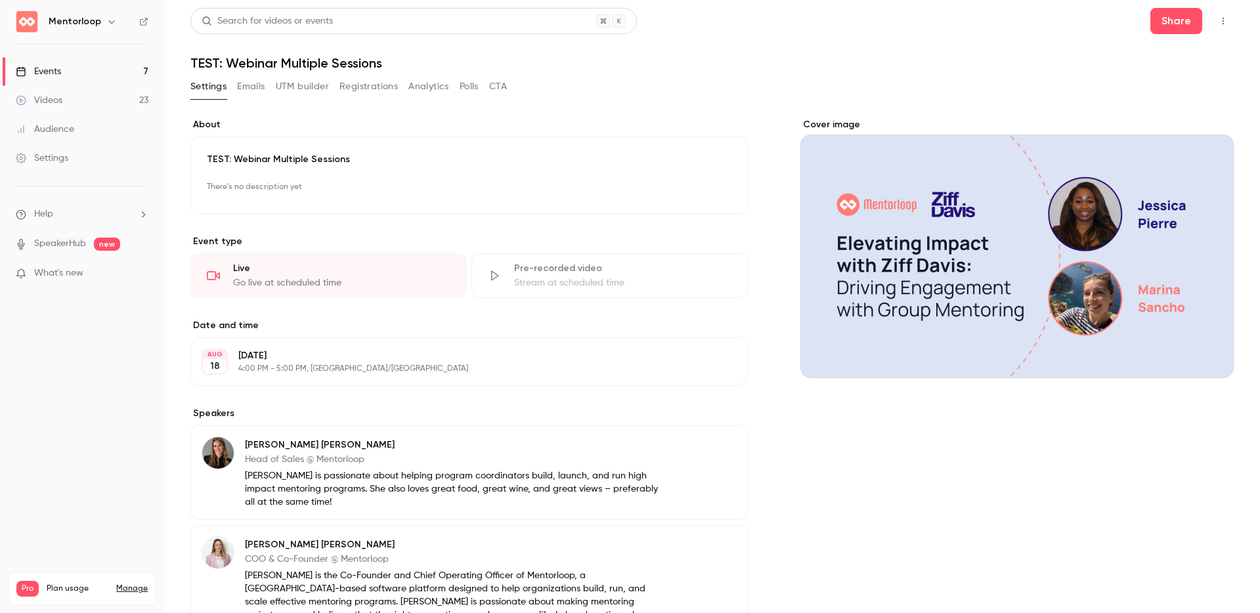
click at [416, 170] on div "TEST: Webinar Multiple Sessions There's no description yet Edit" at bounding box center [468, 175] width 557 height 77
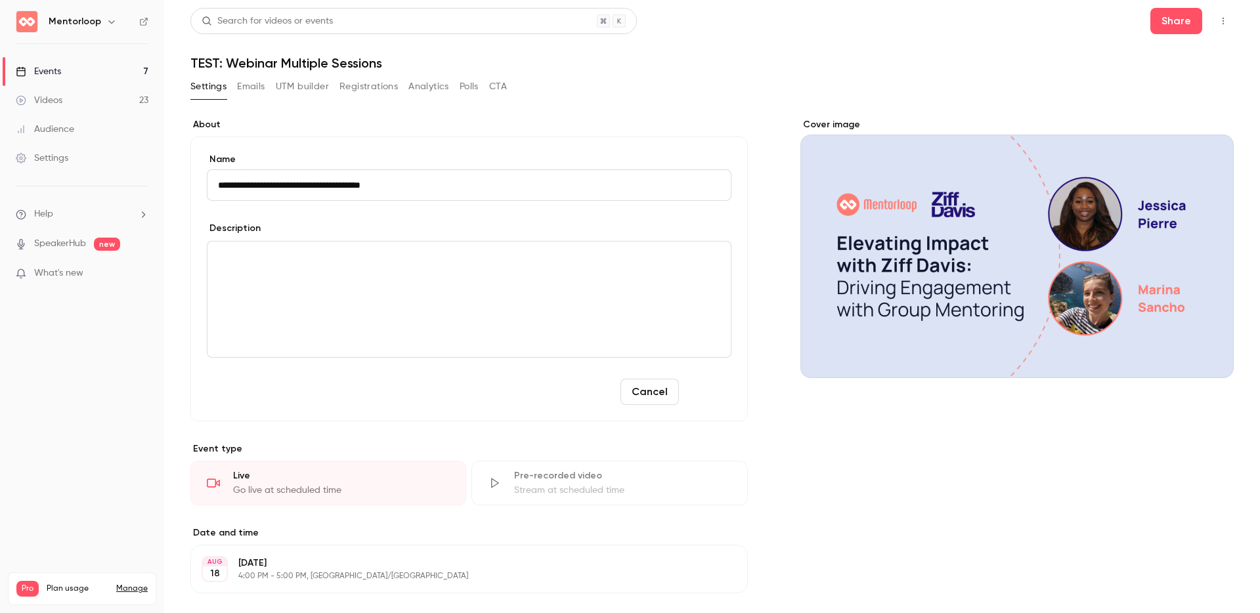
type input "**********"
click at [705, 393] on button "Save" at bounding box center [707, 392] width 47 height 26
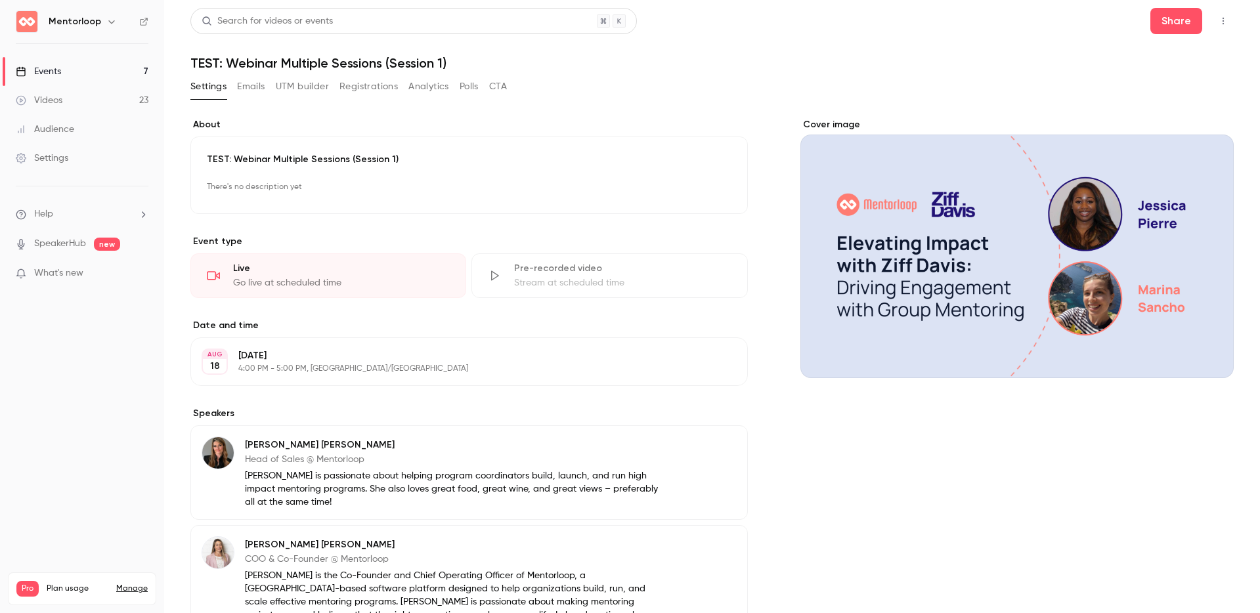
click at [86, 74] on link "Events 7" at bounding box center [82, 71] width 164 height 29
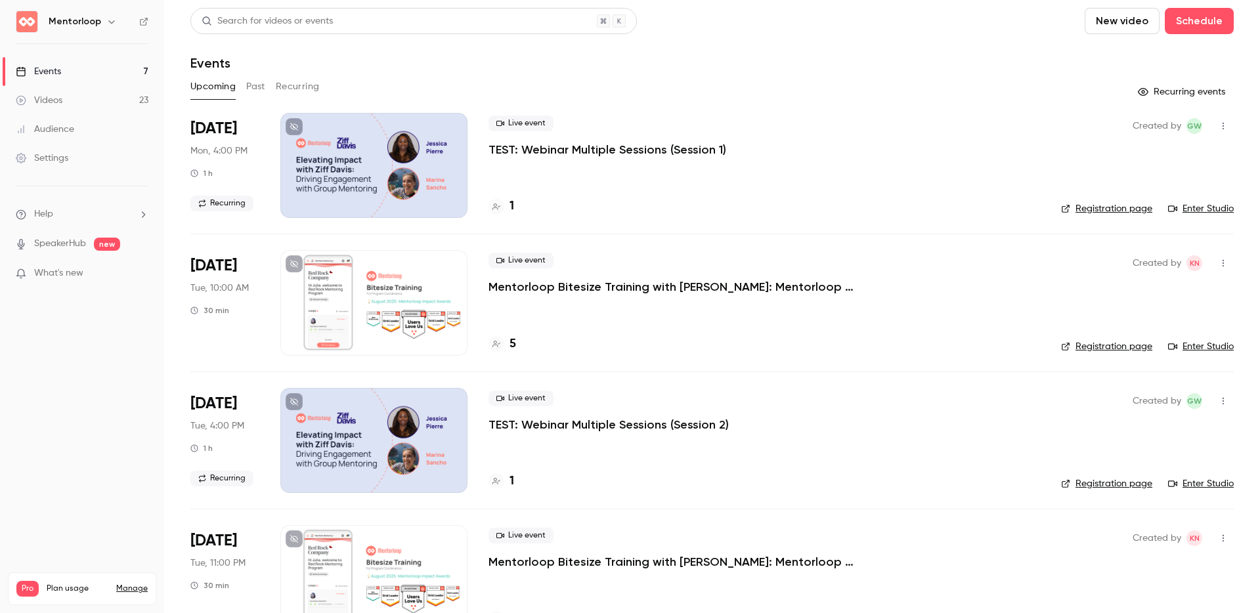
click at [807, 45] on header "Search for videos or events New video Schedule Events" at bounding box center [711, 39] width 1043 height 63
click at [293, 85] on button "Recurring" at bounding box center [298, 86] width 44 height 21
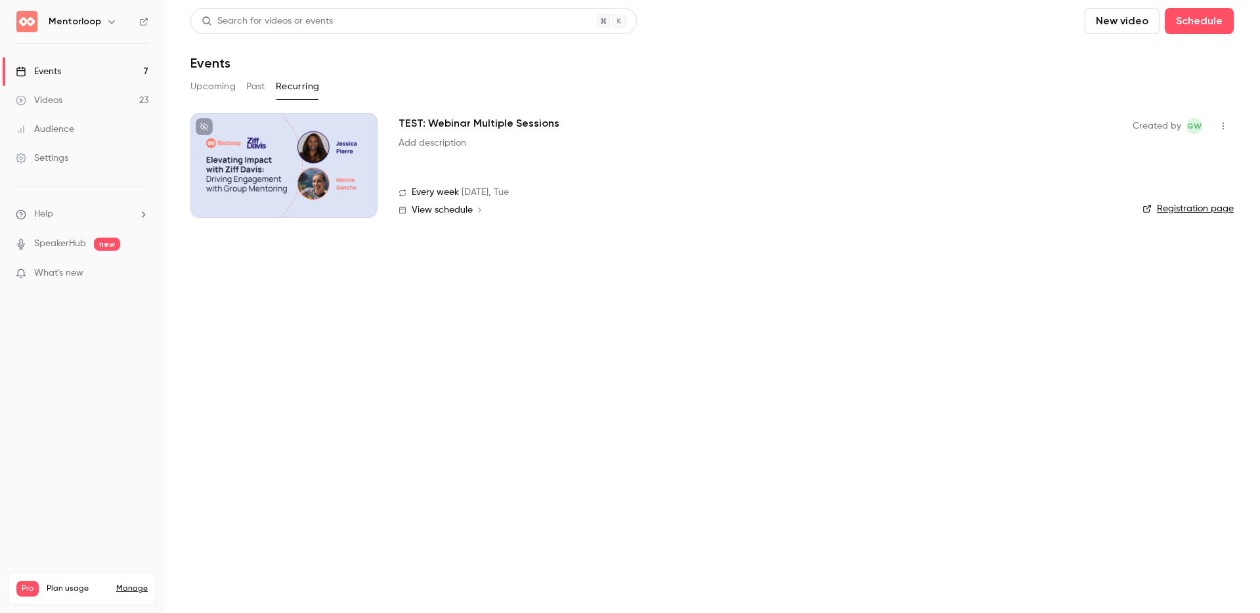
click at [1182, 205] on link "Registration page" at bounding box center [1187, 208] width 91 height 13
click at [62, 72] on link "Events 7" at bounding box center [82, 71] width 164 height 29
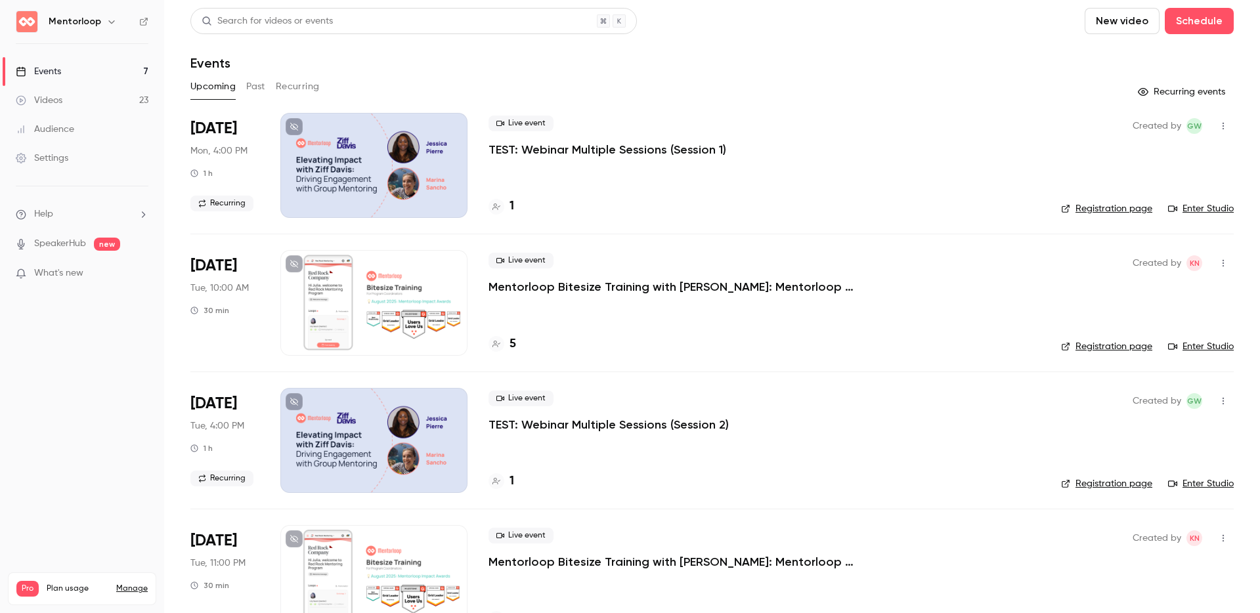
click at [1213, 120] on button "button" at bounding box center [1222, 126] width 21 height 21
click at [904, 83] on div at bounding box center [630, 306] width 1260 height 613
click at [351, 159] on div at bounding box center [373, 165] width 187 height 105
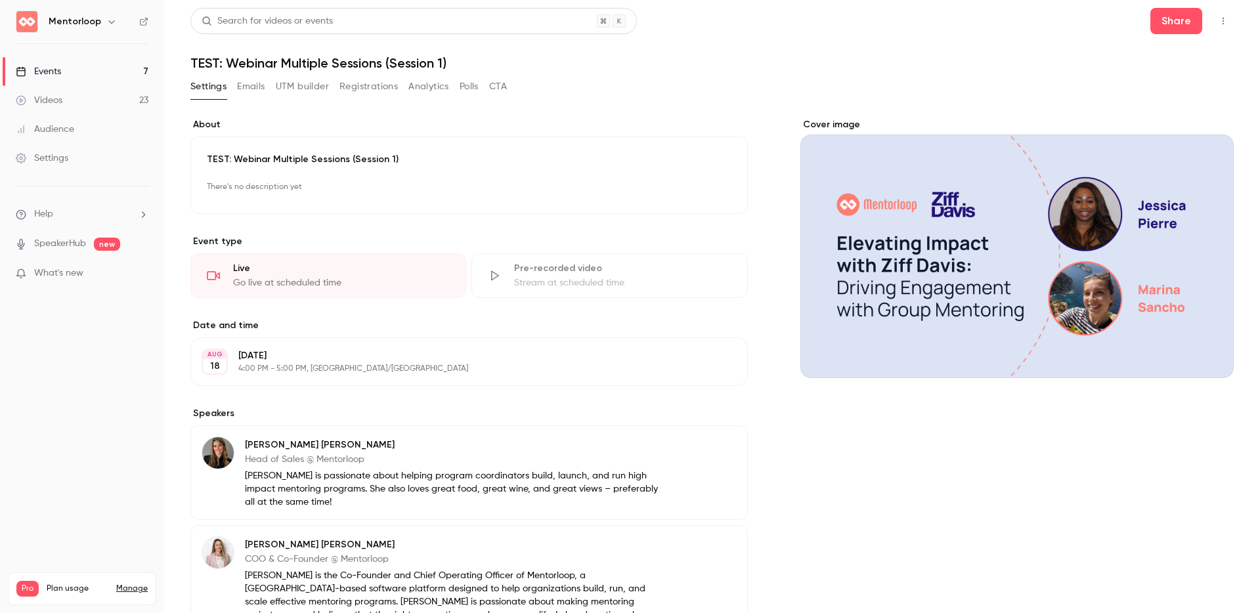
click at [370, 90] on button "Registrations" at bounding box center [368, 86] width 58 height 21
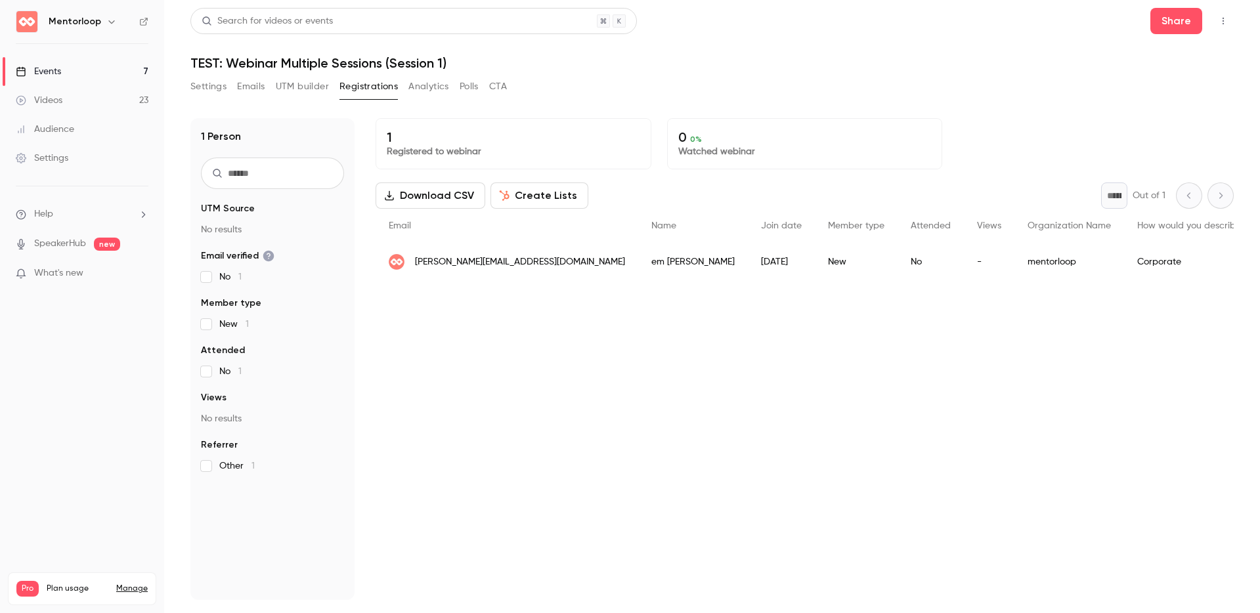
click at [543, 190] on button "Create Lists" at bounding box center [539, 195] width 98 height 26
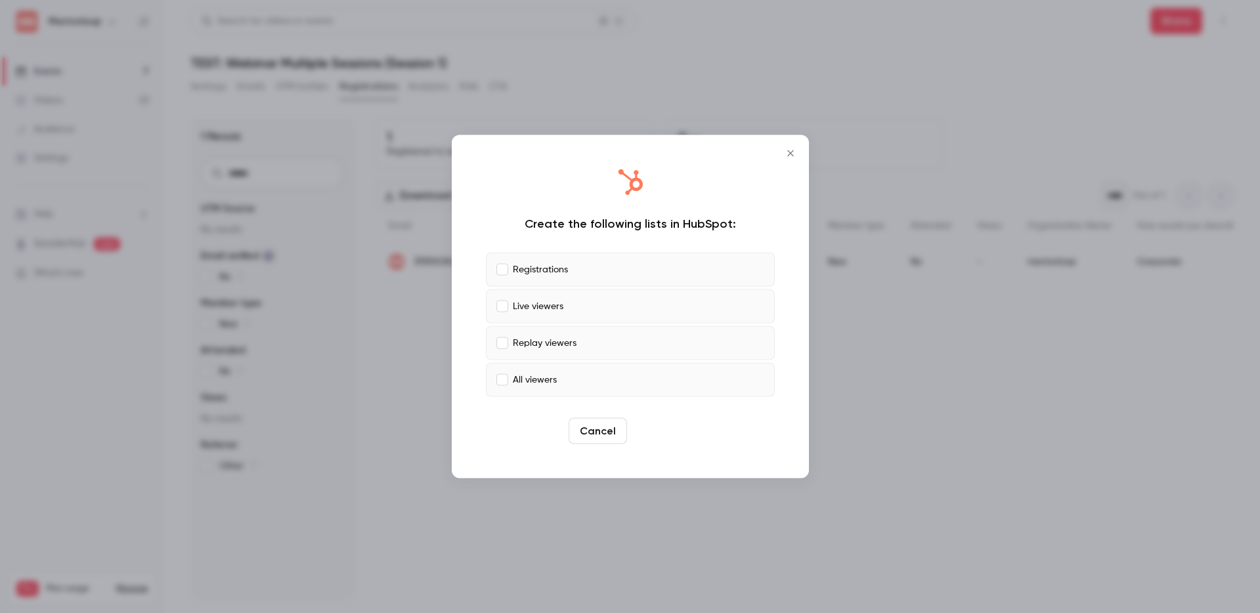
click at [654, 423] on button "Create" at bounding box center [661, 431] width 59 height 26
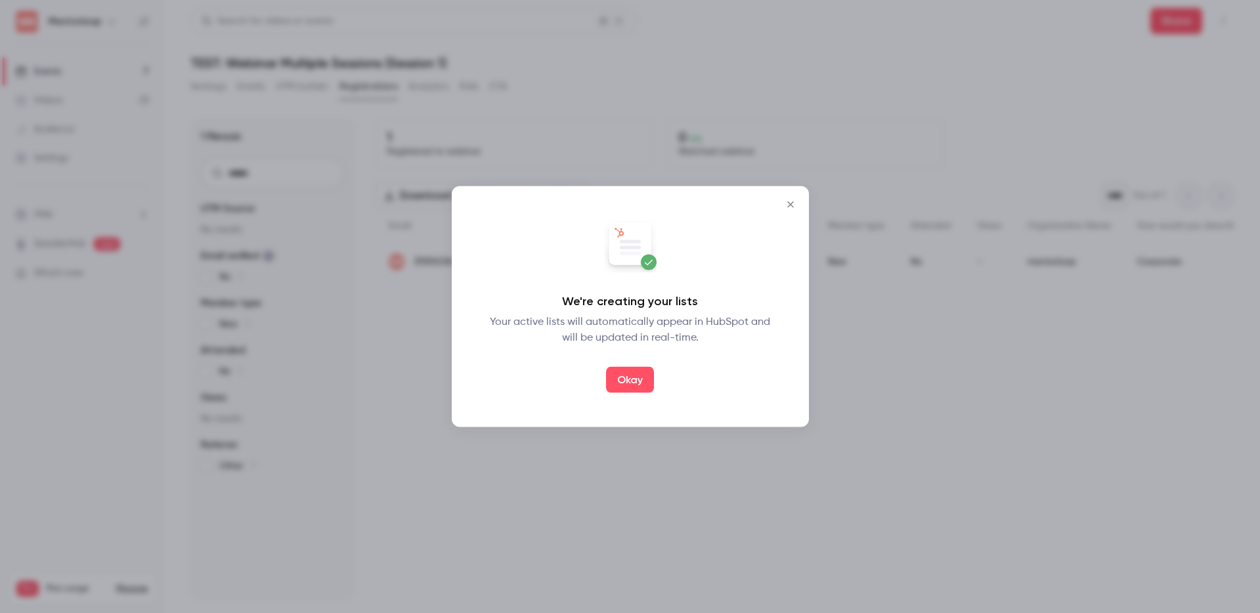
click at [628, 388] on button "Okay" at bounding box center [630, 380] width 48 height 26
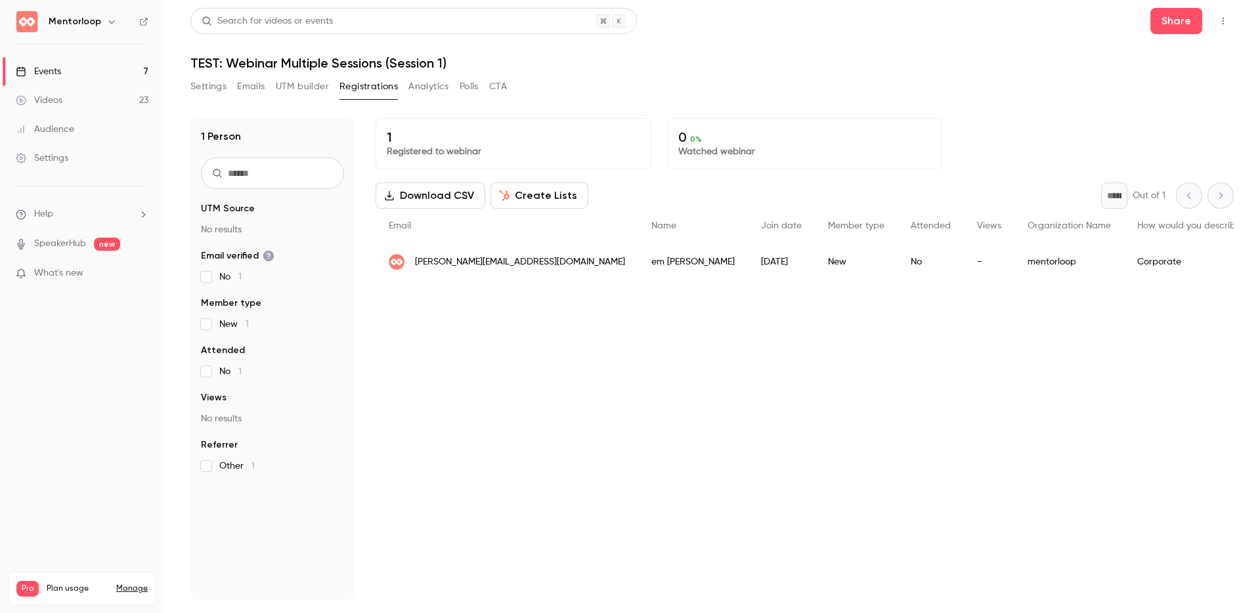
click at [89, 67] on link "Events 7" at bounding box center [82, 71] width 164 height 29
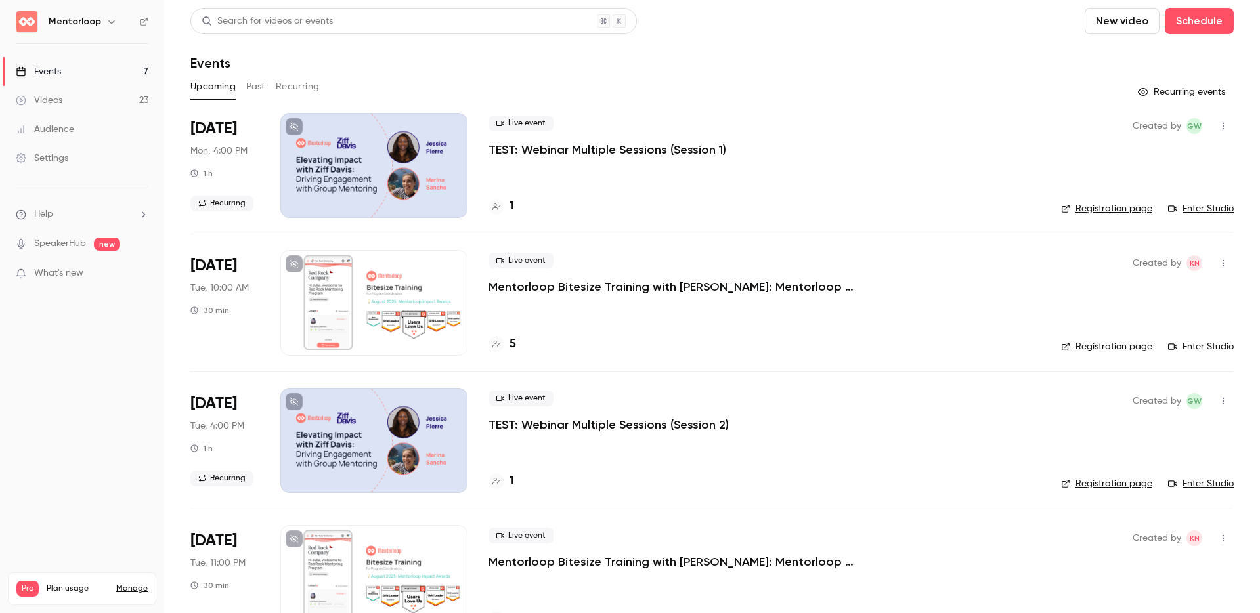
click at [363, 437] on div at bounding box center [373, 440] width 187 height 105
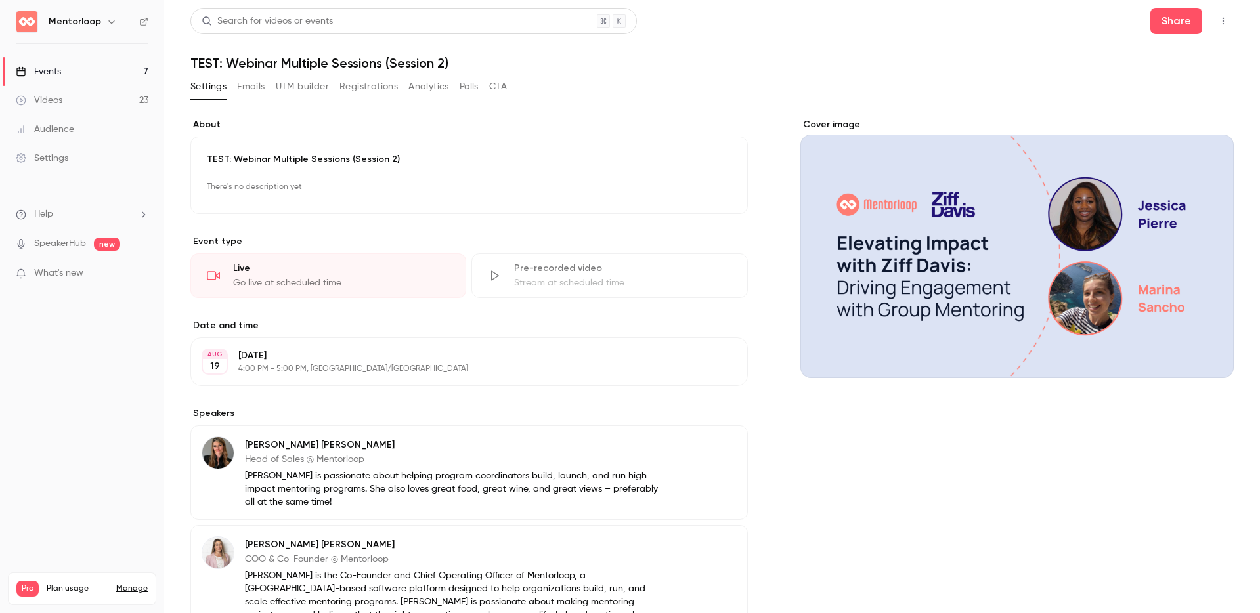
click at [362, 91] on button "Registrations" at bounding box center [368, 86] width 58 height 21
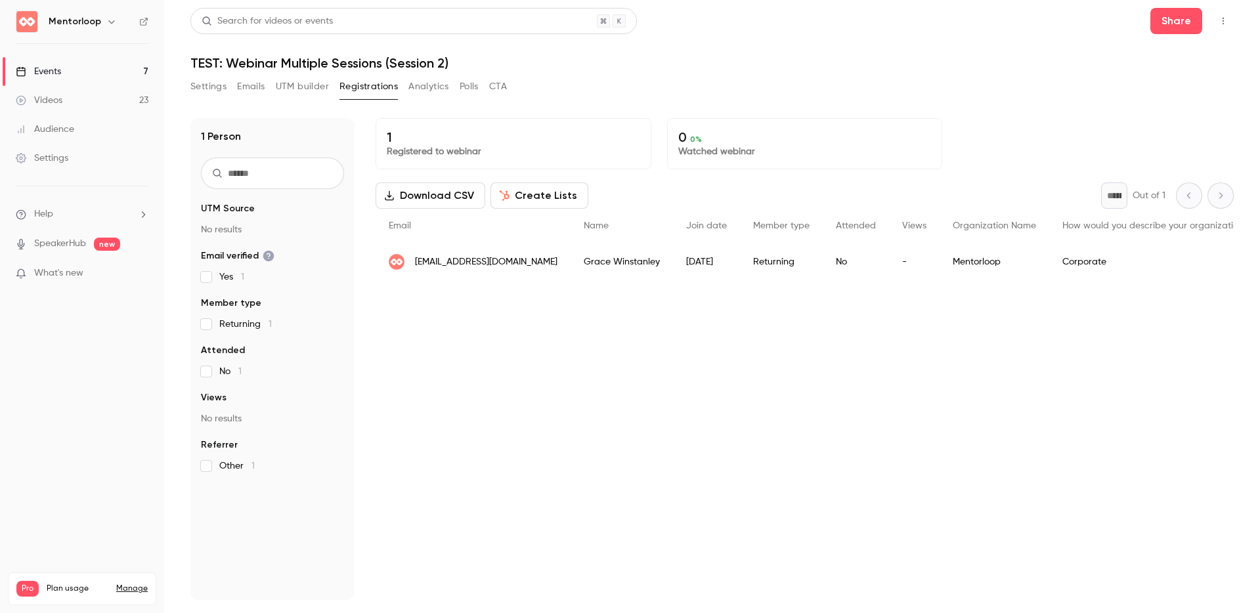
click at [523, 191] on button "Create Lists" at bounding box center [539, 195] width 98 height 26
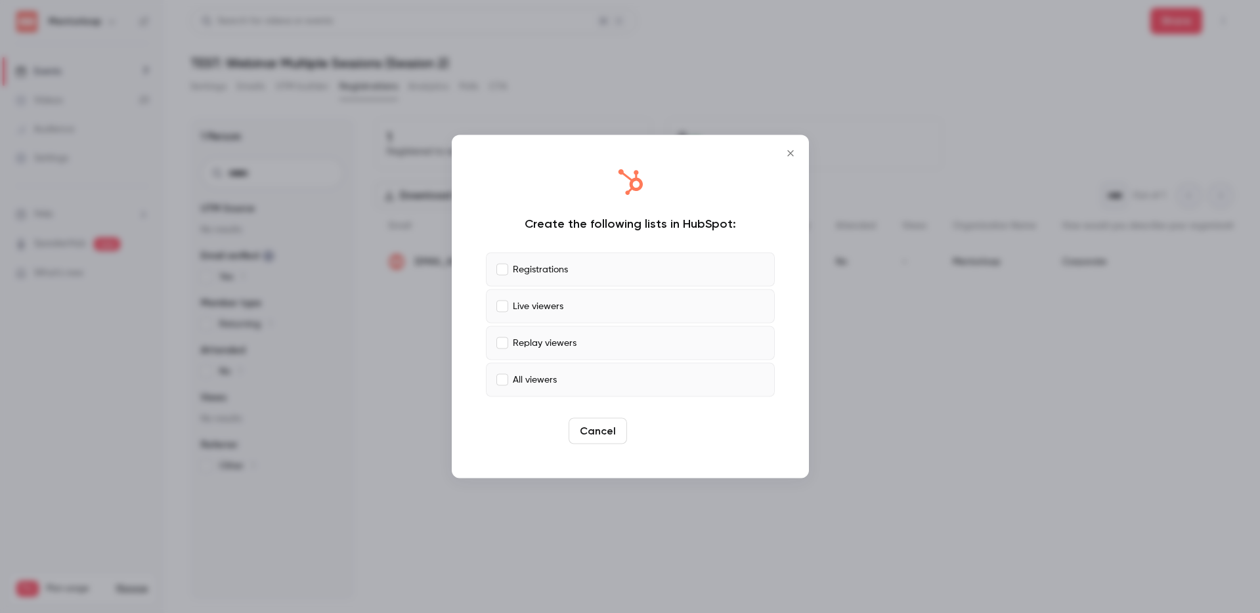
click at [651, 433] on button "Create" at bounding box center [661, 431] width 59 height 26
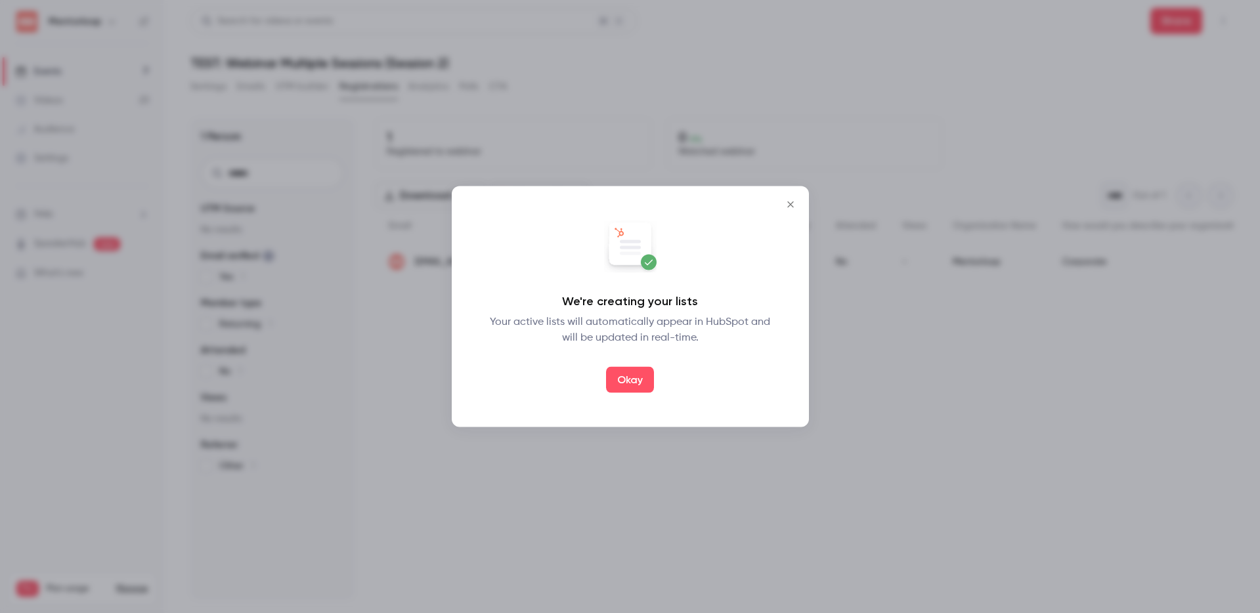
click at [646, 379] on button "Okay" at bounding box center [630, 380] width 48 height 26
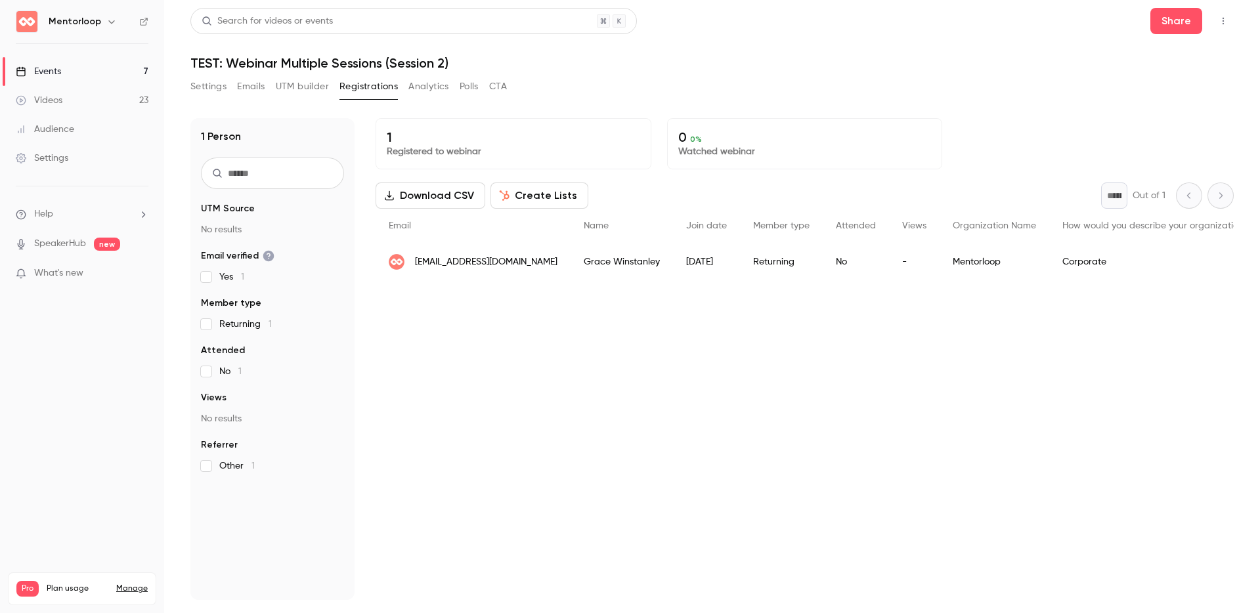
click at [624, 53] on header "Search for videos or events Share TEST: Webinar Multiple Sessions (Session 2)" at bounding box center [711, 39] width 1043 height 63
click at [40, 72] on div "Events" at bounding box center [38, 71] width 45 height 13
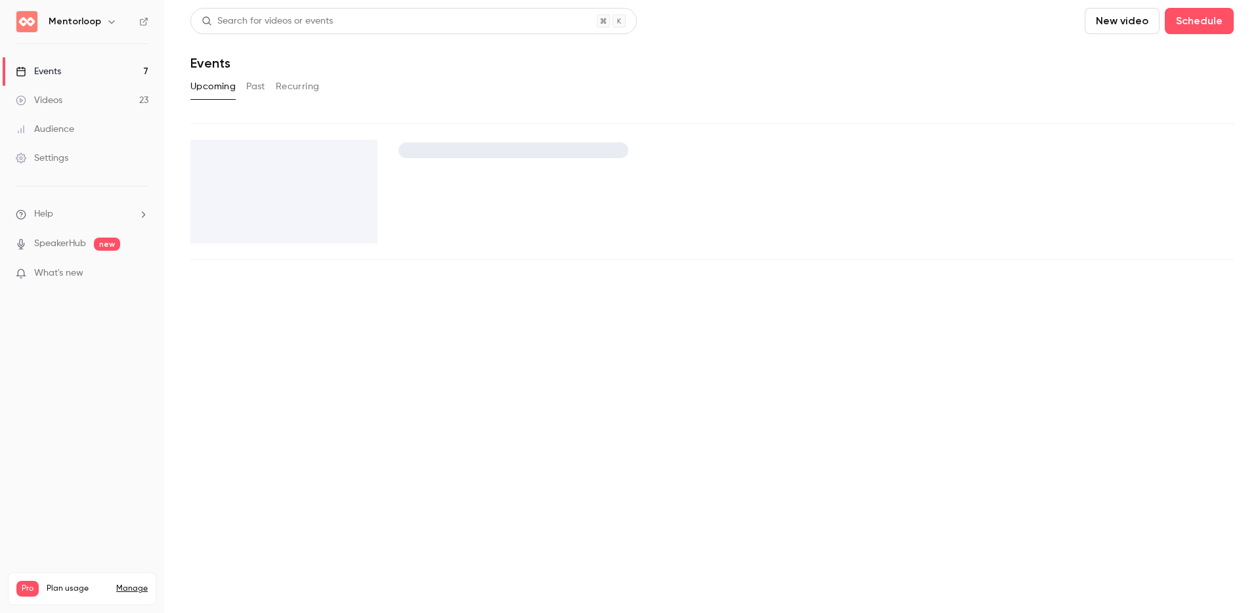
click at [295, 87] on button "Recurring" at bounding box center [298, 86] width 44 height 21
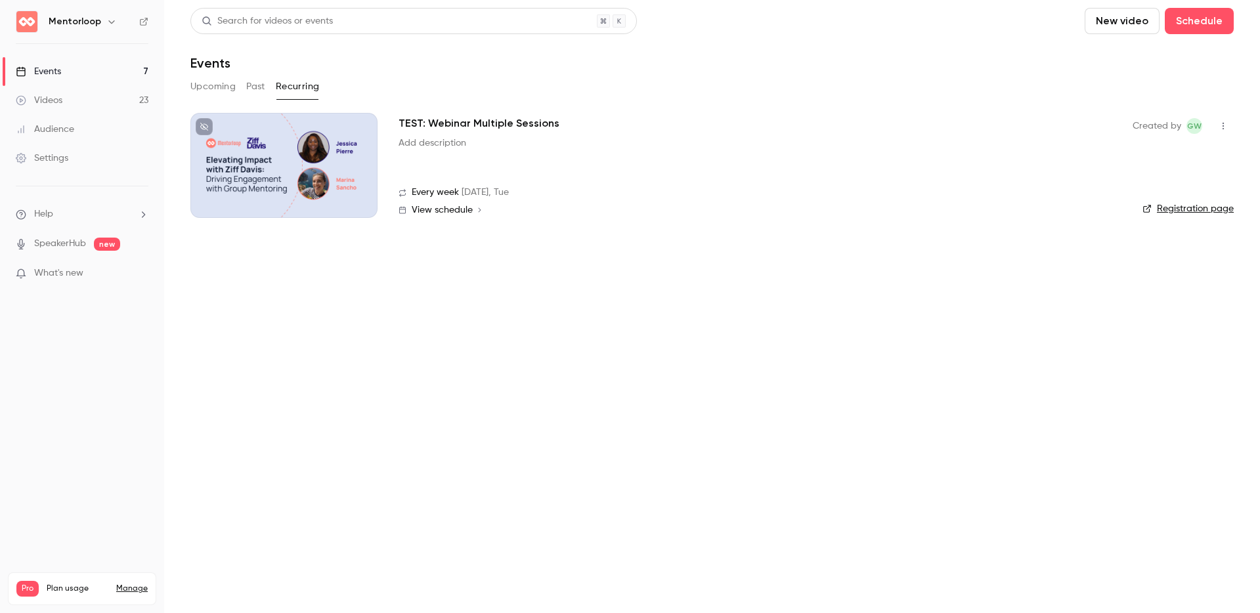
click at [1224, 125] on icon "button" at bounding box center [1223, 125] width 11 height 9
click at [1130, 173] on li "Share" at bounding box center [1162, 159] width 142 height 34
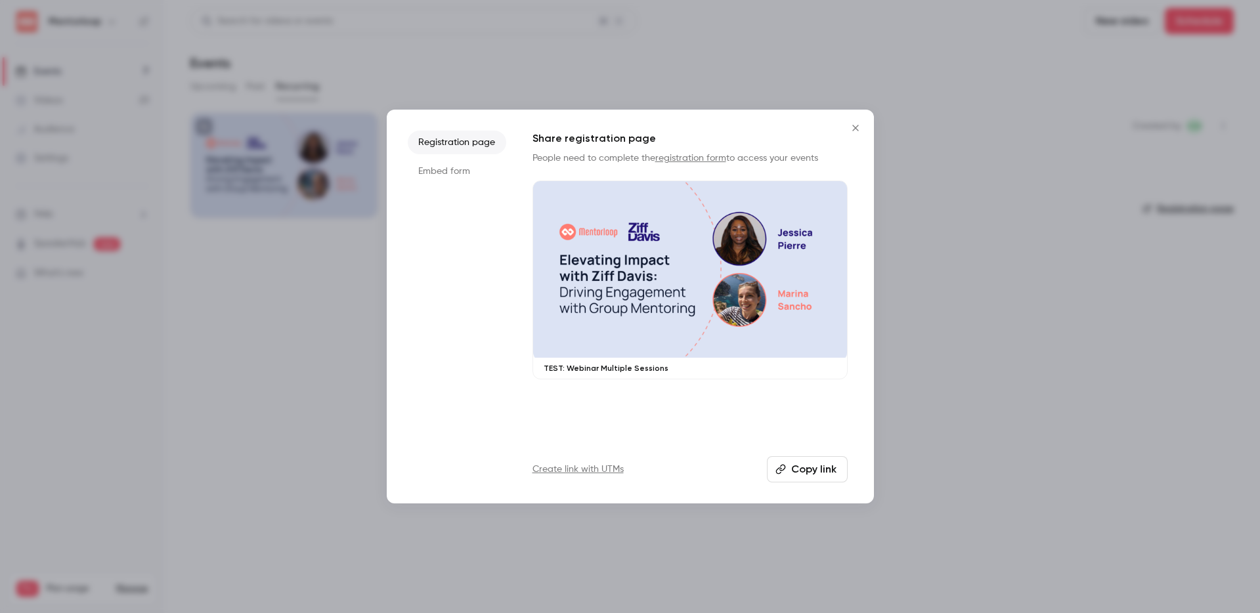
click at [452, 169] on li "Embed form" at bounding box center [457, 172] width 98 height 24
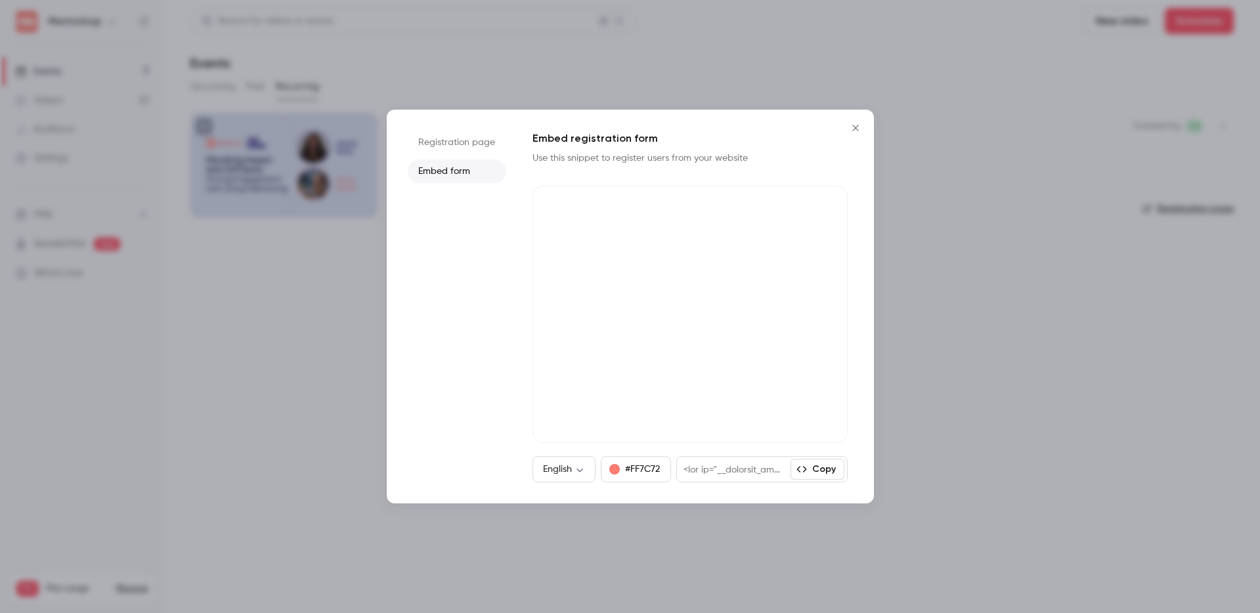
click at [857, 128] on icon "Close" at bounding box center [856, 128] width 16 height 11
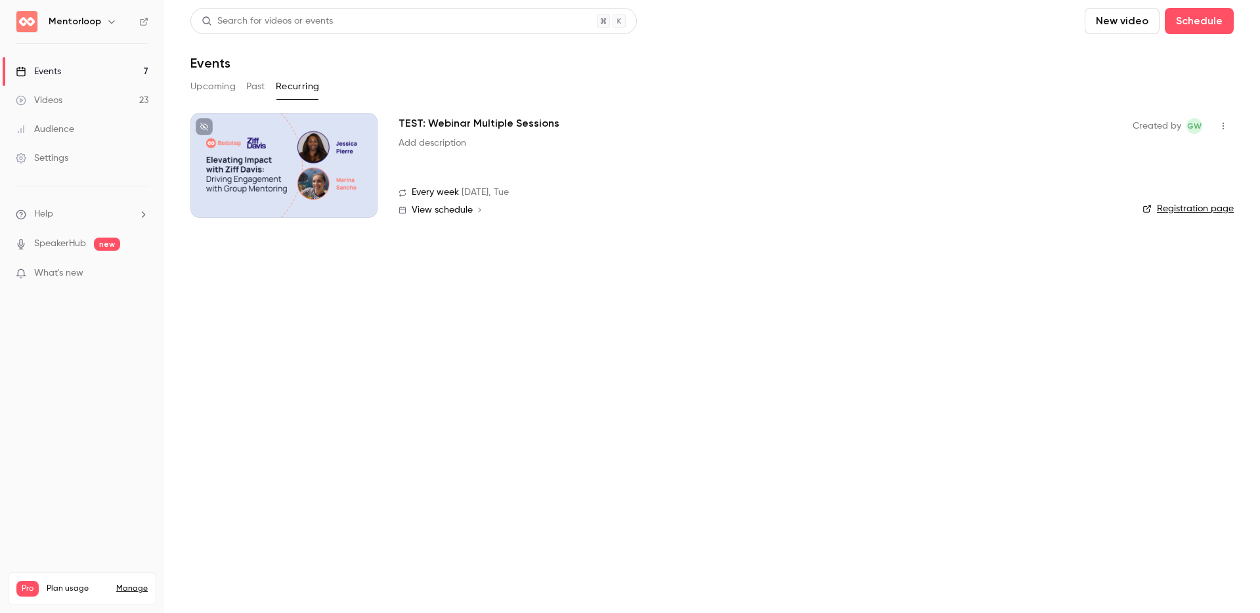
click at [90, 154] on link "Settings" at bounding box center [82, 158] width 164 height 29
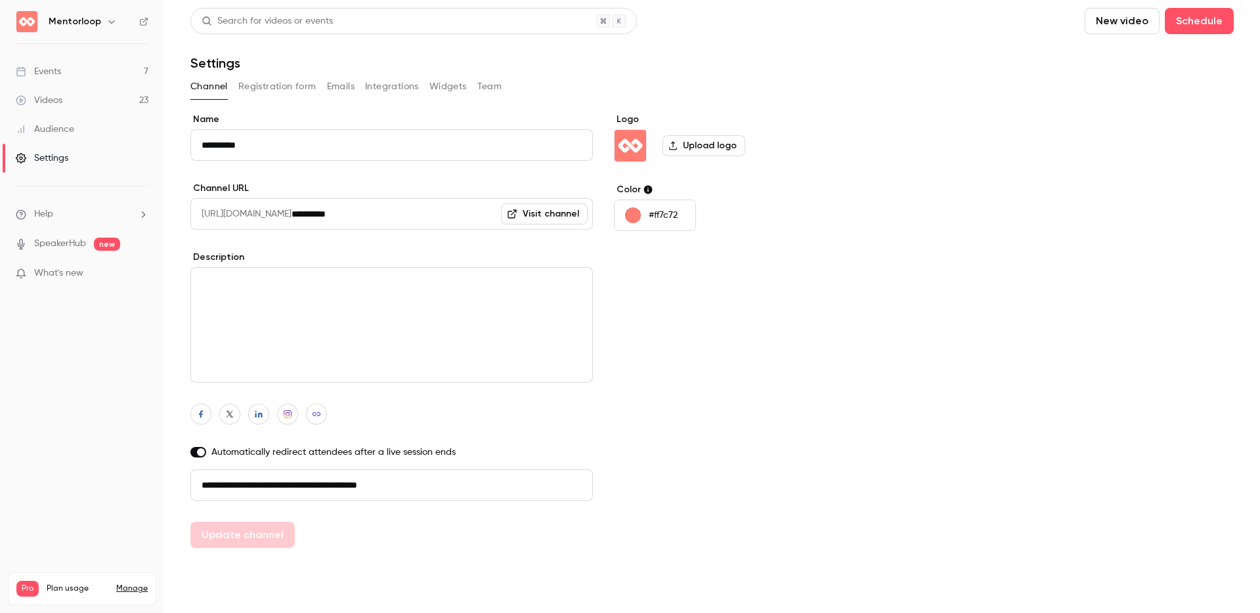
click at [290, 91] on button "Registration form" at bounding box center [277, 86] width 78 height 21
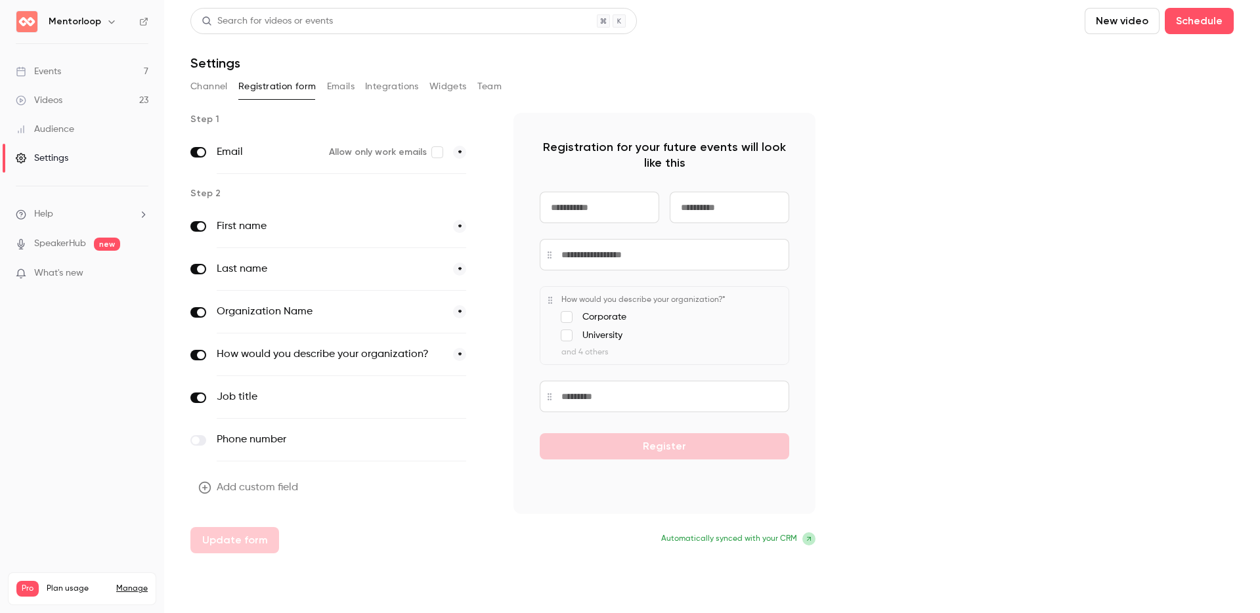
click at [980, 374] on div "Step 1 Email Allow only work emails * Step 2 First name * Last name * Organizat…" at bounding box center [711, 333] width 1043 height 440
click at [375, 89] on button "Integrations" at bounding box center [392, 86] width 54 height 21
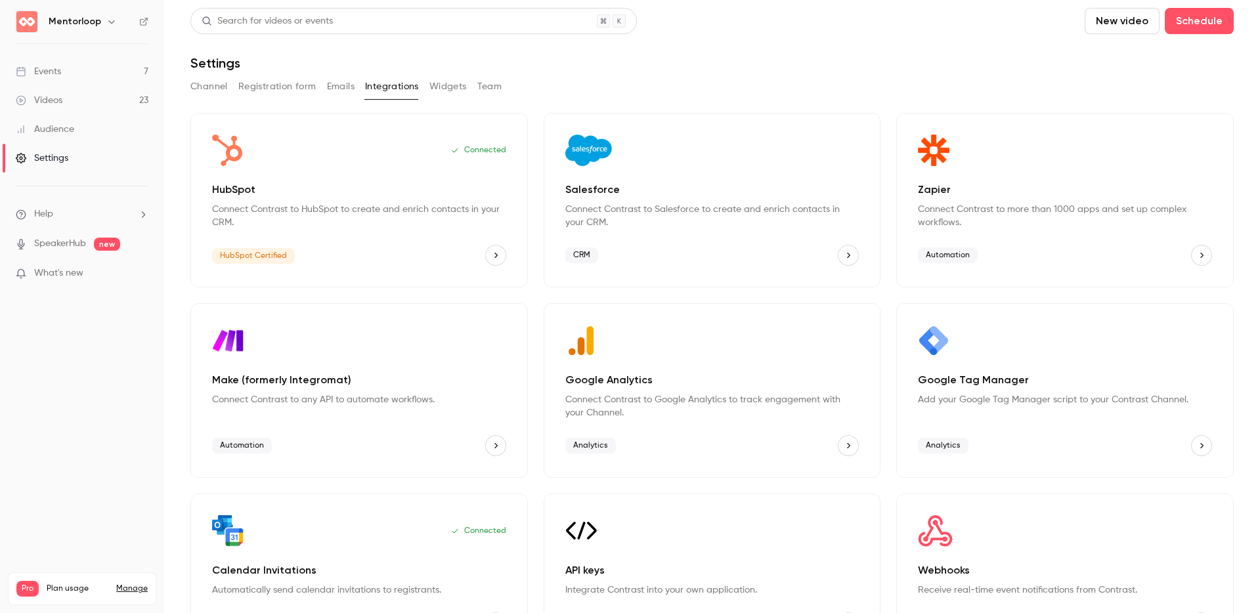
scroll to position [50, 0]
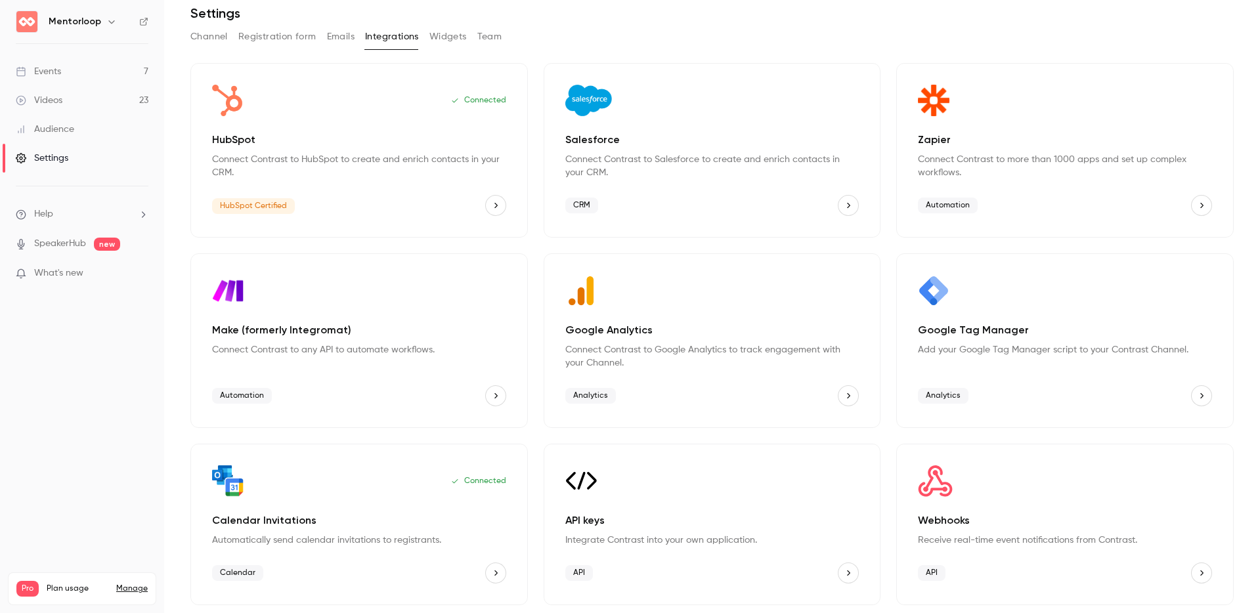
click at [493, 576] on icon "Calendar Invitations" at bounding box center [495, 573] width 9 height 9
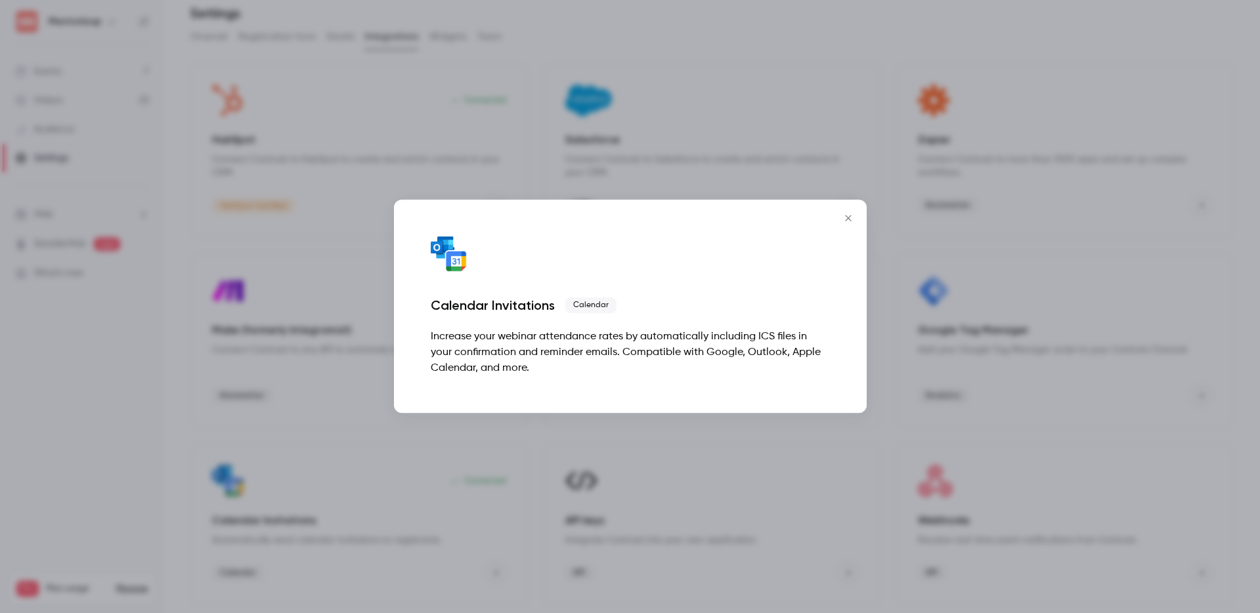
click at [590, 363] on div "Increase your webinar attendance rates by automatically including ICS files in …" at bounding box center [630, 353] width 399 height 47
click at [50, 398] on div at bounding box center [630, 306] width 1260 height 613
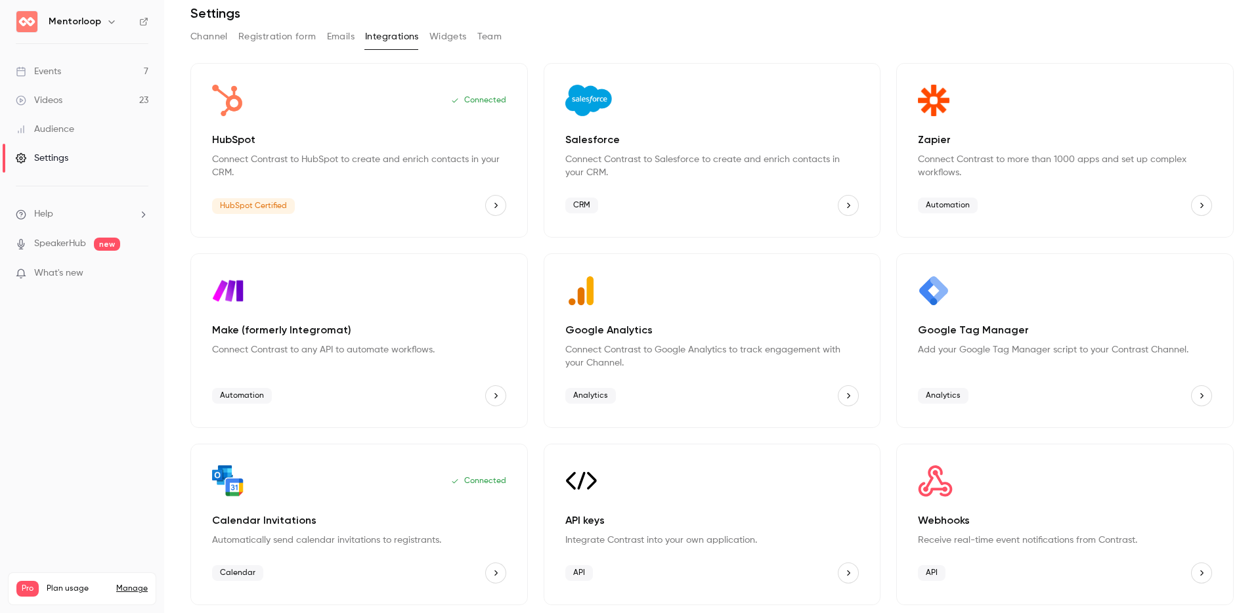
click at [841, 567] on button "API keys" at bounding box center [848, 573] width 21 height 21
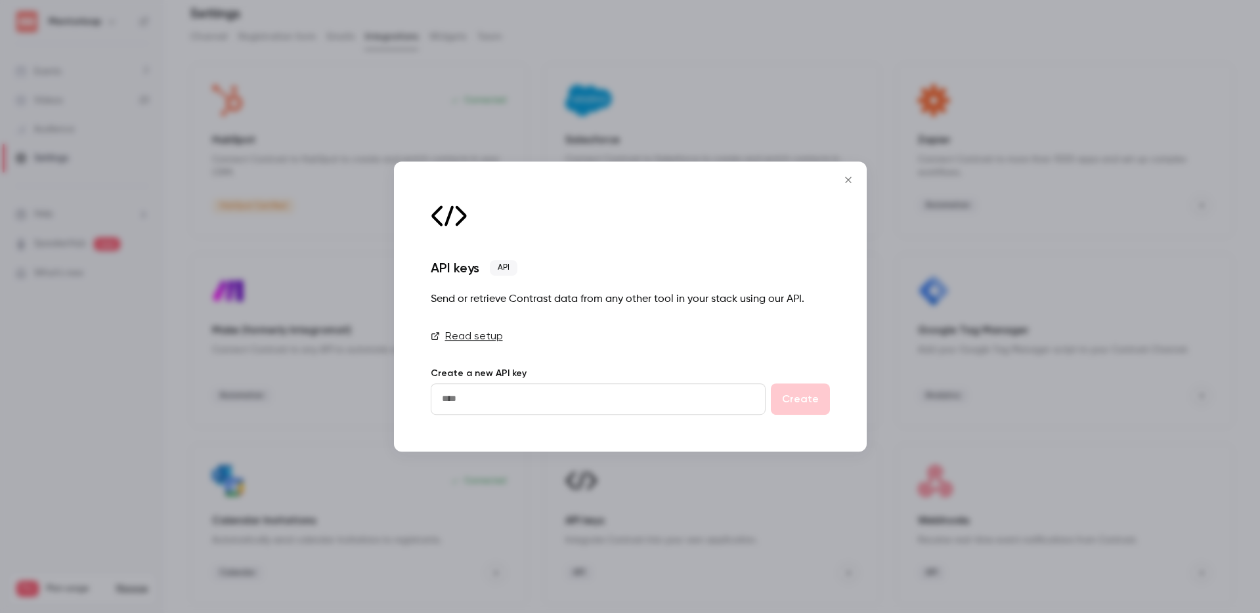
click at [469, 335] on link "Read setup" at bounding box center [630, 336] width 399 height 16
click at [591, 129] on div at bounding box center [630, 306] width 1260 height 613
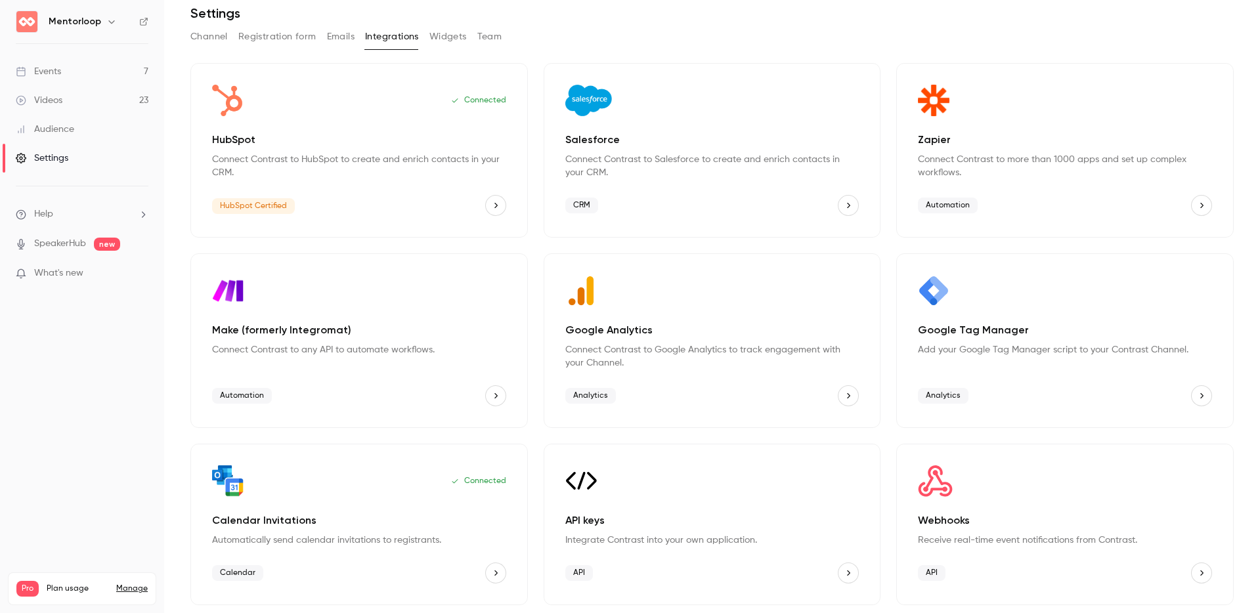
click at [846, 397] on icon "Google Analytics" at bounding box center [848, 395] width 9 height 9
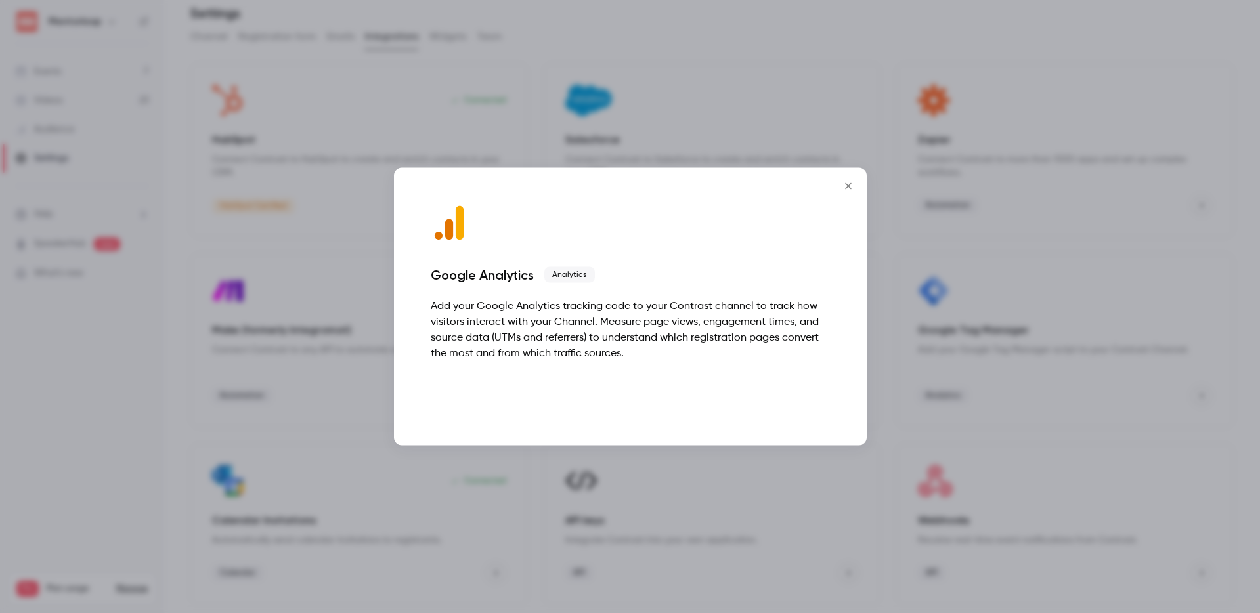
click at [827, 399] on button "Talk to [GEOGRAPHIC_DATA]" at bounding box center [746, 396] width 168 height 26
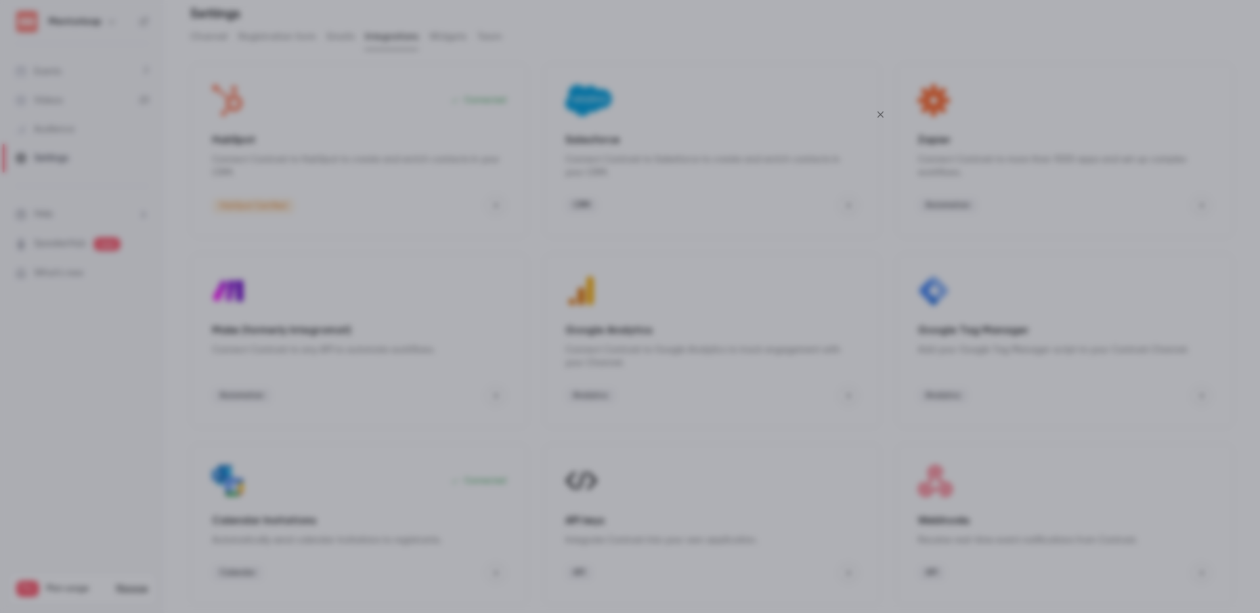
click at [876, 114] on icon "Close" at bounding box center [880, 115] width 16 height 11
